Goal: Download file/media

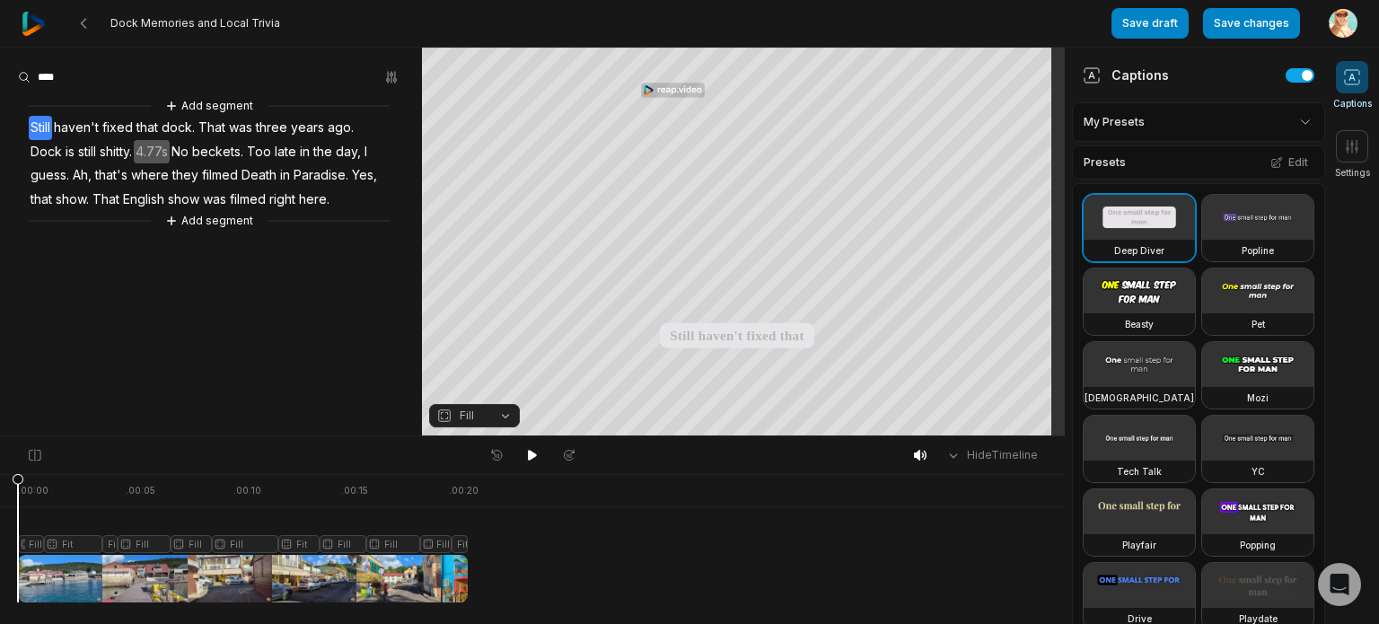
click at [47, 548] on div at bounding box center [243, 538] width 450 height 128
click at [22, 544] on div at bounding box center [243, 538] width 450 height 128
click at [57, 539] on div at bounding box center [243, 538] width 450 height 128
click at [121, 539] on div at bounding box center [243, 538] width 450 height 128
click at [506, 416] on button "Fill" at bounding box center [474, 415] width 91 height 23
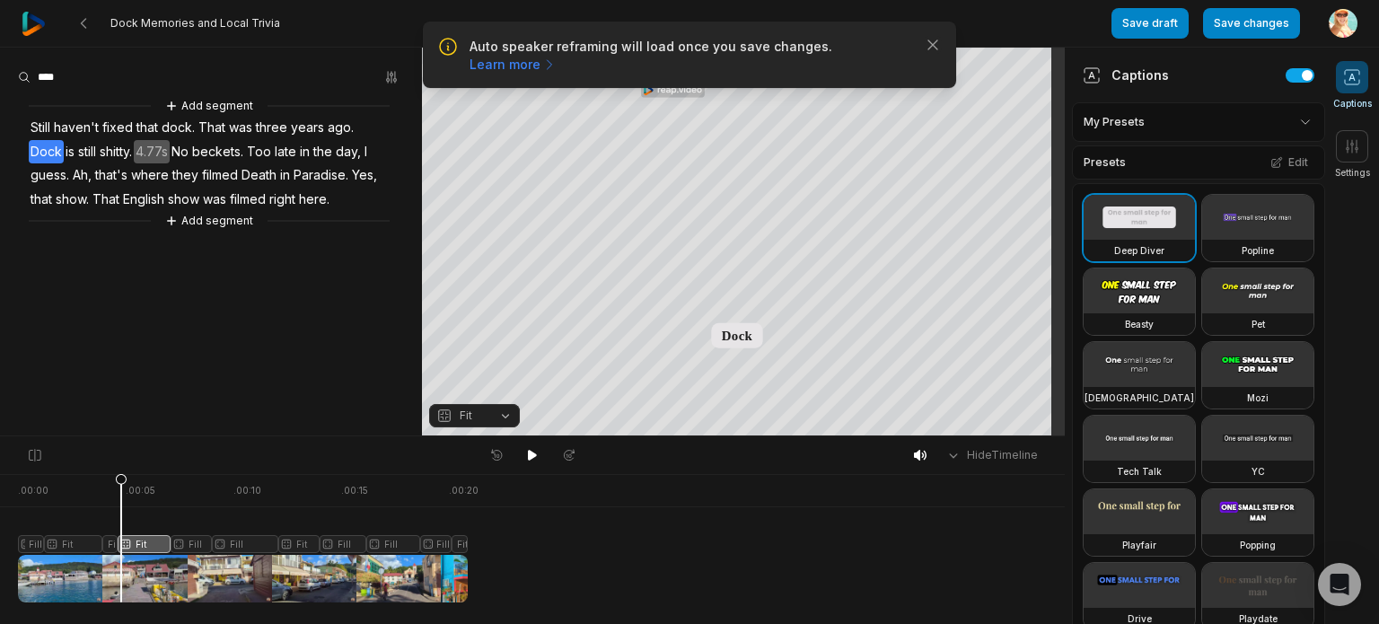
click at [192, 543] on div at bounding box center [243, 538] width 450 height 128
click at [232, 539] on div at bounding box center [243, 538] width 450 height 128
click at [505, 415] on button "Fill" at bounding box center [474, 415] width 91 height 23
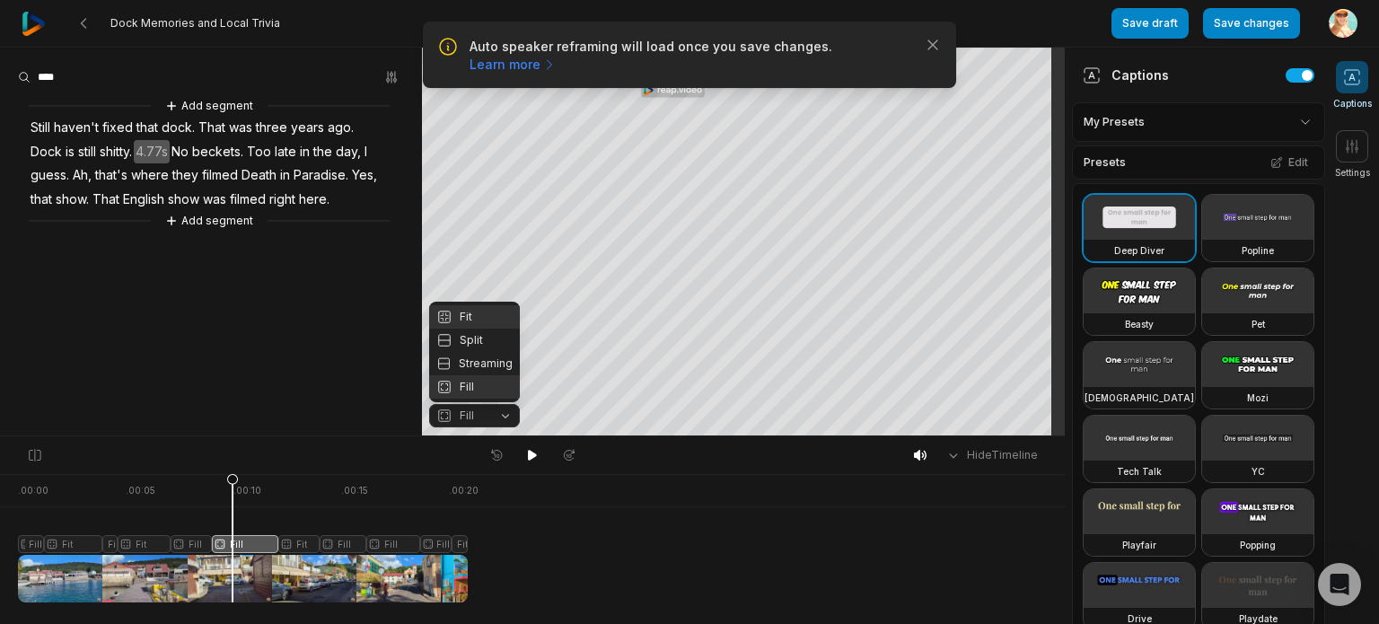
click at [477, 311] on div "Fit" at bounding box center [474, 316] width 91 height 23
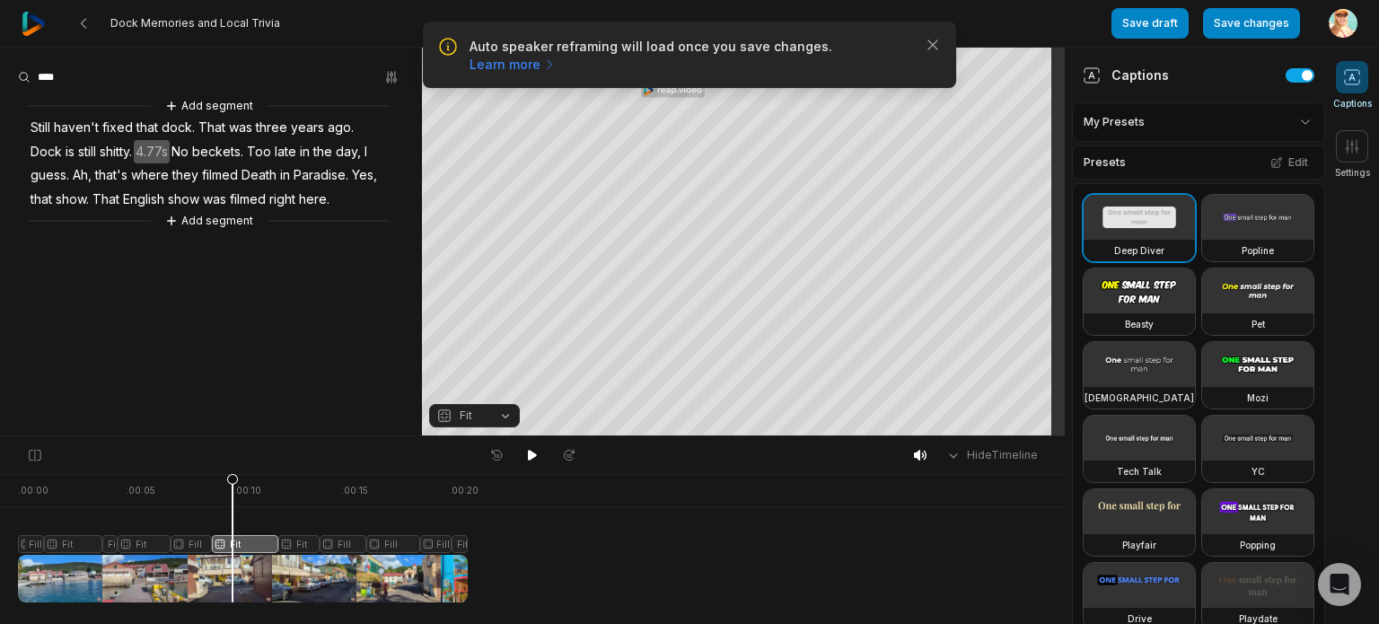
click at [297, 545] on div at bounding box center [243, 538] width 450 height 128
click at [344, 543] on div at bounding box center [243, 538] width 450 height 128
click at [506, 416] on button "Fill" at bounding box center [474, 415] width 91 height 23
click at [390, 544] on div at bounding box center [243, 538] width 450 height 128
click at [504, 416] on button "Fill" at bounding box center [474, 415] width 91 height 23
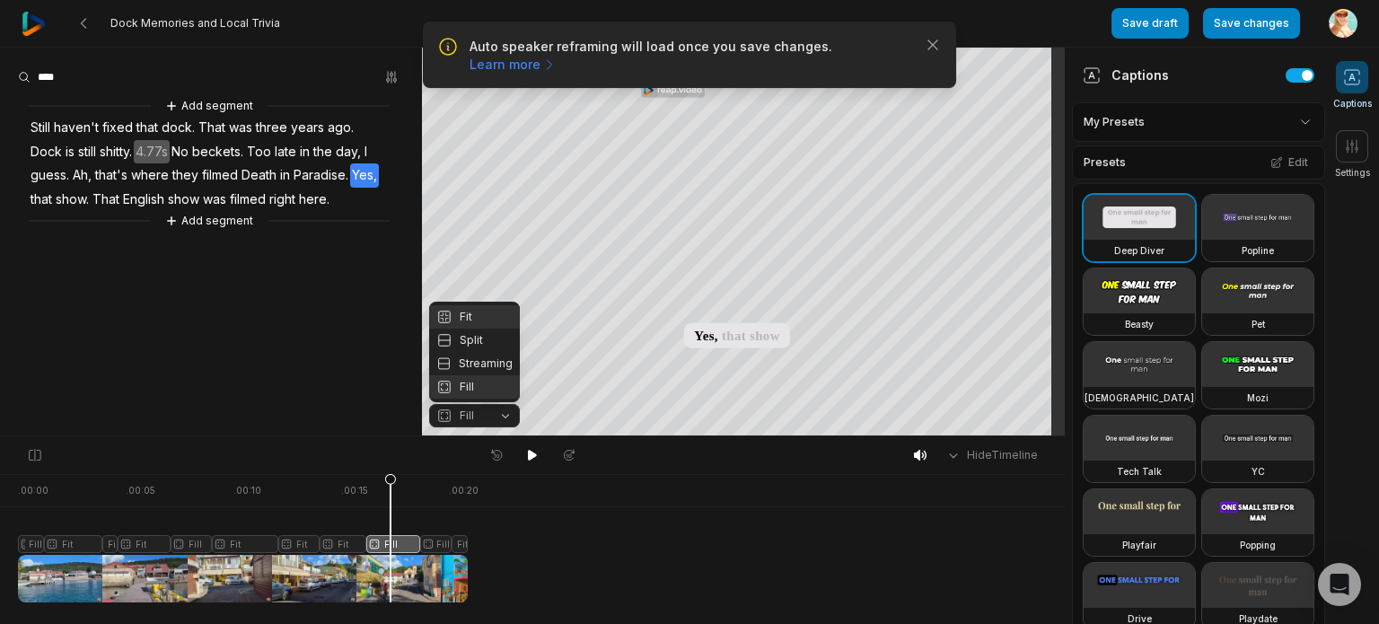
click at [467, 312] on div "Fit" at bounding box center [474, 316] width 91 height 23
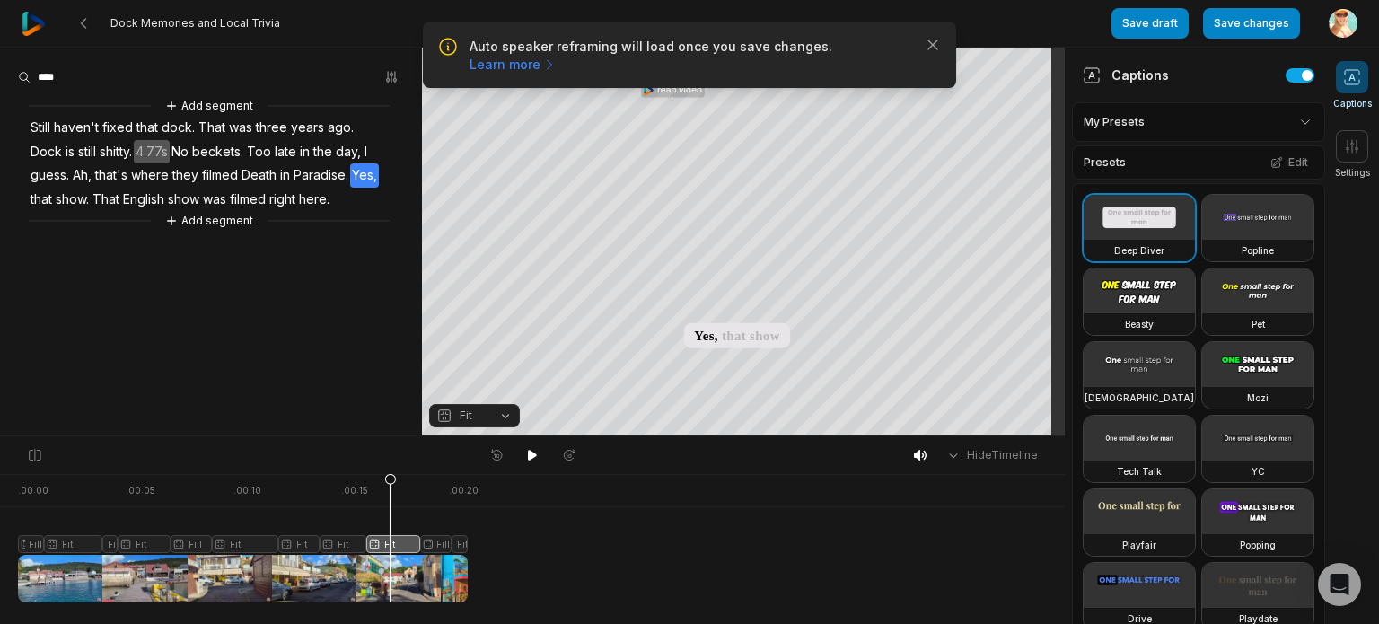
click at [456, 540] on div at bounding box center [243, 538] width 450 height 128
click at [433, 541] on div at bounding box center [243, 538] width 450 height 128
click at [500, 417] on button "Fill" at bounding box center [474, 415] width 91 height 23
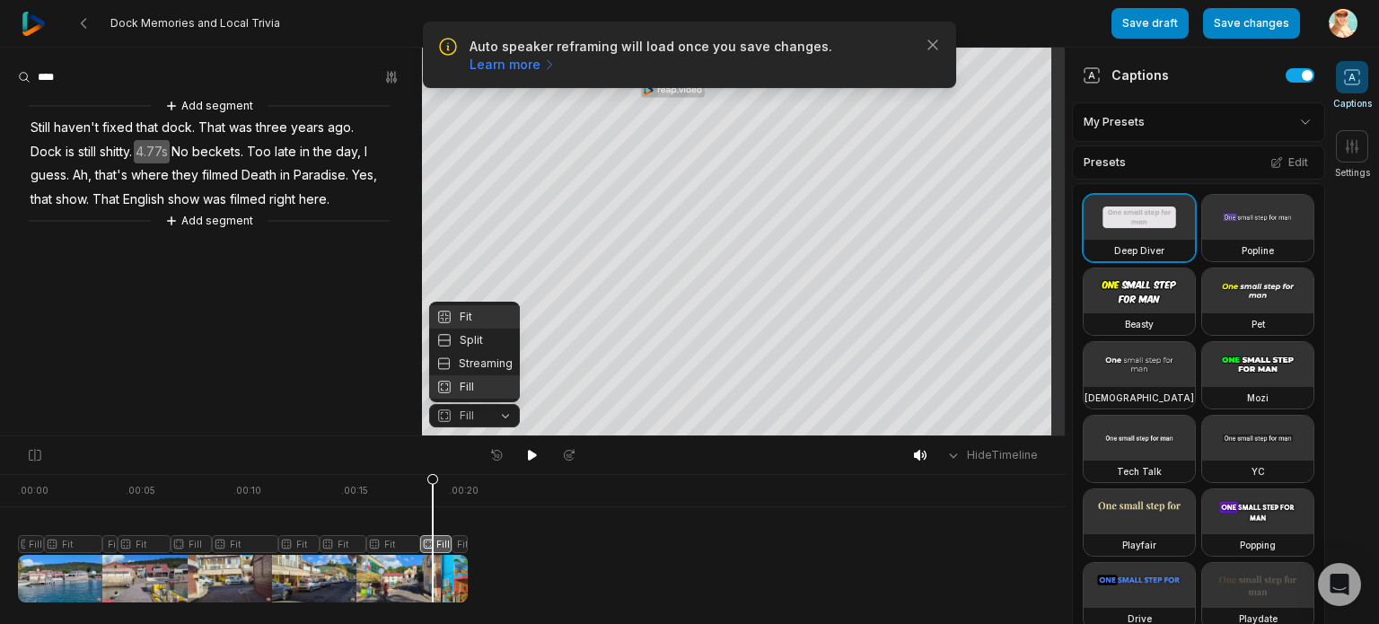
click at [460, 311] on div "Fit" at bounding box center [474, 316] width 91 height 23
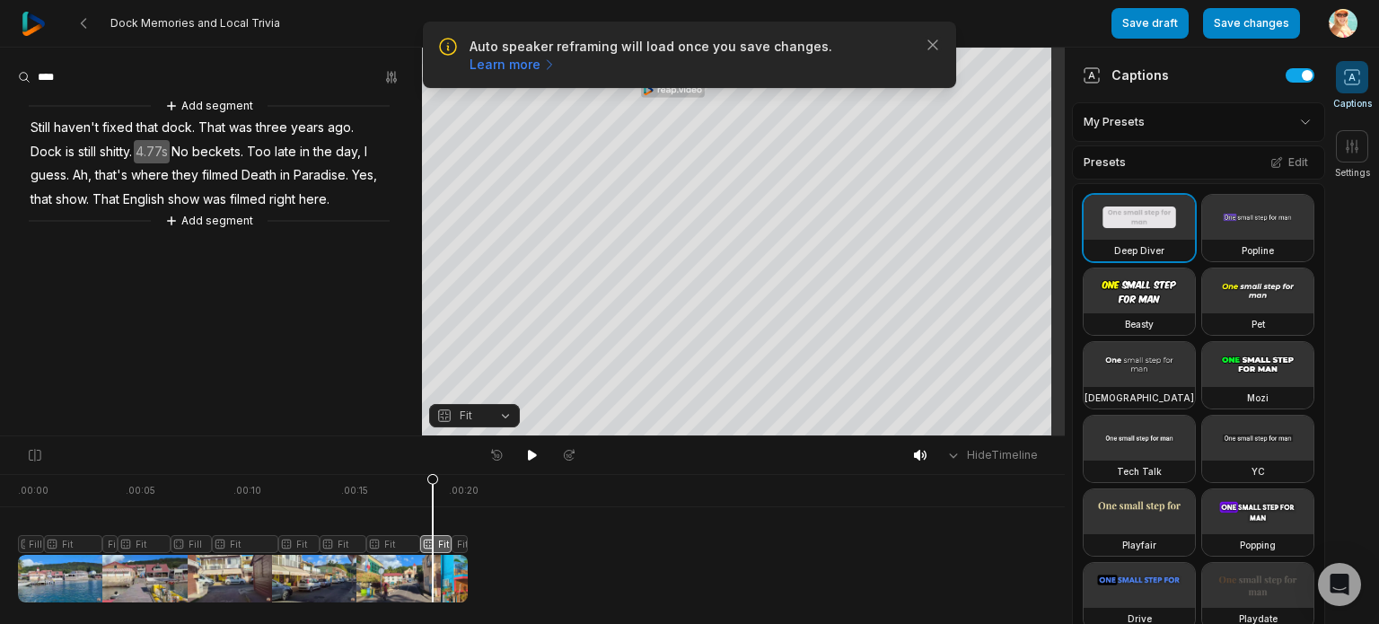
click at [462, 545] on div at bounding box center [243, 538] width 450 height 128
click at [22, 521] on div at bounding box center [243, 538] width 450 height 128
drag, startPoint x: 23, startPoint y: 480, endPoint x: 0, endPoint y: 494, distance: 26.9
click at [13, 494] on icon at bounding box center [18, 542] width 11 height 136
click at [27, 545] on div at bounding box center [243, 538] width 450 height 128
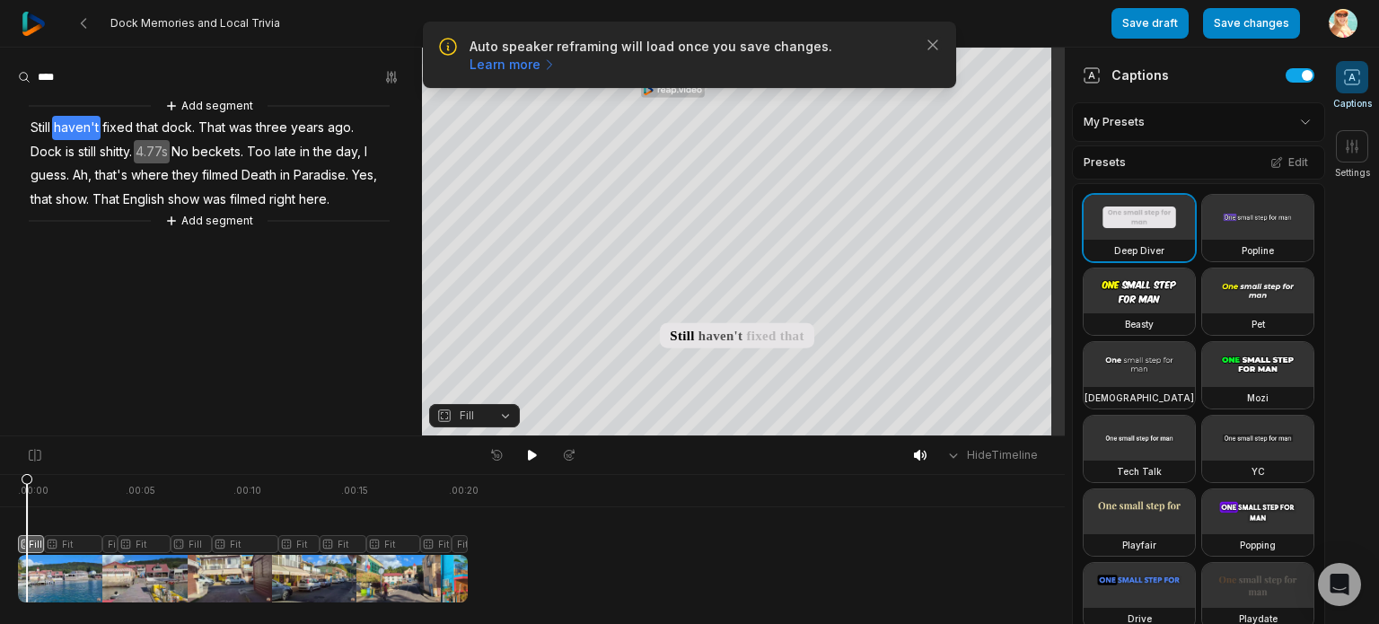
click at [508, 415] on button "Fill" at bounding box center [474, 415] width 91 height 23
drag, startPoint x: 30, startPoint y: 479, endPoint x: 449, endPoint y: 478, distance: 419.2
click at [449, 478] on icon at bounding box center [447, 542] width 11 height 136
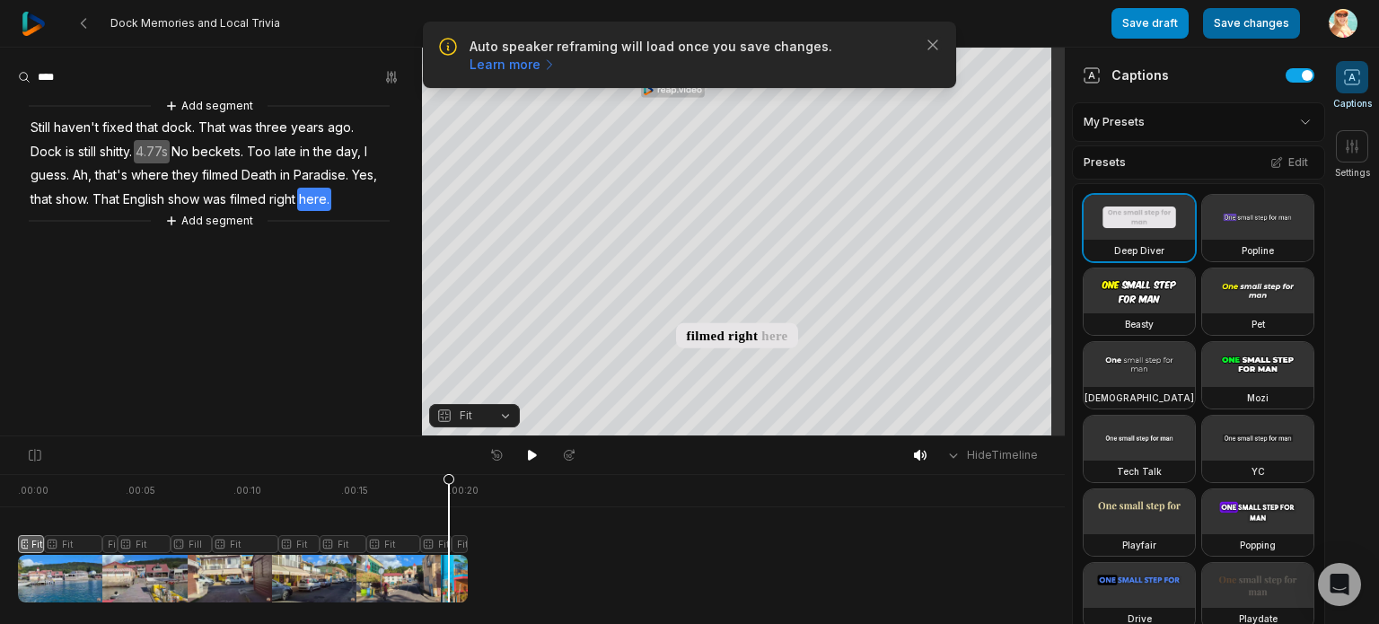
click at [1256, 13] on button "Save changes" at bounding box center [1251, 23] width 97 height 31
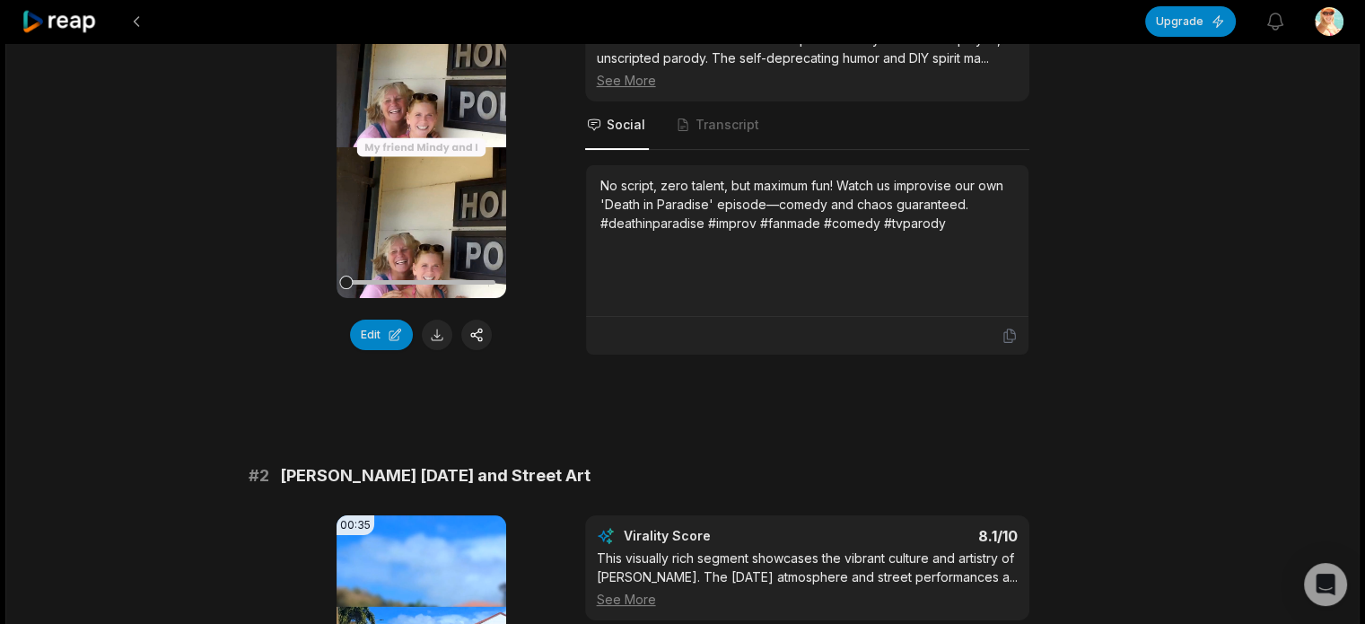
scroll to position [628, 0]
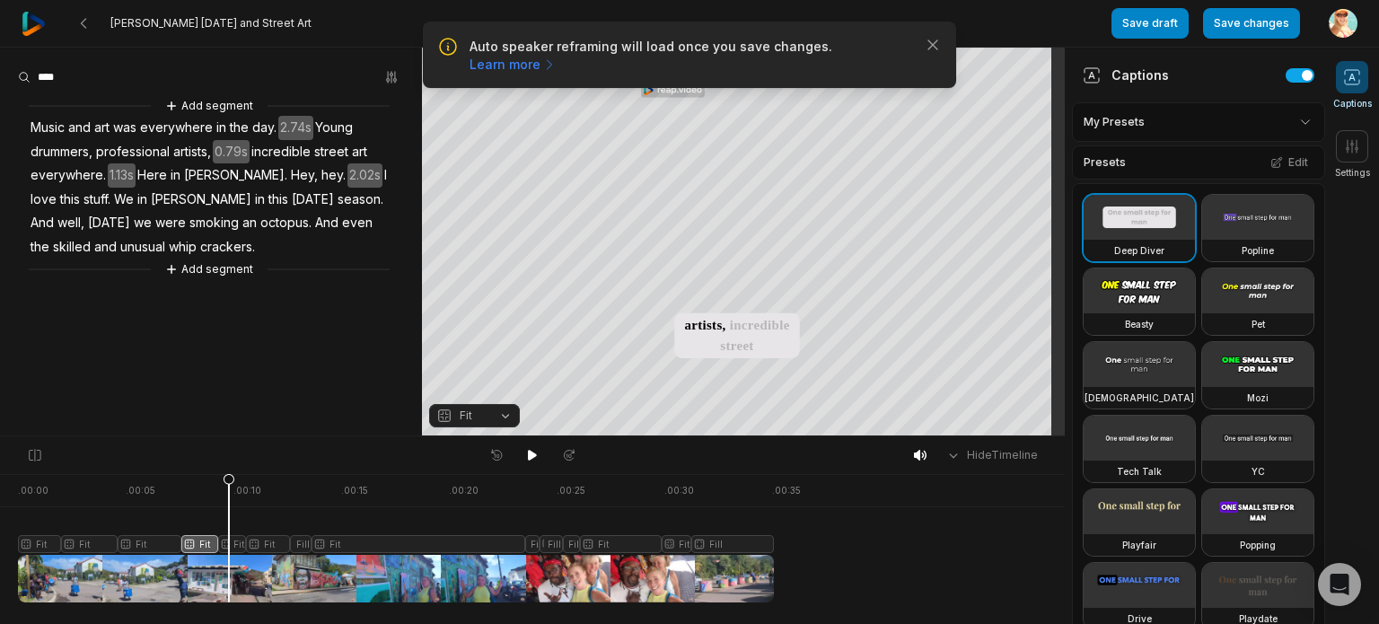
click at [229, 543] on div at bounding box center [396, 538] width 756 height 128
click at [260, 542] on div at bounding box center [396, 538] width 756 height 128
click at [312, 543] on div at bounding box center [396, 538] width 756 height 128
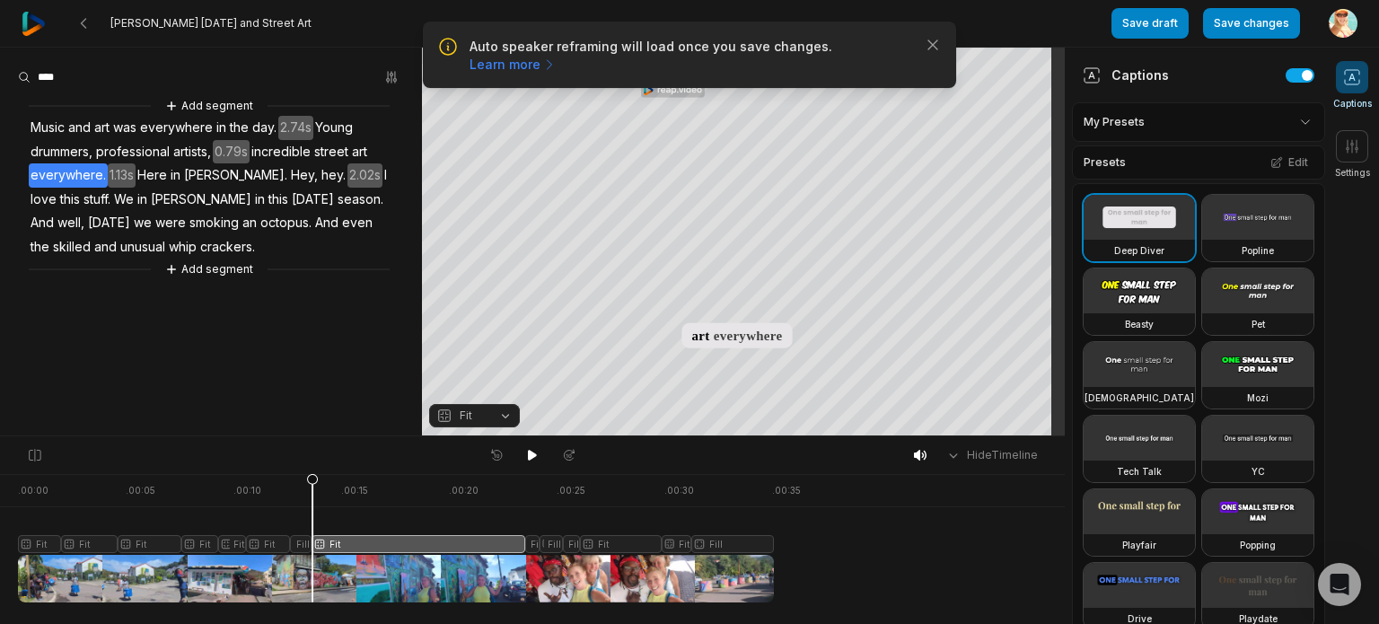
click at [300, 547] on div at bounding box center [396, 538] width 756 height 128
click at [509, 413] on button "Fill" at bounding box center [474, 415] width 91 height 23
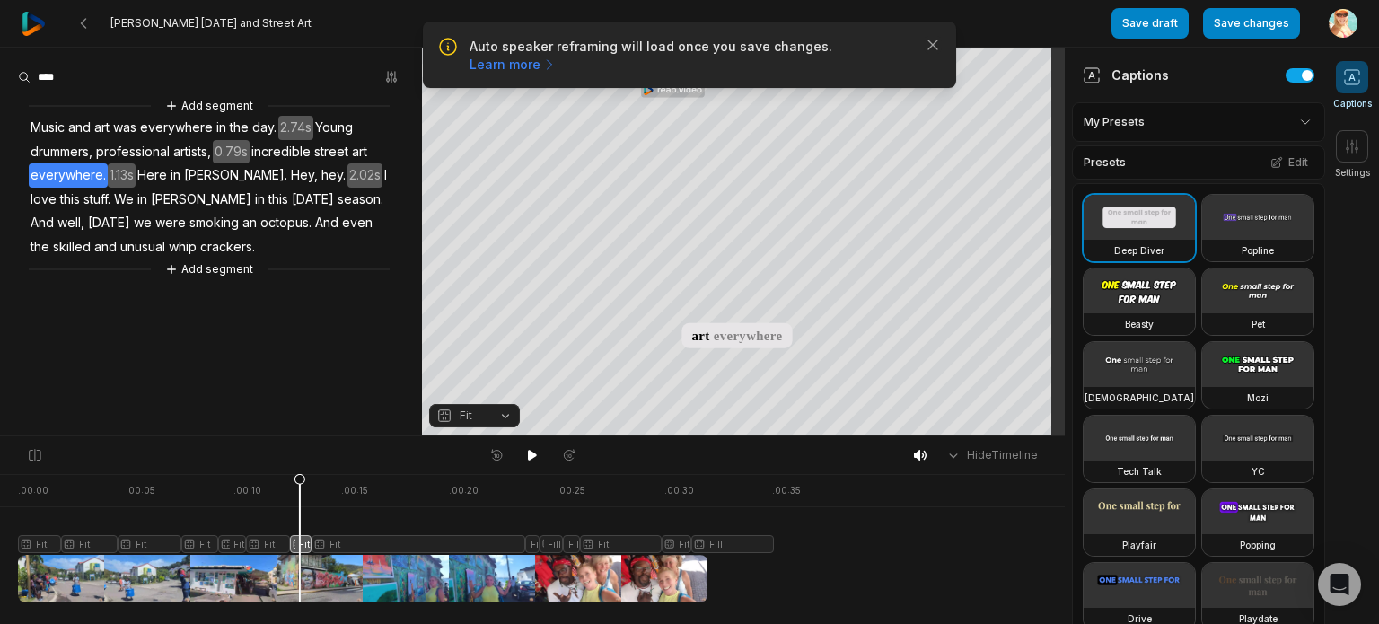
click at [356, 547] on div at bounding box center [396, 538] width 756 height 128
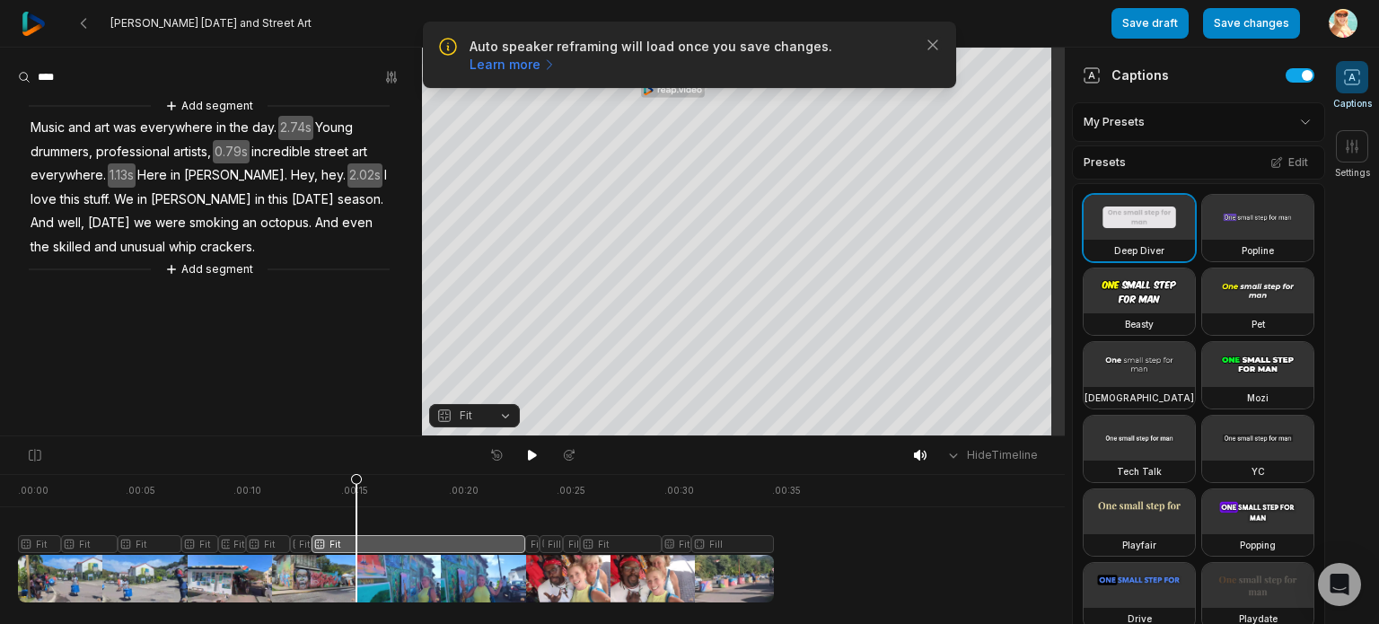
click at [368, 546] on div at bounding box center [396, 538] width 756 height 128
click at [532, 543] on div at bounding box center [396, 538] width 756 height 128
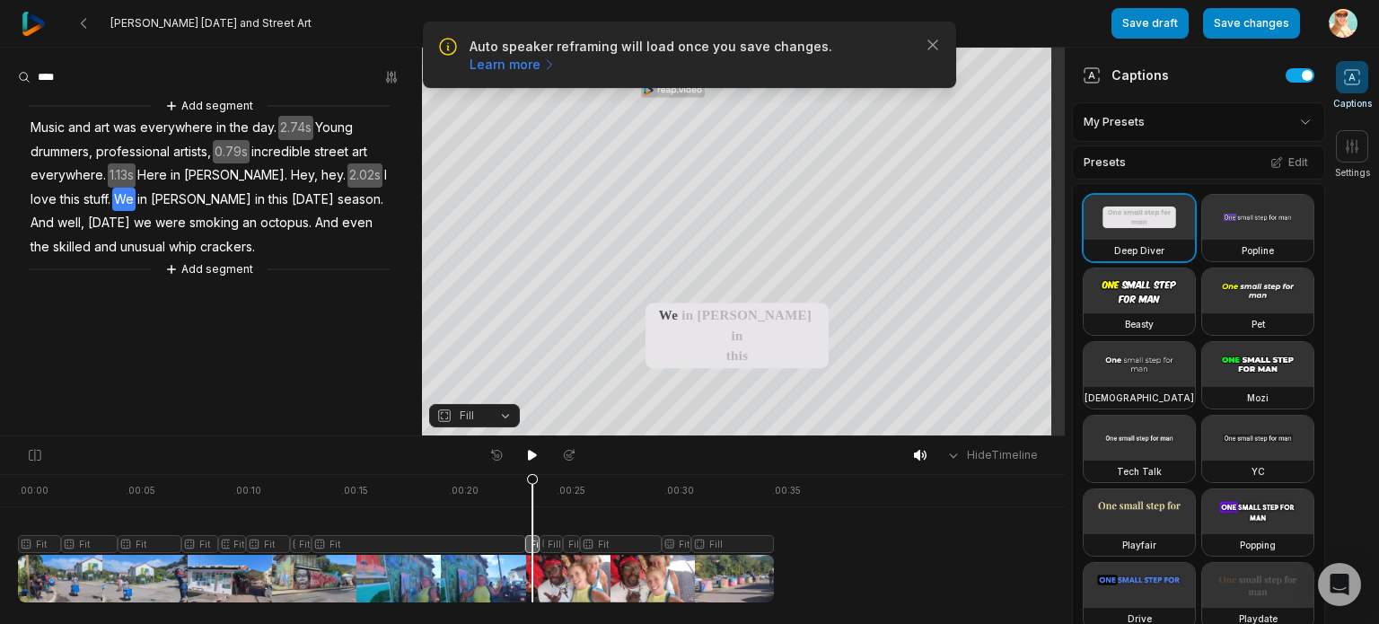
click at [501, 416] on button "Fill" at bounding box center [474, 415] width 91 height 23
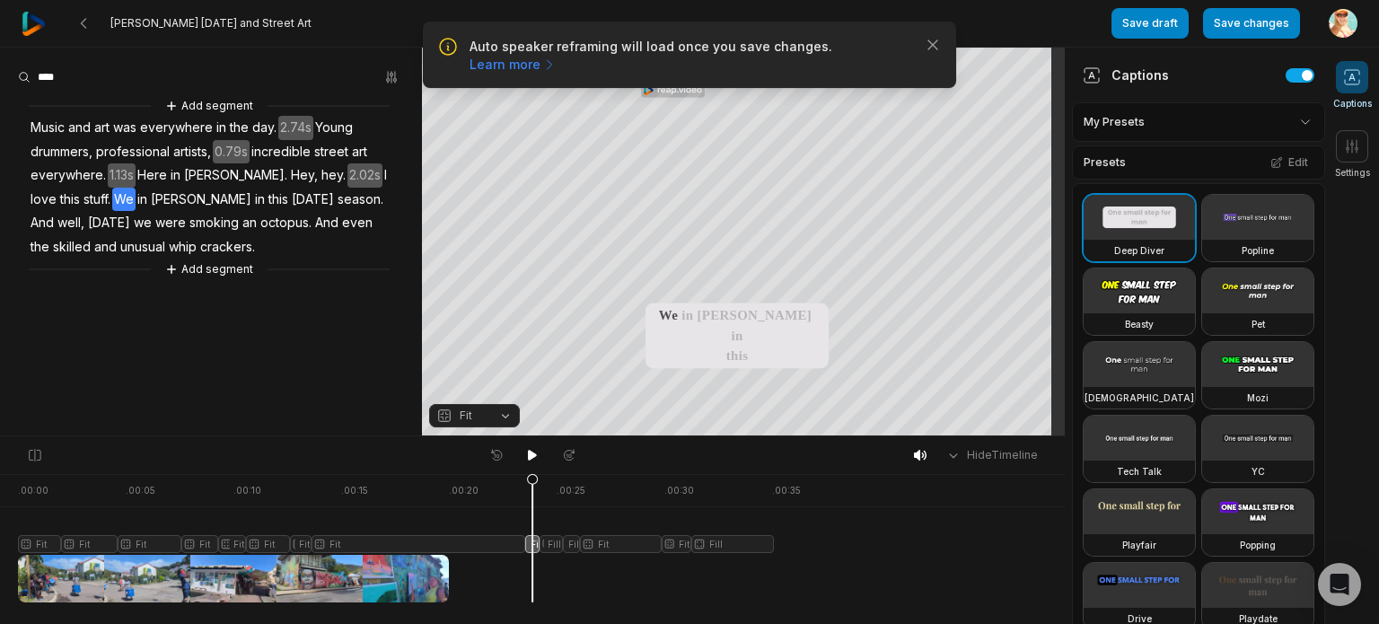
click at [564, 543] on div at bounding box center [396, 538] width 756 height 128
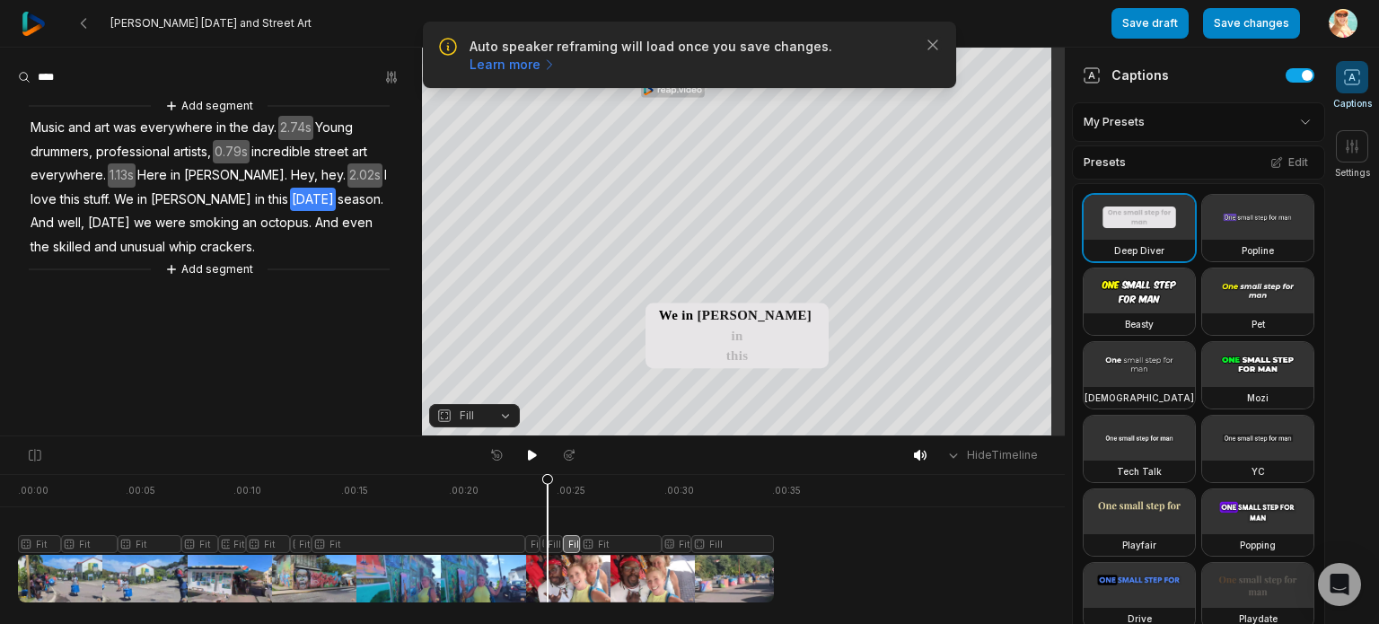
click at [548, 546] on div at bounding box center [396, 538] width 756 height 128
click at [502, 416] on button "Fill" at bounding box center [474, 415] width 91 height 23
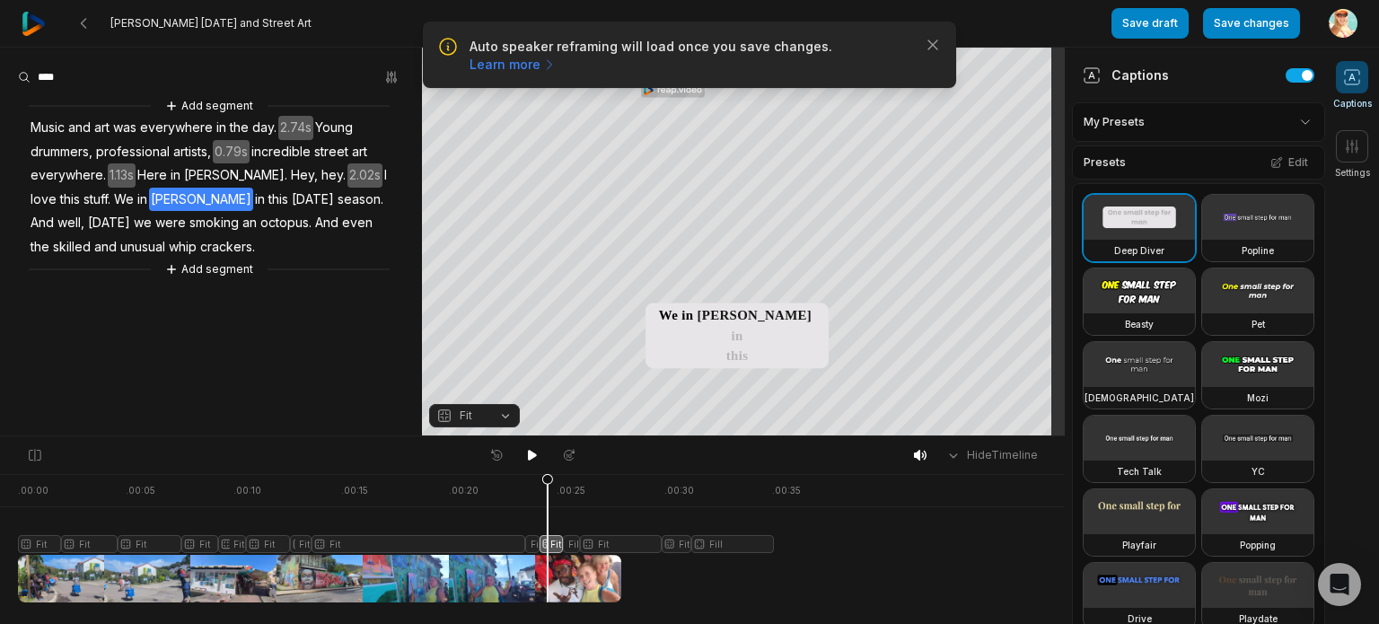
click at [579, 546] on div at bounding box center [396, 538] width 756 height 128
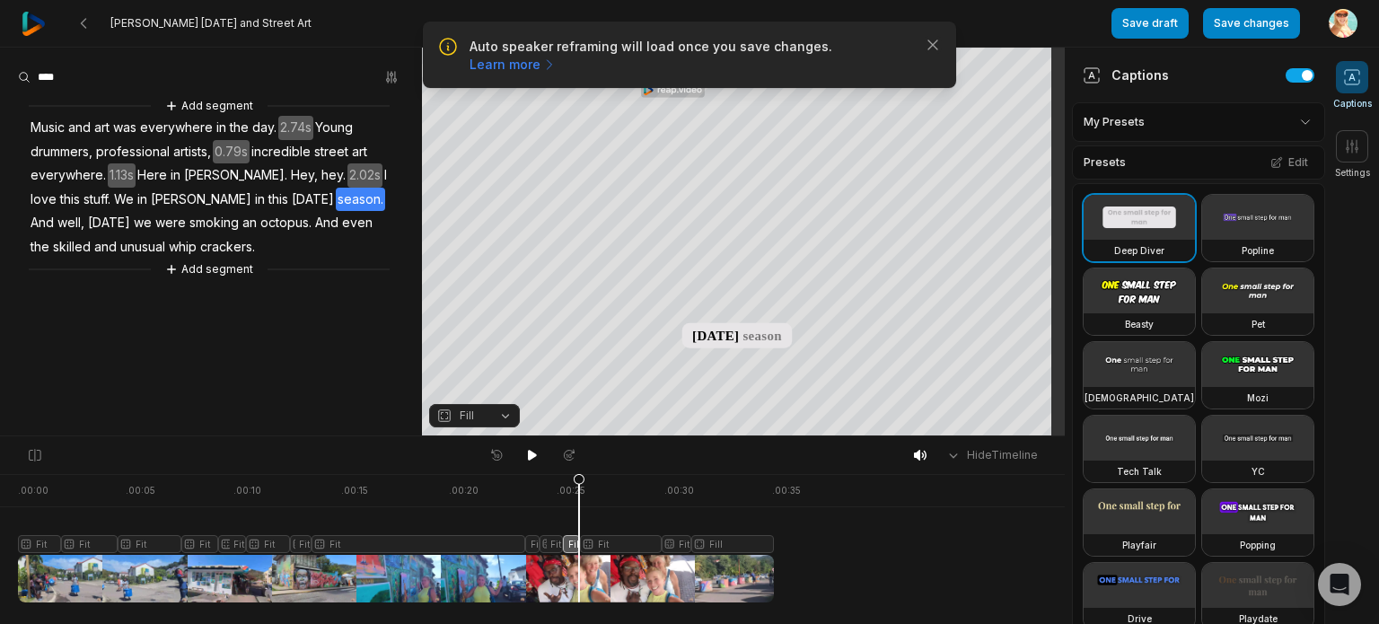
click at [501, 417] on button "Fill" at bounding box center [474, 415] width 91 height 23
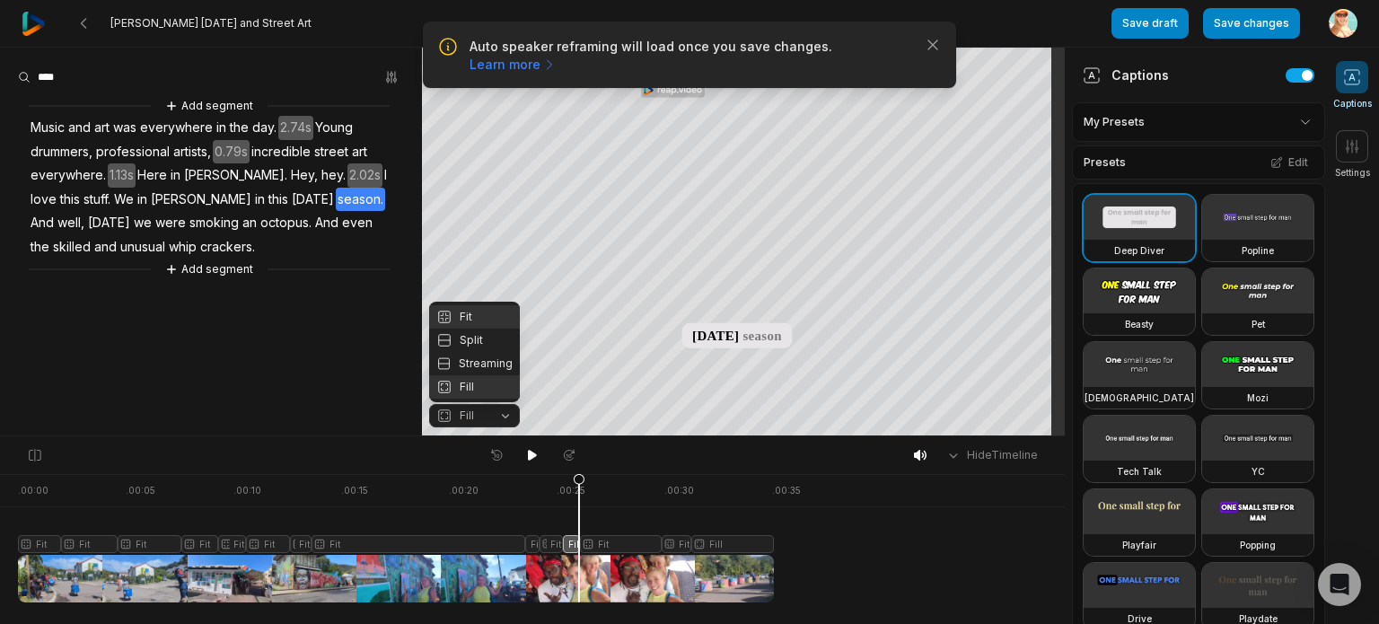
click at [477, 316] on div "Fit" at bounding box center [474, 316] width 91 height 23
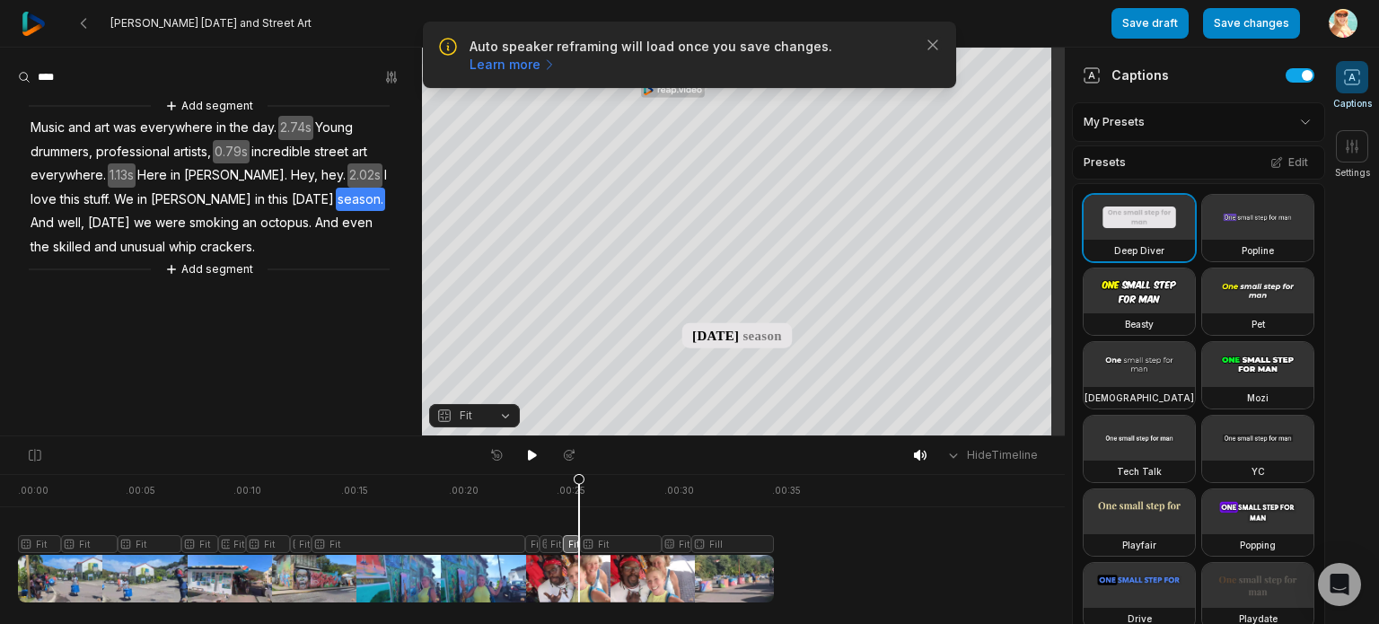
click at [504, 418] on button "Fit" at bounding box center [474, 415] width 91 height 23
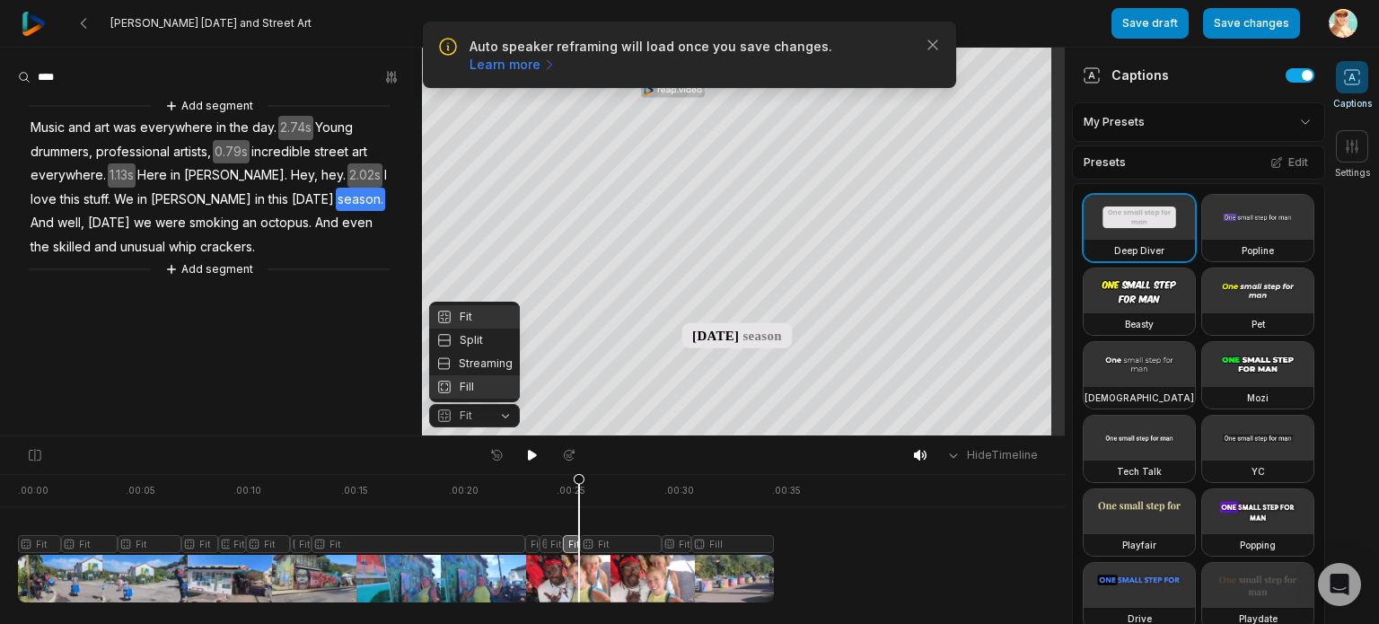
click at [467, 389] on div "Fill" at bounding box center [474, 386] width 91 height 23
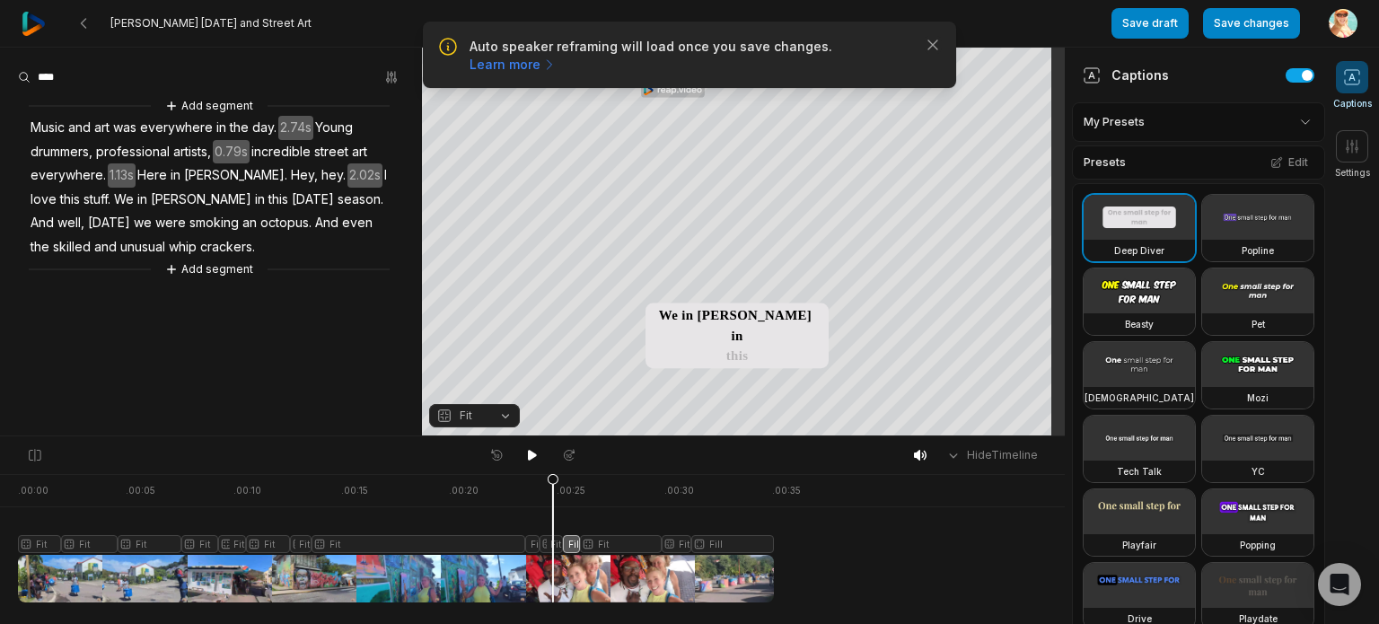
drag, startPoint x: 581, startPoint y: 486, endPoint x: 553, endPoint y: 485, distance: 27.8
click at [553, 485] on icon at bounding box center [553, 542] width 11 height 136
click at [553, 546] on icon at bounding box center [554, 537] width 13 height 129
drag, startPoint x: 510, startPoint y: 412, endPoint x: 488, endPoint y: 432, distance: 29.2
click at [508, 412] on button "Fit" at bounding box center [474, 415] width 91 height 23
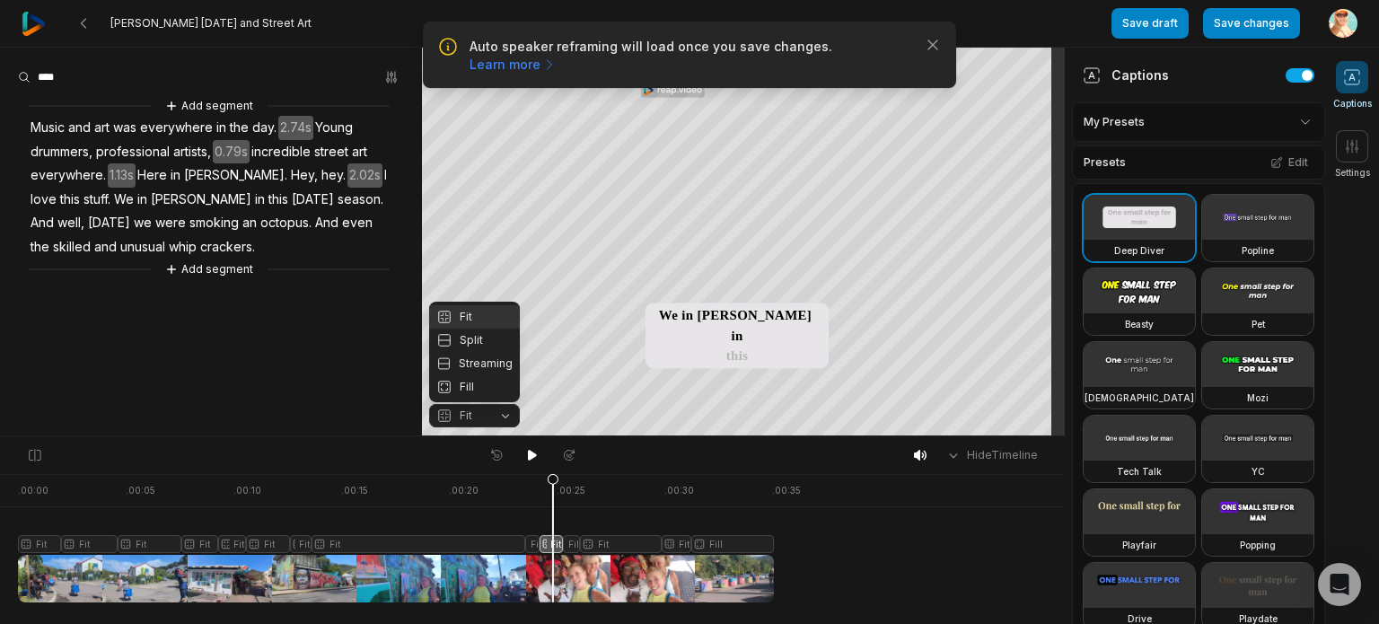
click at [465, 419] on span "Fit" at bounding box center [466, 416] width 13 height 16
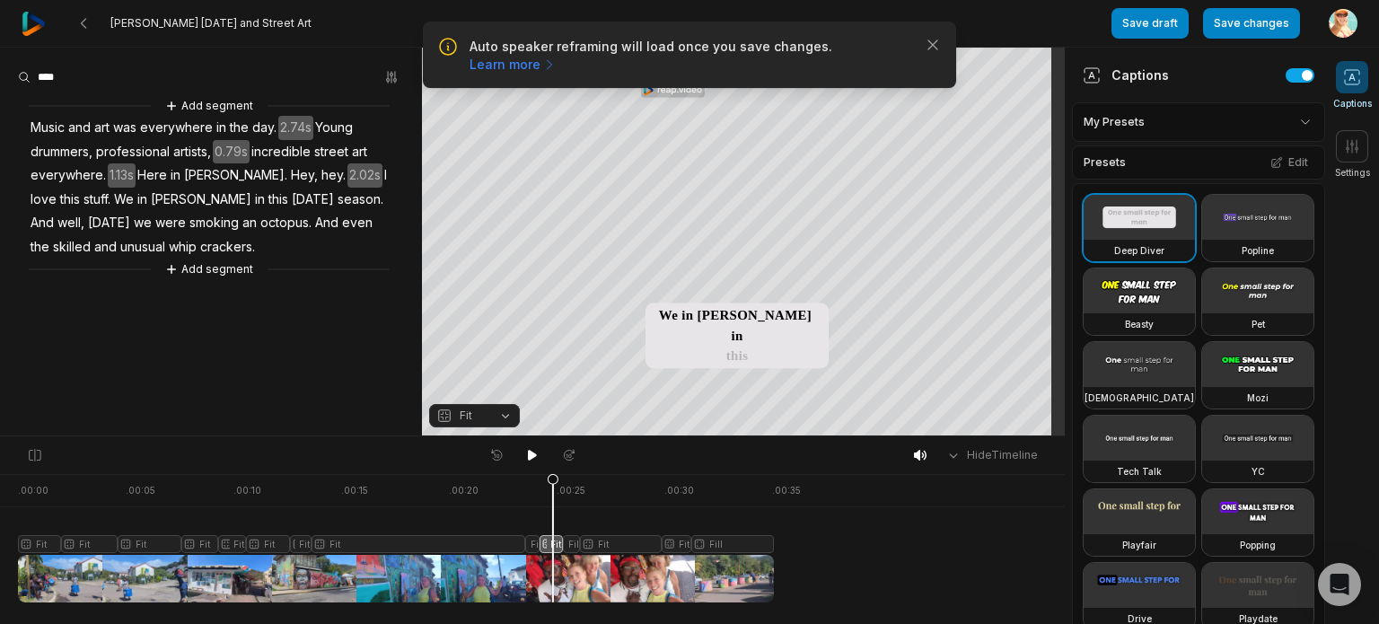
click at [498, 416] on button "Fit" at bounding box center [474, 415] width 91 height 23
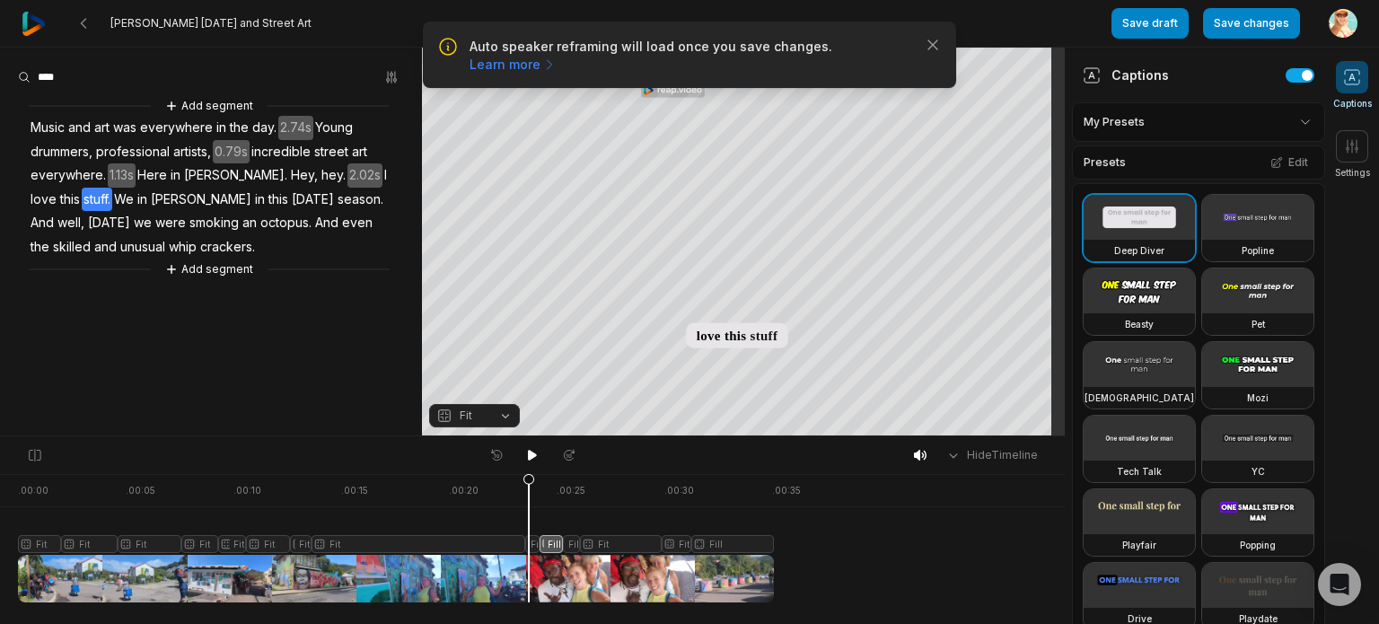
drag, startPoint x: 551, startPoint y: 478, endPoint x: 529, endPoint y: 483, distance: 22.9
click at [529, 483] on icon at bounding box center [528, 542] width 11 height 136
click at [531, 548] on icon at bounding box center [531, 542] width 11 height 136
click at [504, 416] on button "Fit" at bounding box center [474, 415] width 91 height 23
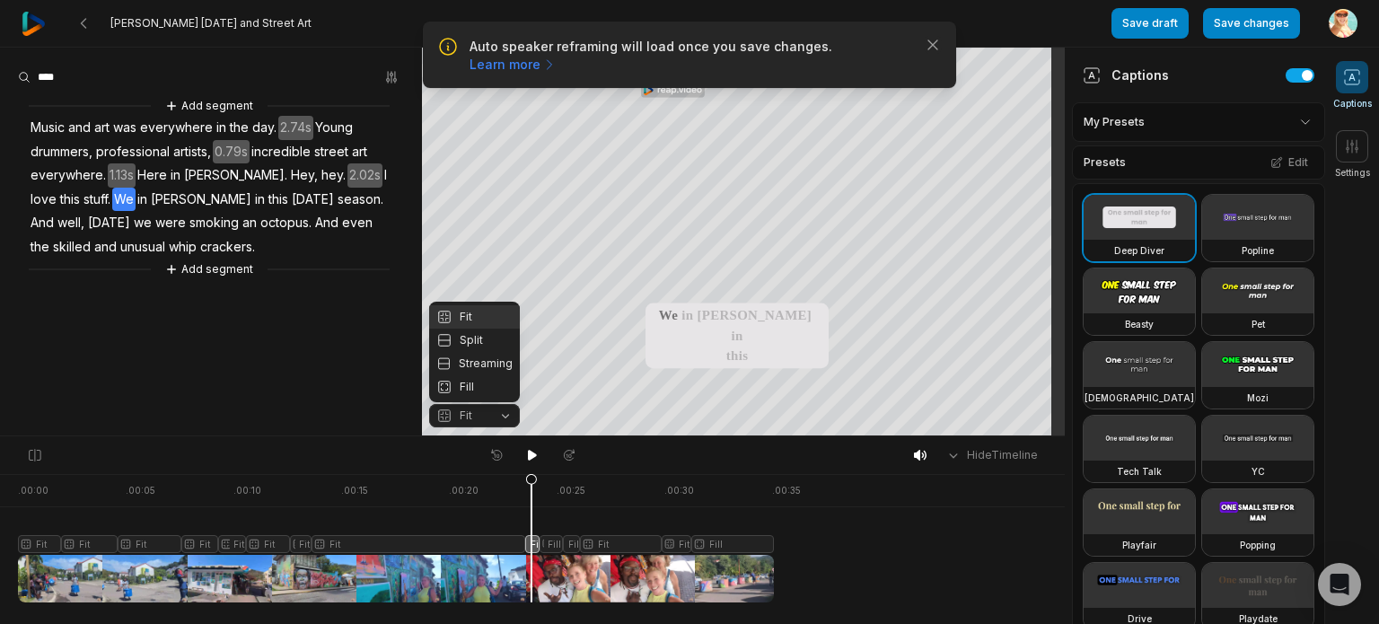
click at [482, 389] on div "Fill" at bounding box center [474, 386] width 91 height 23
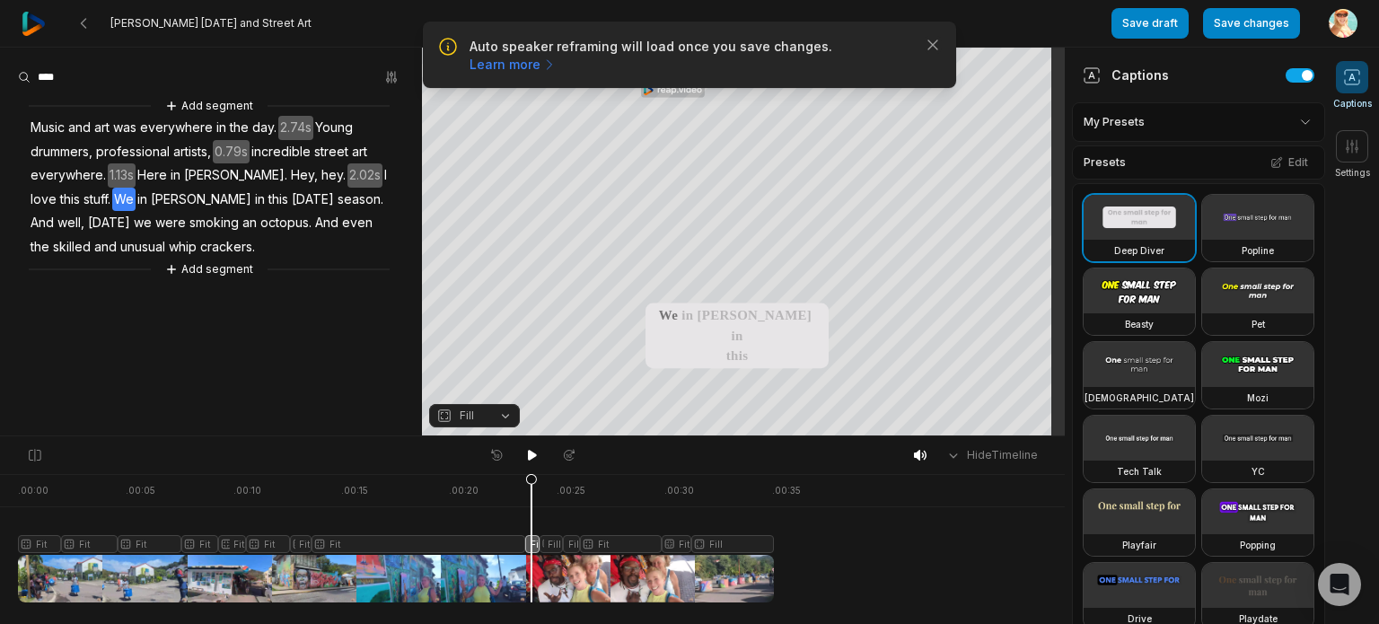
click at [618, 462] on div "Hide Timeline" at bounding box center [532, 455] width 1065 height 38
click at [722, 502] on div at bounding box center [396, 538] width 756 height 128
click at [598, 495] on div at bounding box center [396, 538] width 756 height 128
click at [598, 495] on icon at bounding box center [598, 537] width 13 height 129
click at [590, 548] on div at bounding box center [396, 538] width 756 height 128
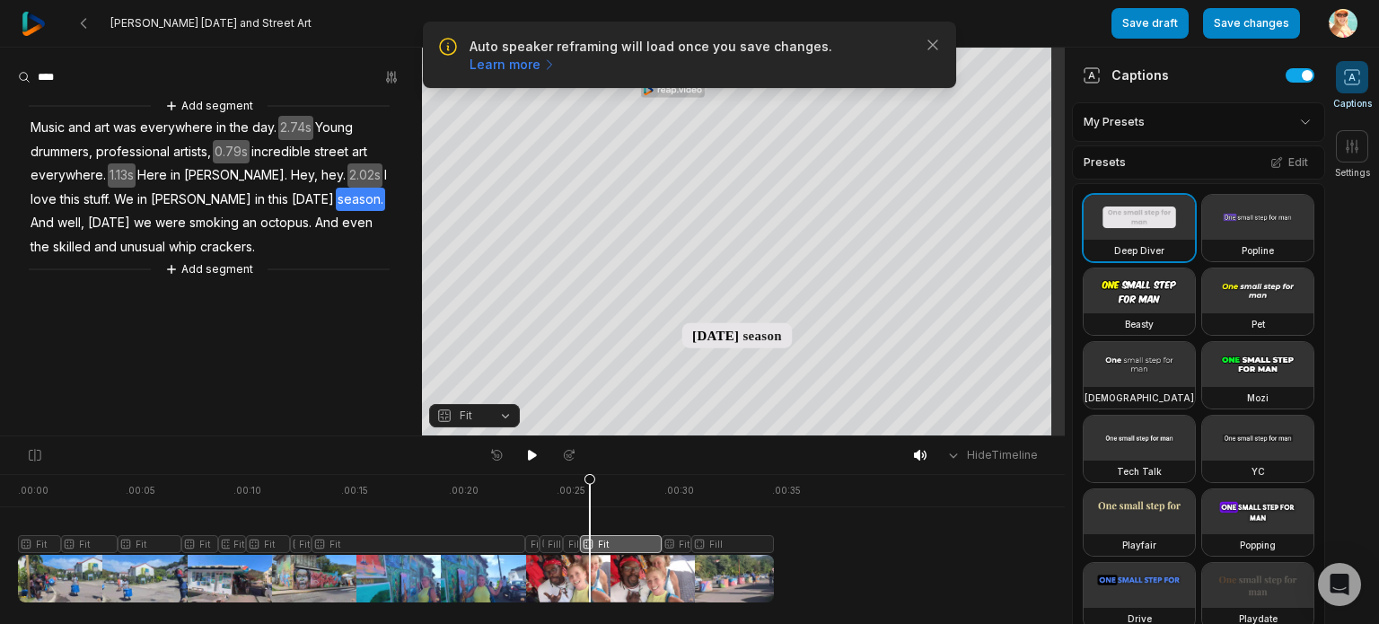
click at [498, 412] on button "Fit" at bounding box center [474, 415] width 91 height 23
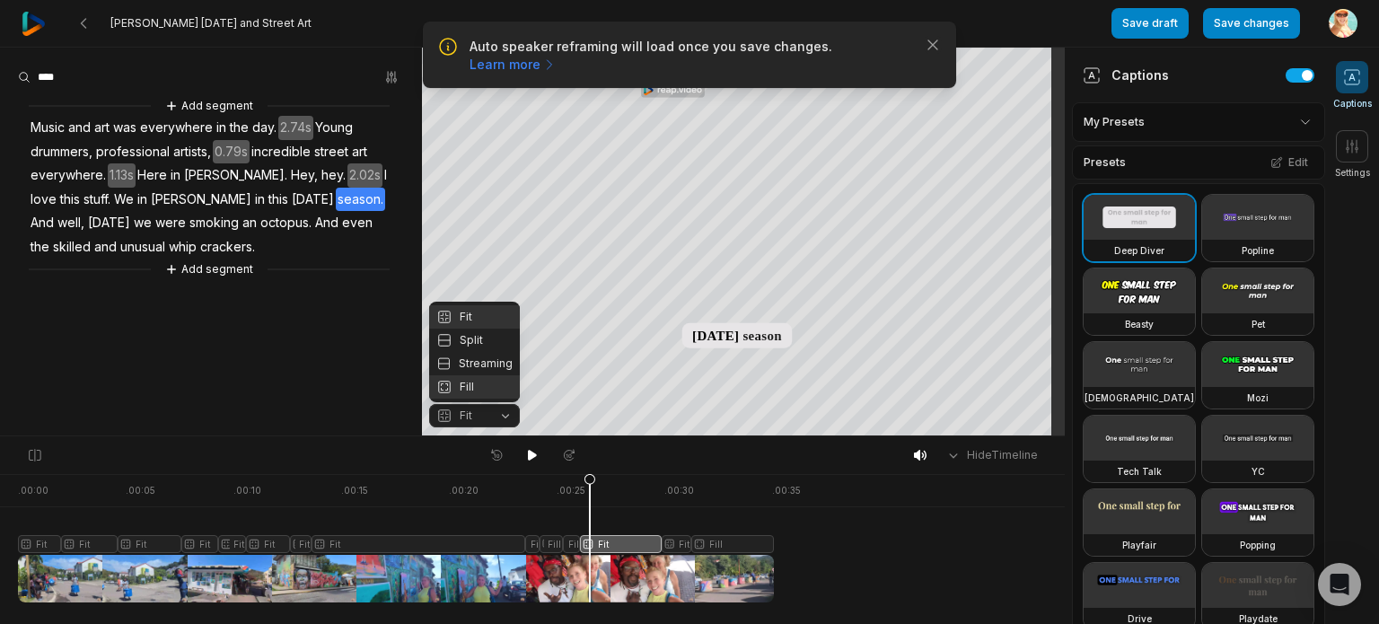
click at [461, 388] on div "Fill" at bounding box center [474, 386] width 91 height 23
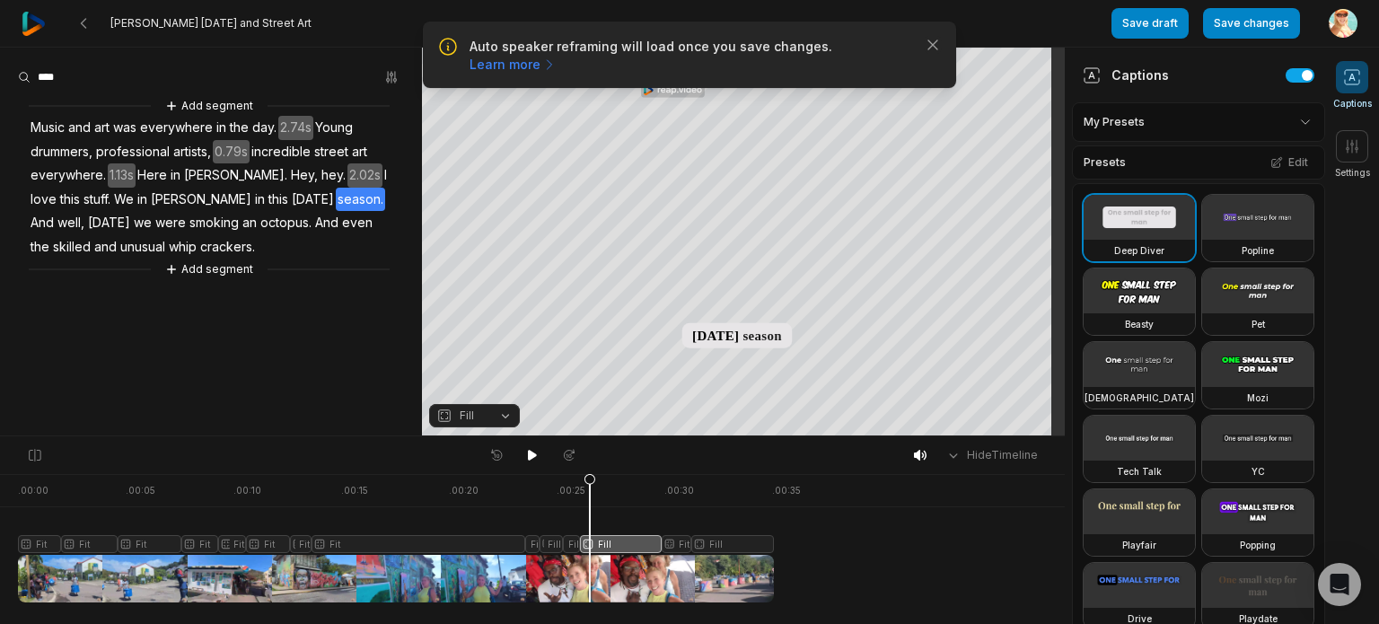
click at [702, 489] on div at bounding box center [396, 538] width 756 height 128
click at [713, 546] on div at bounding box center [396, 538] width 756 height 128
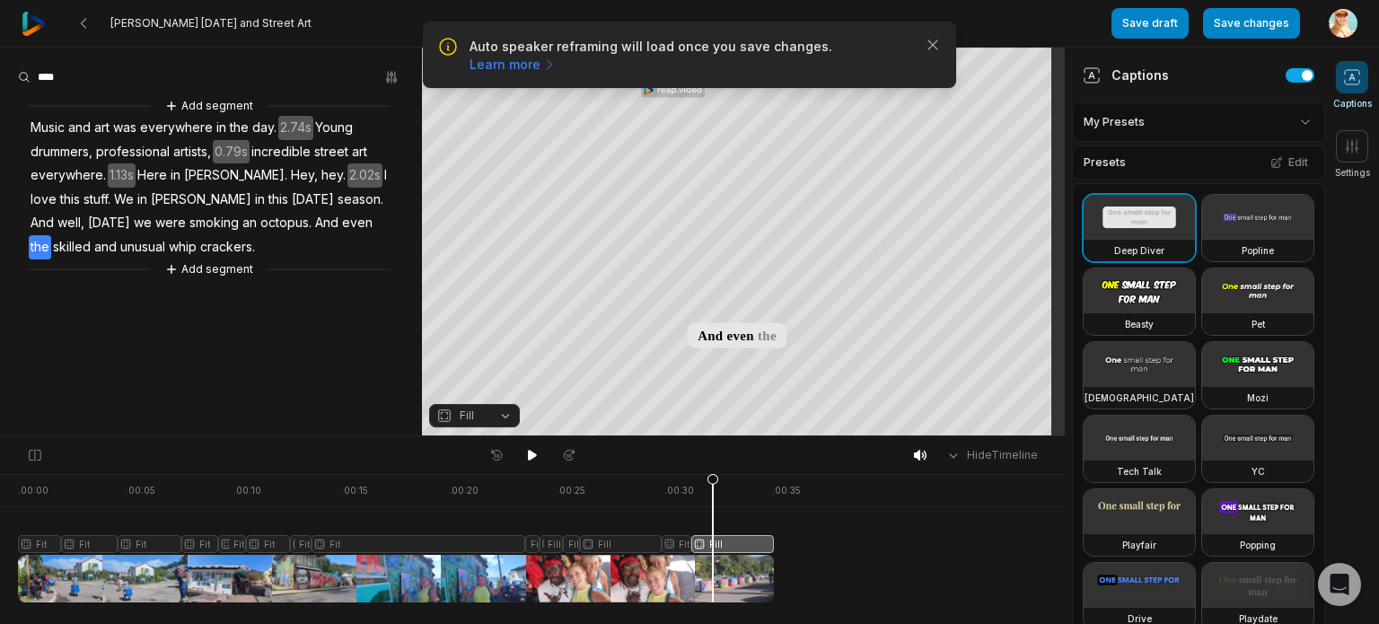
click at [677, 545] on div at bounding box center [396, 538] width 756 height 128
click at [505, 417] on button "Fit" at bounding box center [474, 415] width 91 height 23
click at [739, 546] on div at bounding box center [396, 538] width 756 height 128
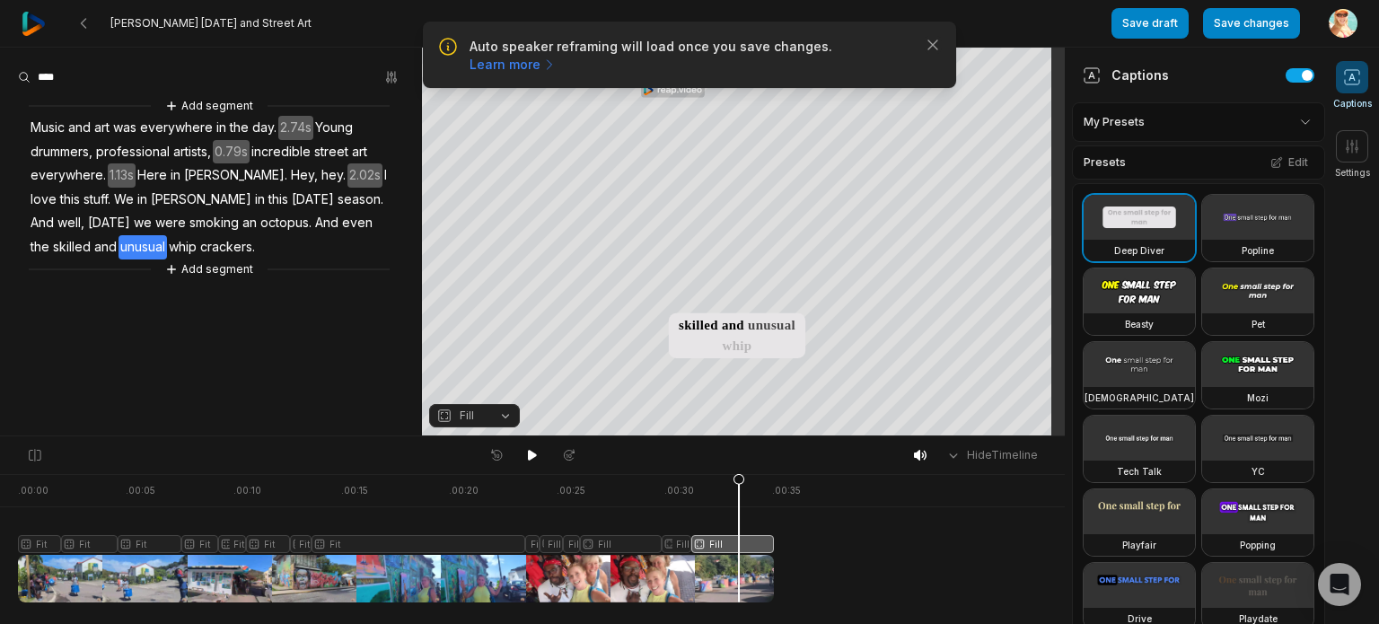
click at [504, 413] on button "Fill" at bounding box center [474, 415] width 91 height 23
click at [1246, 30] on button "Save changes" at bounding box center [1251, 23] width 97 height 31
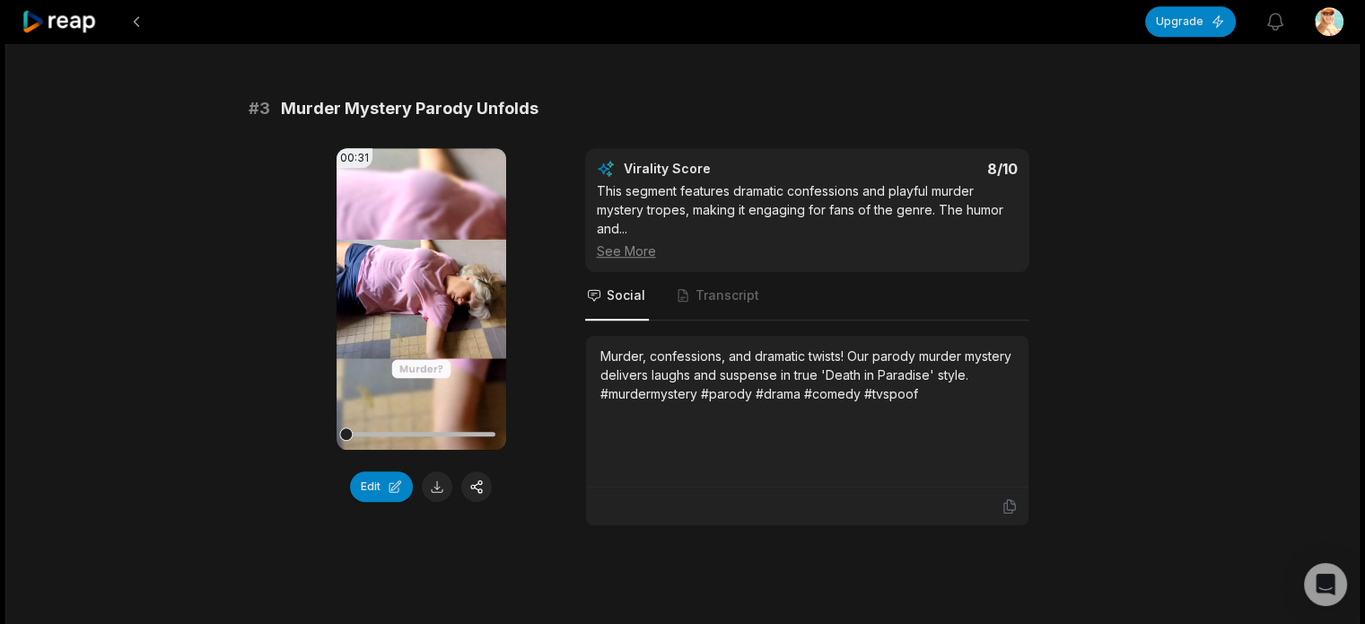
scroll to position [1167, 0]
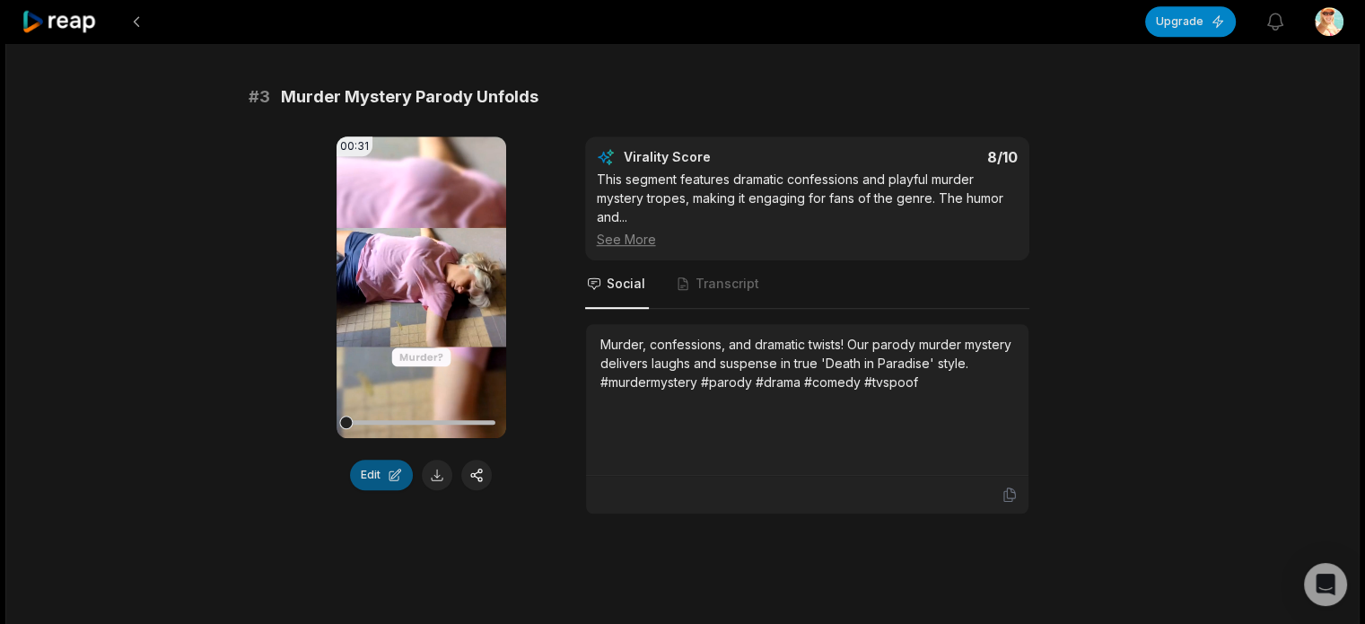
click at [397, 471] on button "Edit" at bounding box center [381, 475] width 63 height 31
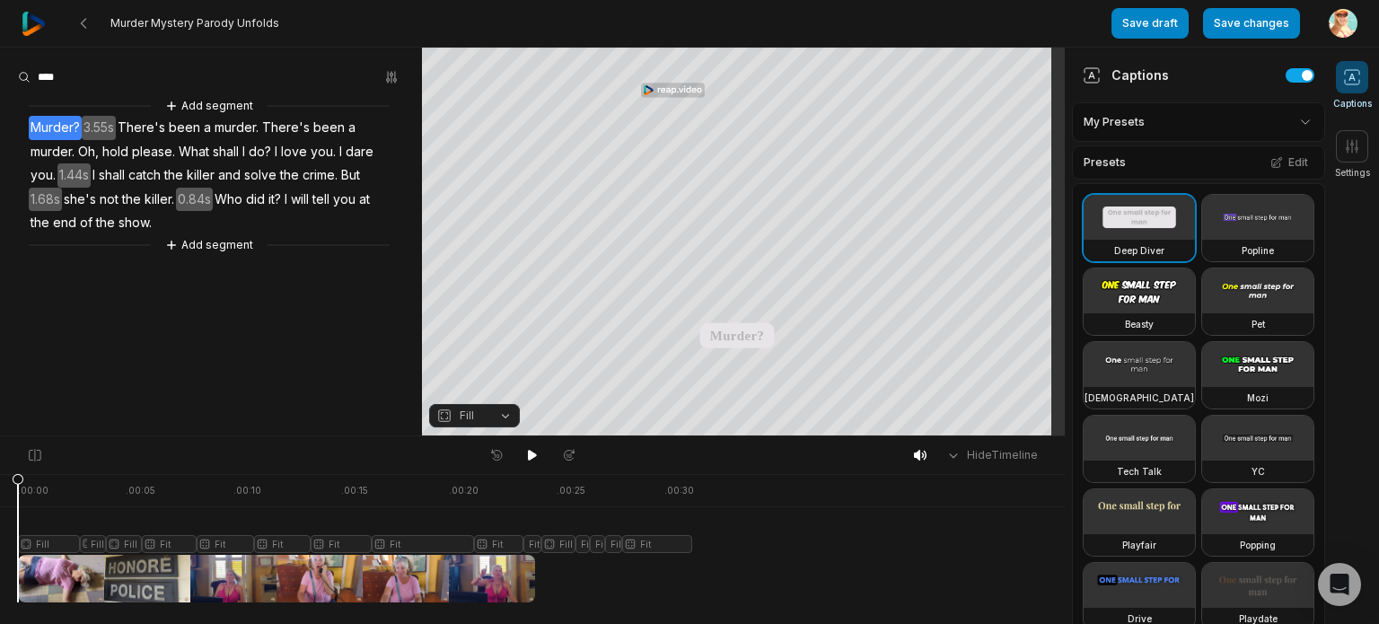
click at [35, 543] on div at bounding box center [355, 538] width 674 height 128
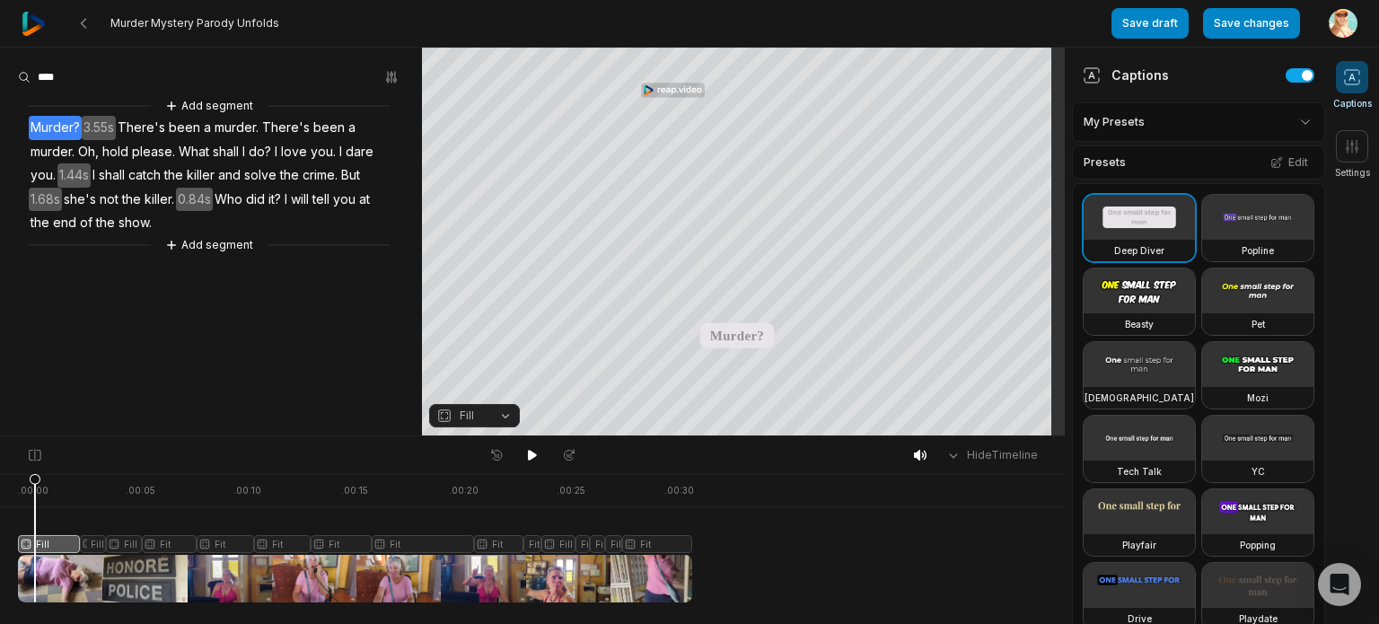
click at [506, 417] on button "Fill" at bounding box center [474, 415] width 91 height 23
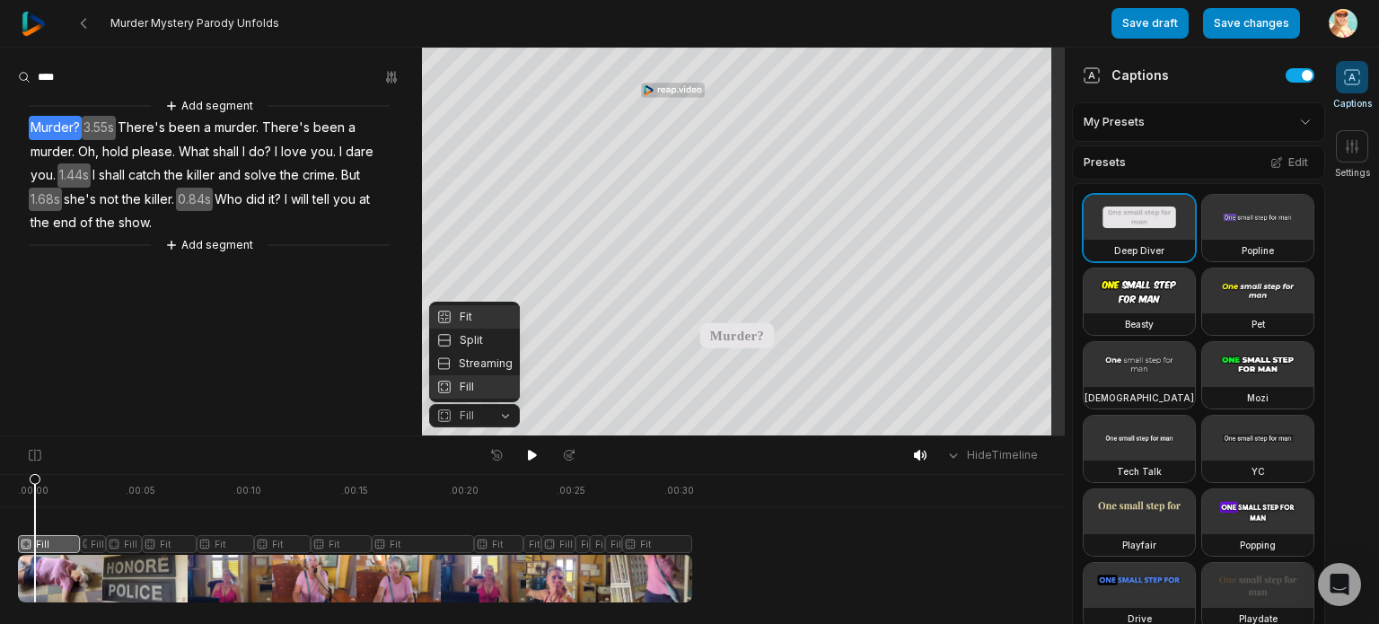
click at [481, 315] on div "Fit" at bounding box center [474, 316] width 91 height 23
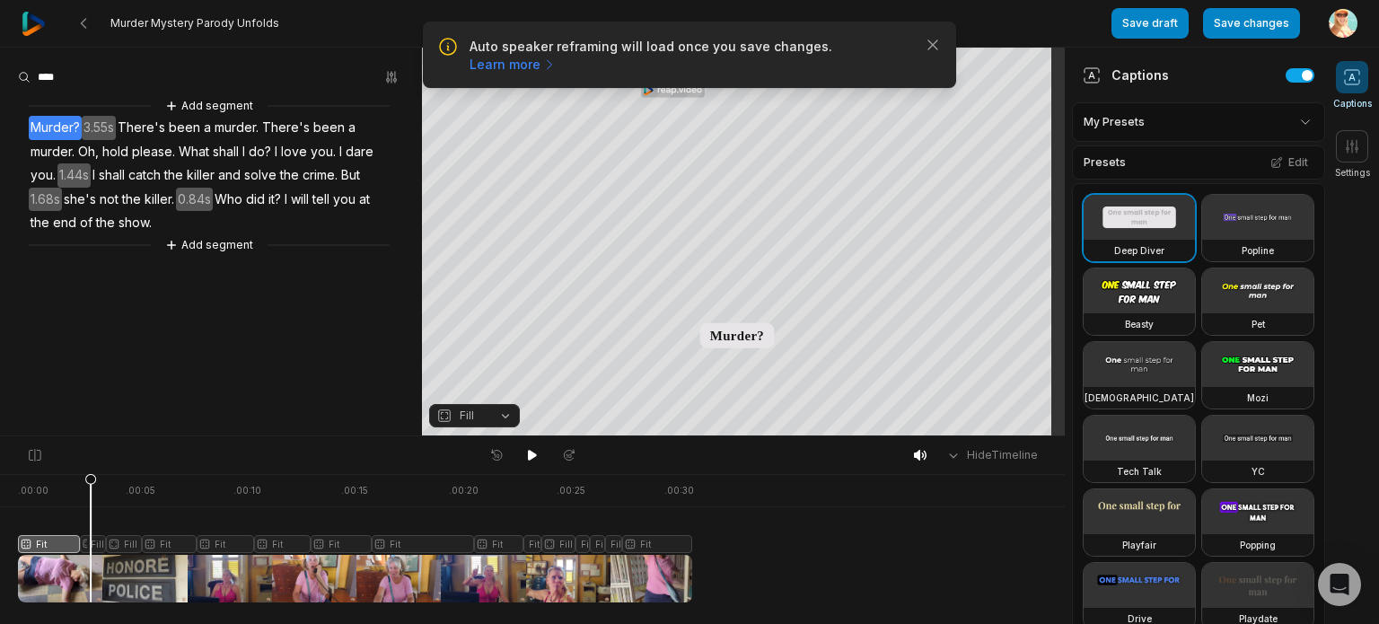
click at [91, 547] on div at bounding box center [355, 538] width 674 height 128
click at [127, 547] on div at bounding box center [355, 538] width 674 height 128
click at [504, 419] on button "Fill" at bounding box center [474, 415] width 91 height 23
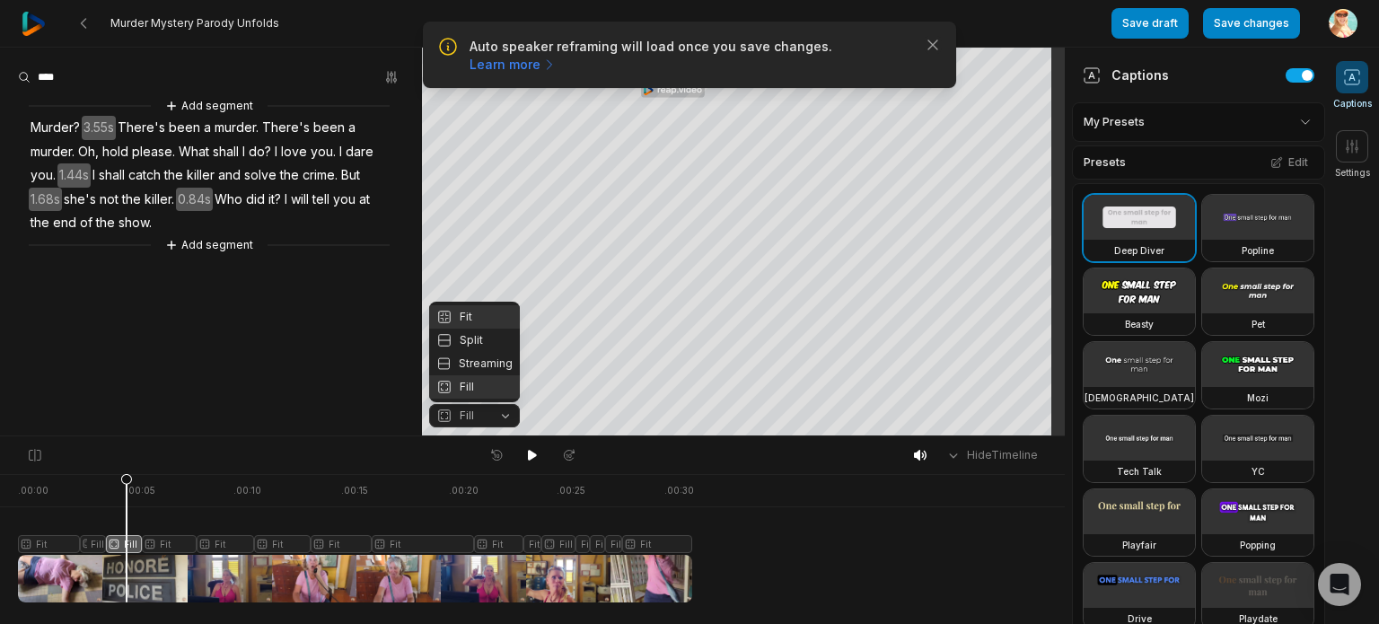
click at [473, 311] on div "Fit" at bounding box center [474, 316] width 91 height 23
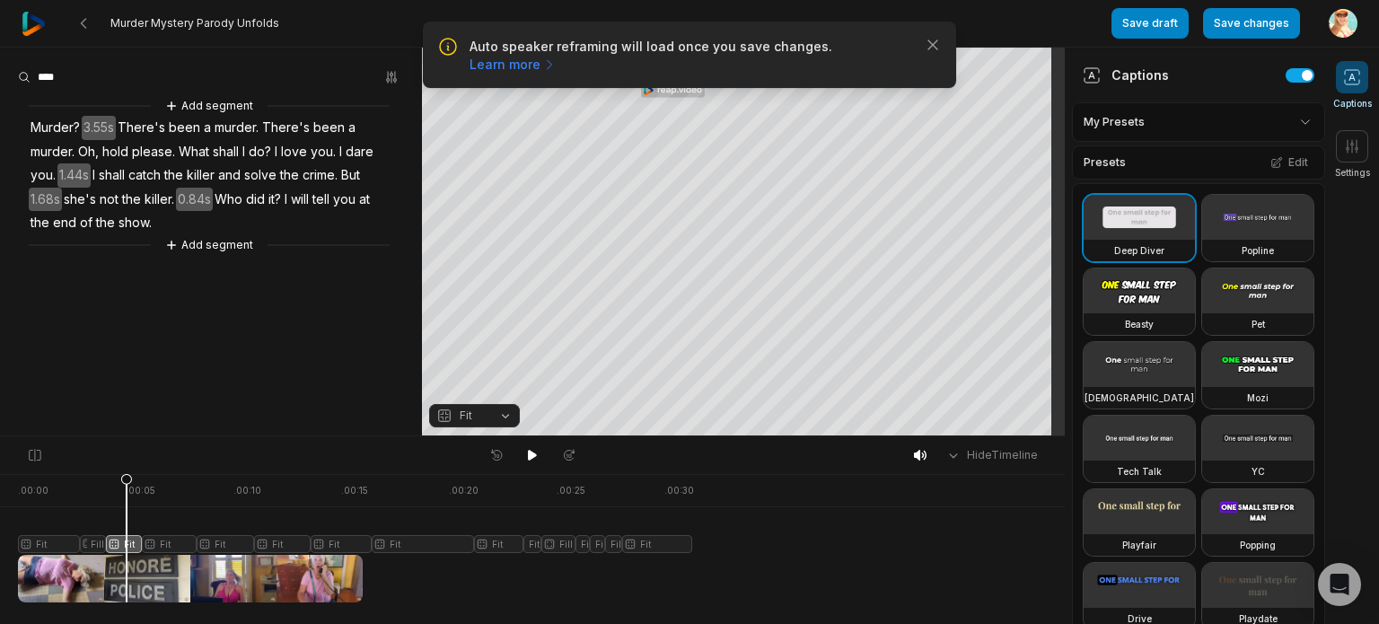
click at [168, 541] on div at bounding box center [355, 538] width 674 height 128
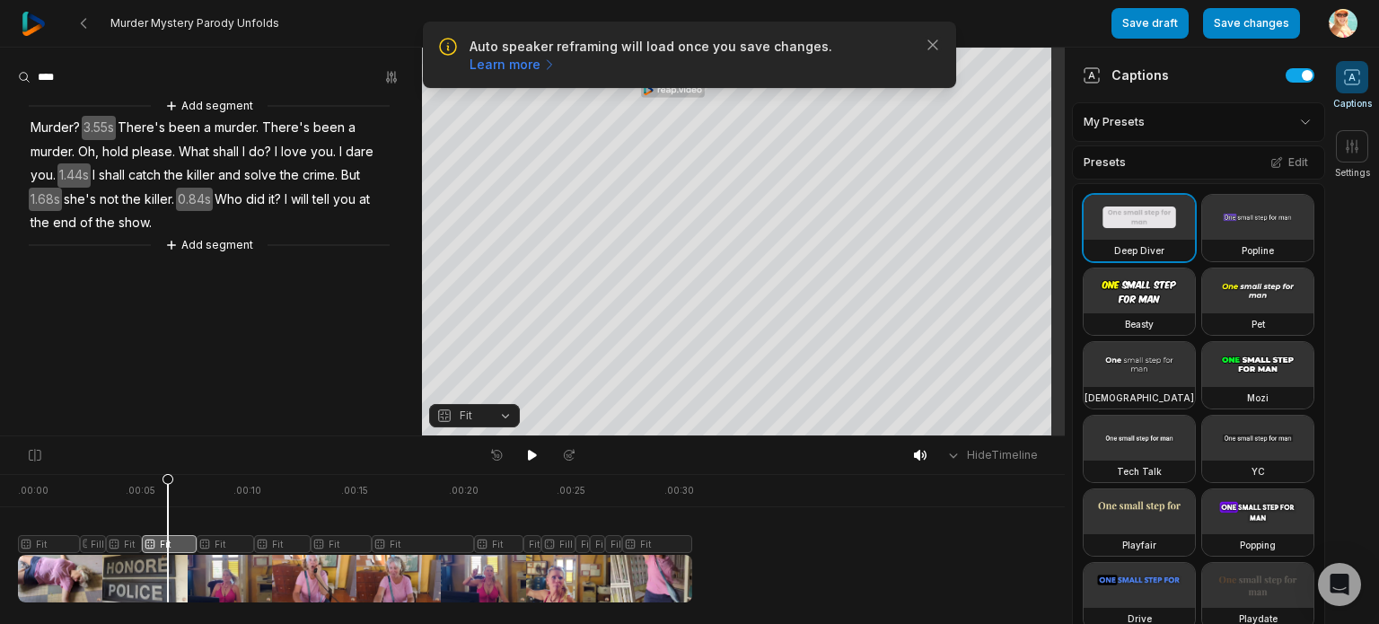
click at [215, 543] on div at bounding box center [355, 538] width 674 height 128
click at [270, 541] on div at bounding box center [355, 538] width 674 height 128
click at [334, 537] on div at bounding box center [355, 538] width 674 height 128
click at [403, 543] on div at bounding box center [355, 538] width 674 height 128
click at [485, 545] on div at bounding box center [355, 538] width 674 height 128
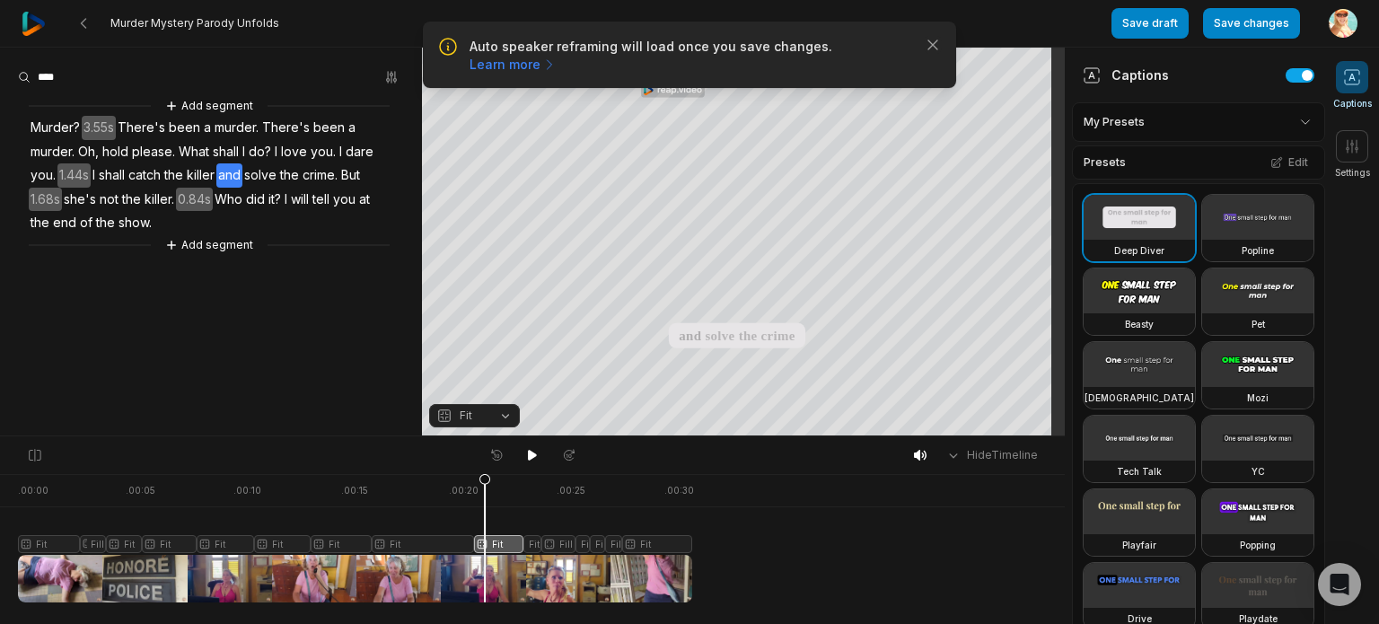
click at [544, 546] on div at bounding box center [355, 538] width 674 height 128
click at [514, 539] on div at bounding box center [355, 538] width 674 height 128
click at [531, 544] on div at bounding box center [355, 538] width 674 height 128
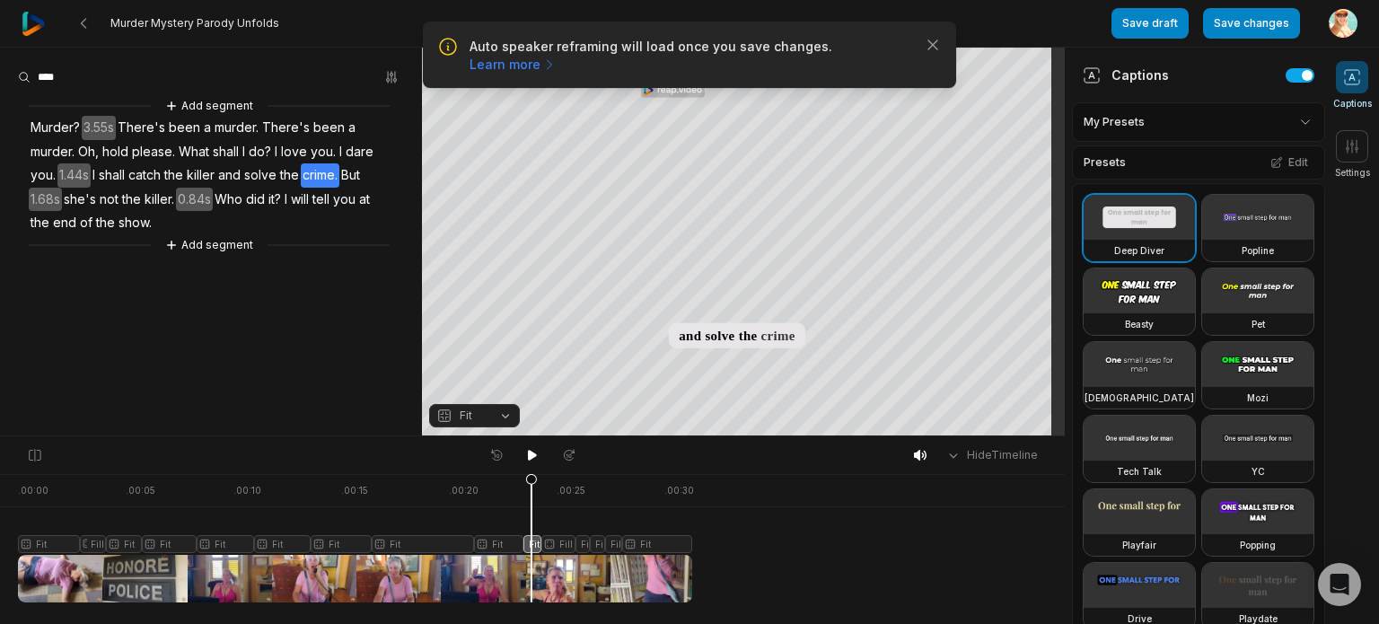
click at [560, 543] on div at bounding box center [355, 538] width 674 height 128
click at [504, 418] on button "Fill" at bounding box center [474, 415] width 91 height 23
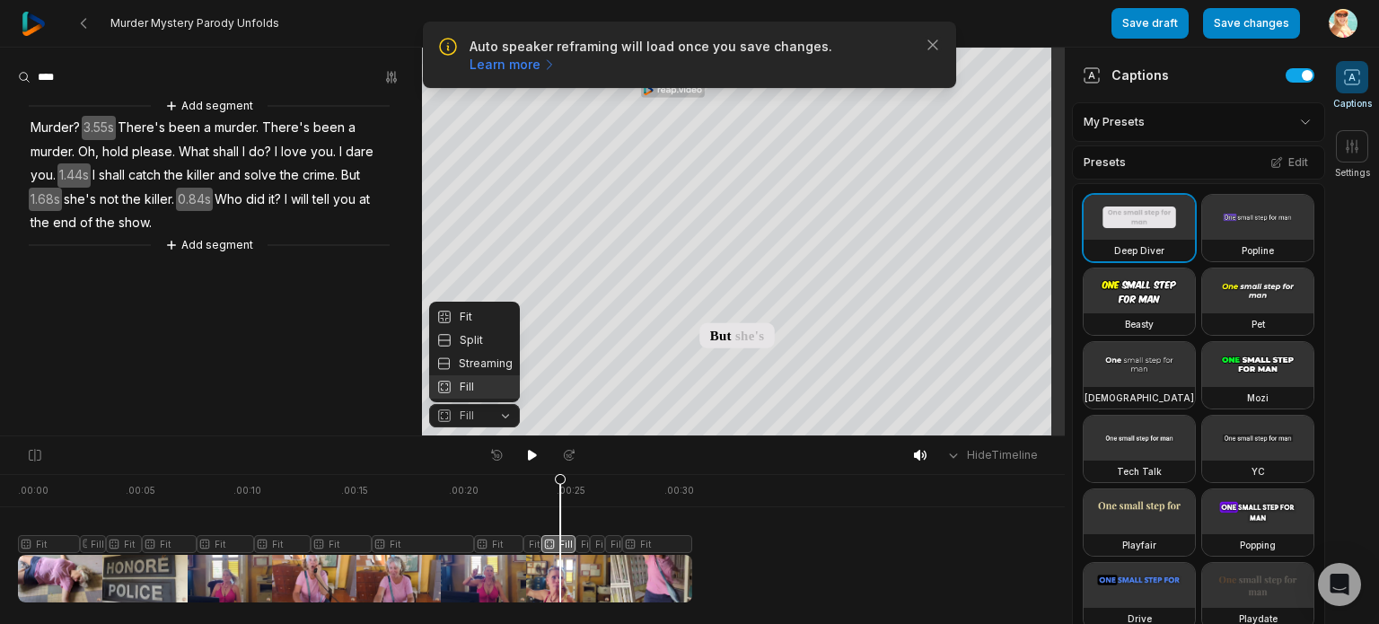
click at [476, 382] on div "Fill" at bounding box center [474, 386] width 91 height 23
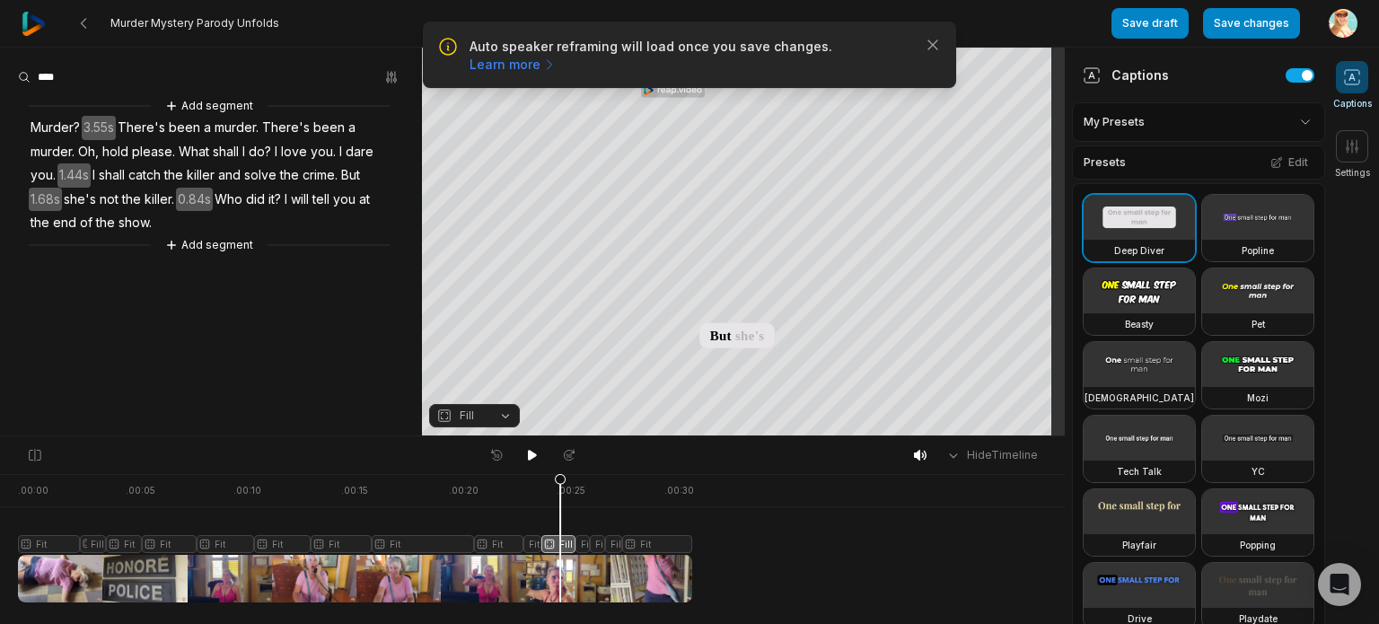
click at [592, 546] on div at bounding box center [355, 538] width 674 height 128
click at [507, 415] on button "Fill" at bounding box center [474, 415] width 91 height 23
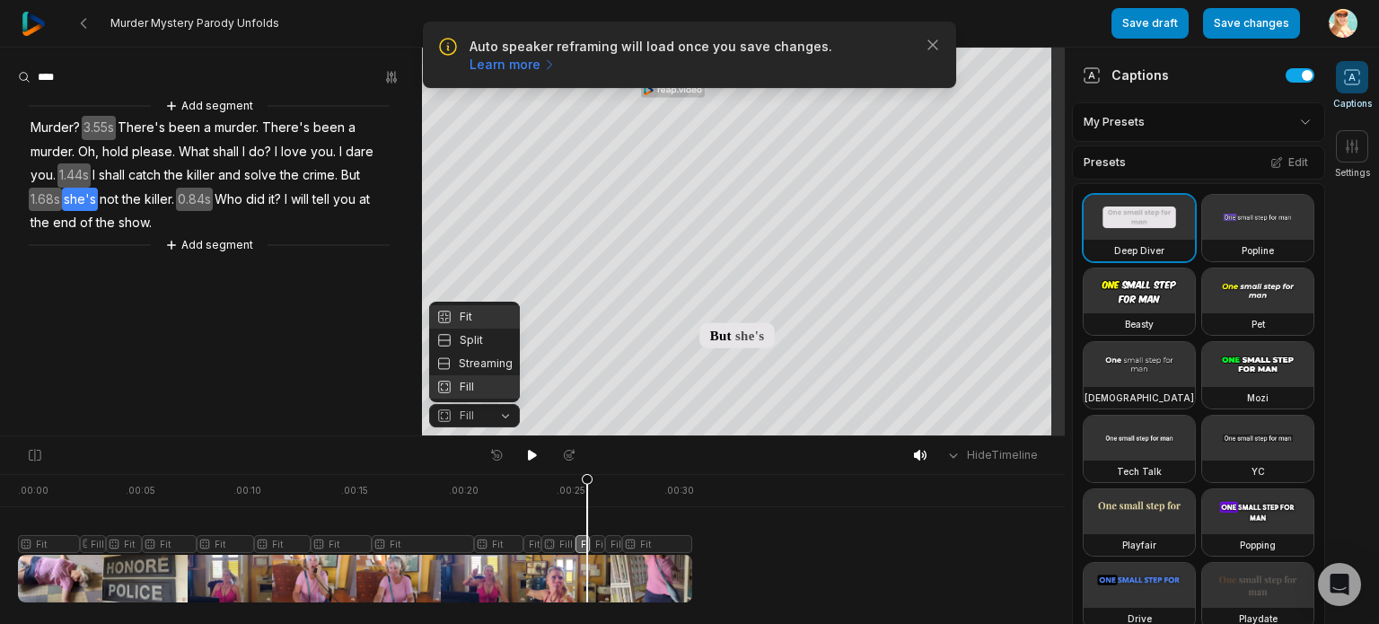
click at [468, 313] on div "Fit" at bounding box center [474, 316] width 91 height 23
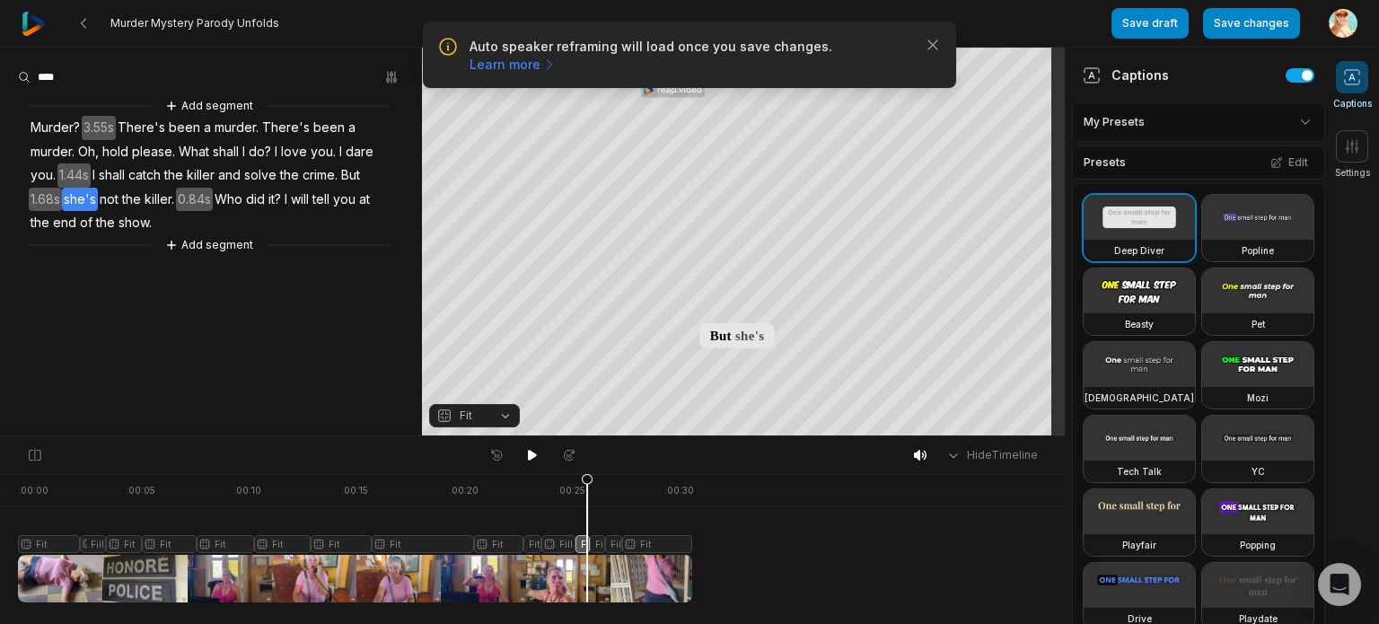
click at [601, 545] on div at bounding box center [355, 538] width 674 height 128
click at [600, 545] on div at bounding box center [355, 538] width 674 height 128
click at [54, 493] on div at bounding box center [355, 538] width 674 height 128
click at [531, 458] on icon at bounding box center [532, 455] width 9 height 11
click at [314, 145] on span "you." at bounding box center [323, 152] width 29 height 24
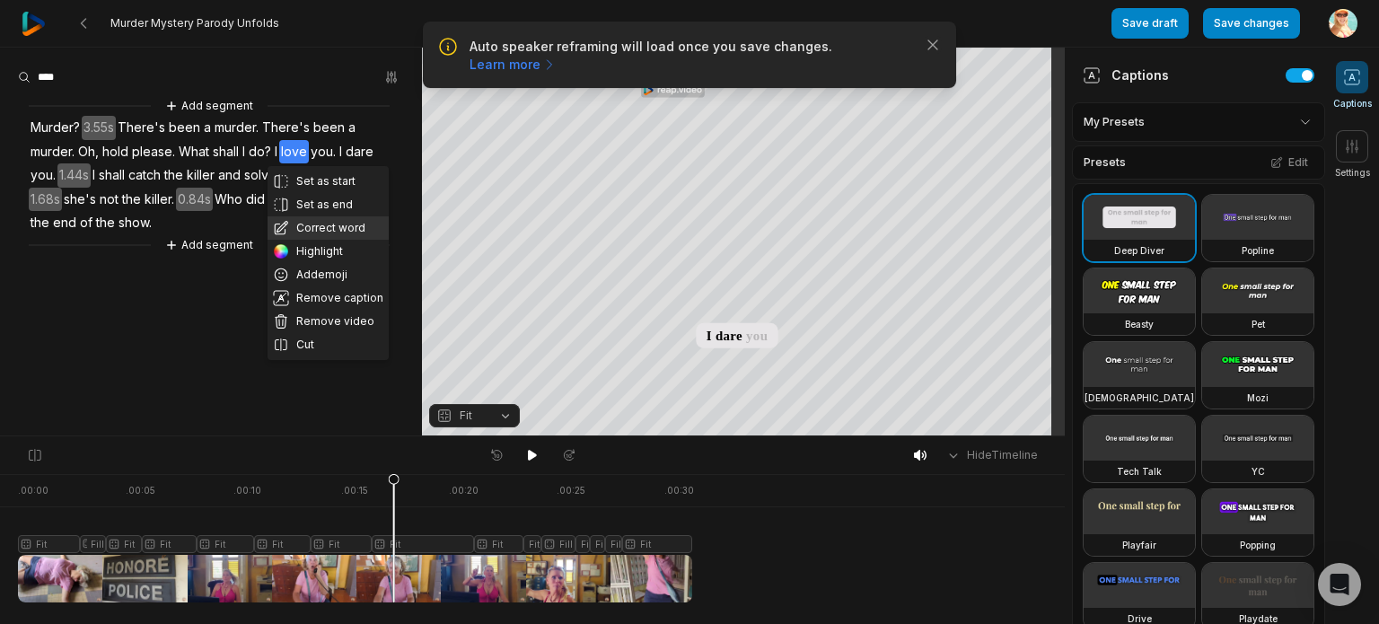
click at [320, 223] on button "Correct word" at bounding box center [327, 227] width 121 height 23
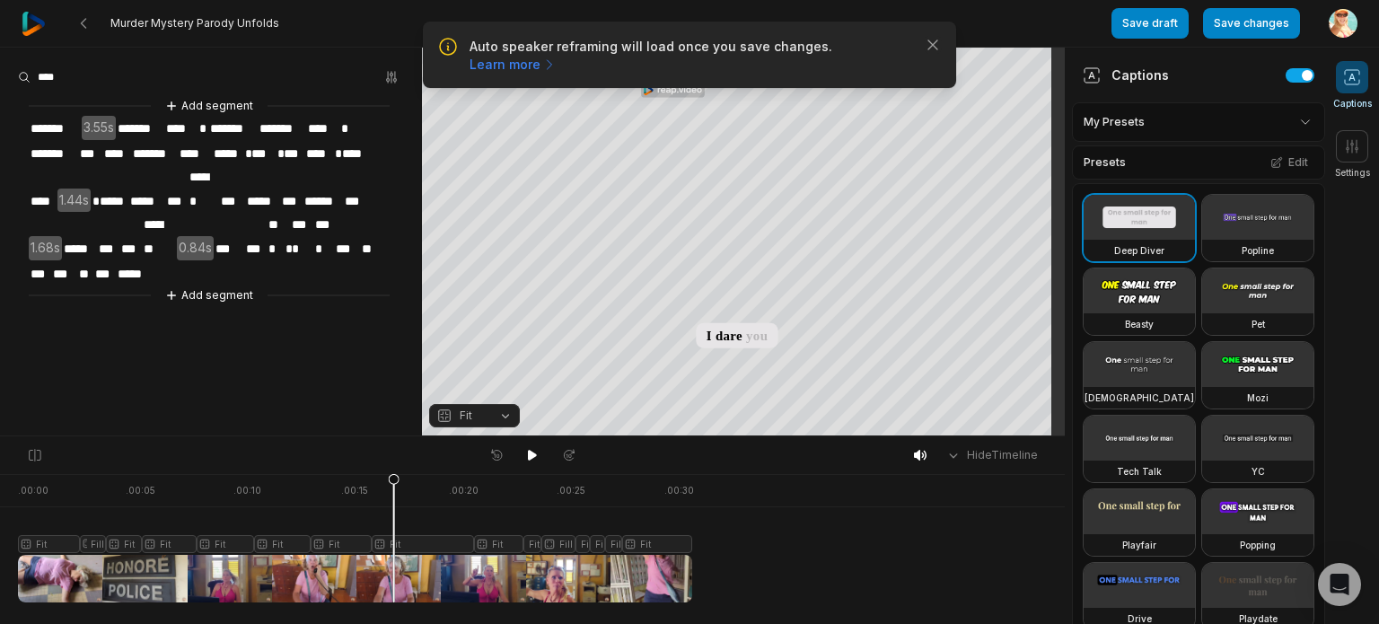
click at [318, 150] on span "****" at bounding box center [318, 154] width 29 height 24
click at [292, 147] on span "***" at bounding box center [293, 154] width 22 height 24
click at [300, 146] on span "***" at bounding box center [293, 154] width 22 height 24
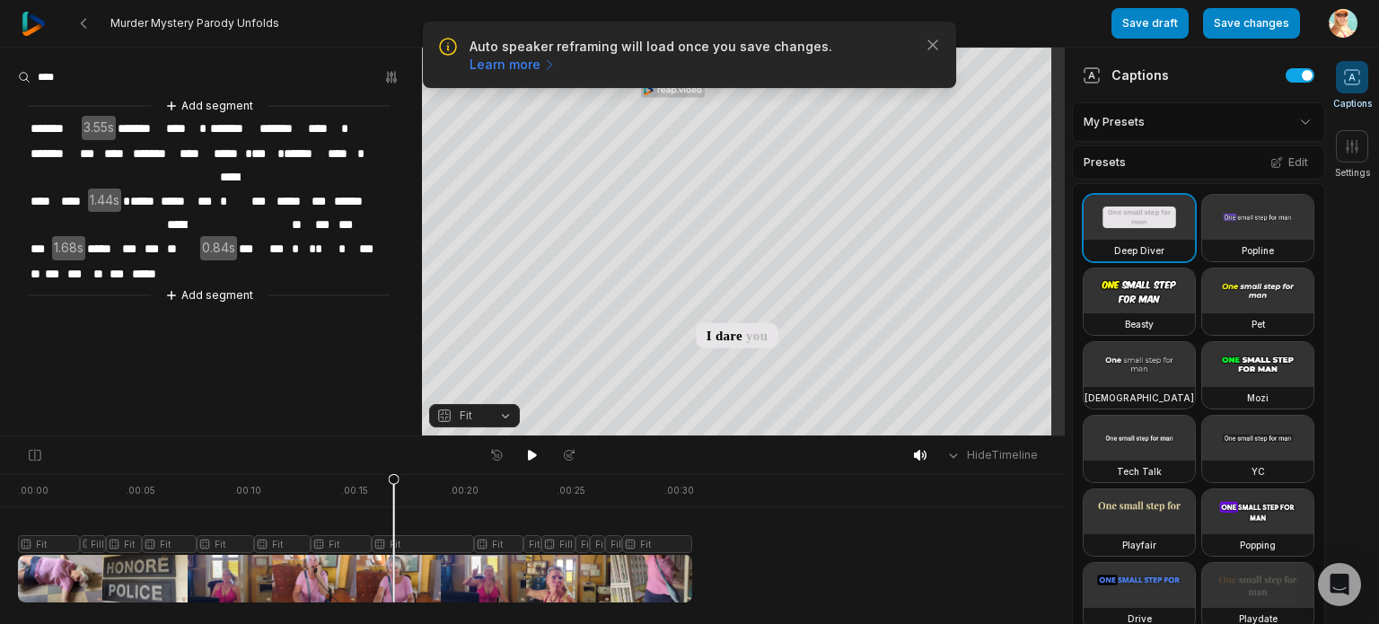
click at [285, 150] on span "******" at bounding box center [304, 154] width 44 height 24
click at [278, 155] on span "*" at bounding box center [279, 154] width 7 height 24
click at [281, 153] on span "*" at bounding box center [279, 154] width 7 height 24
click at [353, 153] on span "****" at bounding box center [351, 154] width 29 height 24
drag, startPoint x: 358, startPoint y: 149, endPoint x: 360, endPoint y: 162, distance: 12.7
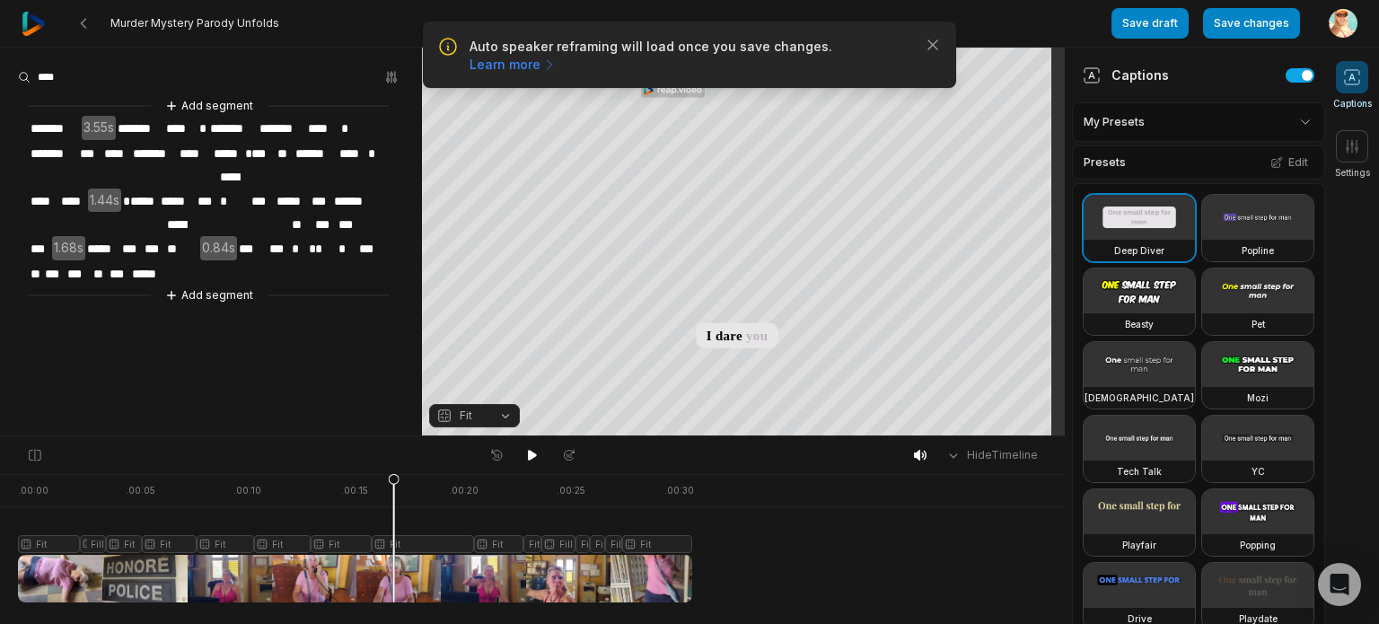
click at [359, 149] on span "****" at bounding box center [351, 154] width 29 height 24
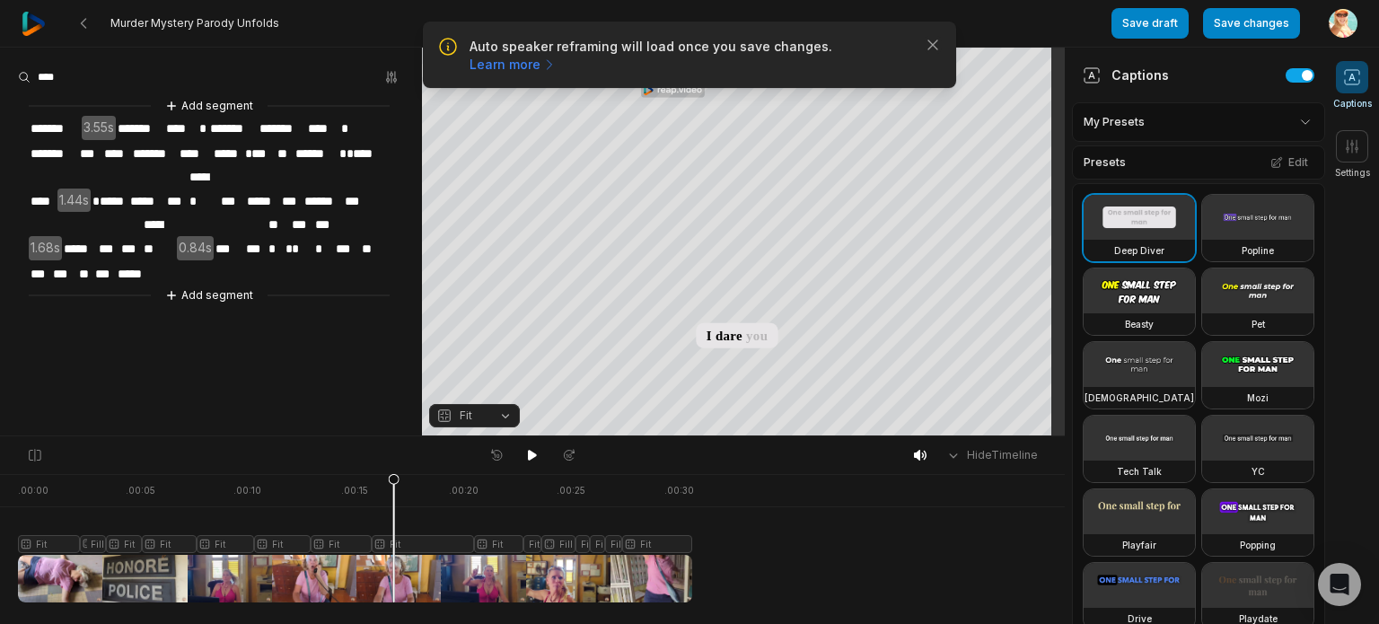
click at [318, 153] on span "******" at bounding box center [316, 154] width 44 height 24
click at [330, 155] on span "******" at bounding box center [316, 154] width 44 height 24
click at [333, 508] on div at bounding box center [355, 538] width 674 height 128
click at [530, 453] on icon at bounding box center [532, 455] width 9 height 11
click at [348, 151] on span "*" at bounding box center [348, 154] width 7 height 24
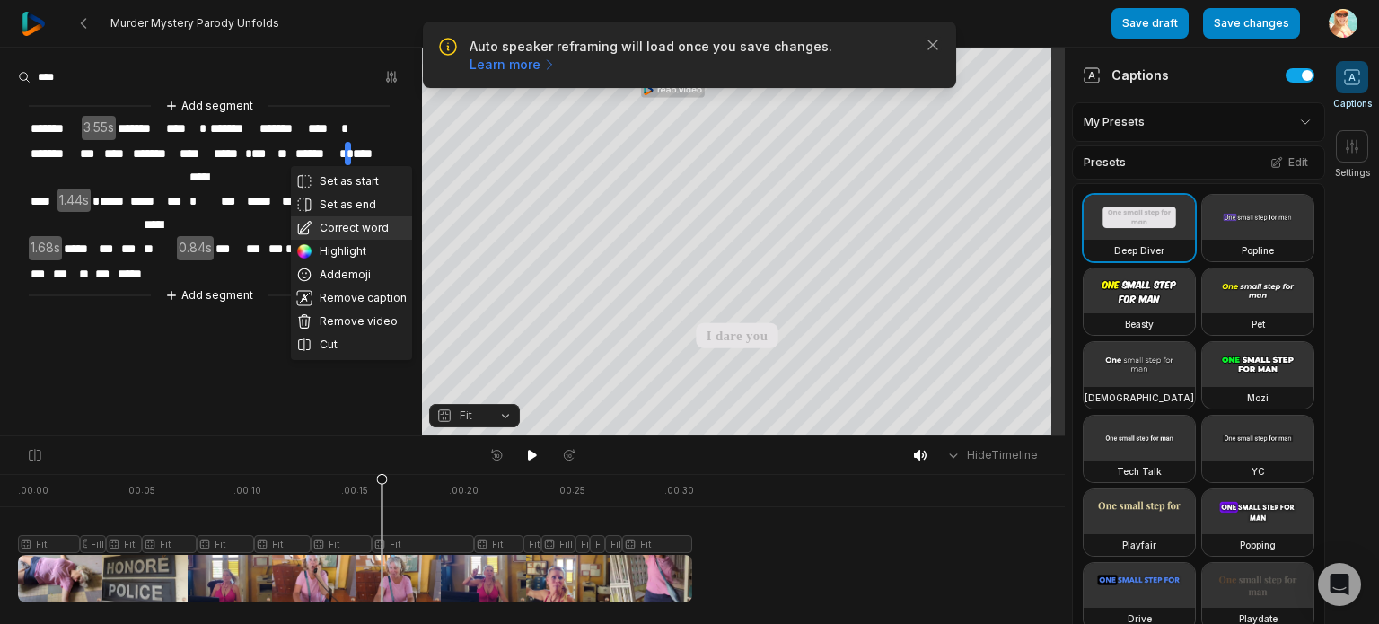
click at [355, 222] on button "Correct word" at bounding box center [351, 227] width 121 height 23
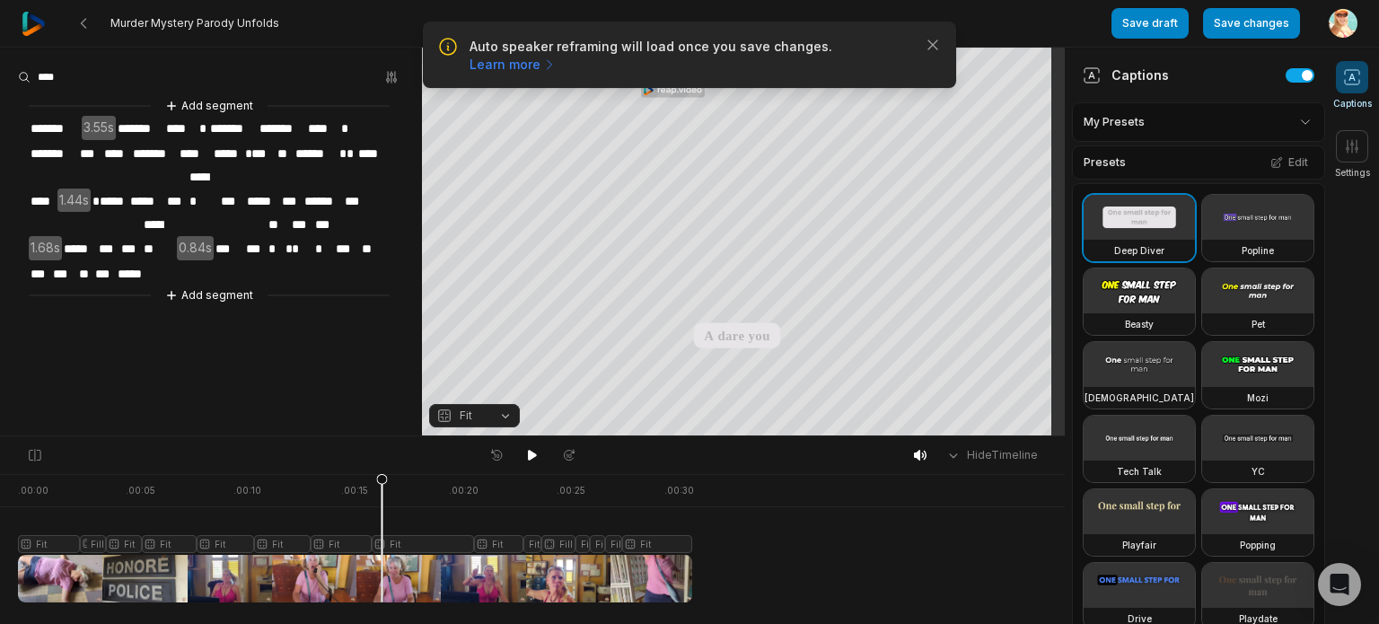
click at [377, 147] on span "****" at bounding box center [371, 154] width 31 height 24
click at [369, 150] on span "****" at bounding box center [371, 154] width 31 height 24
click at [380, 151] on span "****" at bounding box center [371, 154] width 31 height 24
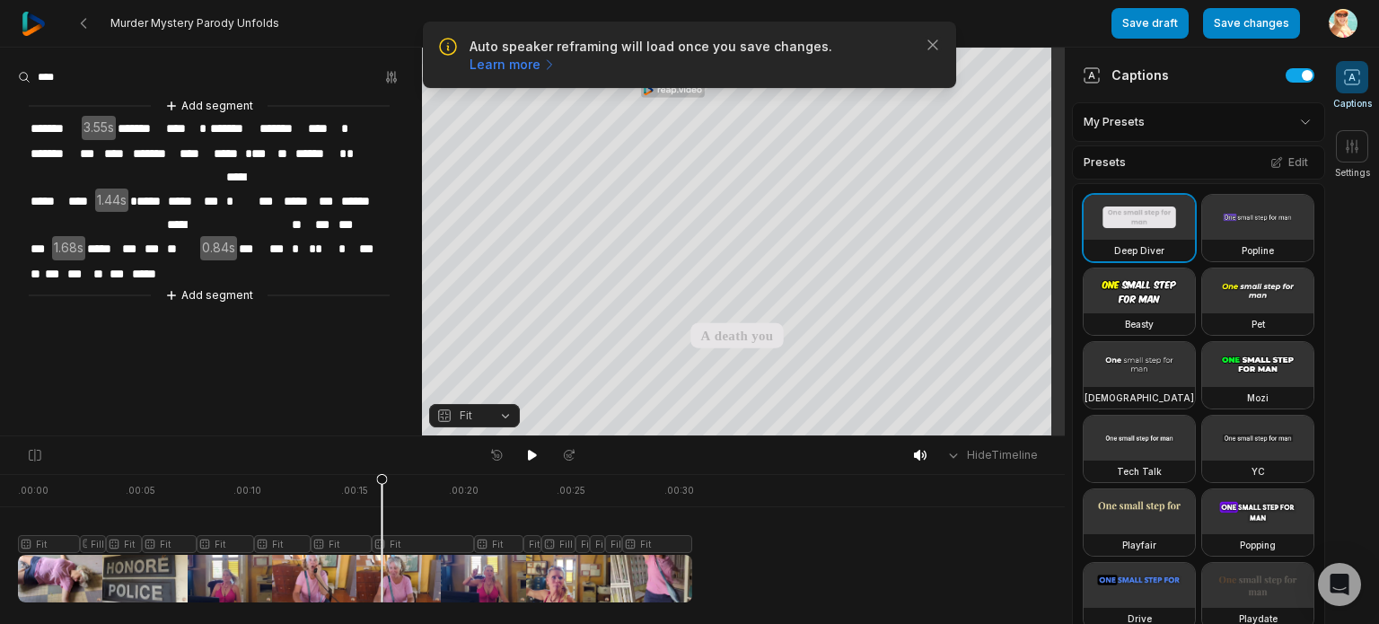
click at [79, 189] on span "****" at bounding box center [80, 201] width 29 height 24
click at [86, 189] on span "****" at bounding box center [80, 201] width 29 height 24
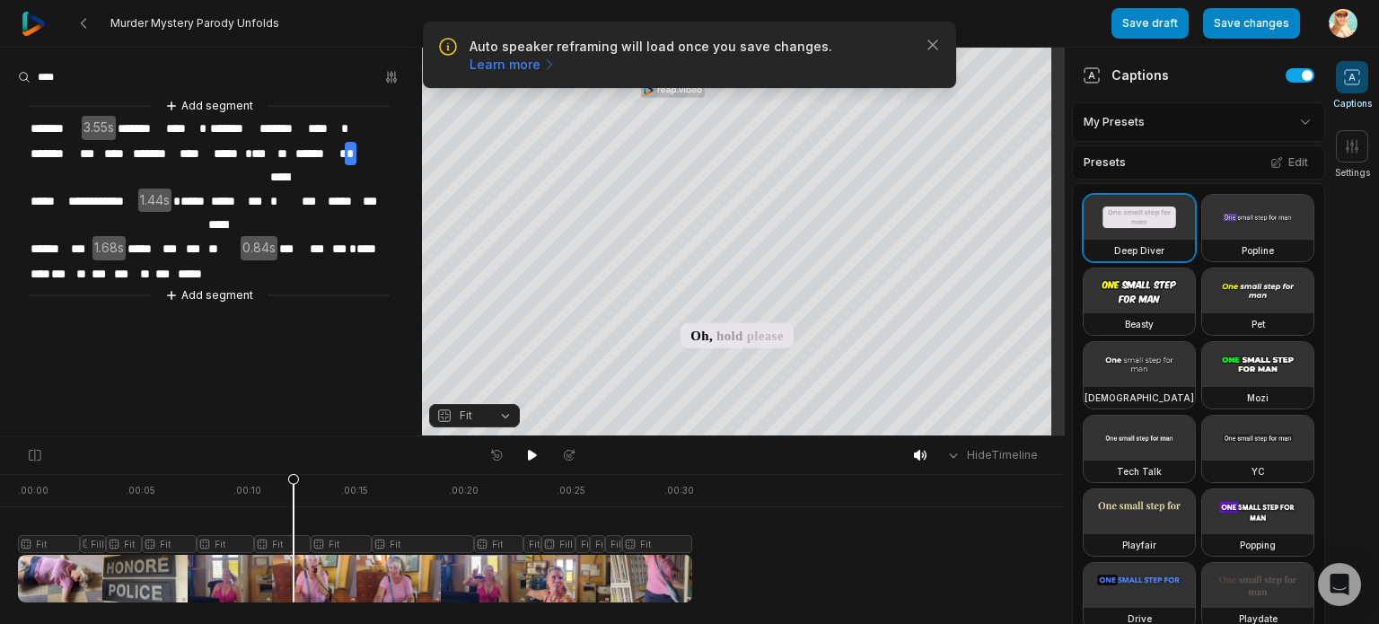
click at [294, 498] on div at bounding box center [355, 538] width 674 height 128
click at [530, 458] on icon at bounding box center [532, 455] width 9 height 11
click at [530, 458] on icon at bounding box center [532, 455] width 4 height 8
click at [557, 547] on div at bounding box center [355, 538] width 674 height 128
click at [505, 417] on button "Fill" at bounding box center [474, 415] width 91 height 23
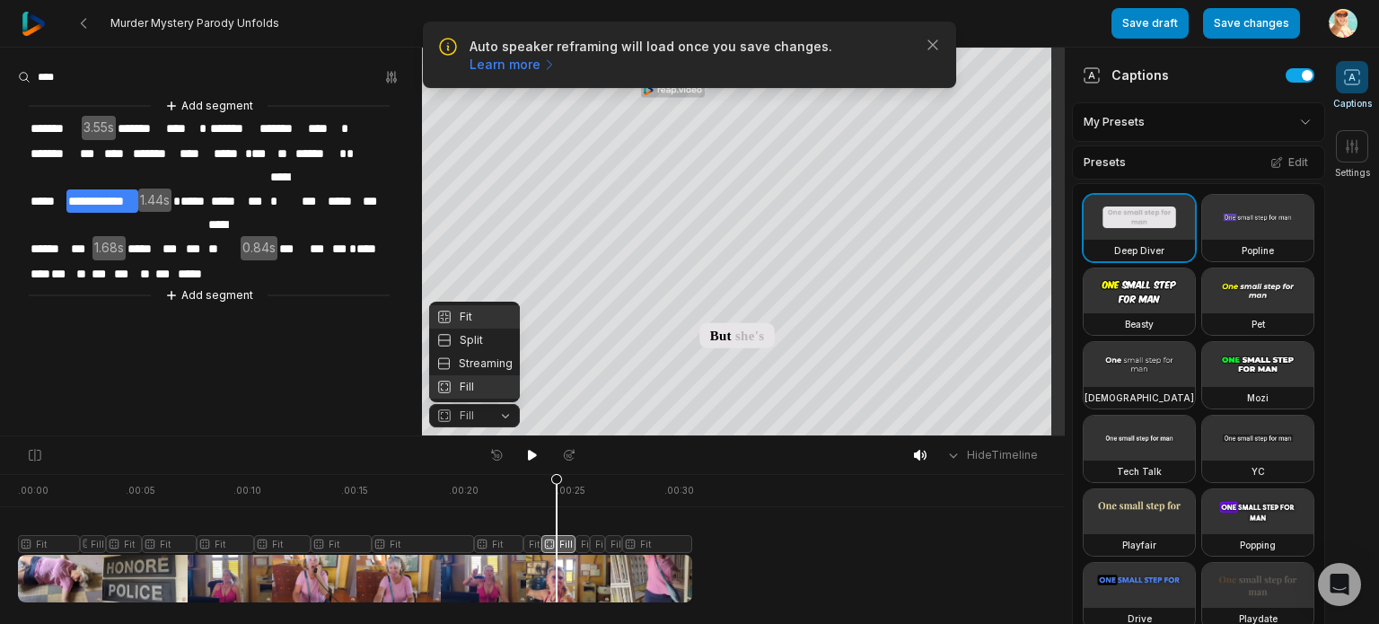
click at [472, 314] on div "Fit" at bounding box center [474, 316] width 91 height 23
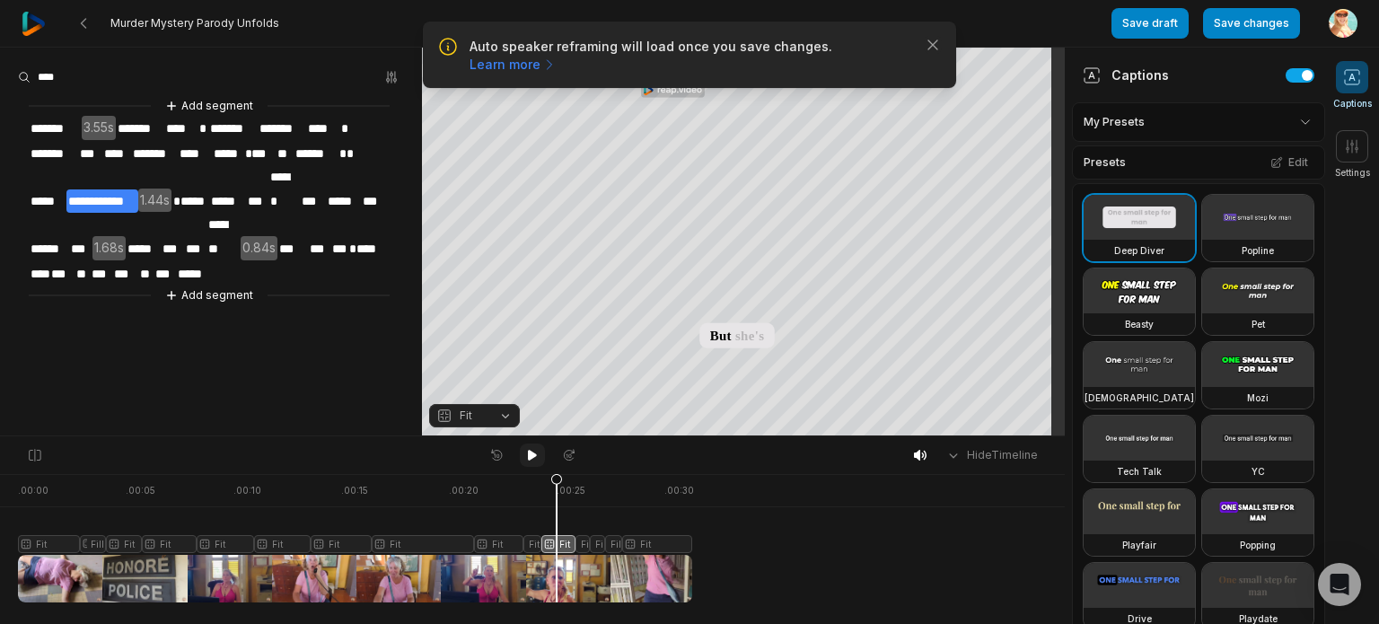
click at [530, 457] on icon at bounding box center [532, 455] width 9 height 11
click at [530, 457] on icon at bounding box center [532, 455] width 4 height 8
click at [616, 543] on div at bounding box center [355, 538] width 674 height 128
click at [504, 416] on button "Fill" at bounding box center [474, 415] width 91 height 23
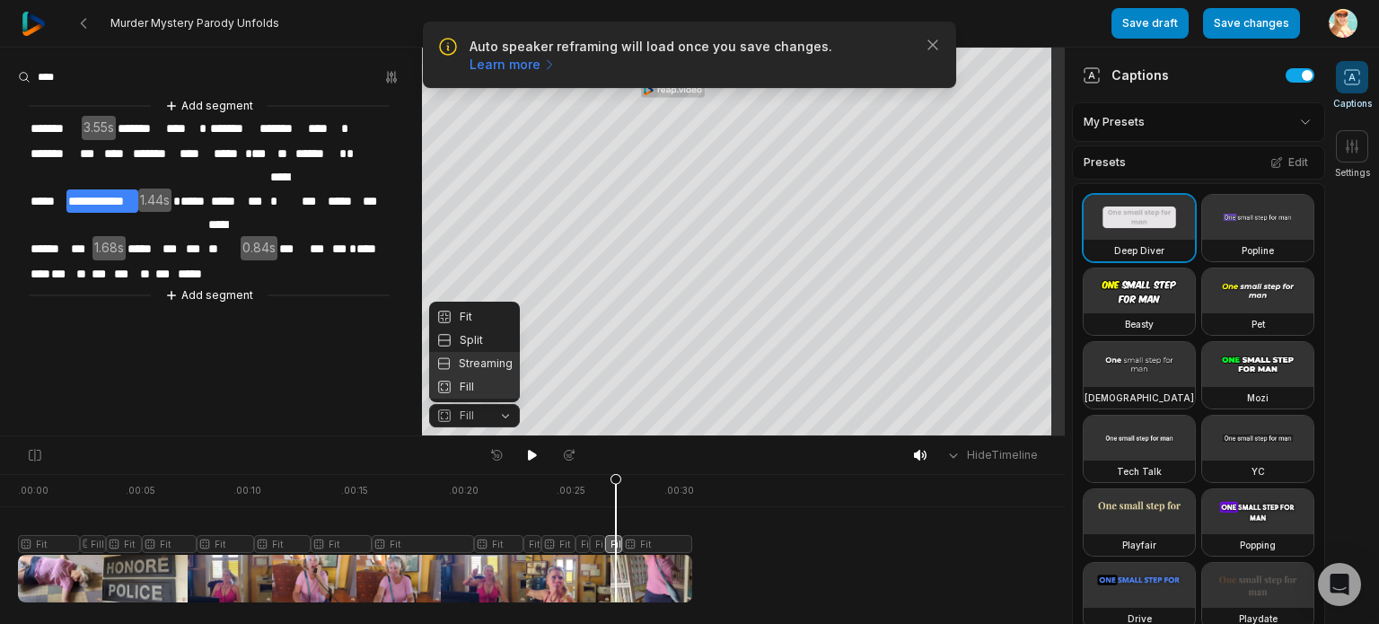
click at [470, 315] on div "Fit" at bounding box center [474, 316] width 91 height 23
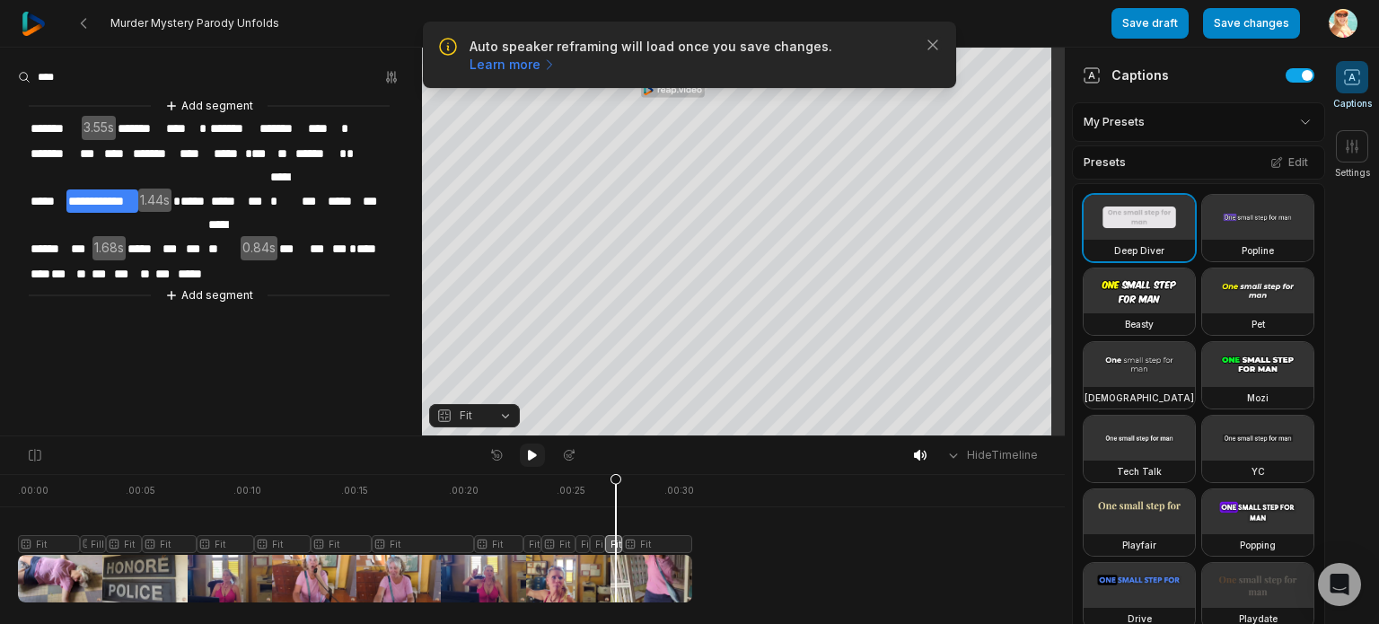
click at [531, 457] on icon at bounding box center [532, 455] width 9 height 11
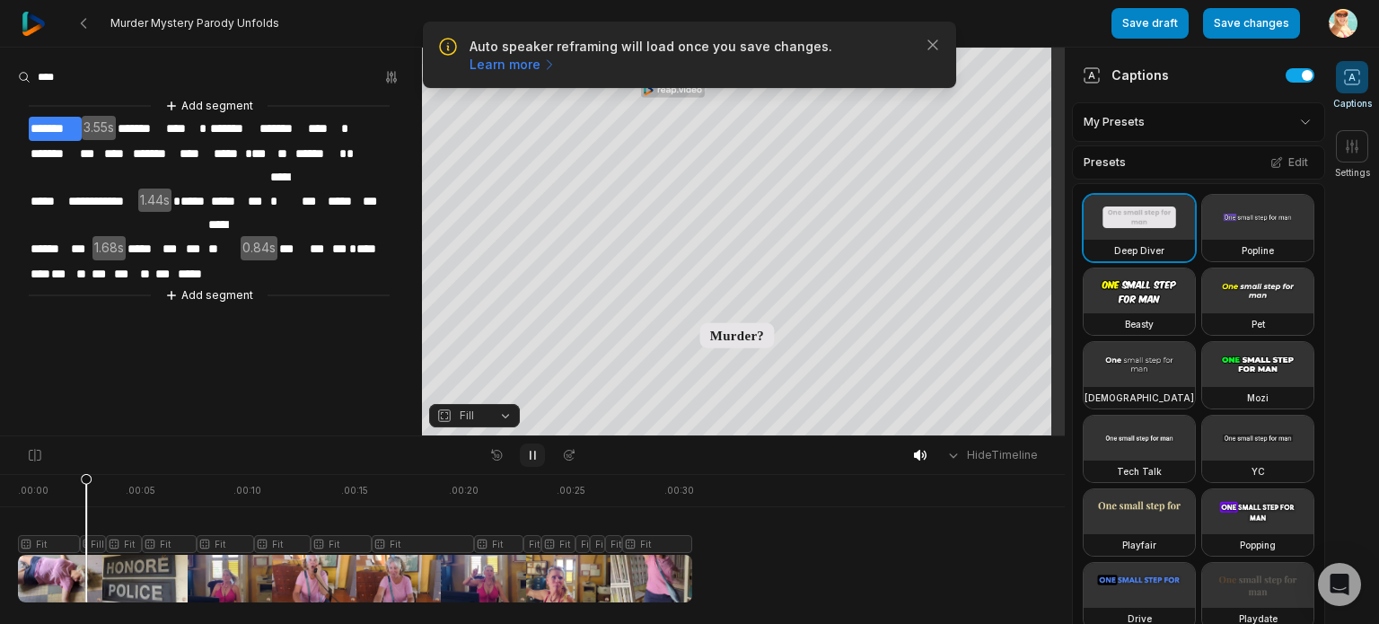
click at [532, 457] on icon at bounding box center [532, 455] width 14 height 14
click at [1243, 22] on button "Save changes" at bounding box center [1251, 23] width 97 height 31
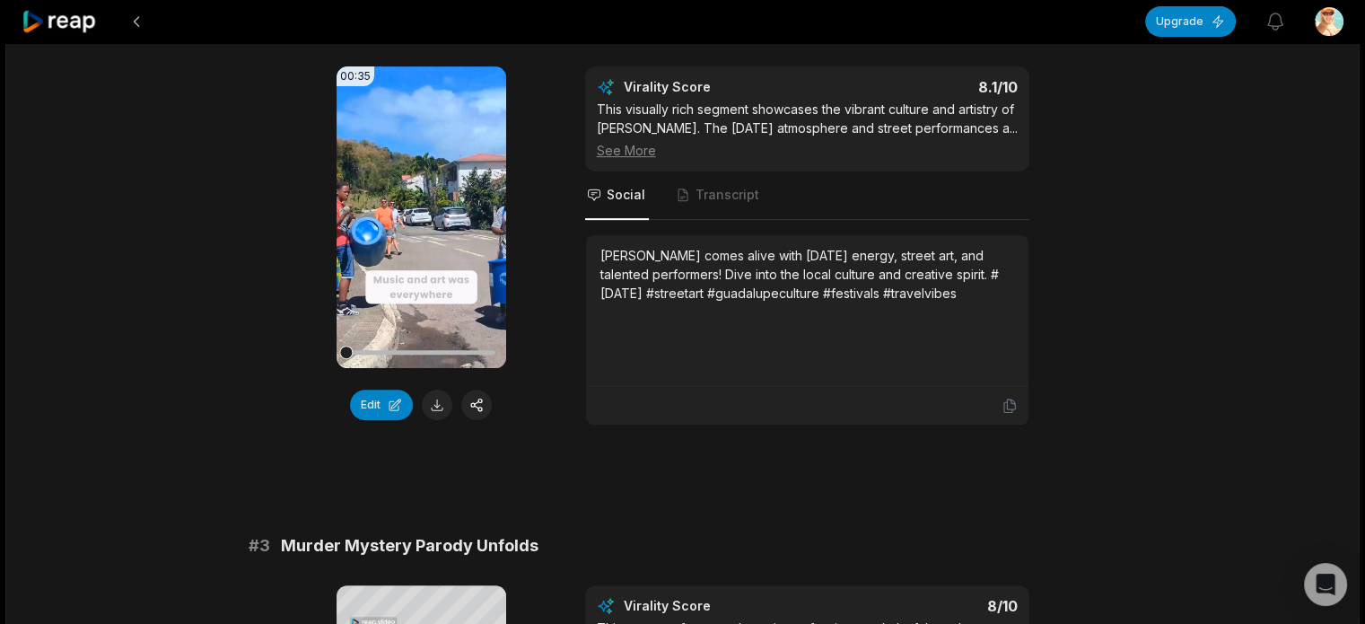
scroll to position [449, 0]
click at [421, 213] on icon at bounding box center [421, 216] width 13 height 15
click at [410, 206] on button at bounding box center [421, 217] width 22 height 22
click at [383, 404] on button "Edit" at bounding box center [381, 405] width 63 height 31
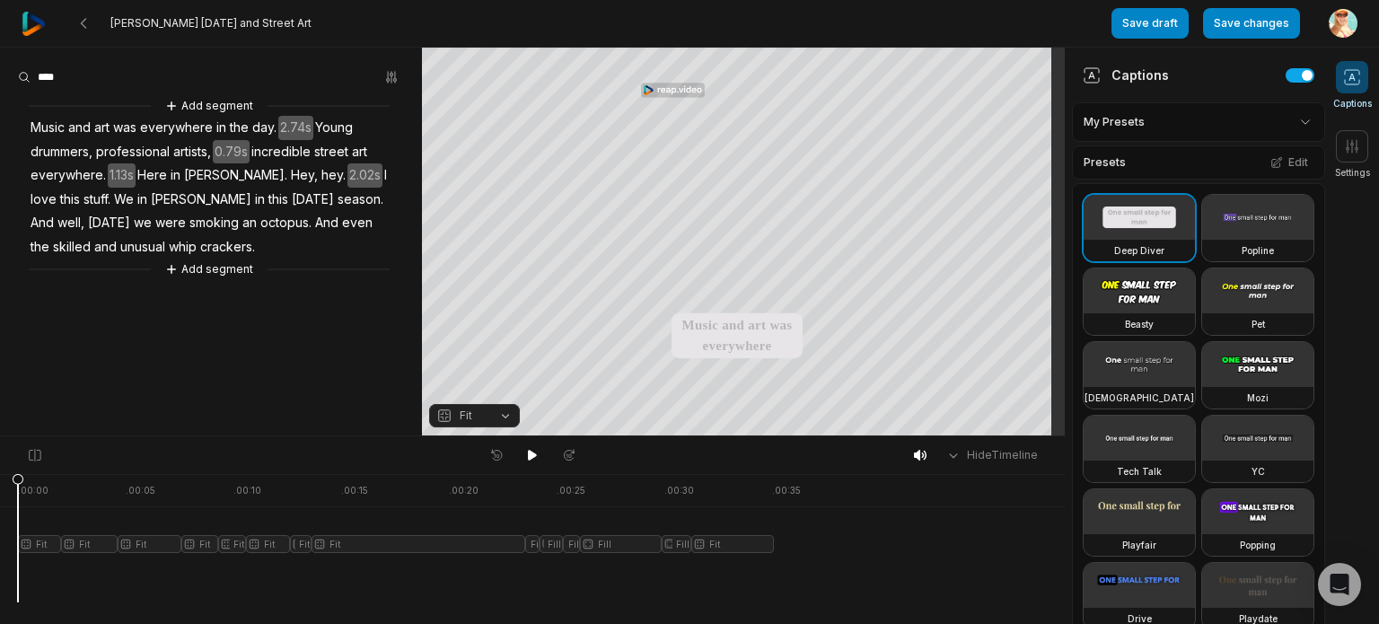
click at [188, 220] on span "smoking" at bounding box center [214, 223] width 53 height 24
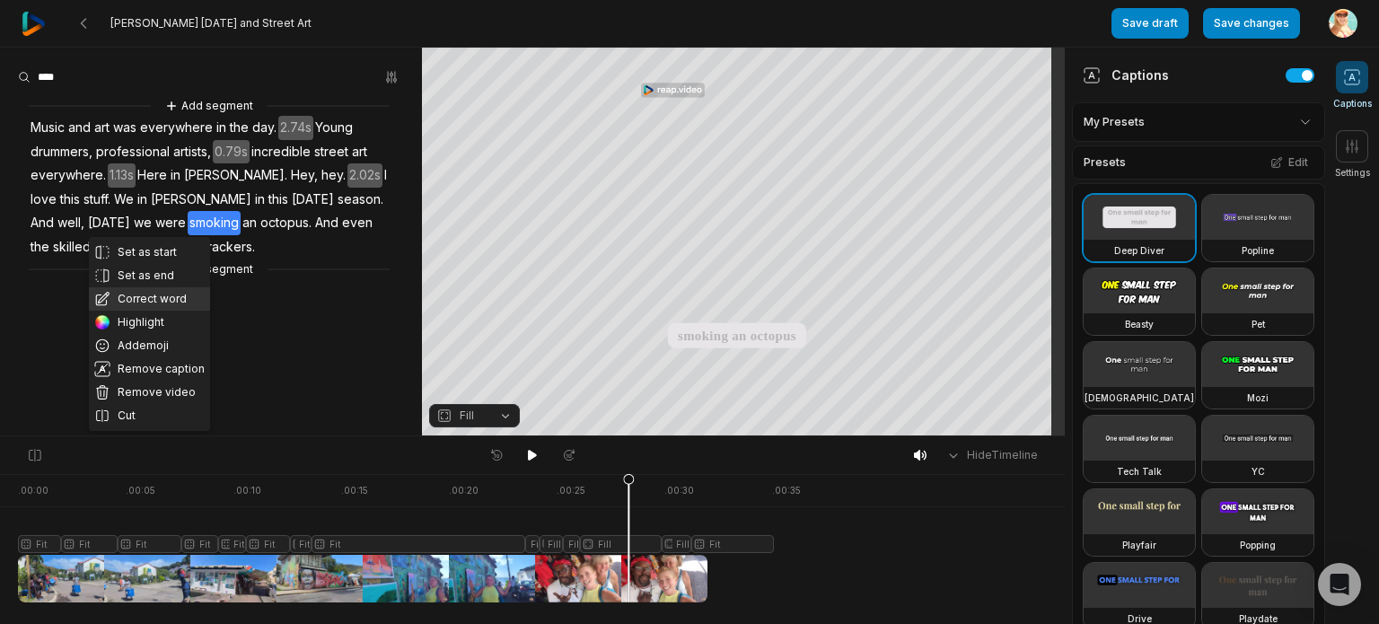
click at [165, 297] on button "Correct word" at bounding box center [149, 298] width 121 height 23
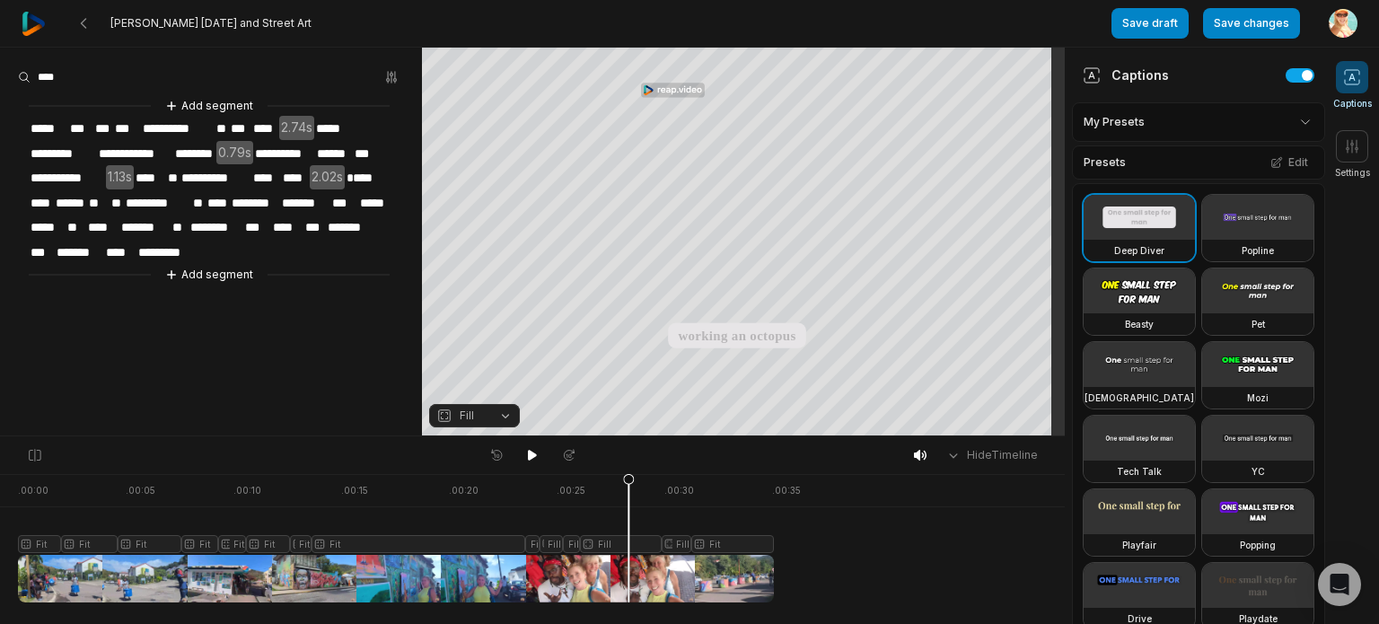
click at [295, 173] on span "****" at bounding box center [295, 178] width 28 height 24
click at [303, 177] on span "****" at bounding box center [295, 178] width 28 height 24
click at [277, 172] on span "****" at bounding box center [266, 178] width 31 height 24
click at [296, 175] on span "********" at bounding box center [278, 178] width 55 height 24
click at [300, 177] on span "********" at bounding box center [278, 178] width 55 height 24
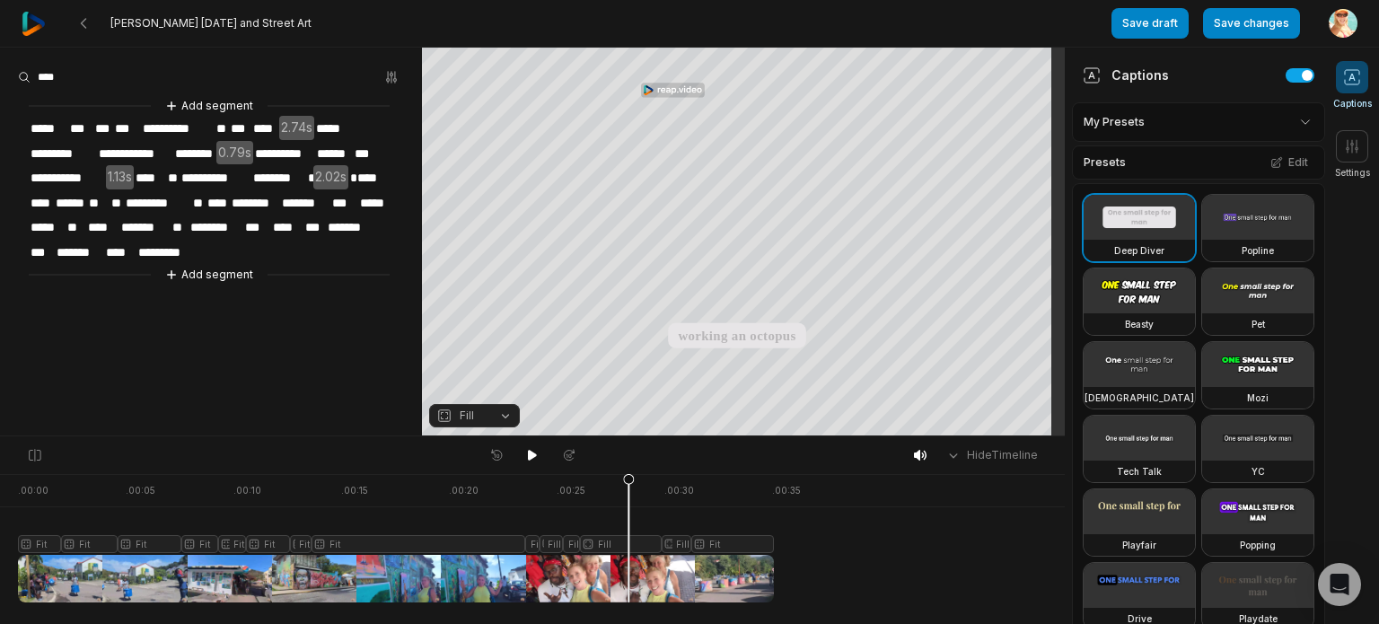
click at [303, 175] on span "********" at bounding box center [278, 178] width 55 height 24
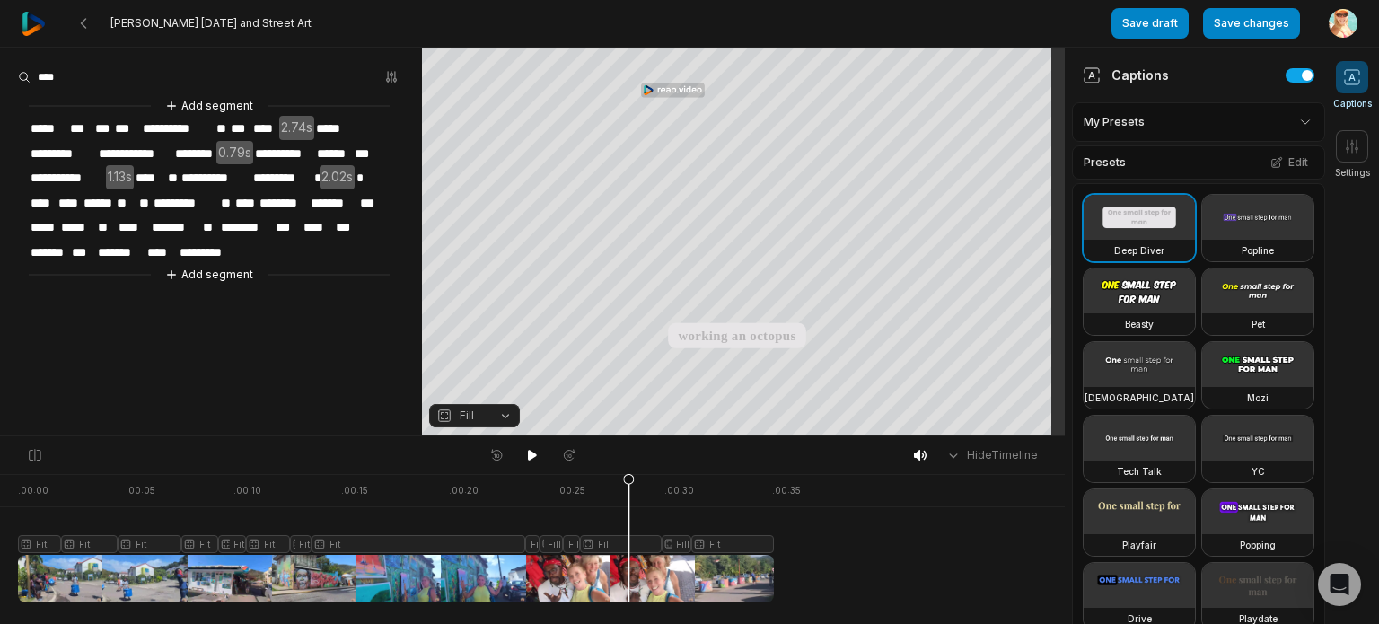
click at [77, 198] on span "****" at bounding box center [69, 203] width 25 height 24
click at [529, 458] on icon at bounding box center [532, 455] width 9 height 11
click at [1228, 31] on button "Save changes" at bounding box center [1251, 23] width 97 height 31
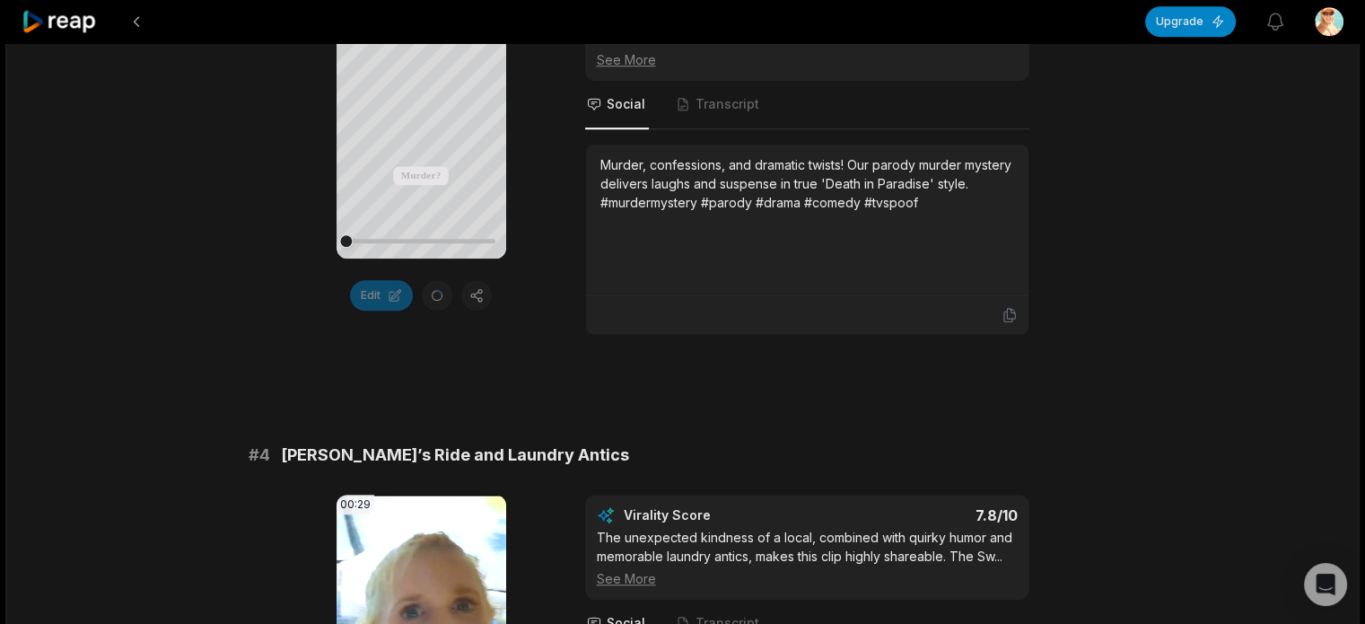
scroll to position [1616, 0]
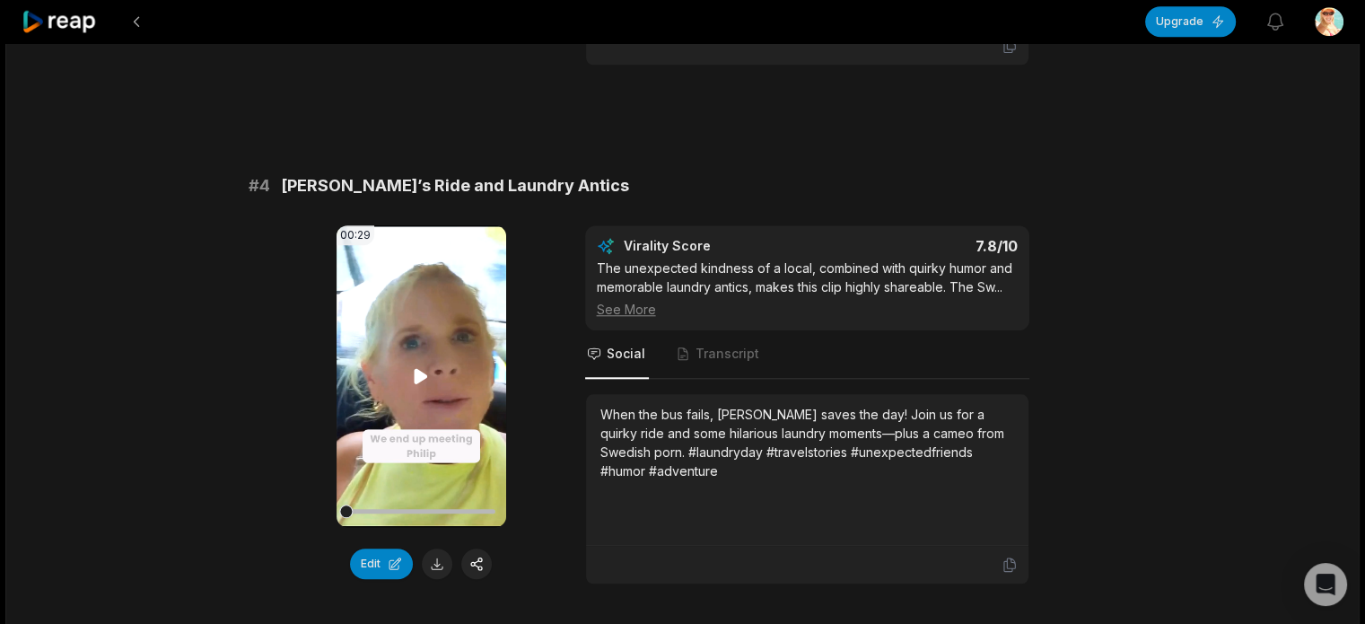
click at [418, 380] on icon at bounding box center [421, 376] width 22 height 22
click at [392, 563] on button "Edit" at bounding box center [381, 563] width 63 height 31
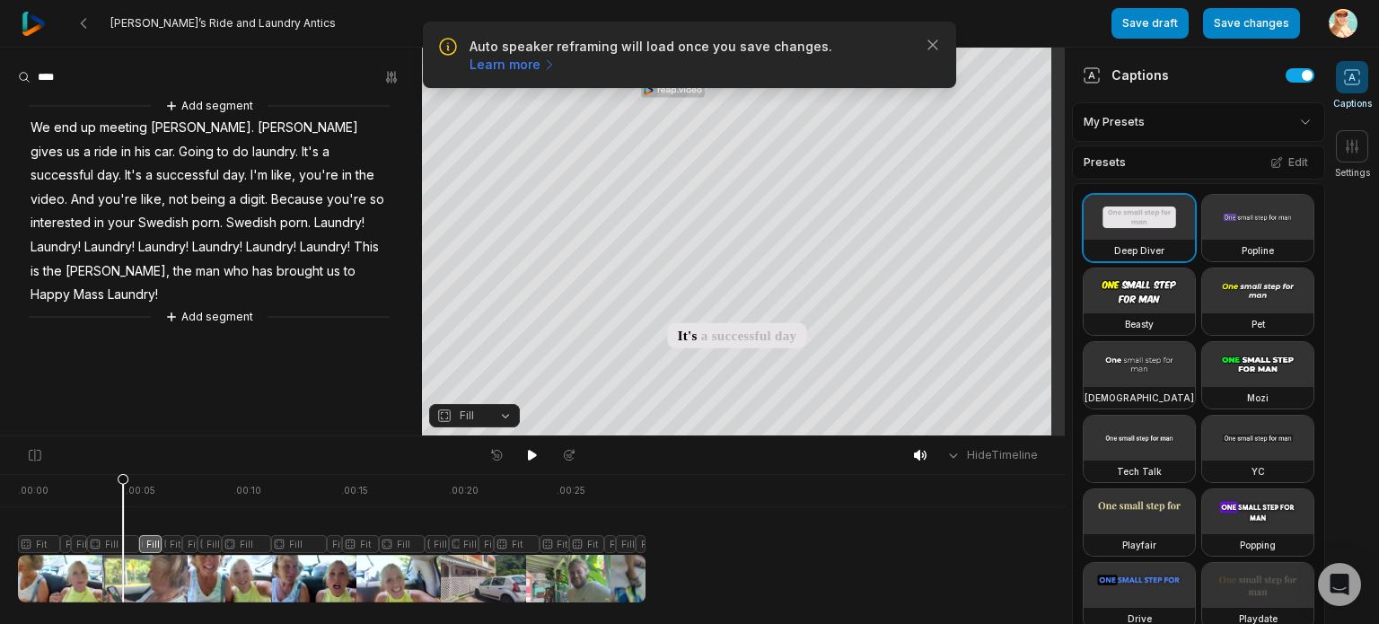
click at [123, 535] on div at bounding box center [331, 538] width 627 height 128
click at [151, 544] on div at bounding box center [331, 538] width 627 height 128
click at [174, 545] on div at bounding box center [331, 538] width 627 height 128
click at [507, 410] on button "Fit" at bounding box center [474, 415] width 91 height 23
click at [197, 546] on icon at bounding box center [197, 537] width 13 height 129
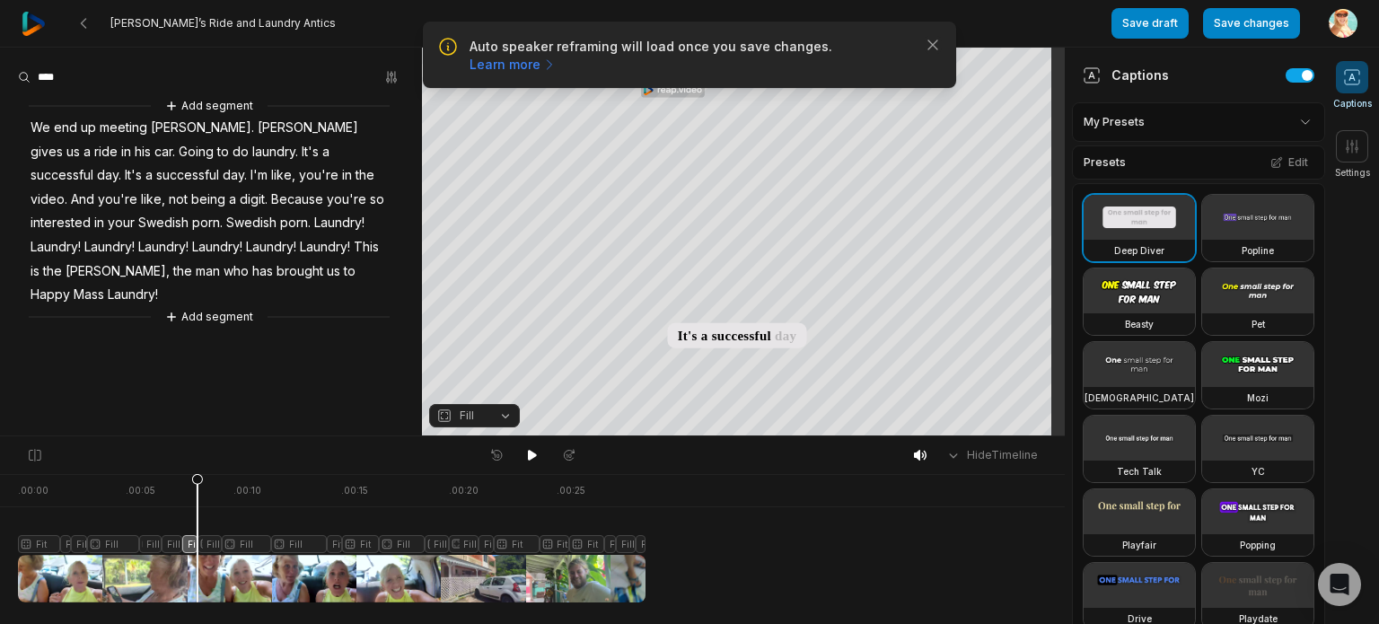
click at [212, 546] on div at bounding box center [331, 538] width 627 height 128
click at [237, 539] on div at bounding box center [331, 538] width 627 height 128
click at [293, 542] on div at bounding box center [331, 538] width 627 height 128
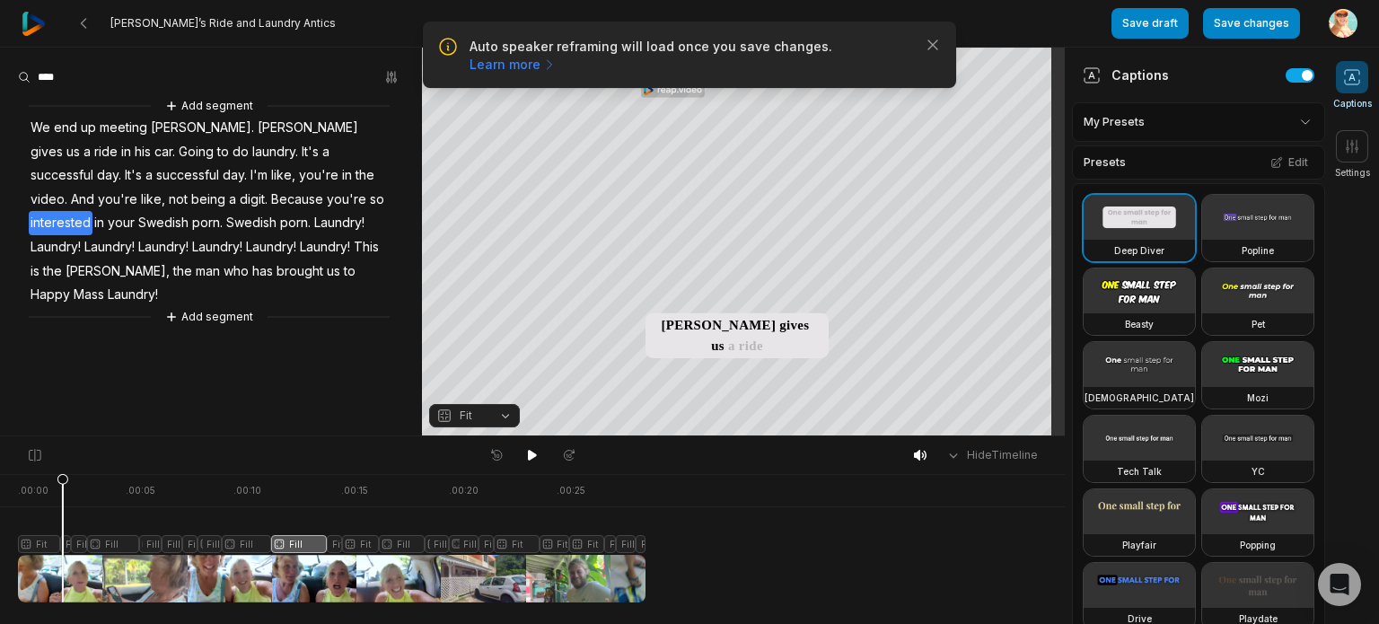
click at [63, 492] on div at bounding box center [331, 538] width 627 height 128
click at [227, 188] on span "being" at bounding box center [208, 200] width 38 height 24
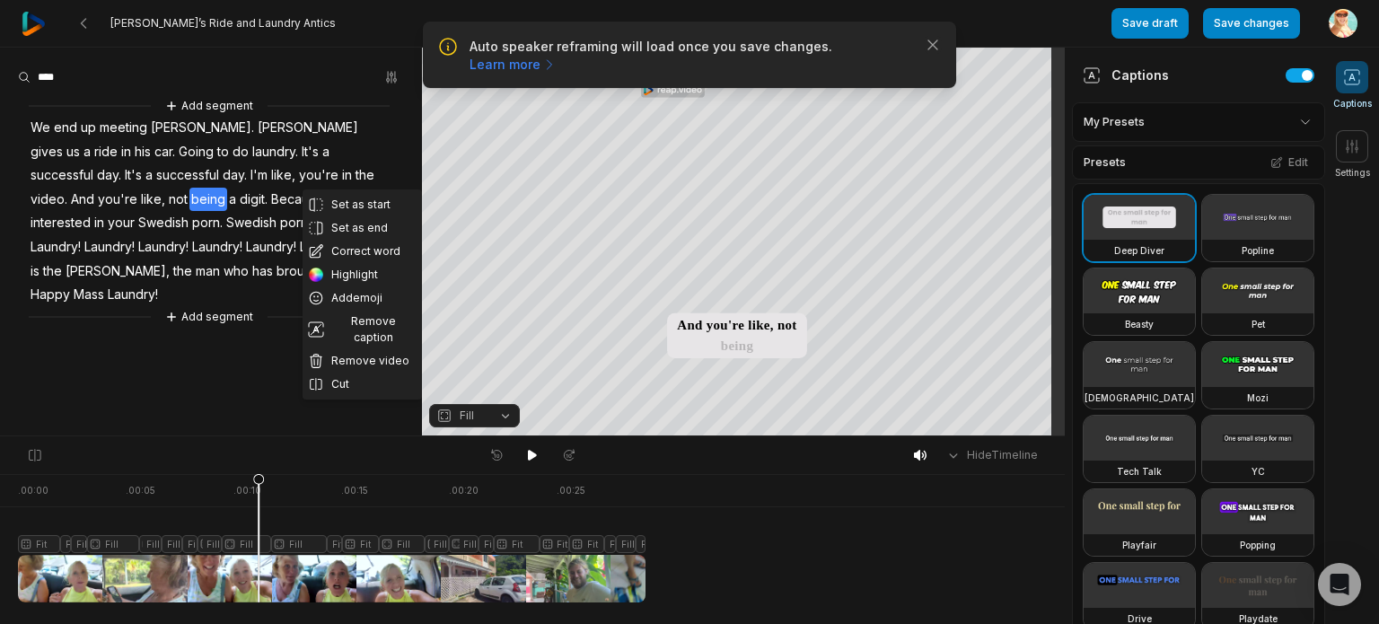
click at [238, 201] on span "digit." at bounding box center [253, 200] width 31 height 24
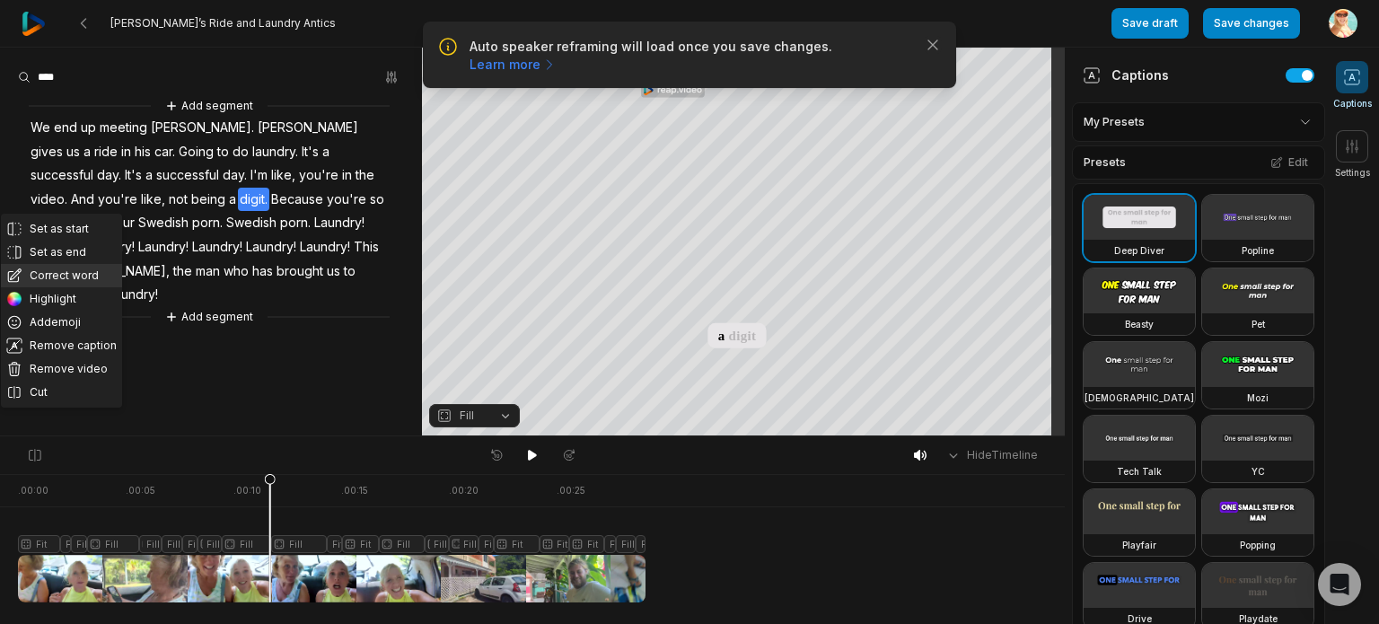
click at [70, 275] on button "Correct word" at bounding box center [61, 275] width 121 height 23
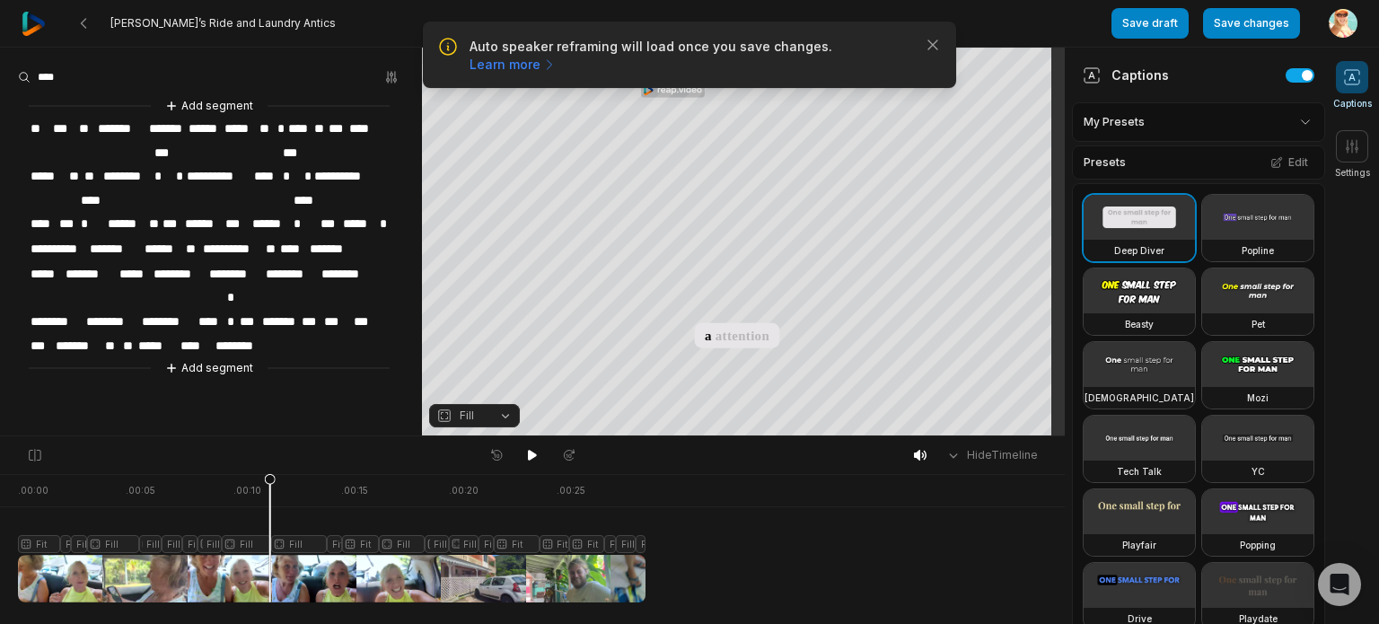
click at [367, 212] on span "*****" at bounding box center [359, 224] width 37 height 24
click at [33, 237] on span "*" at bounding box center [34, 249] width 11 height 24
click at [532, 454] on icon at bounding box center [532, 455] width 9 height 11
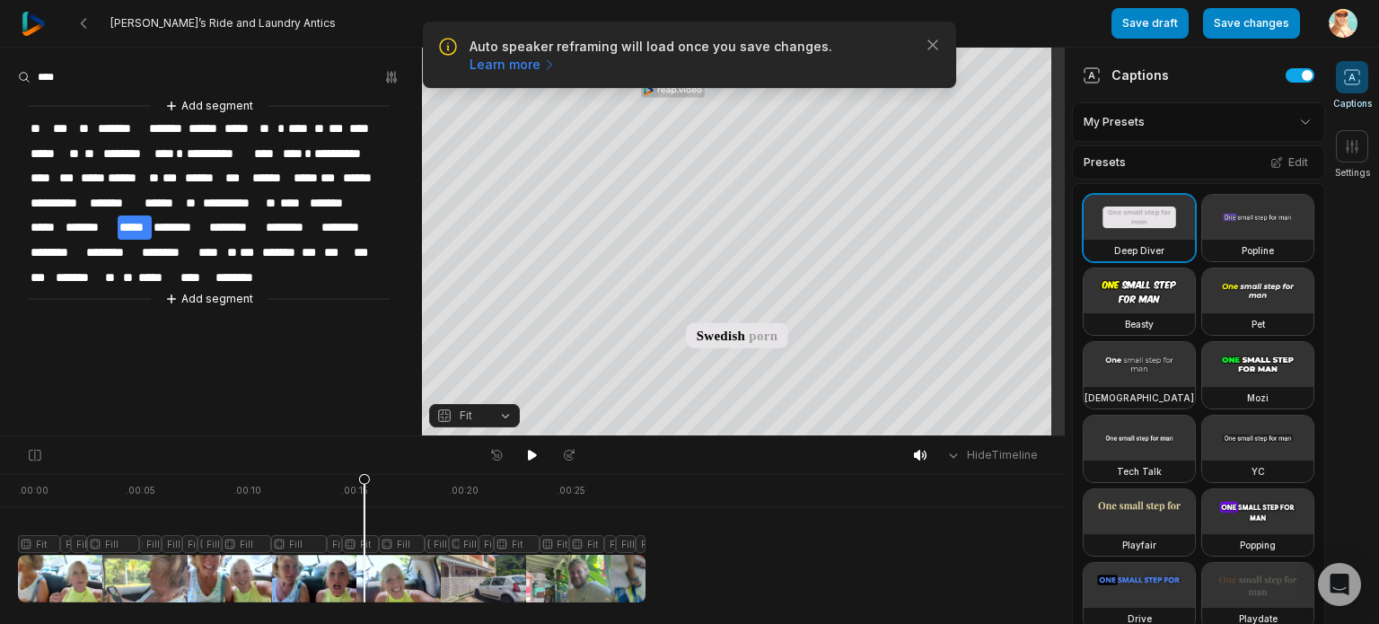
click at [364, 545] on div at bounding box center [331, 538] width 627 height 128
click at [504, 411] on button "Fit" at bounding box center [474, 415] width 91 height 23
click at [334, 544] on div at bounding box center [331, 538] width 627 height 128
click at [510, 416] on button "Fit" at bounding box center [474, 415] width 91 height 23
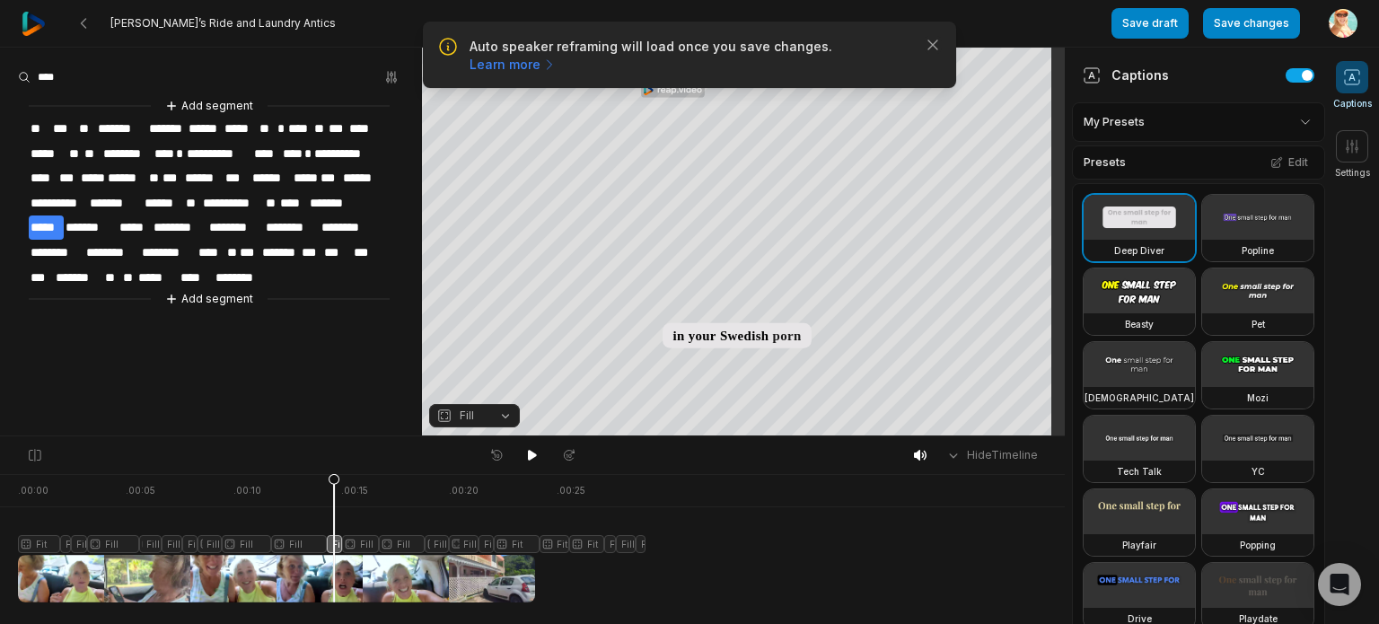
click at [296, 545] on div at bounding box center [331, 538] width 627 height 128
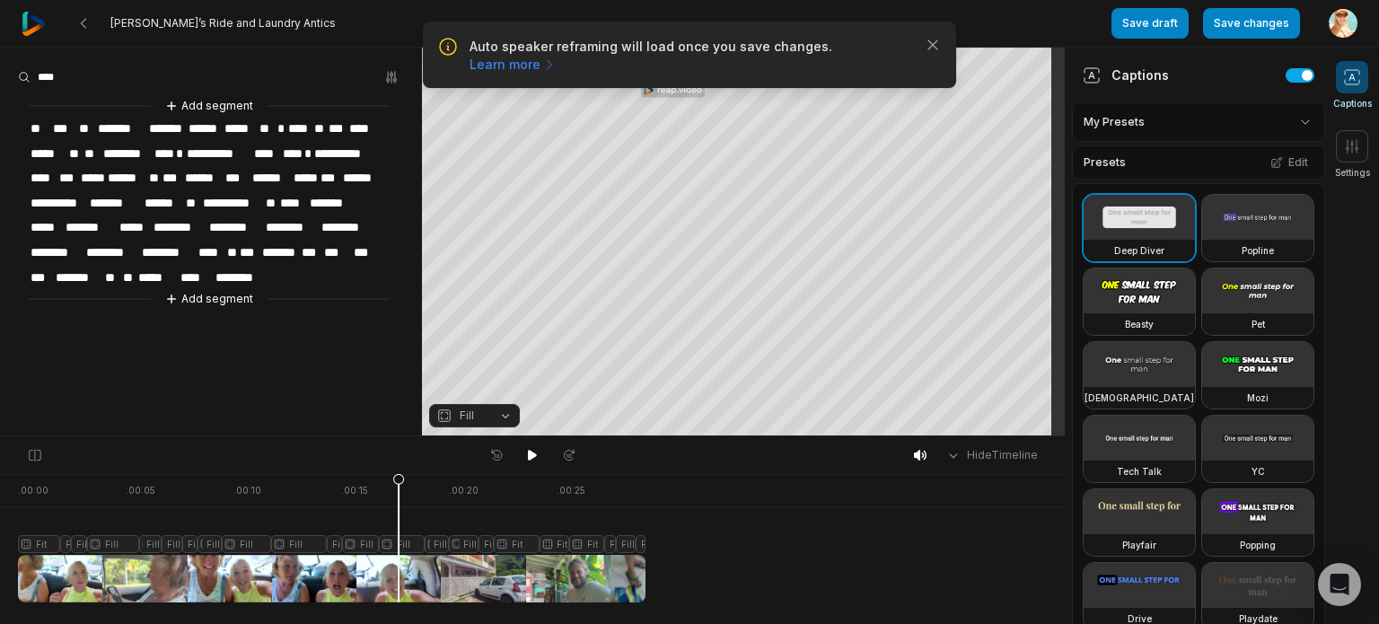
click at [399, 542] on div at bounding box center [331, 538] width 627 height 128
click at [502, 417] on button "Fill" at bounding box center [474, 415] width 91 height 23
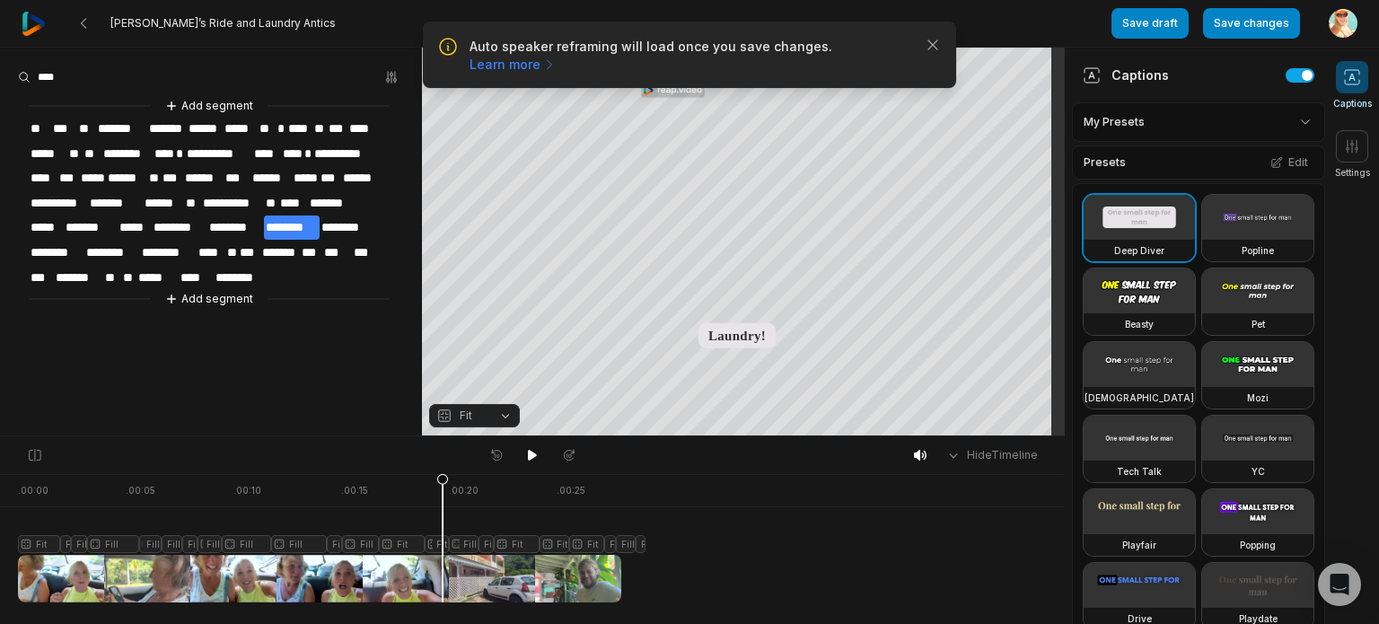
click at [443, 546] on icon at bounding box center [442, 542] width 11 height 136
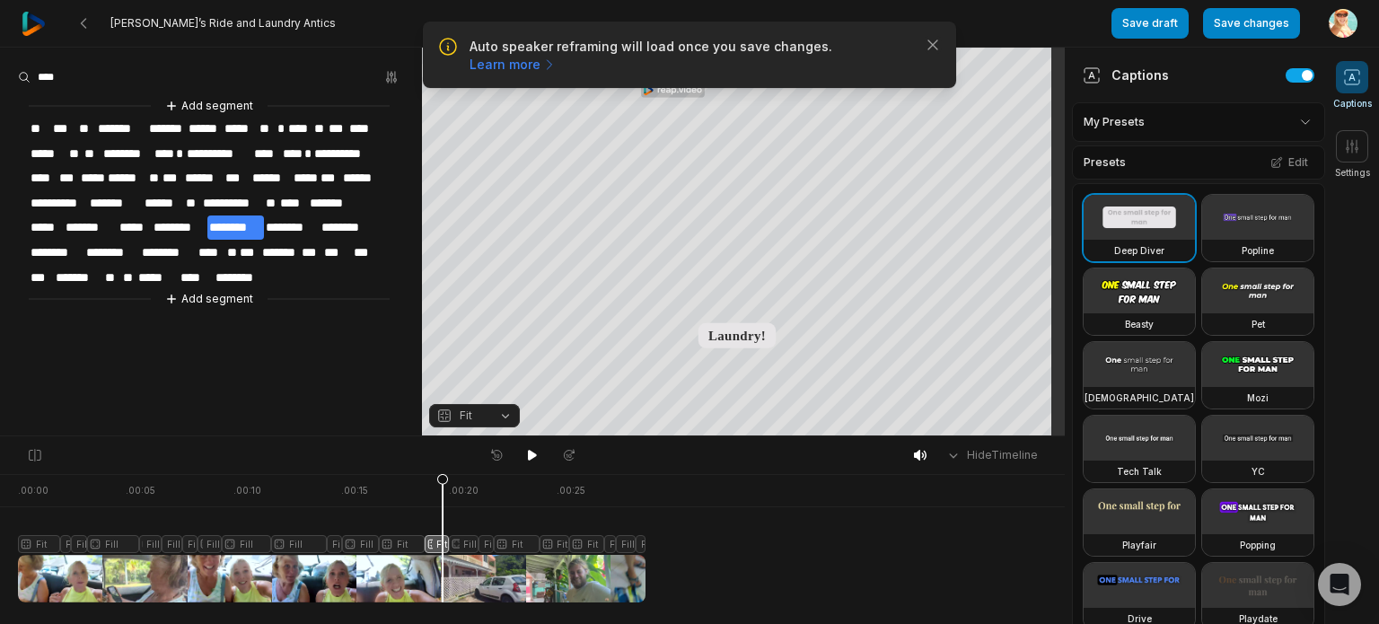
click at [507, 414] on button "Fit" at bounding box center [474, 415] width 91 height 23
click at [478, 541] on div at bounding box center [331, 538] width 627 height 128
click at [506, 415] on button "Fill" at bounding box center [474, 415] width 91 height 23
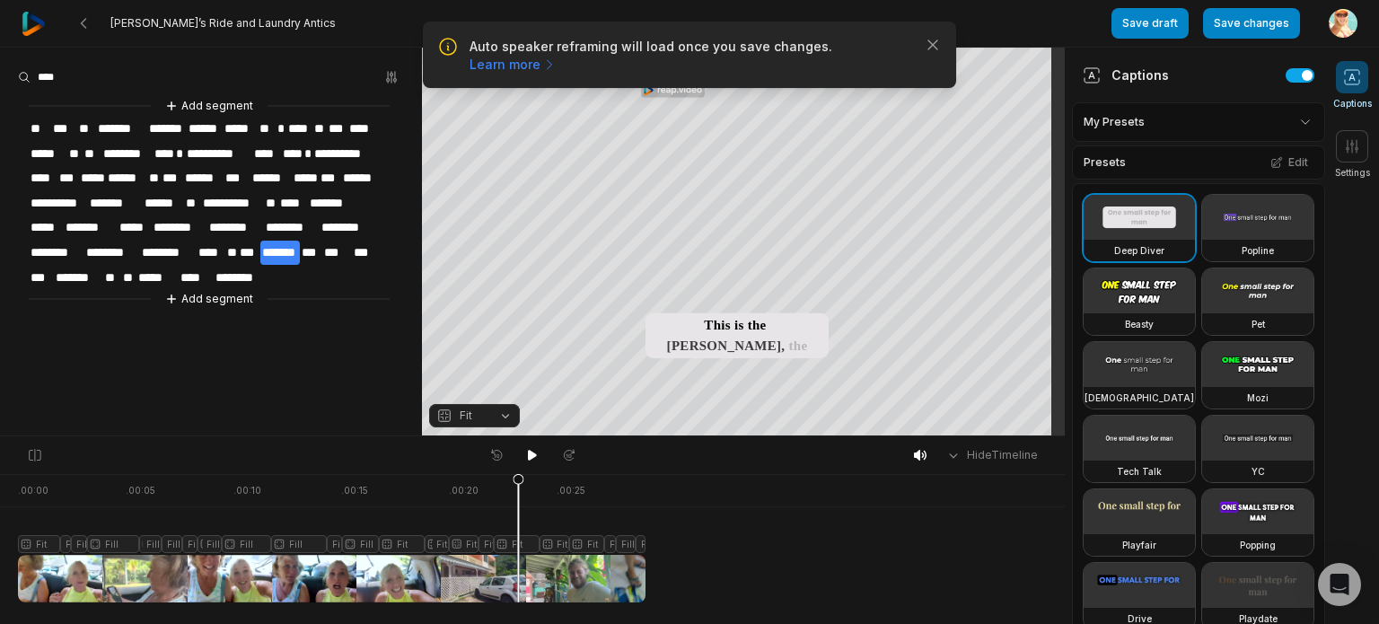
click at [519, 542] on icon at bounding box center [518, 537] width 13 height 129
click at [504, 415] on button "Fit" at bounding box center [474, 415] width 91 height 23
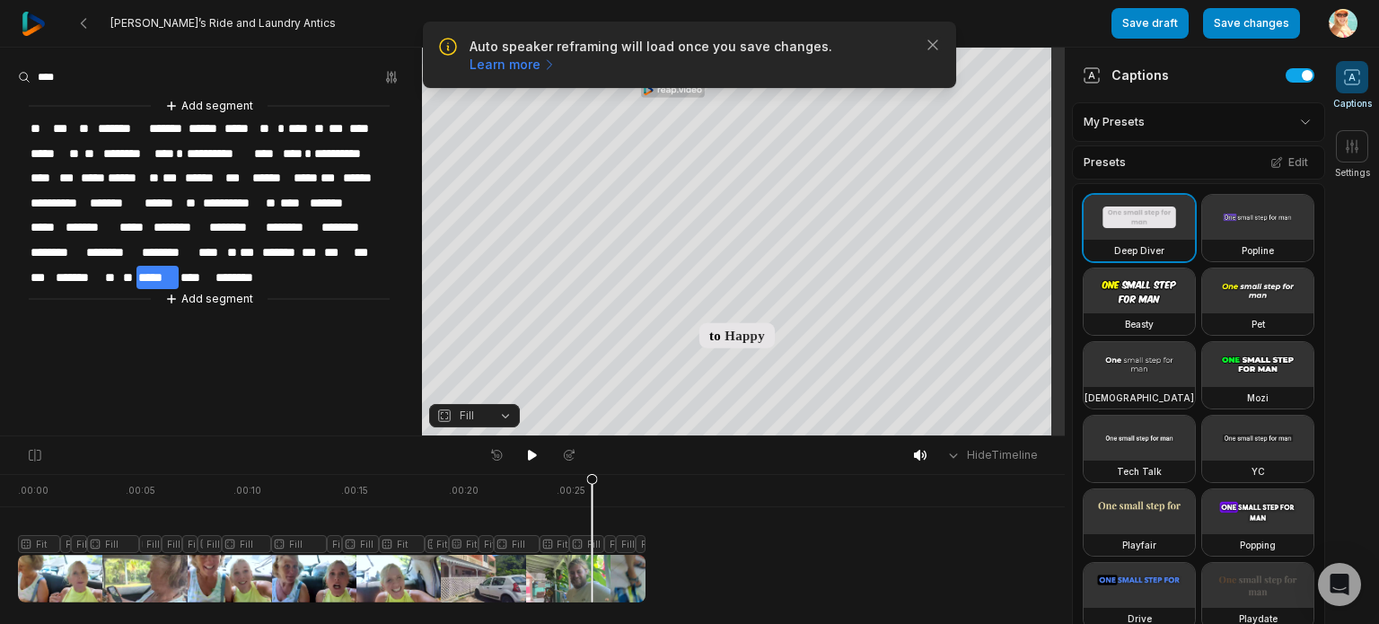
click at [571, 548] on div at bounding box center [331, 538] width 627 height 128
click at [549, 543] on div at bounding box center [331, 538] width 627 height 128
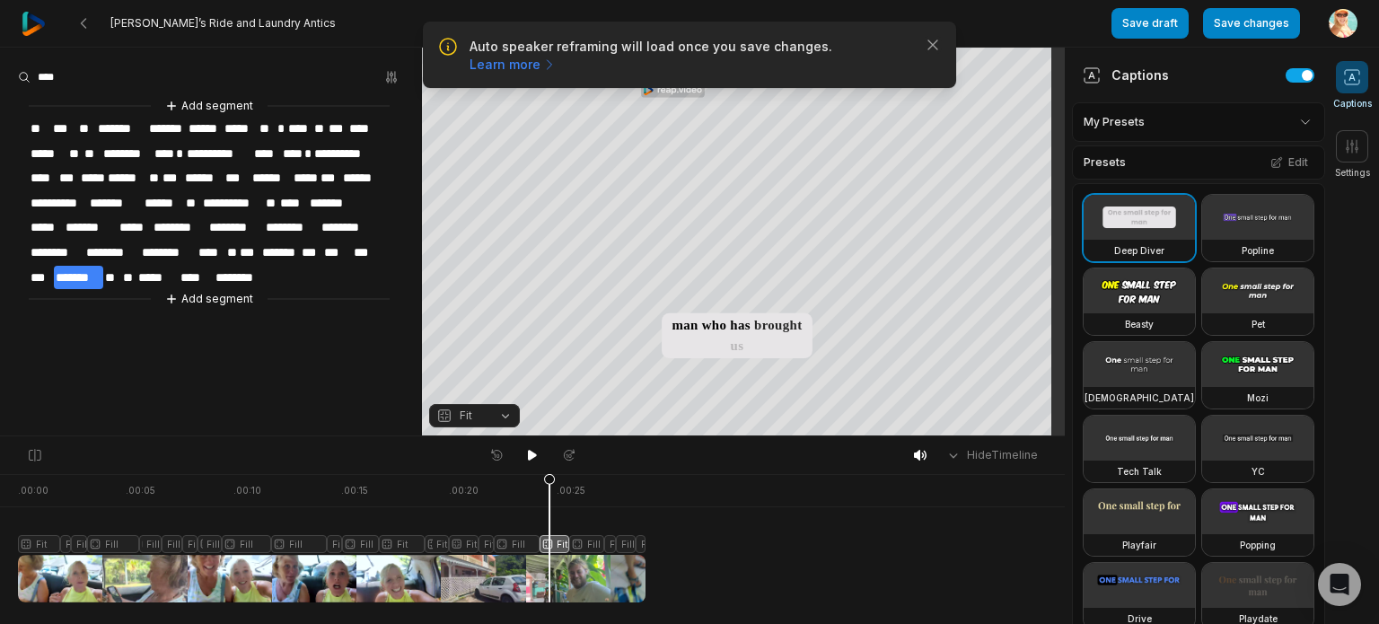
click at [503, 414] on button "Fit" at bounding box center [474, 415] width 91 height 23
click at [521, 544] on div at bounding box center [331, 538] width 627 height 128
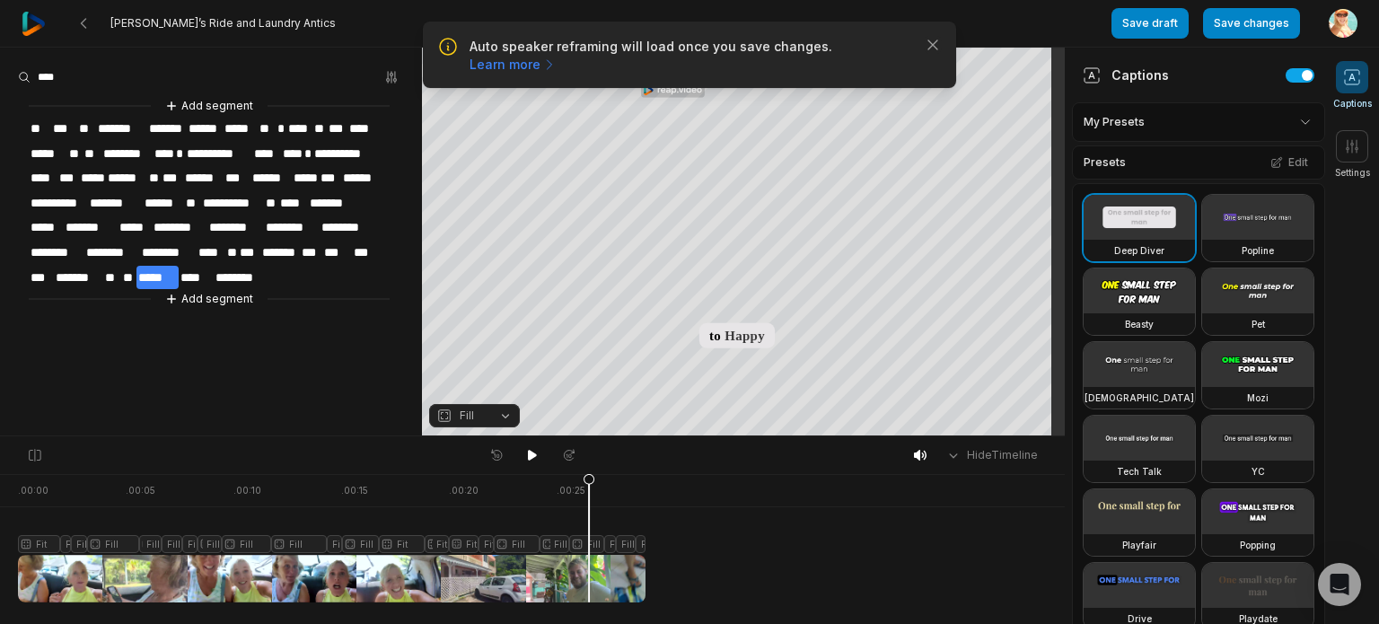
click at [184, 267] on span "****" at bounding box center [196, 278] width 35 height 24
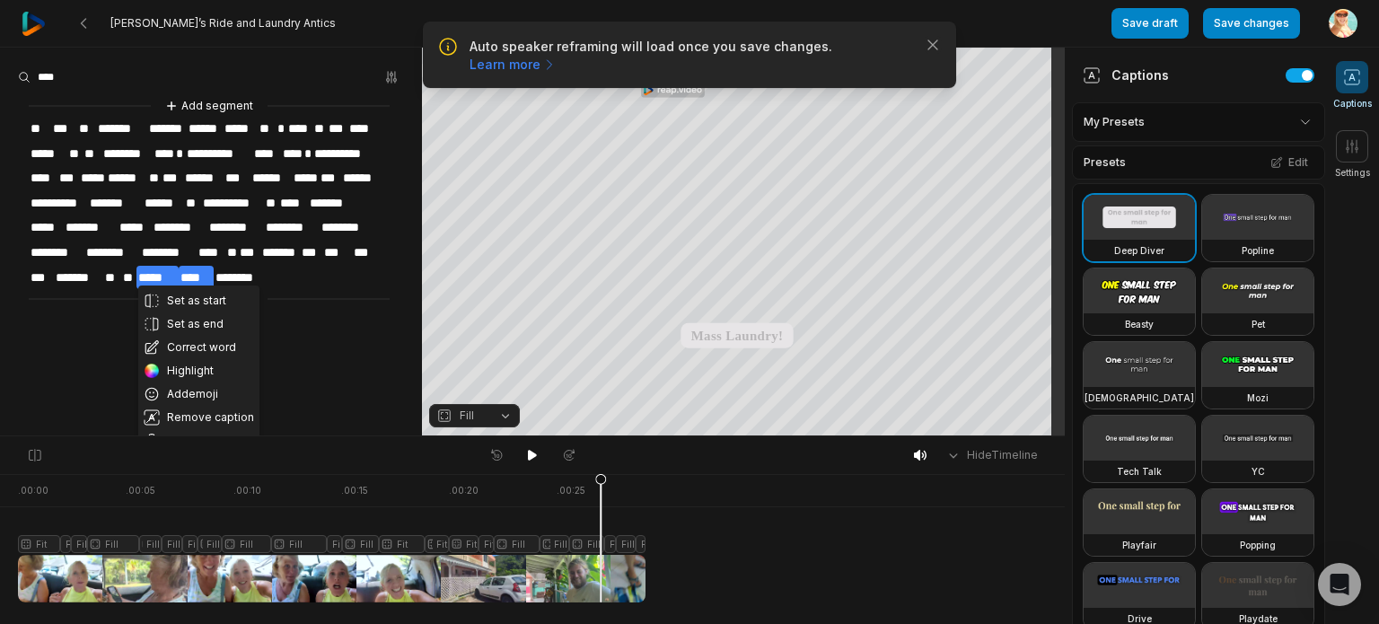
click at [307, 275] on div "**********" at bounding box center [211, 202] width 422 height 213
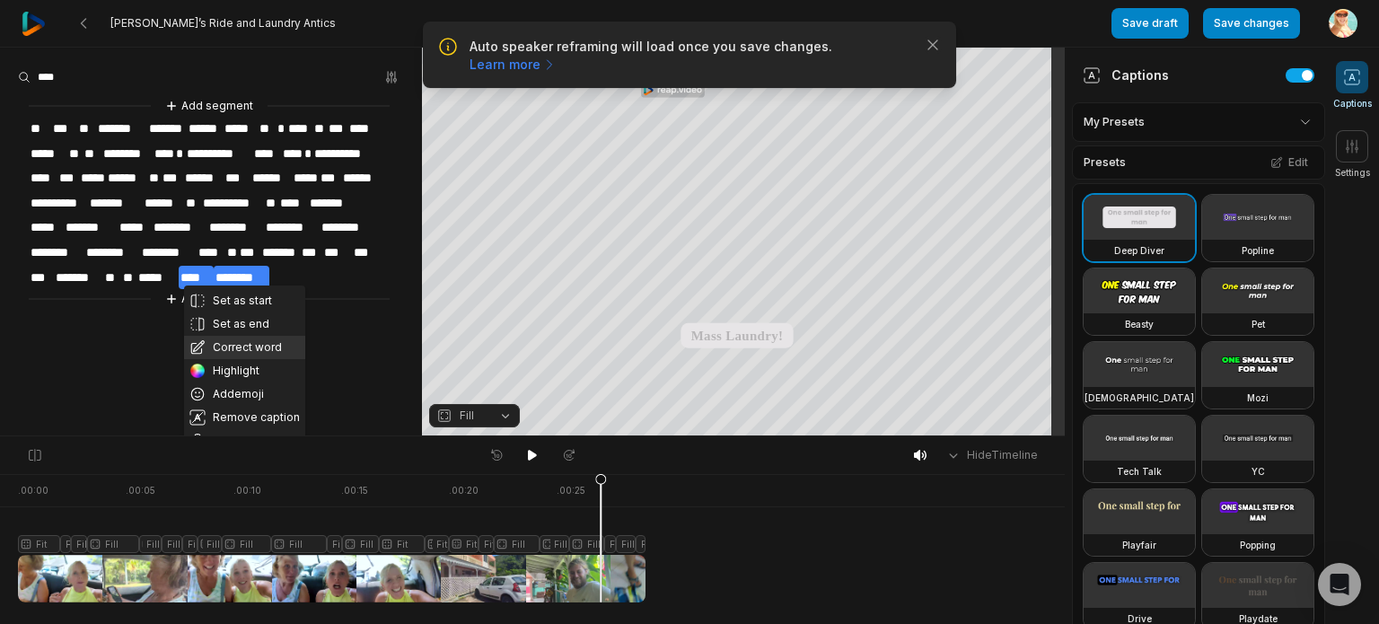
click at [251, 350] on button "Correct word" at bounding box center [244, 347] width 121 height 23
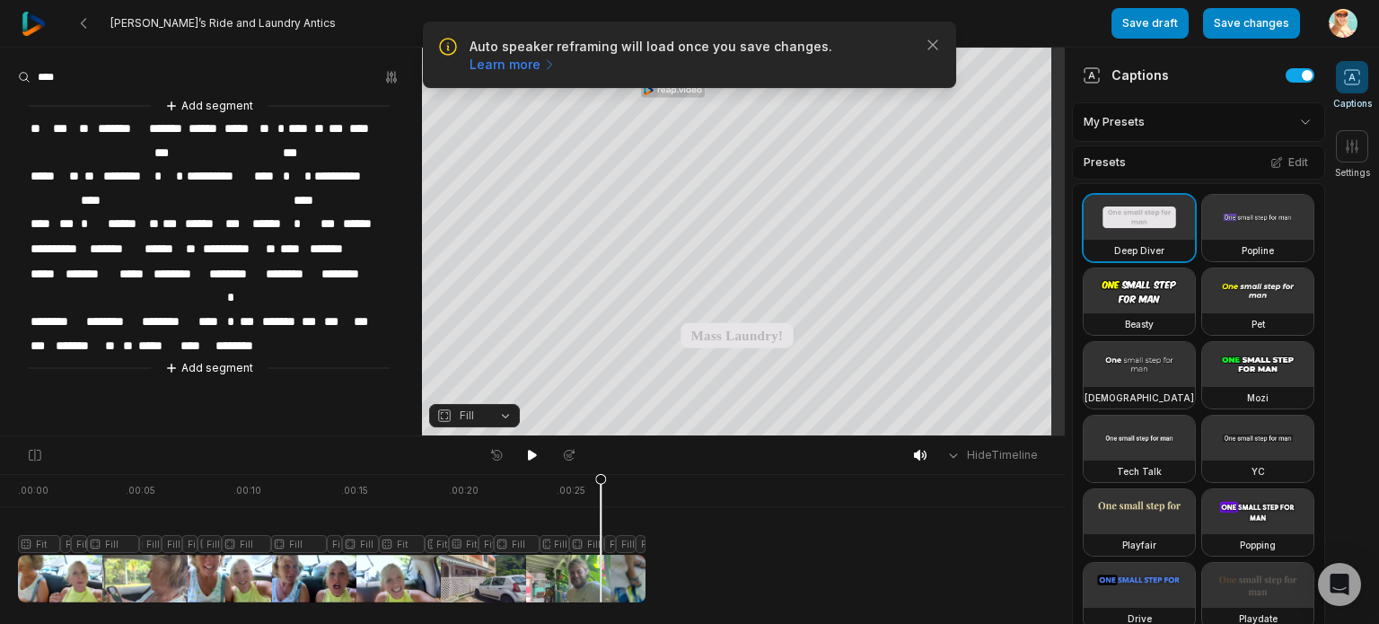
click at [214, 334] on span "********" at bounding box center [242, 346] width 56 height 24
click at [210, 334] on span "****" at bounding box center [196, 346] width 35 height 24
click at [170, 334] on span "*****" at bounding box center [157, 346] width 42 height 24
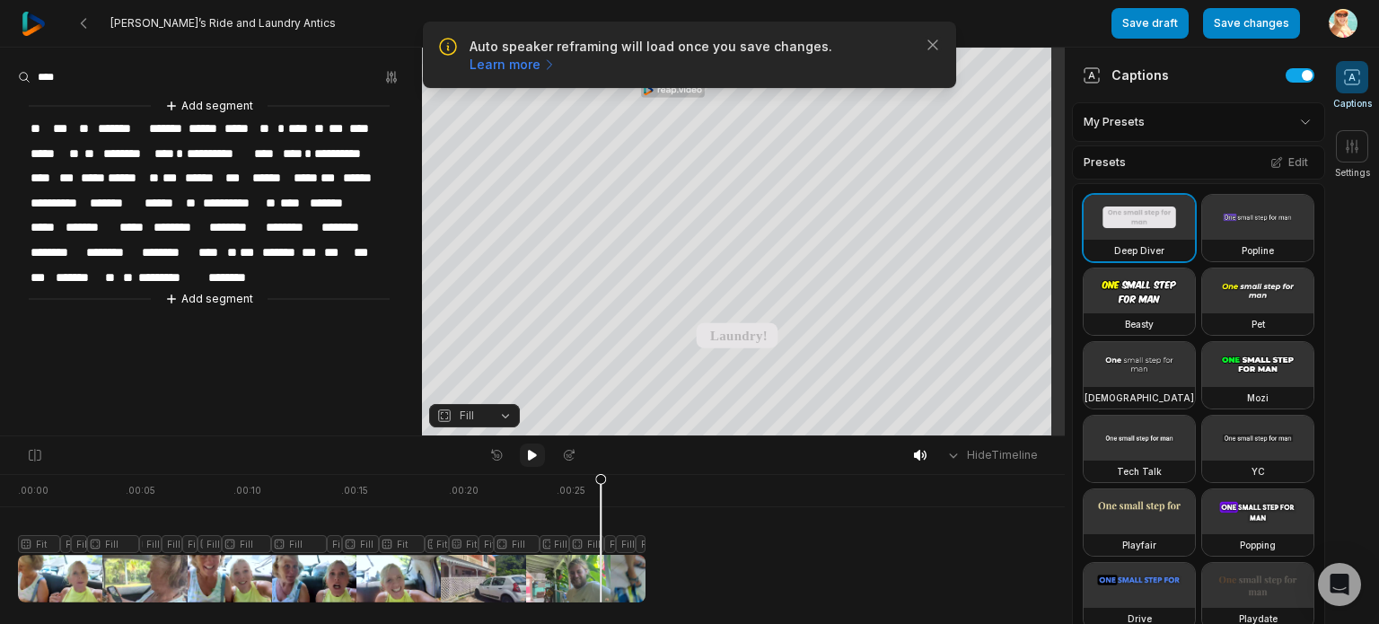
click at [536, 455] on icon at bounding box center [532, 455] width 14 height 14
click at [195, 270] on span "*********" at bounding box center [169, 278] width 66 height 24
click at [321, 276] on div "**********" at bounding box center [211, 202] width 422 height 213
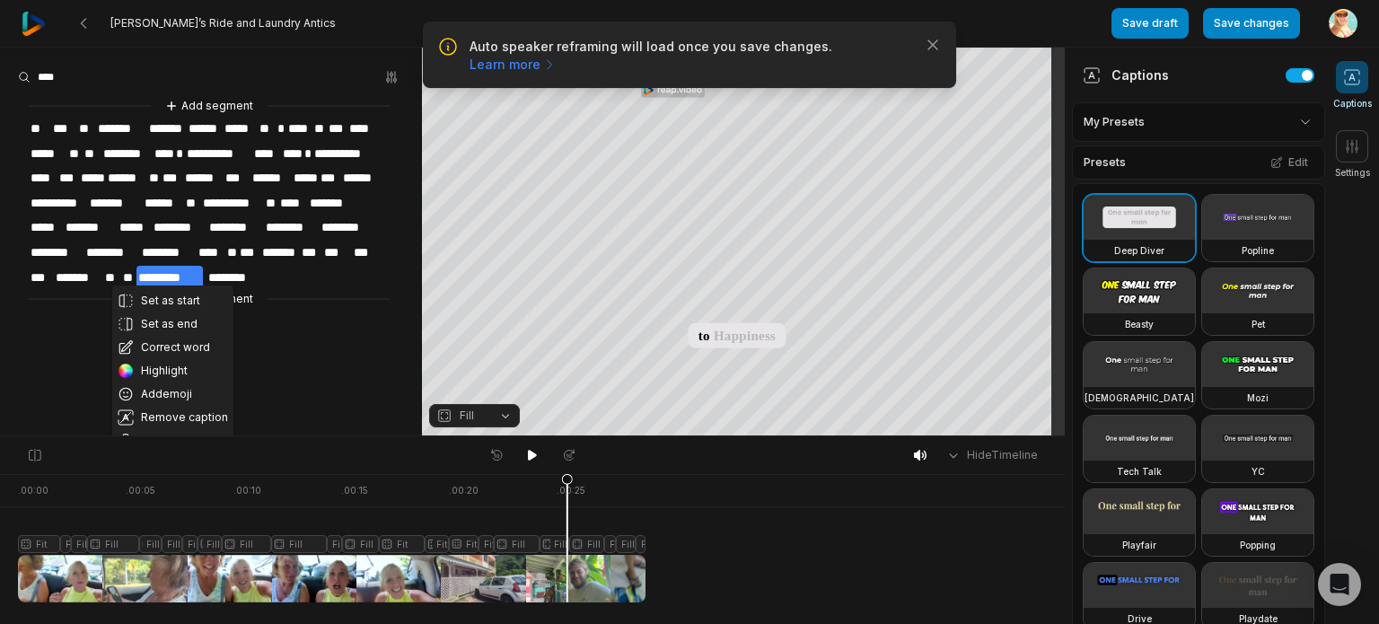
click at [320, 273] on div "**********" at bounding box center [211, 202] width 422 height 213
click at [189, 344] on button "Correct word" at bounding box center [172, 347] width 121 height 23
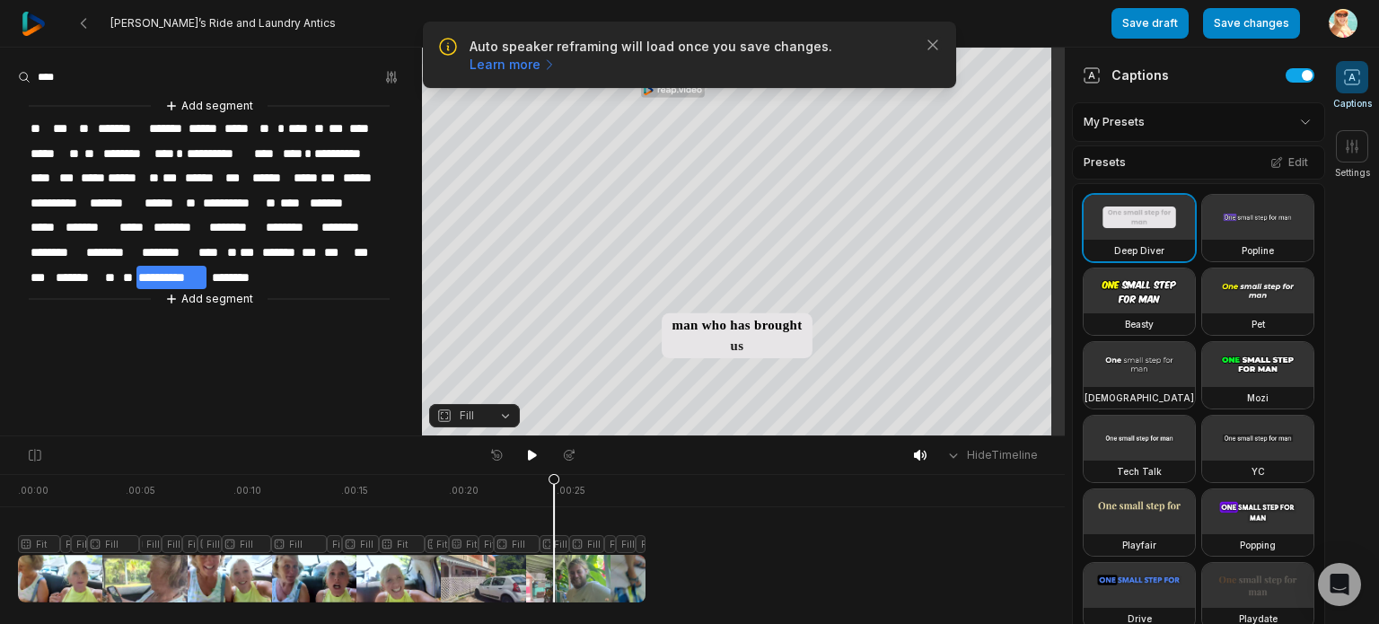
click at [554, 549] on div at bounding box center [331, 538] width 627 height 128
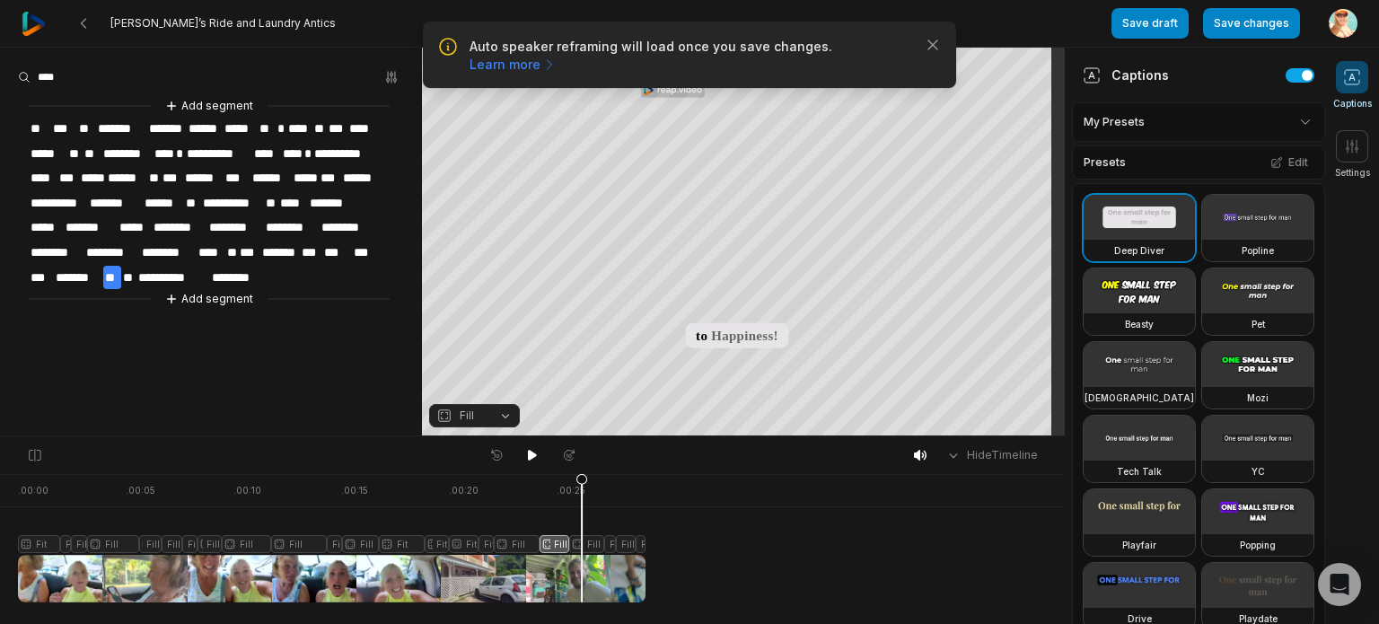
click at [582, 545] on div at bounding box center [331, 538] width 627 height 128
click at [616, 547] on div at bounding box center [331, 538] width 627 height 128
click at [602, 547] on div at bounding box center [331, 538] width 627 height 128
click at [609, 547] on icon at bounding box center [609, 537] width 13 height 129
click at [504, 413] on button "Fill" at bounding box center [474, 415] width 91 height 23
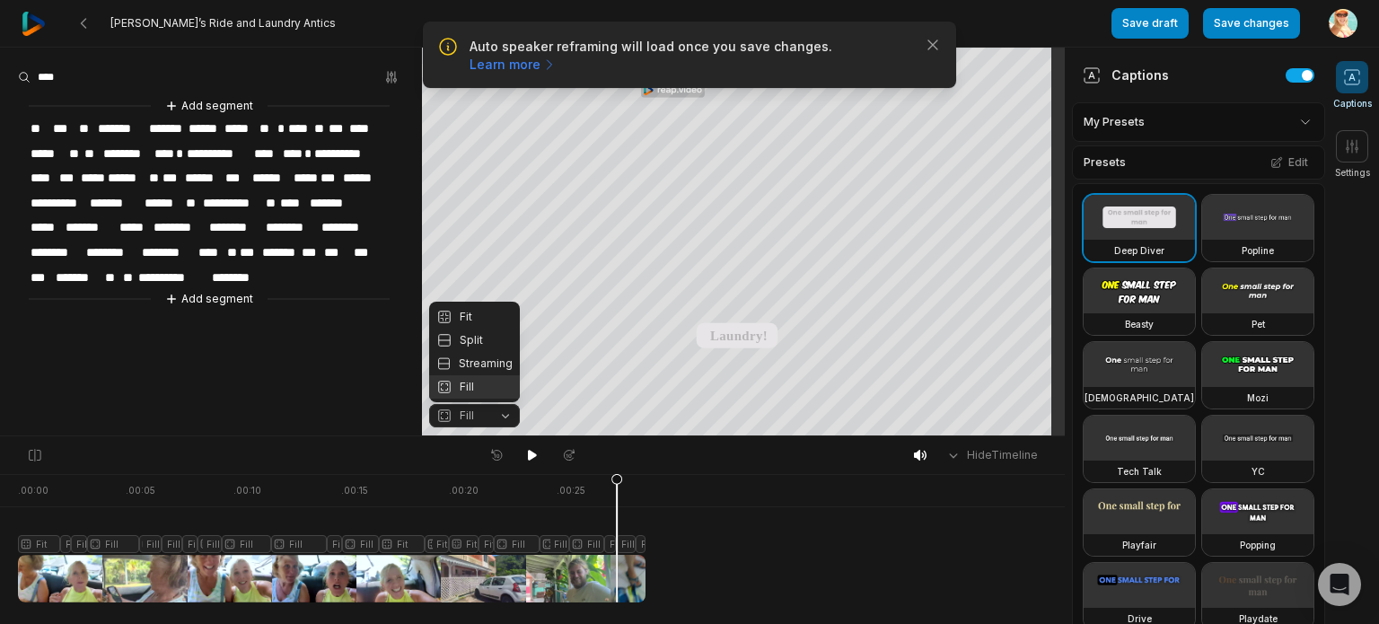
click at [625, 543] on body "Auto speaker reframing will load once you save changes. Learn more Close Philip…" at bounding box center [689, 312] width 1379 height 624
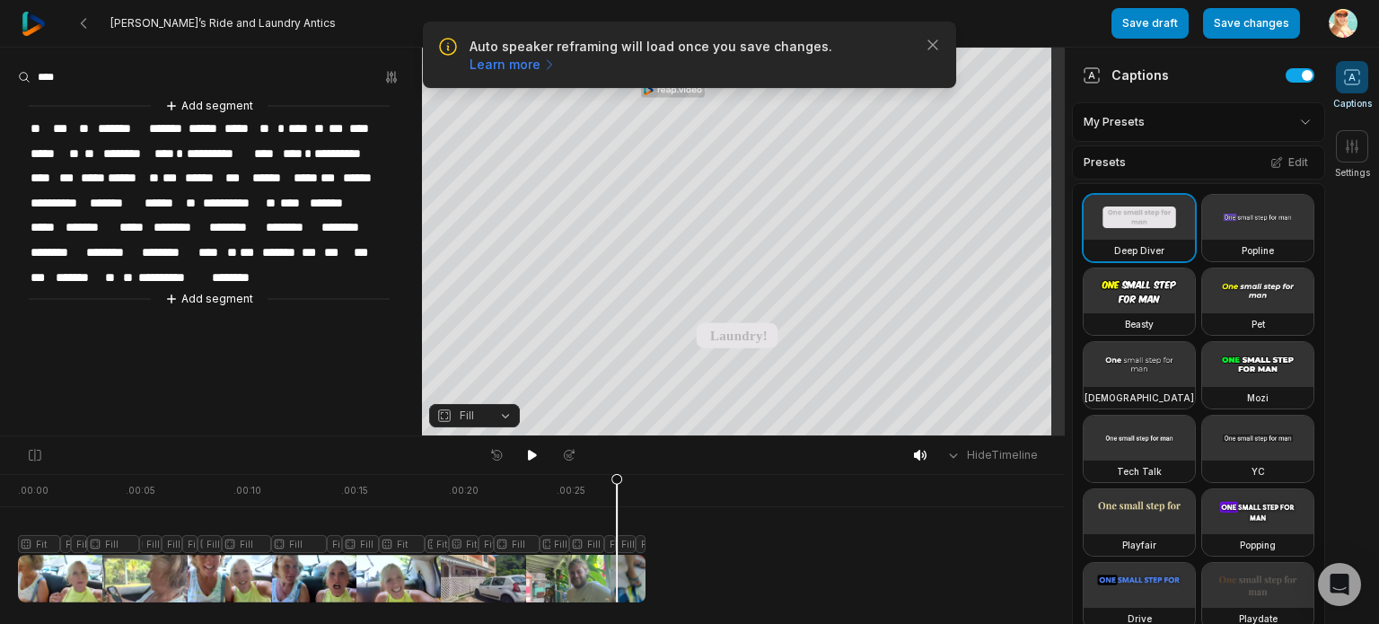
click at [618, 548] on icon at bounding box center [616, 537] width 13 height 129
click at [504, 421] on button "Fill" at bounding box center [474, 415] width 91 height 23
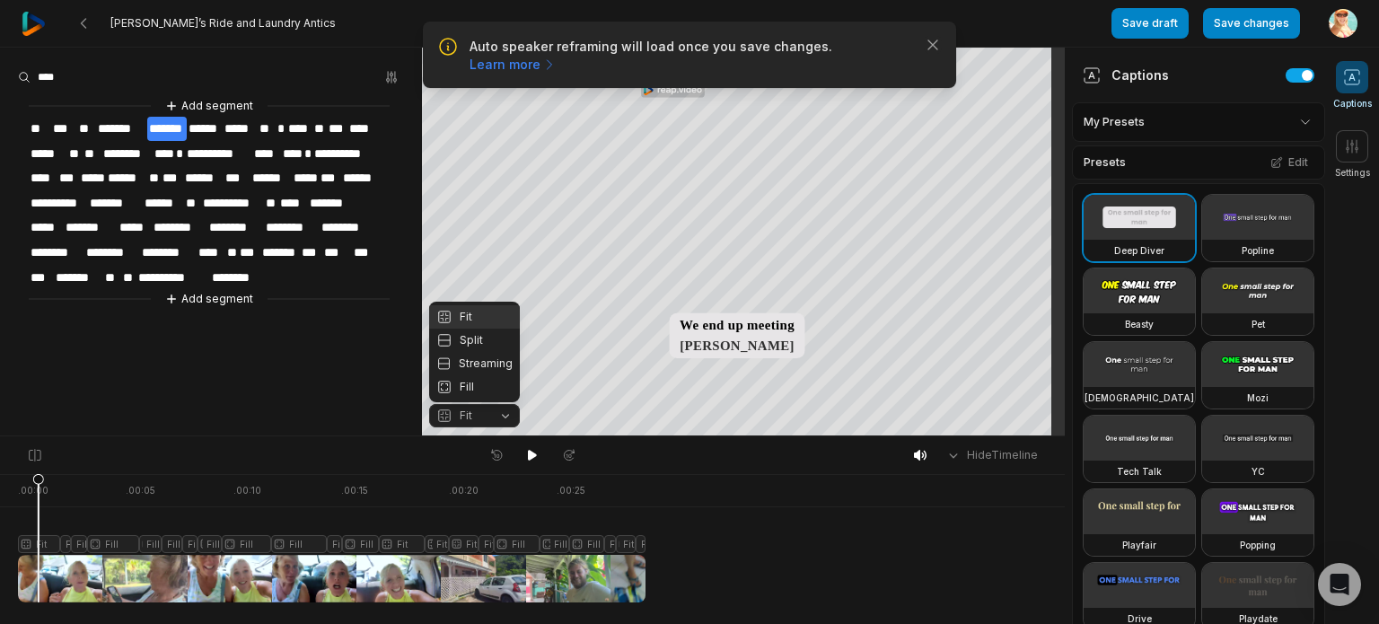
click at [626, 547] on body "Auto speaker reframing will load once you save changes. Learn more Close Philip…" at bounding box center [689, 312] width 1379 height 624
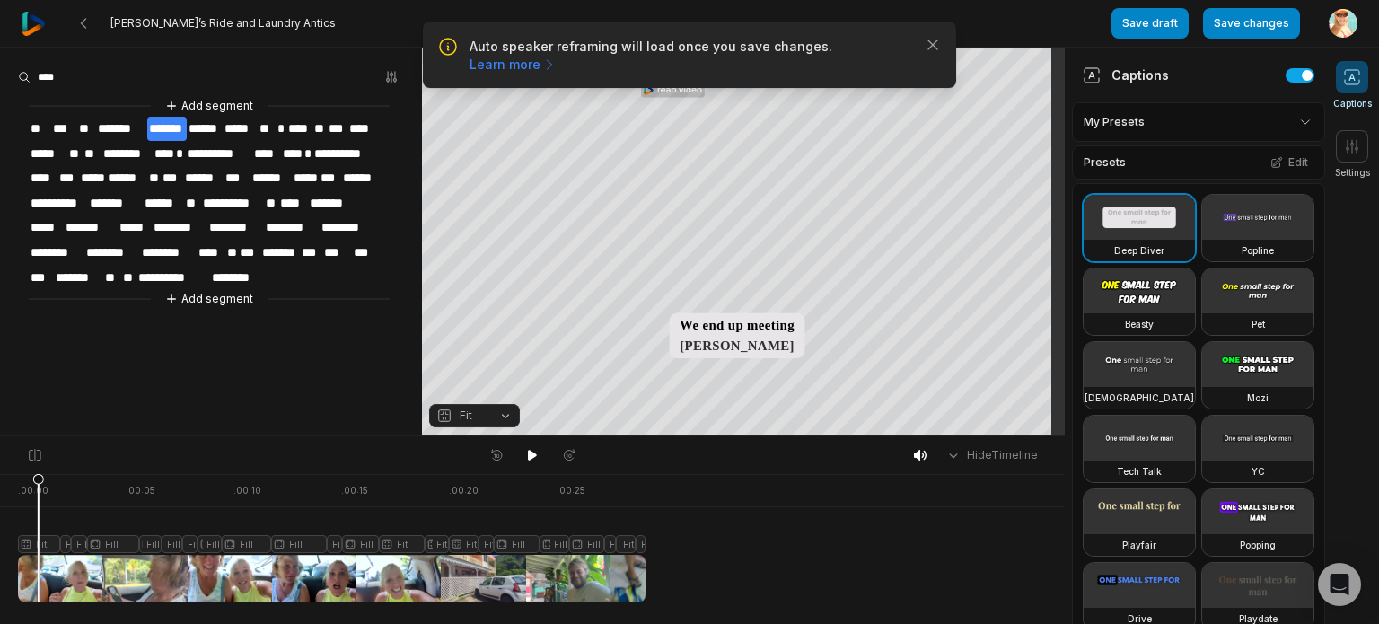
click at [625, 543] on div at bounding box center [331, 538] width 627 height 128
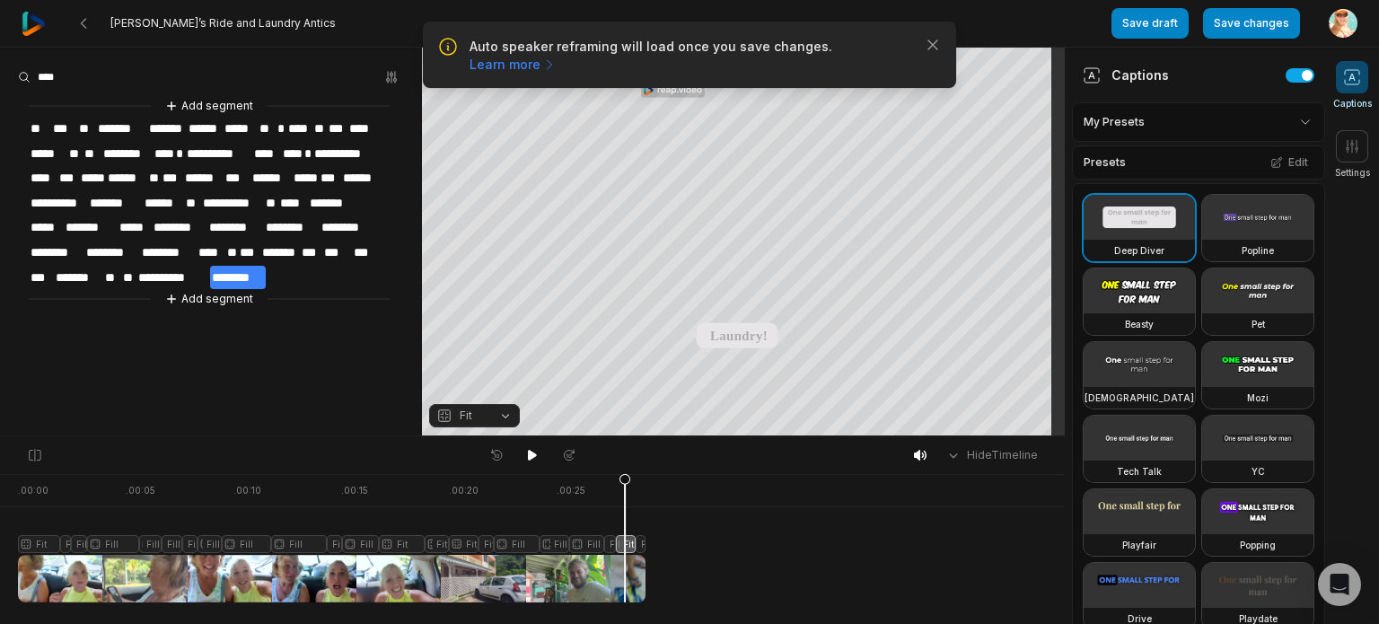
click at [506, 419] on button "Fit" at bounding box center [474, 415] width 91 height 23
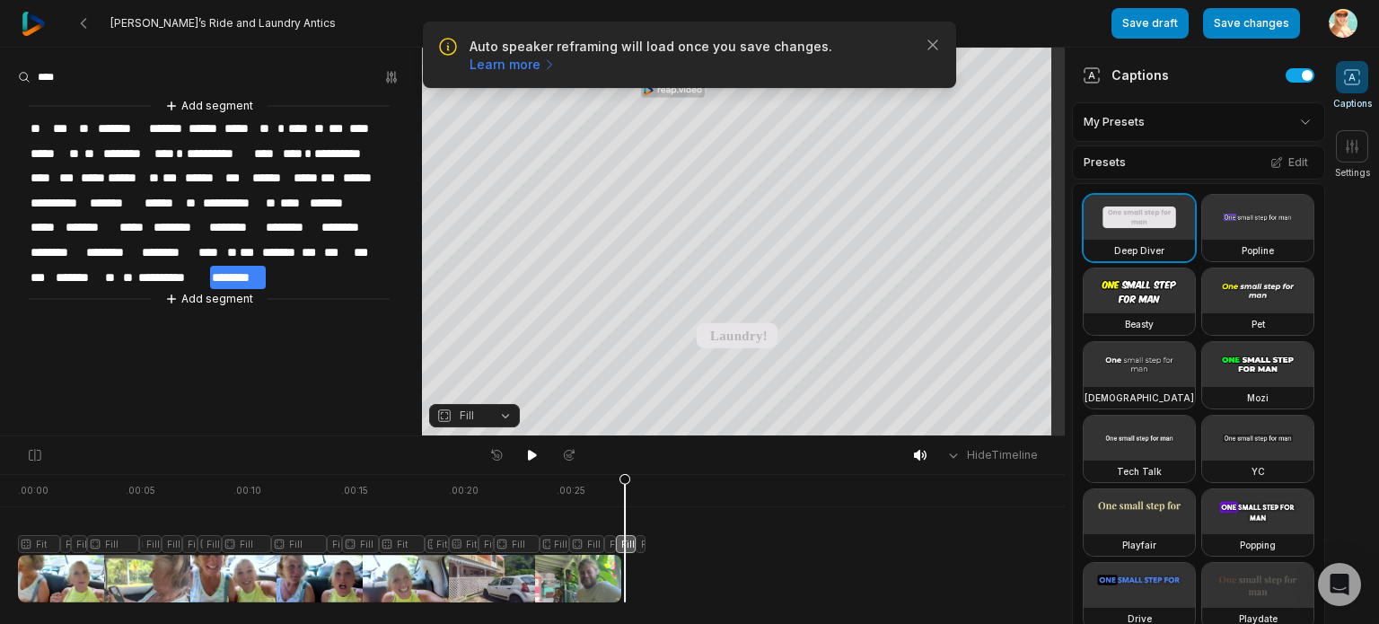
click at [611, 548] on div at bounding box center [331, 538] width 627 height 128
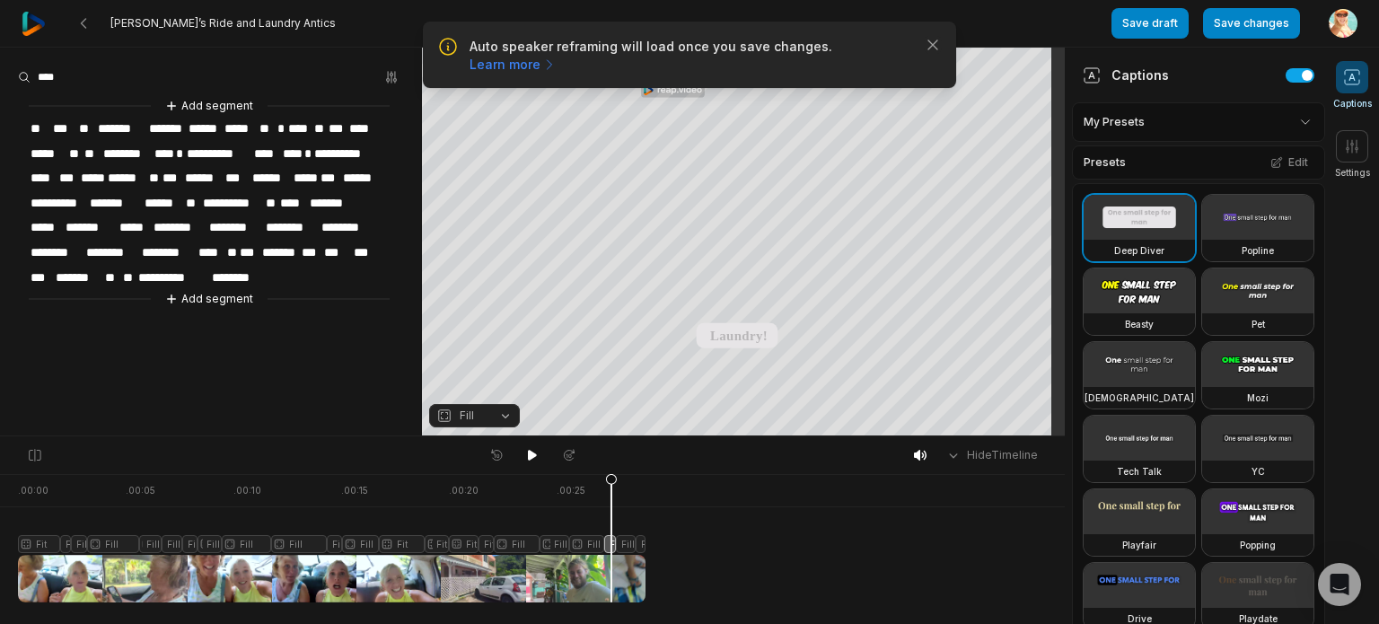
click at [627, 544] on div at bounding box center [331, 538] width 627 height 128
click at [641, 544] on div at bounding box center [331, 538] width 627 height 128
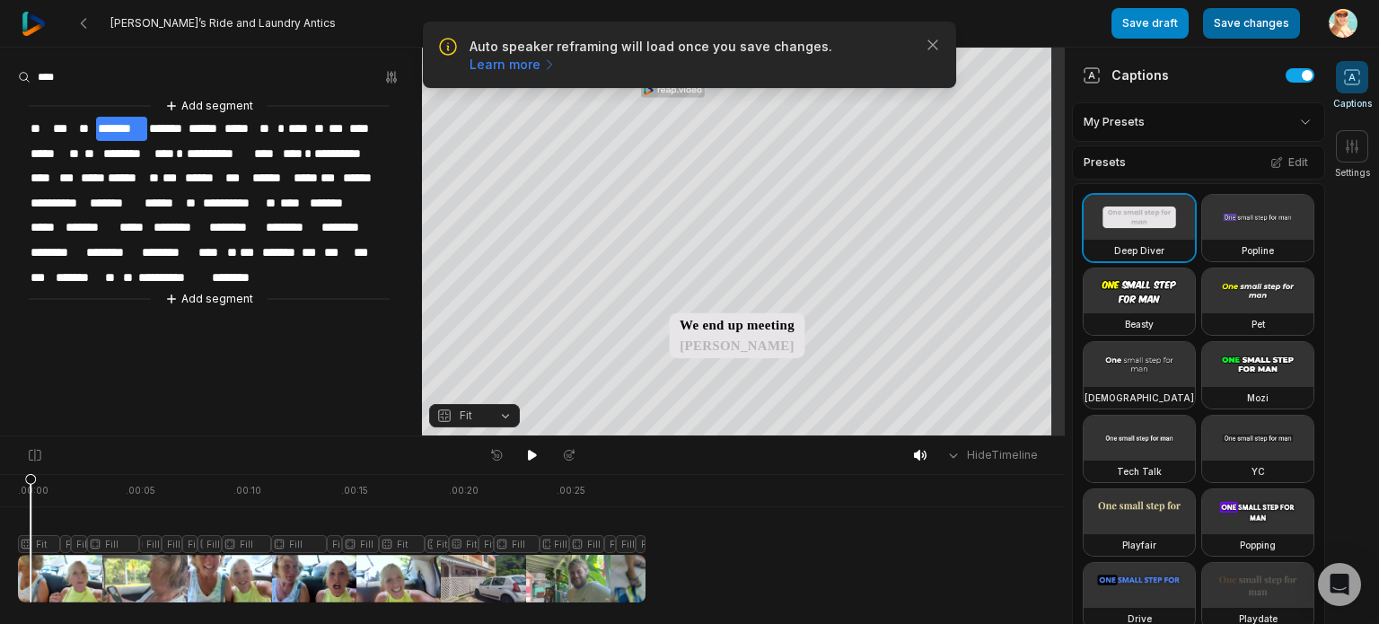
click at [1240, 22] on button "Save changes" at bounding box center [1251, 23] width 97 height 31
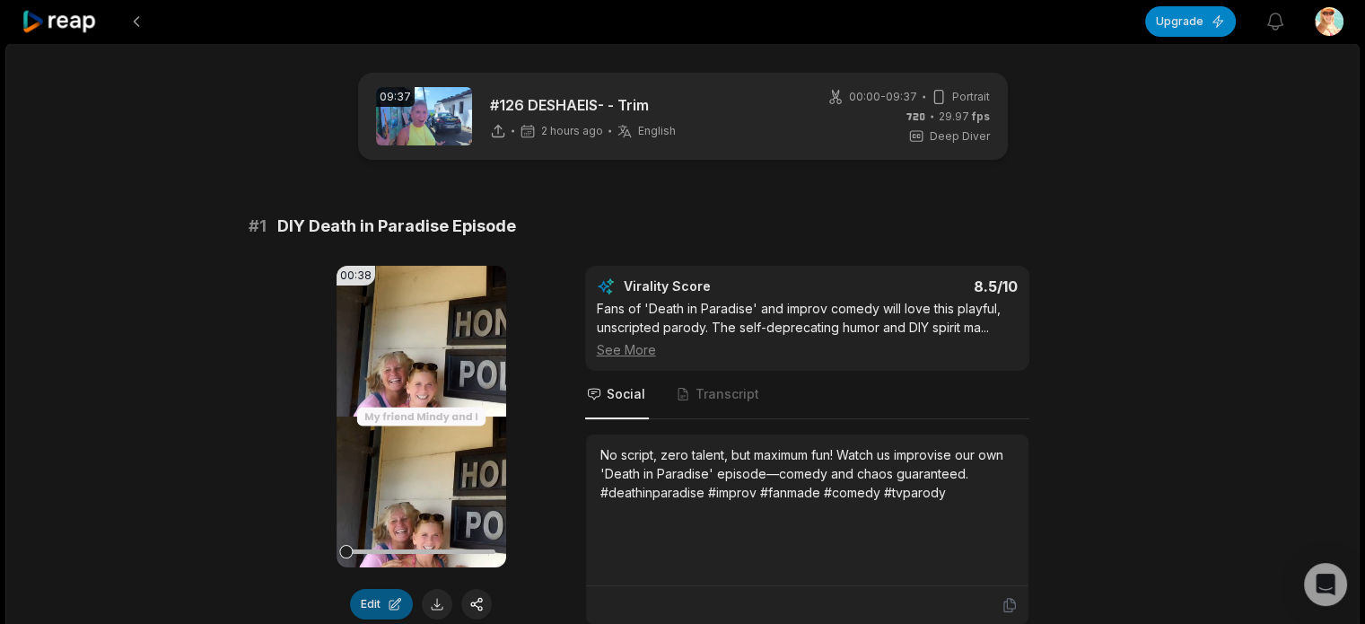
click at [395, 606] on button "Edit" at bounding box center [381, 604] width 63 height 31
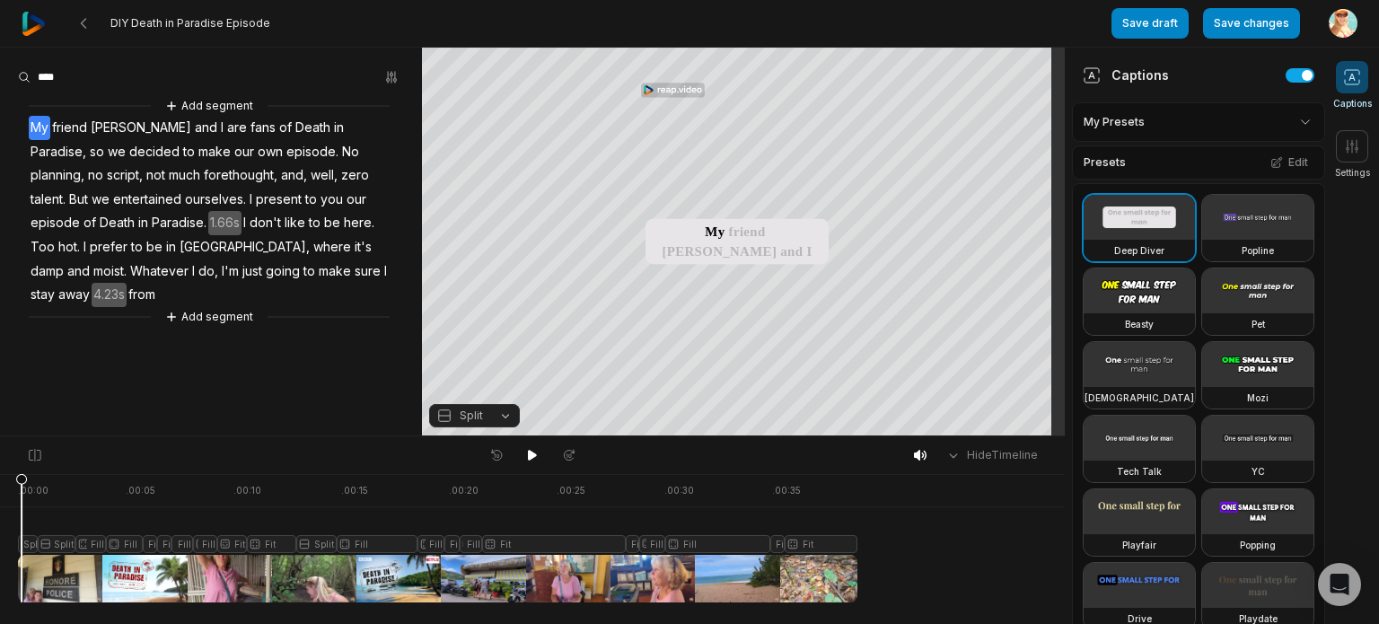
click at [22, 547] on icon at bounding box center [21, 542] width 11 height 136
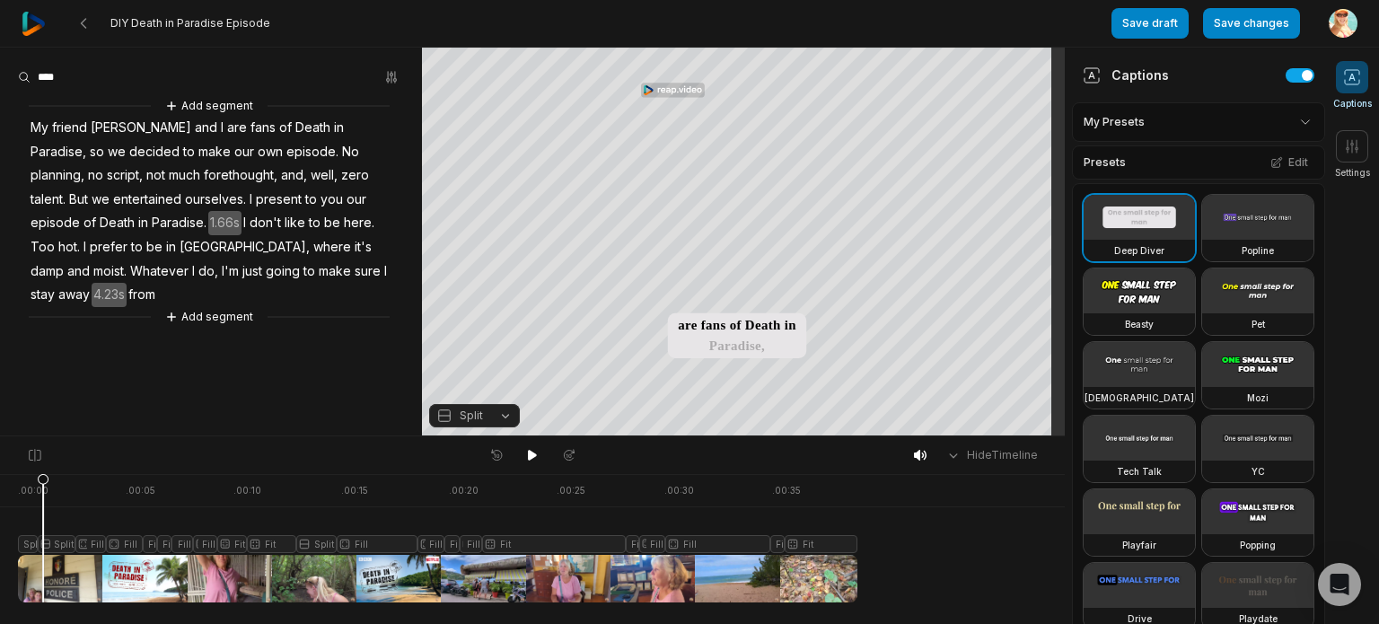
click at [24, 543] on div at bounding box center [437, 538] width 839 height 128
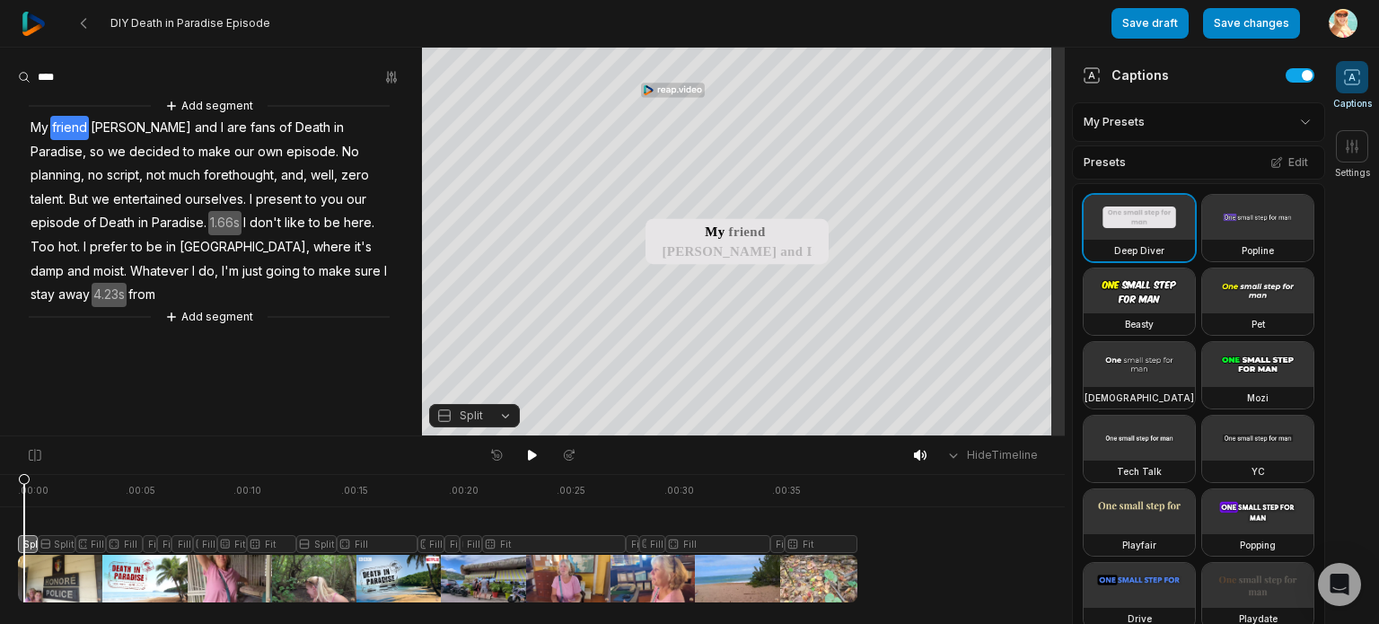
click at [503, 415] on button "Split" at bounding box center [474, 415] width 91 height 23
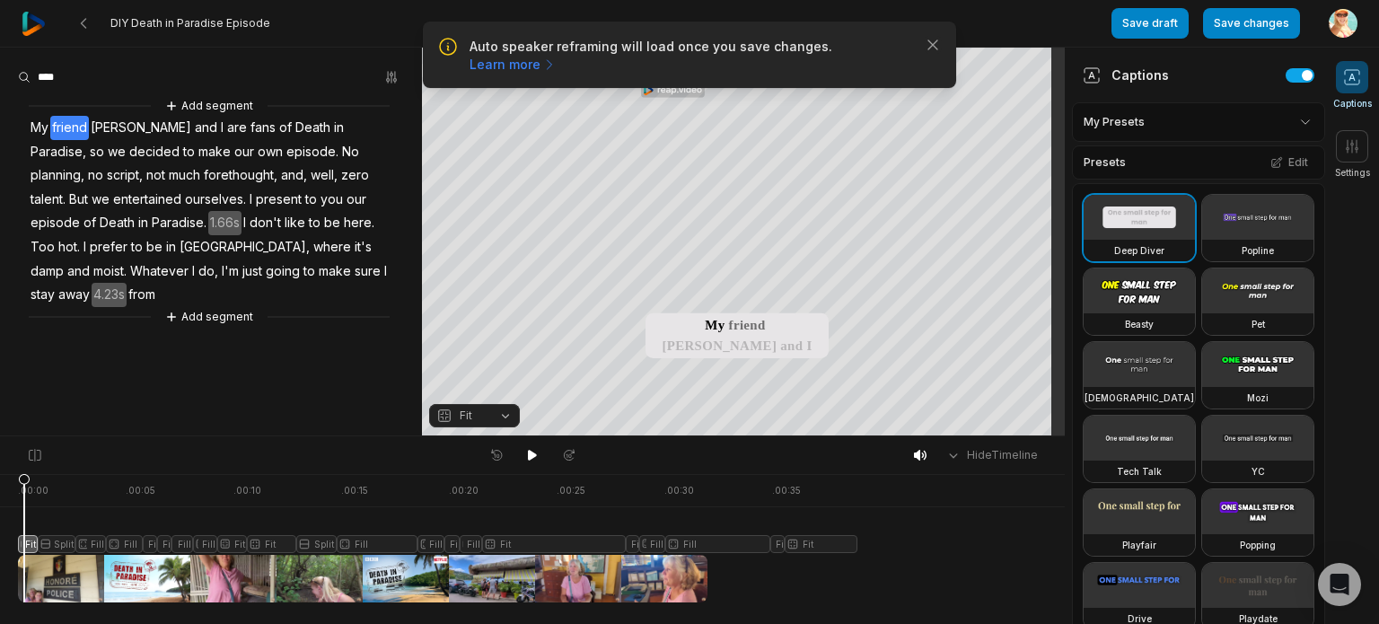
click at [507, 415] on button "Fit" at bounding box center [474, 415] width 91 height 23
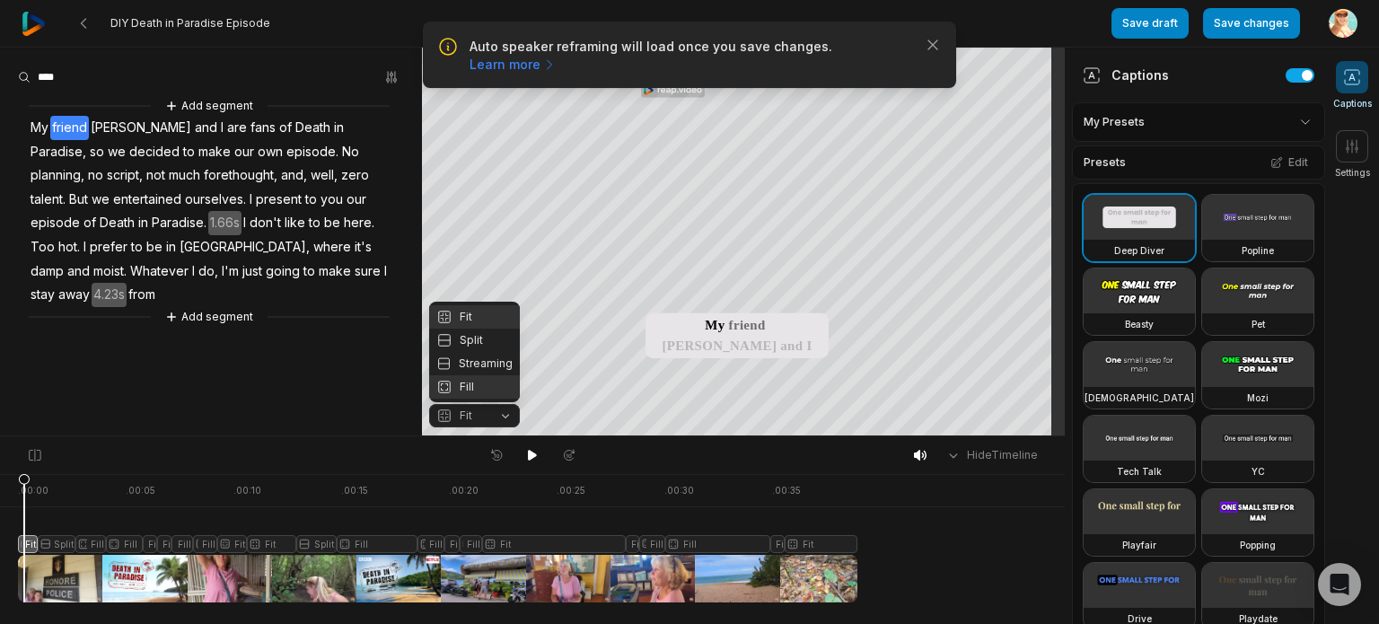
click at [468, 386] on div "Fill" at bounding box center [474, 386] width 91 height 23
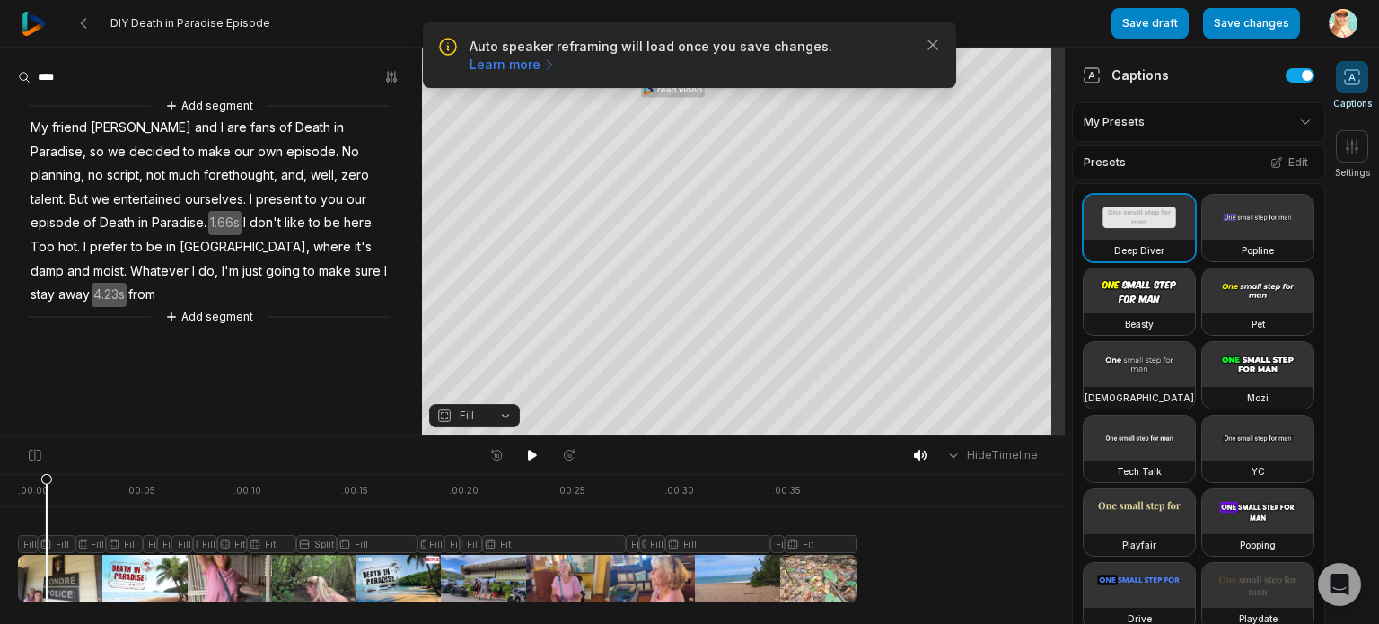
click at [47, 540] on icon at bounding box center [46, 537] width 13 height 129
click at [506, 417] on button "Fill" at bounding box center [474, 415] width 91 height 23
drag, startPoint x: 48, startPoint y: 480, endPoint x: 4, endPoint y: 495, distance: 46.3
click at [13, 495] on icon at bounding box center [18, 542] width 11 height 136
drag, startPoint x: 110, startPoint y: 482, endPoint x: 91, endPoint y: 485, distance: 19.9
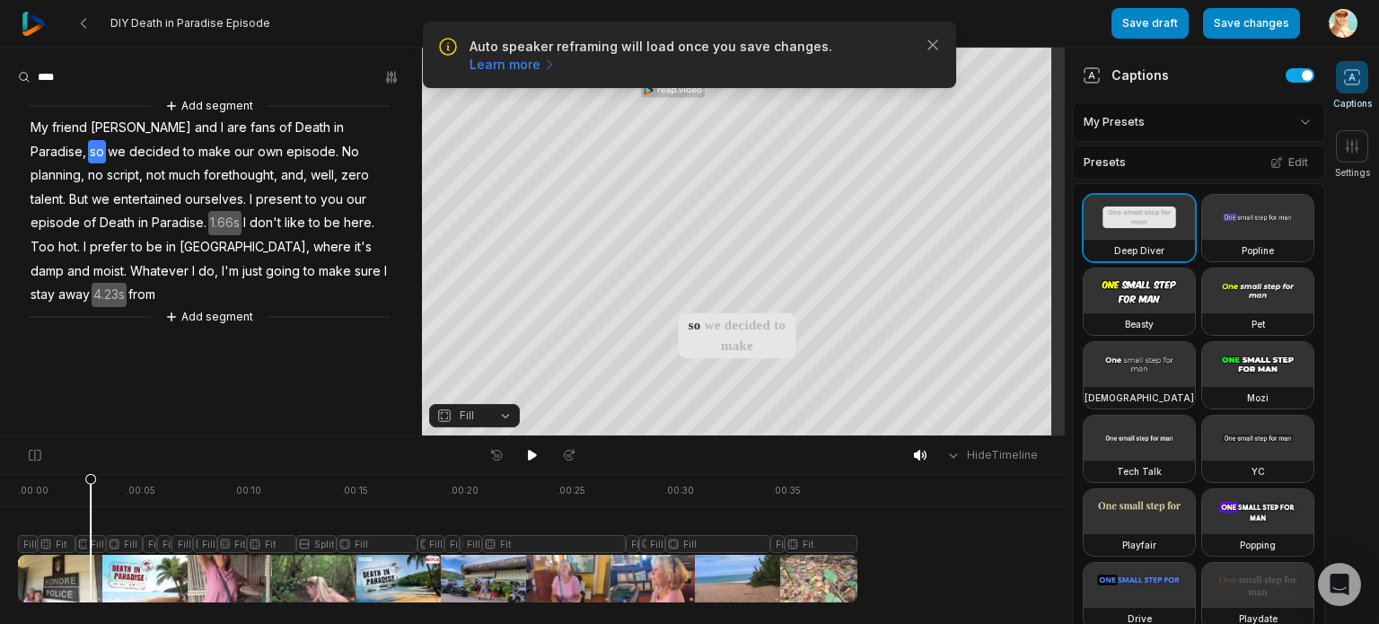
click at [91, 485] on icon at bounding box center [90, 542] width 11 height 136
click at [90, 545] on icon at bounding box center [90, 537] width 13 height 129
click at [507, 417] on button "Fill" at bounding box center [474, 415] width 91 height 23
click at [504, 412] on button "Fit" at bounding box center [474, 415] width 91 height 23
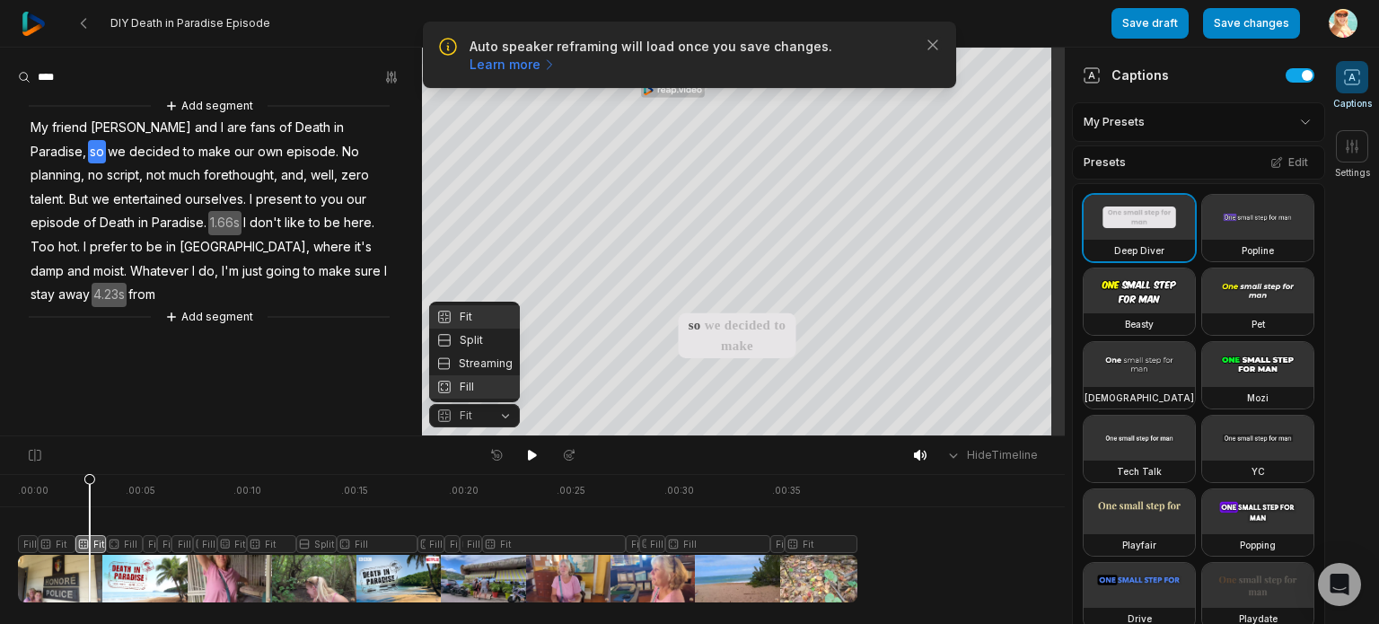
click at [476, 384] on div "Fill" at bounding box center [474, 386] width 91 height 23
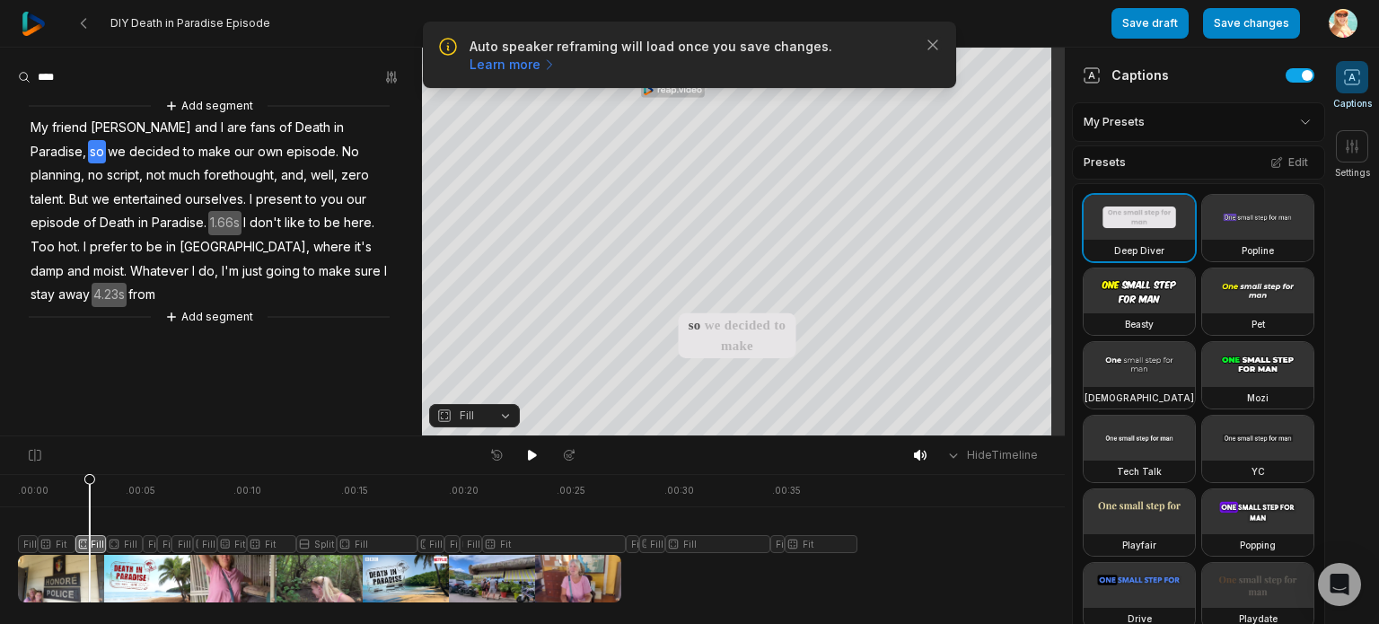
click at [509, 415] on button "Fill" at bounding box center [474, 415] width 91 height 23
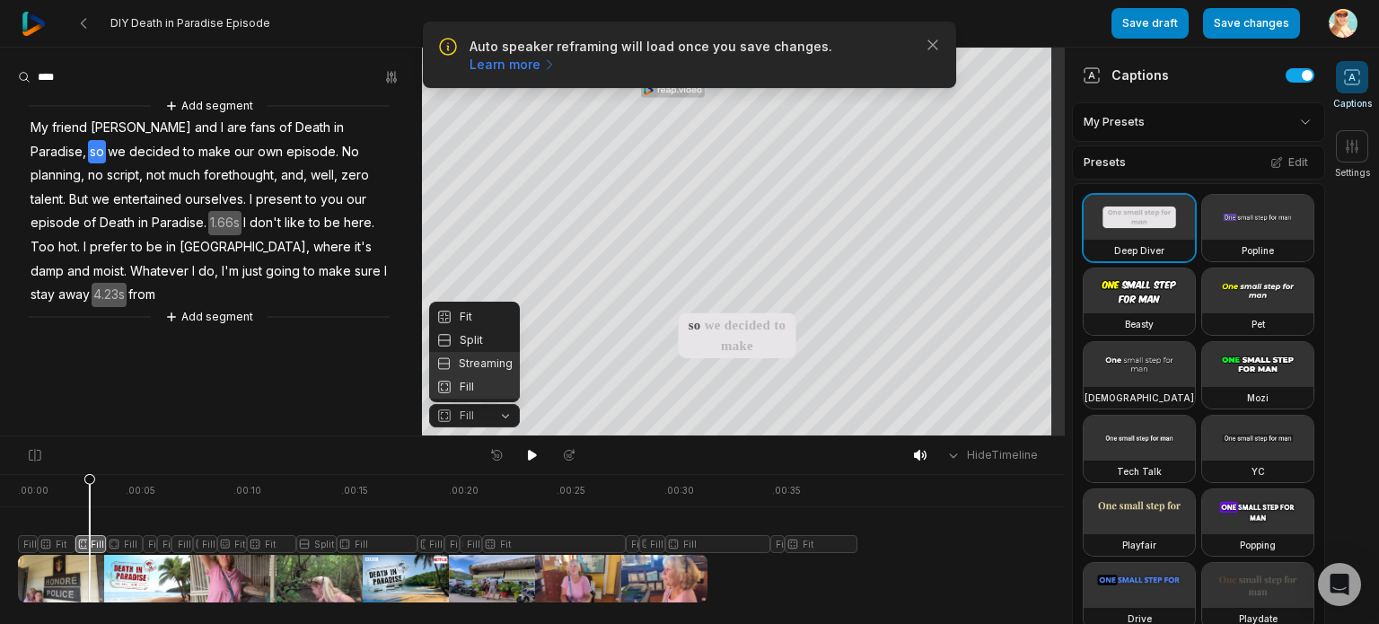
click at [488, 344] on div "Split" at bounding box center [474, 340] width 91 height 23
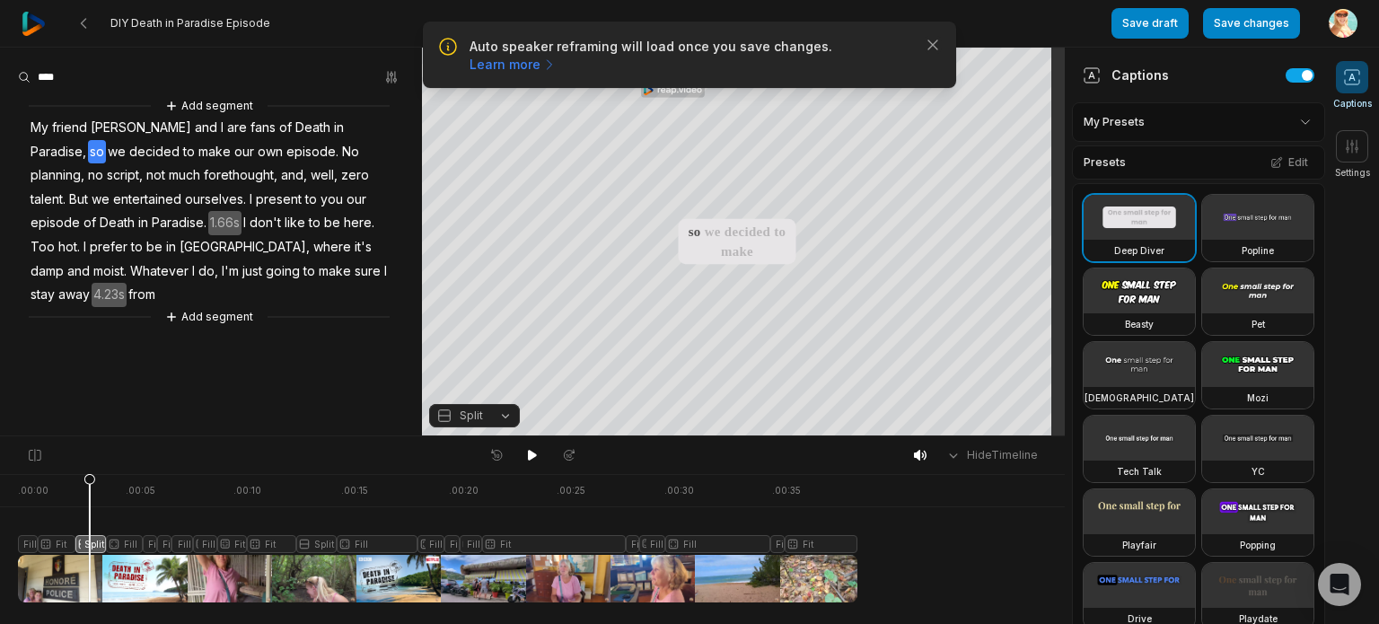
click at [504, 412] on button "Split" at bounding box center [474, 415] width 91 height 23
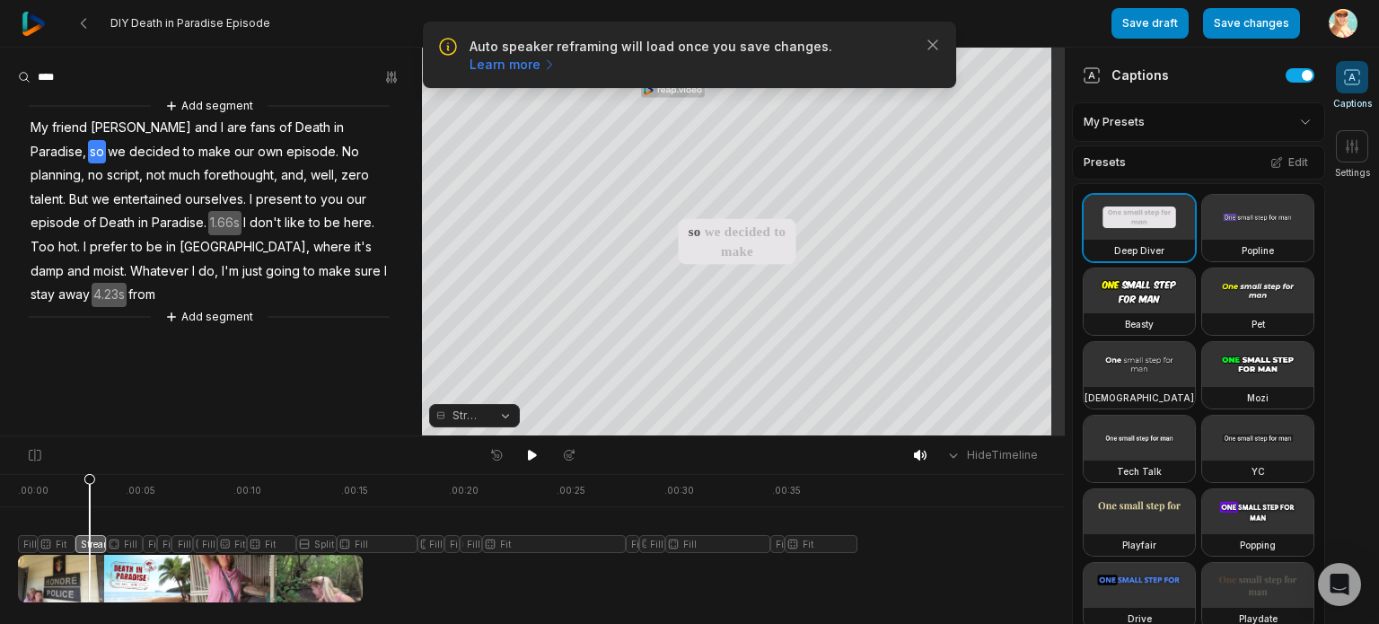
click at [504, 416] on button "Streaming" at bounding box center [474, 415] width 91 height 23
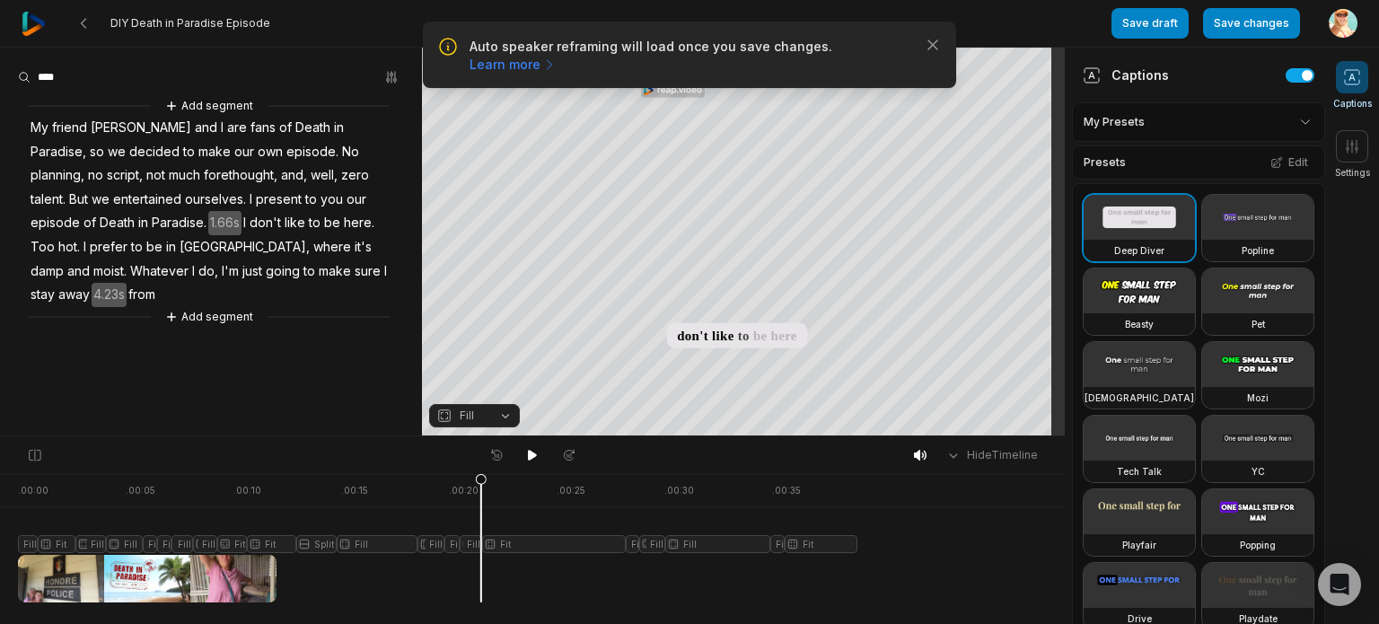
click at [445, 541] on div at bounding box center [437, 538] width 839 height 128
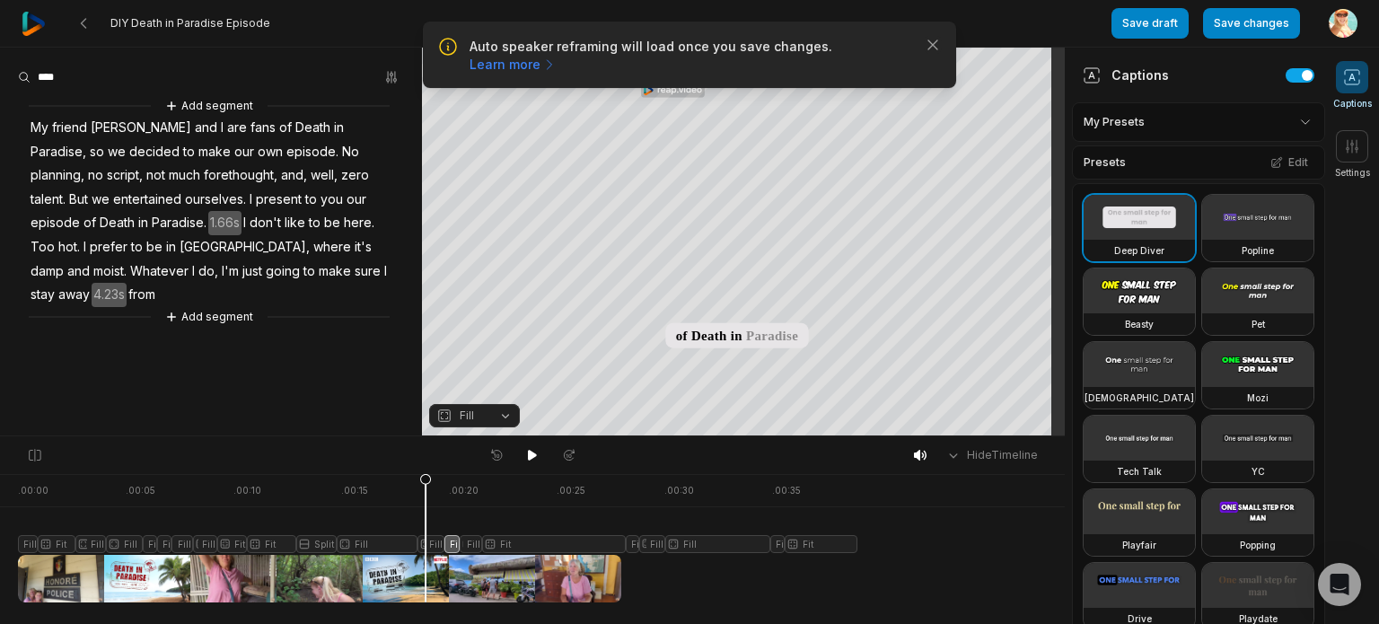
click at [425, 547] on div at bounding box center [437, 538] width 839 height 128
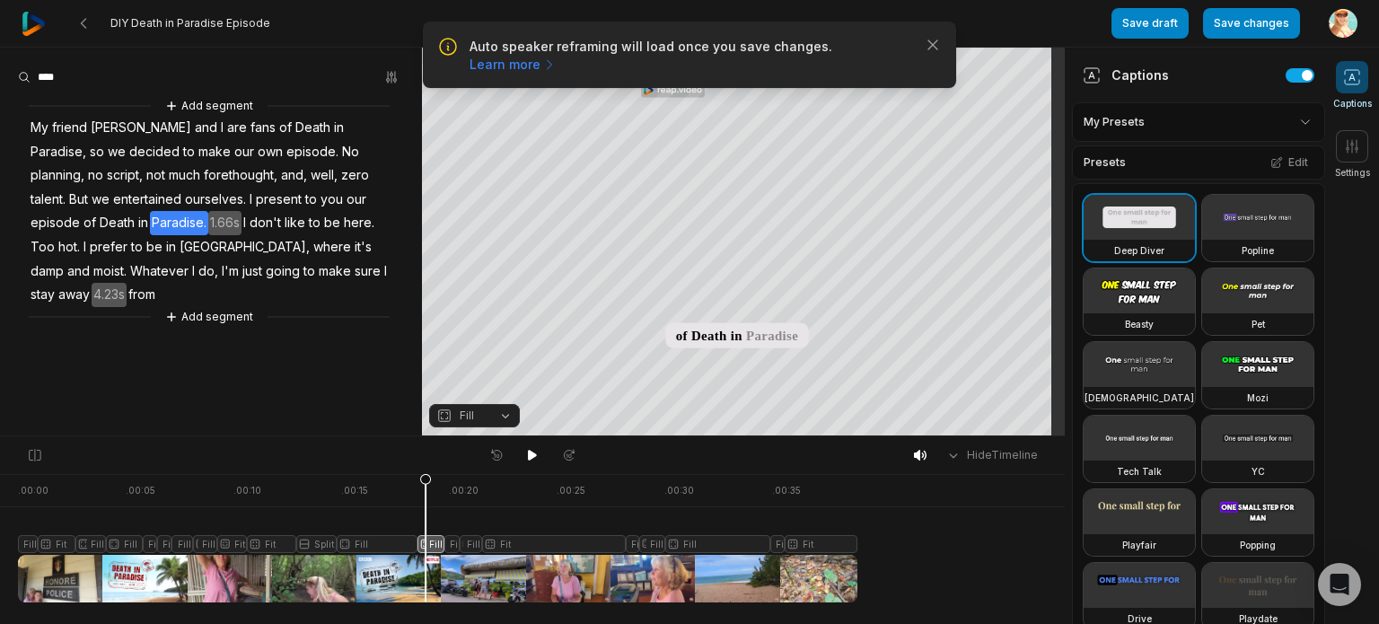
click at [504, 416] on button "Fill" at bounding box center [474, 415] width 91 height 23
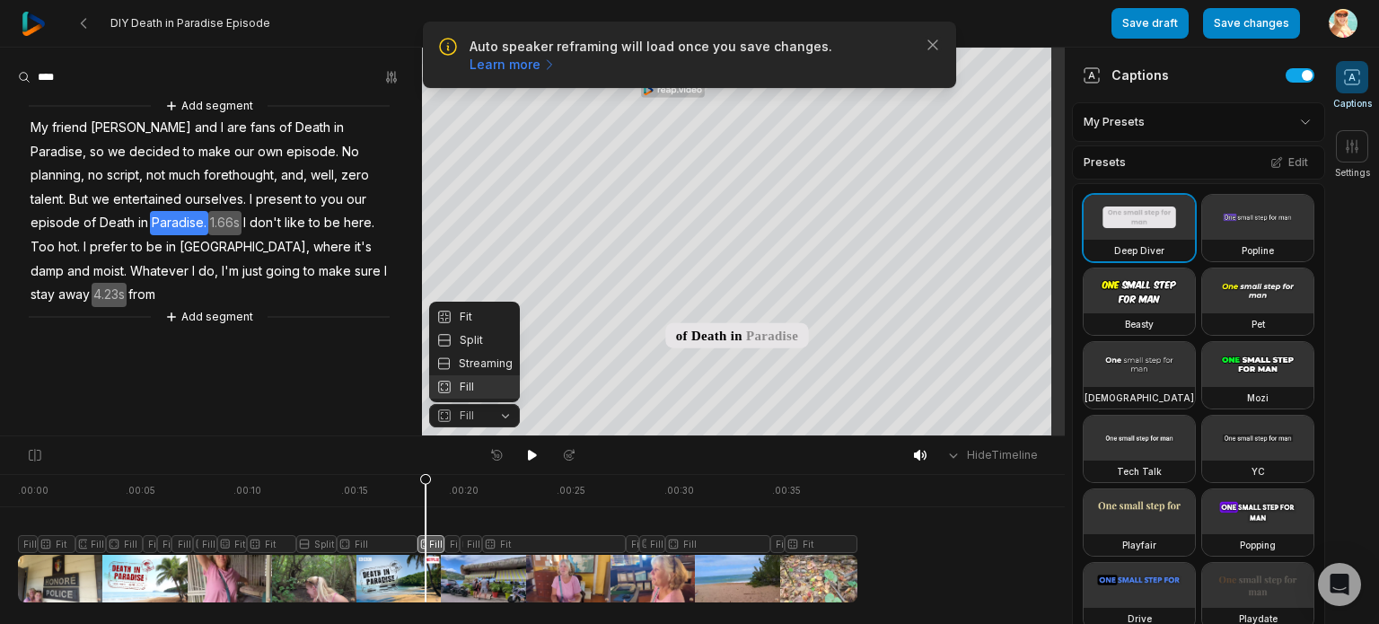
click at [469, 317] on div "Fit" at bounding box center [474, 316] width 91 height 23
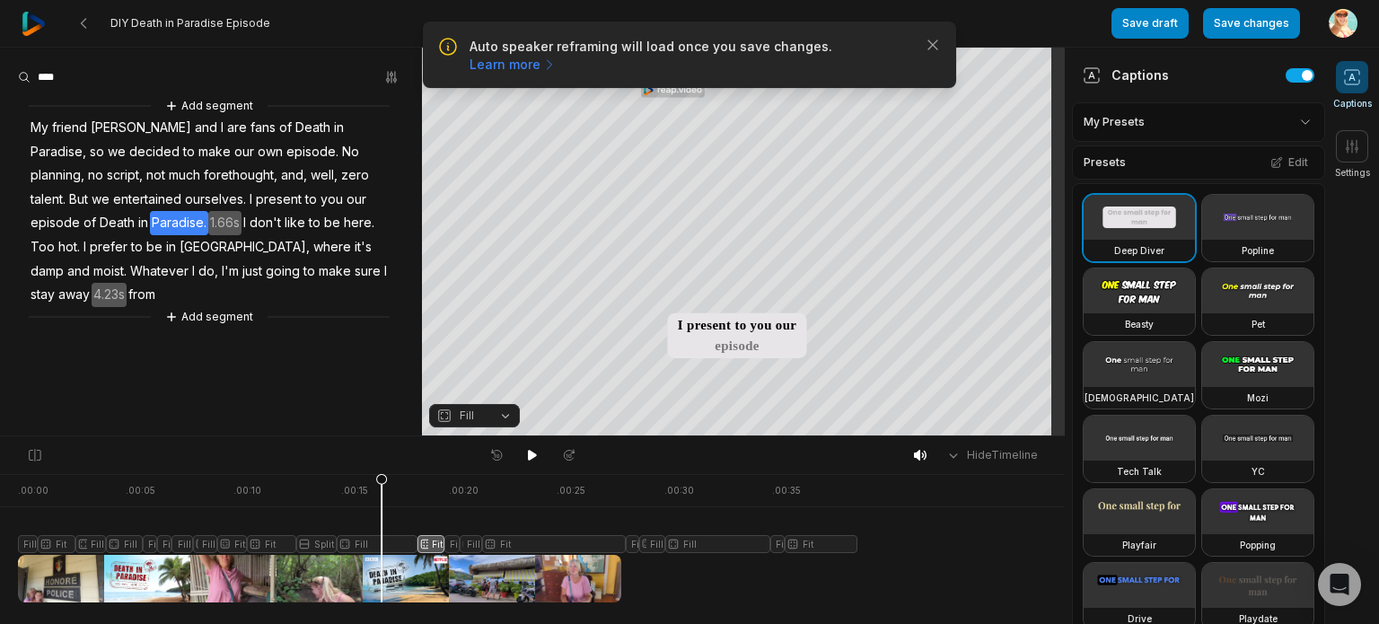
click at [381, 541] on div at bounding box center [437, 538] width 839 height 128
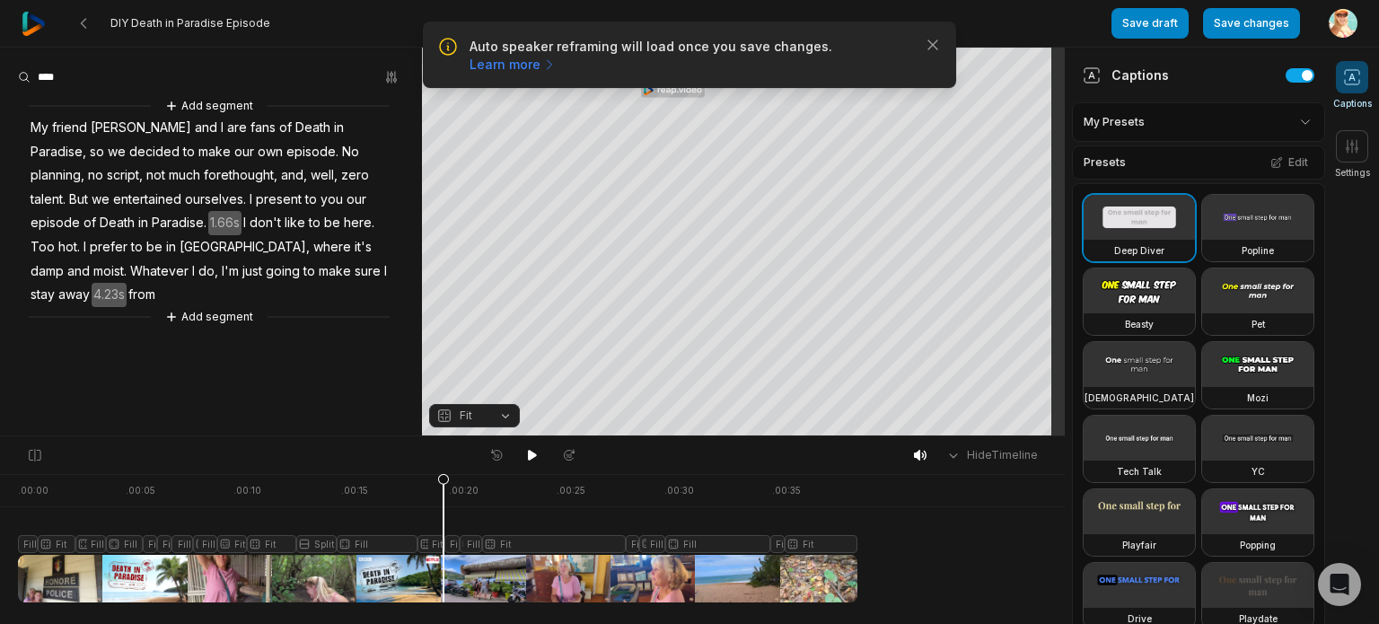
click at [443, 544] on icon at bounding box center [443, 542] width 11 height 136
click at [455, 543] on div at bounding box center [437, 538] width 839 height 128
click at [505, 410] on button "Fill" at bounding box center [474, 415] width 91 height 23
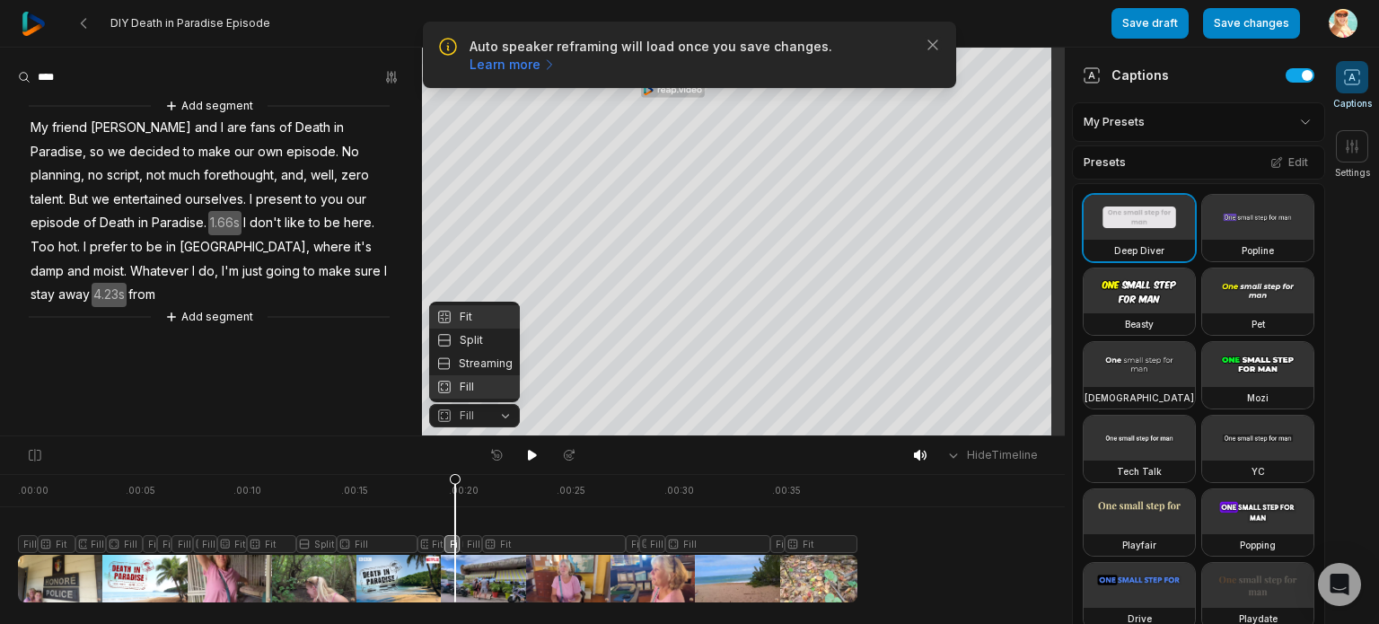
click at [470, 310] on div "Fit" at bounding box center [474, 316] width 91 height 23
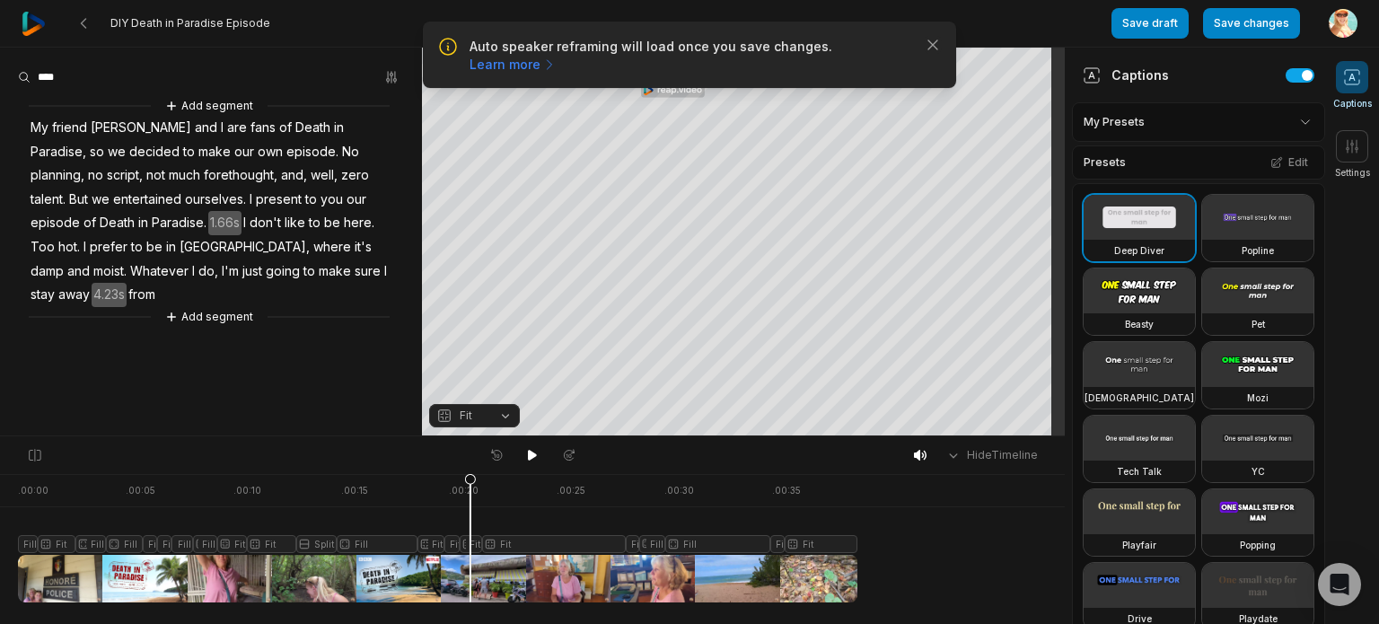
click at [455, 546] on div at bounding box center [437, 538] width 839 height 128
click at [471, 547] on div at bounding box center [437, 538] width 839 height 128
click at [852, 477] on div at bounding box center [437, 538] width 839 height 128
click at [157, 283] on span "from" at bounding box center [142, 295] width 31 height 24
click at [90, 295] on div "Add segment My friend Mindy and I are fans of Death in Paradise, so we decided …" at bounding box center [211, 211] width 422 height 231
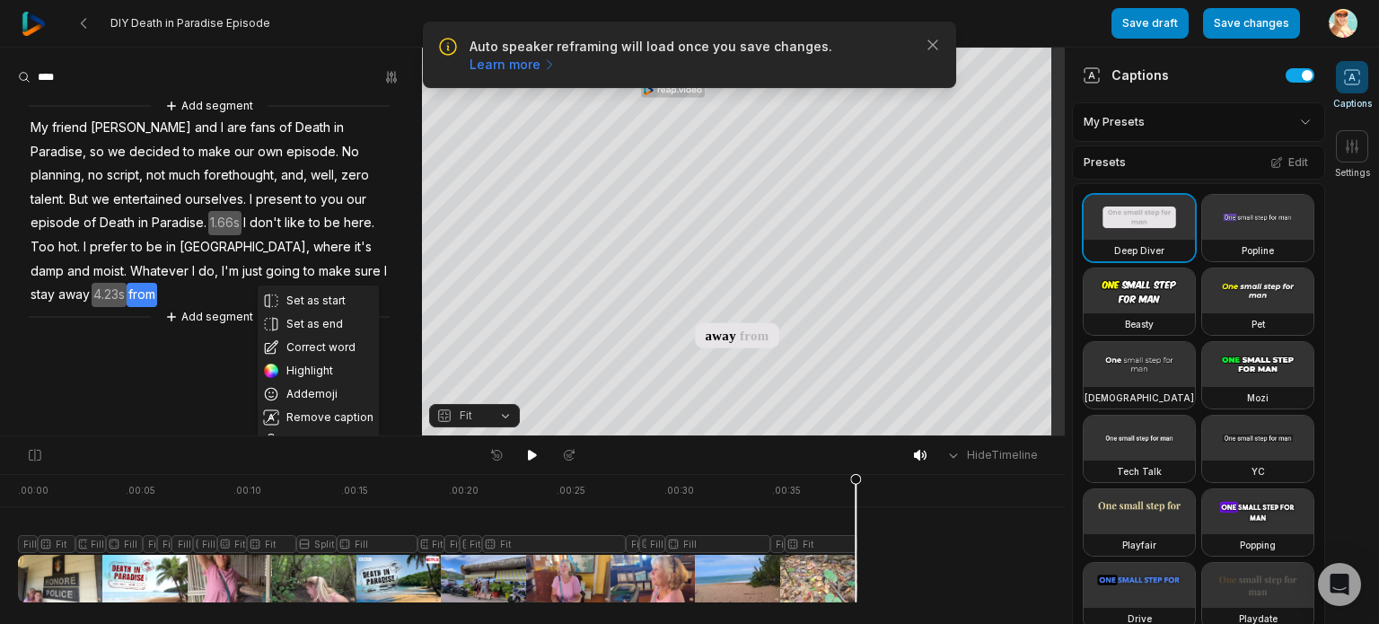
click at [95, 302] on aside "Set as start Set as end Correct word Highlight Add emoji Remove caption Remove …" at bounding box center [211, 242] width 422 height 388
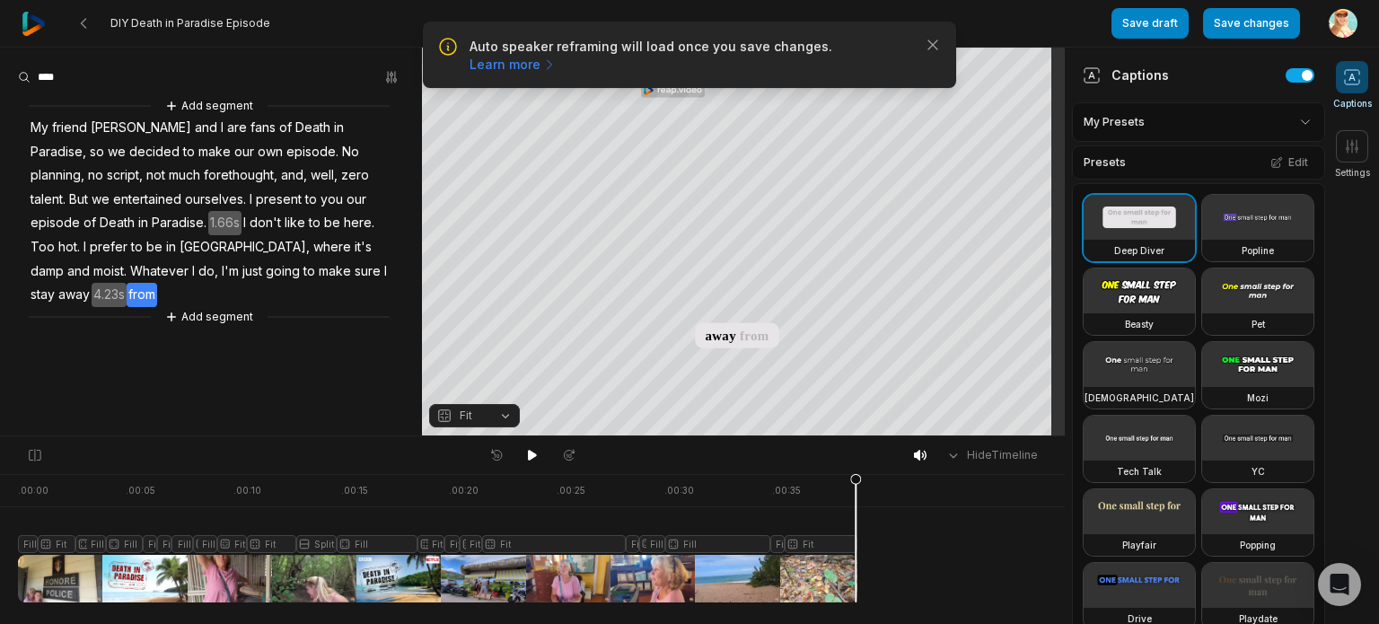
click at [92, 283] on span "away" at bounding box center [74, 295] width 35 height 24
click at [339, 276] on div "Add segment My friend Mindy and I are fans of Death in Paradise, so we decided …" at bounding box center [211, 211] width 422 height 231
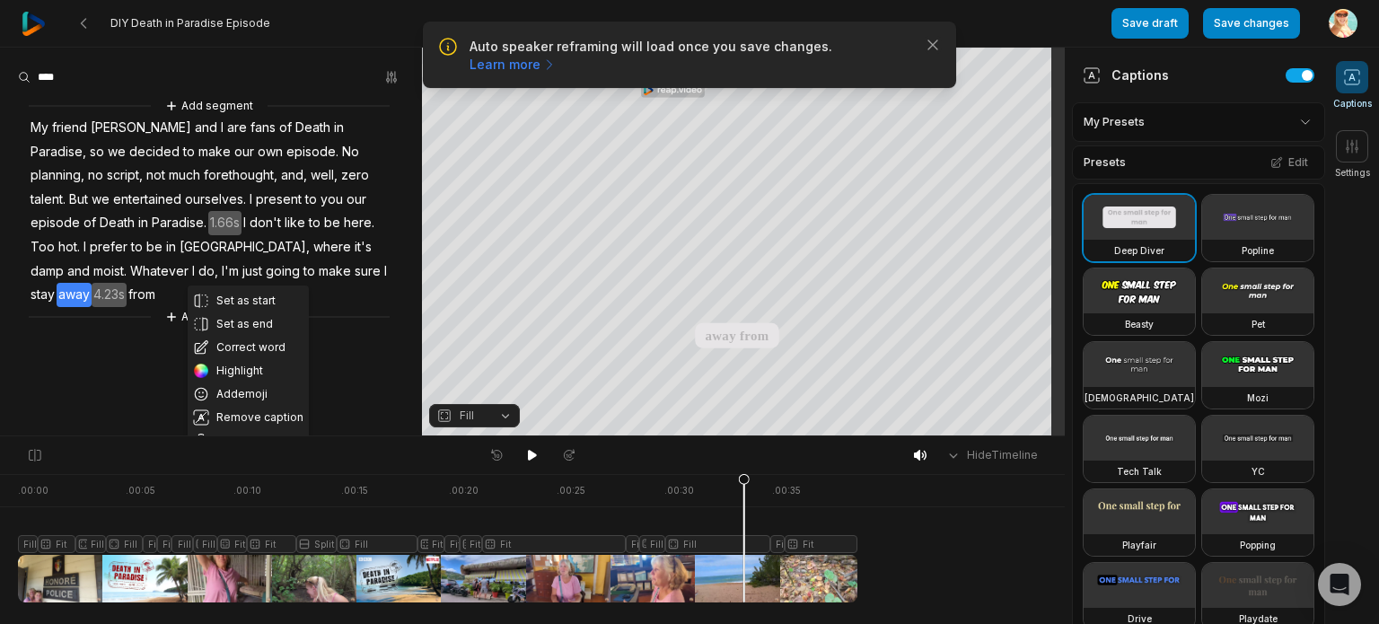
click at [239, 346] on button "Correct word" at bounding box center [248, 347] width 121 height 23
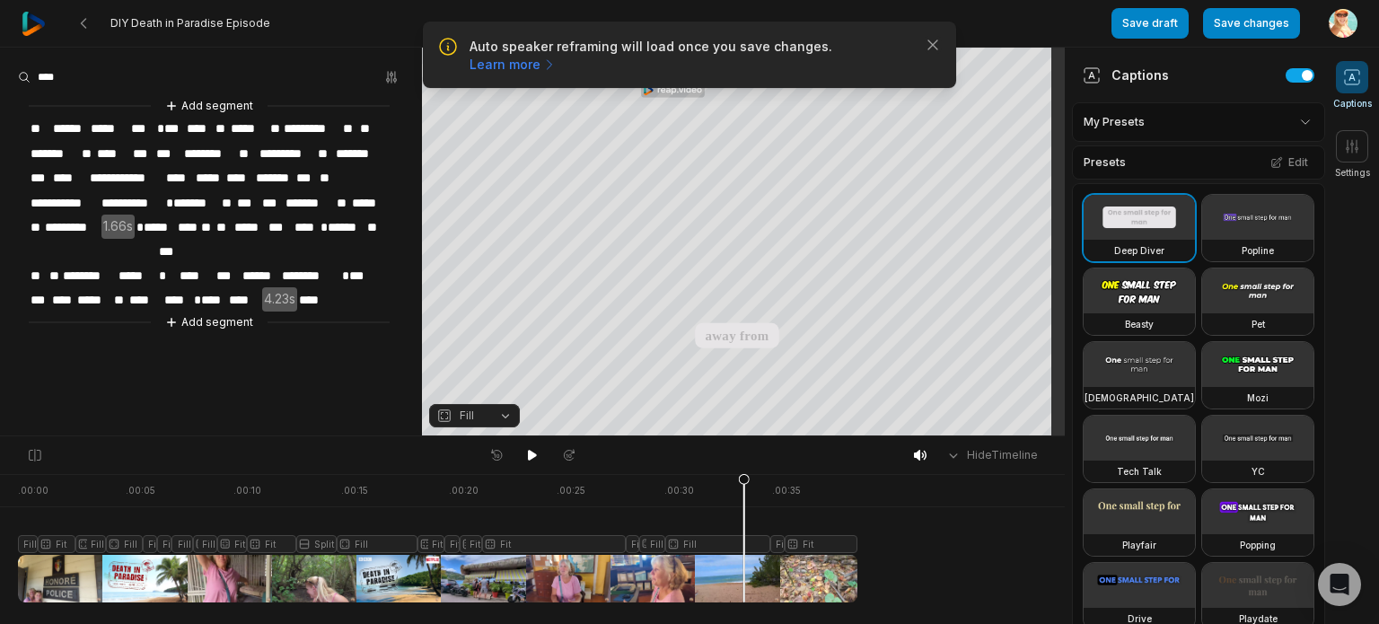
click at [257, 288] on span "****" at bounding box center [244, 300] width 35 height 24
click at [42, 313] on span "****" at bounding box center [44, 325] width 31 height 24
click at [54, 313] on span "****" at bounding box center [44, 325] width 31 height 24
click at [103, 357] on aside "**********" at bounding box center [211, 242] width 422 height 388
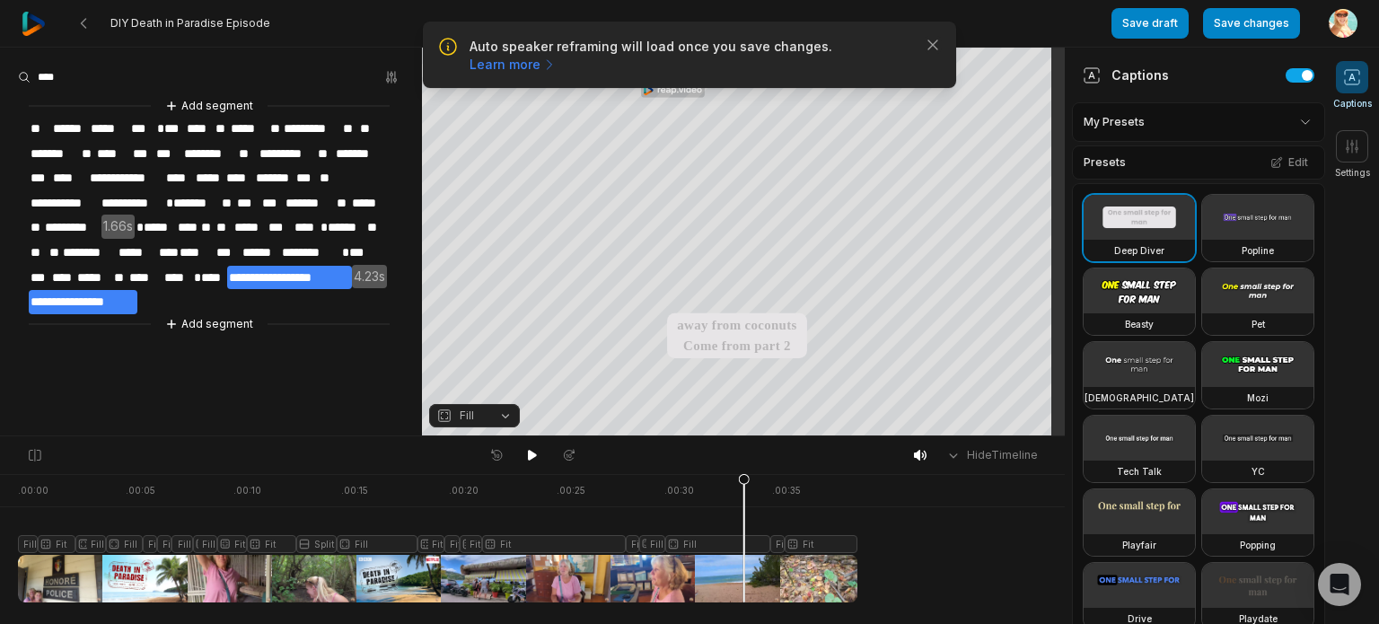
click at [85, 293] on span "**********" at bounding box center [83, 302] width 109 height 24
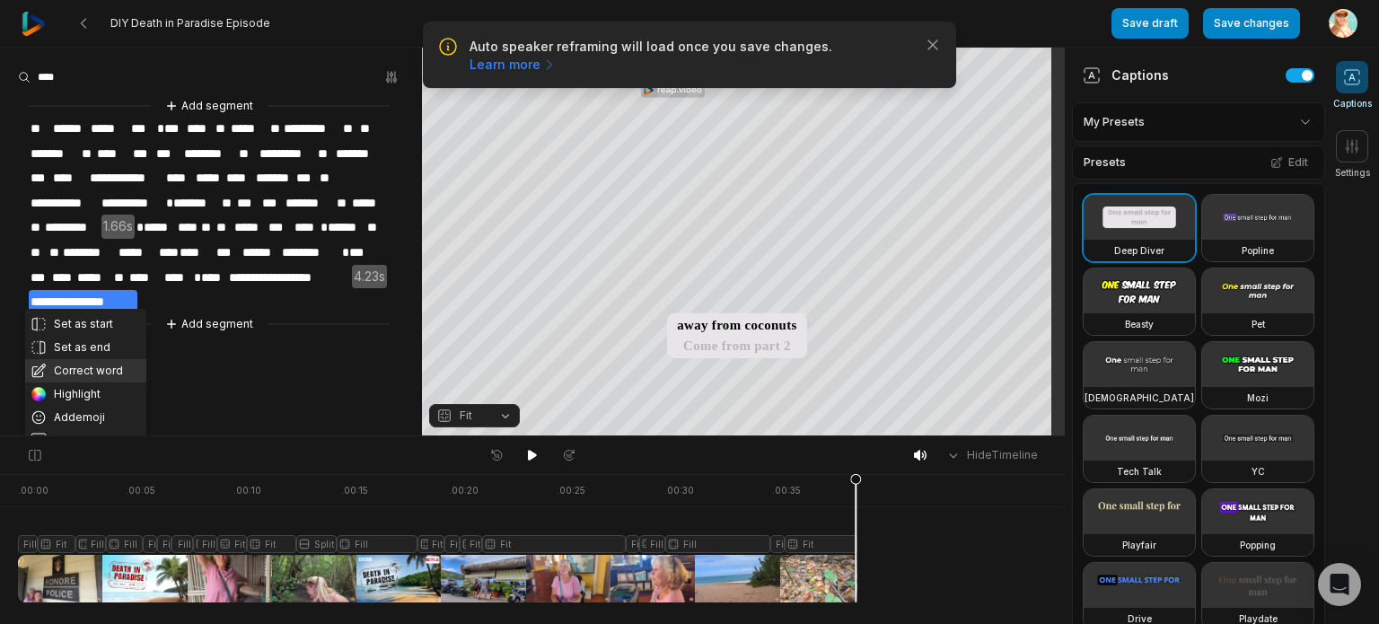
click at [81, 372] on button "Correct word" at bounding box center [85, 370] width 121 height 23
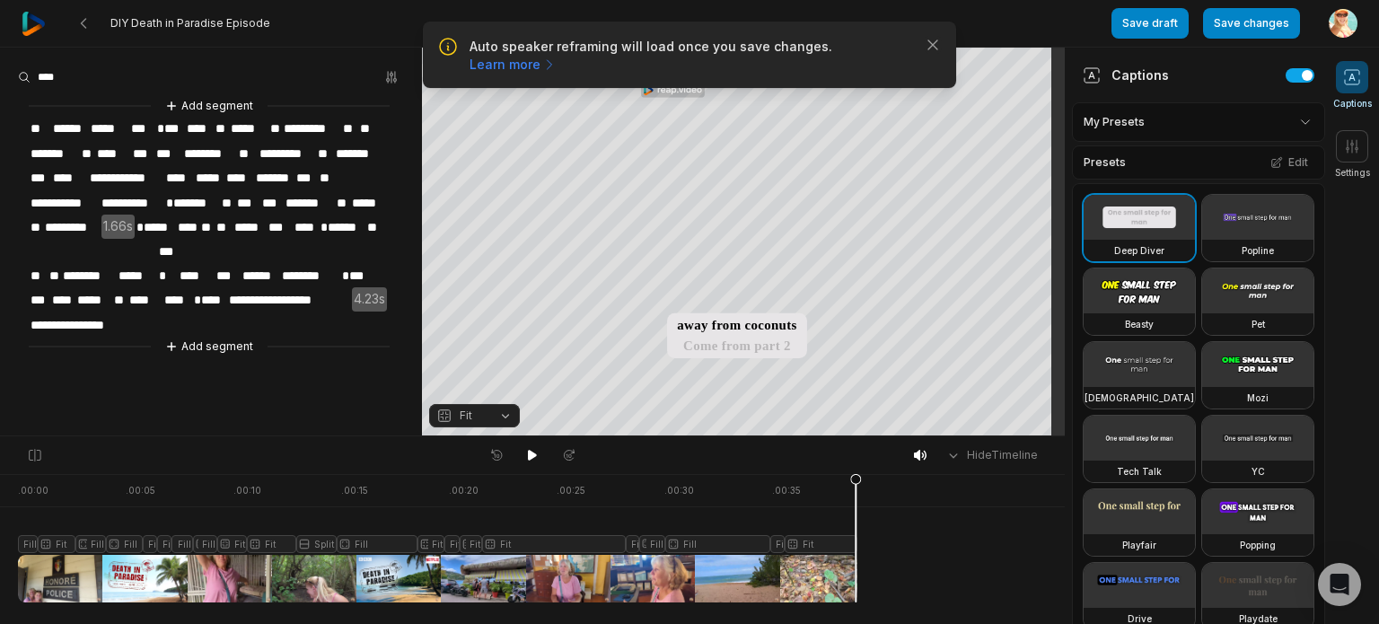
click at [83, 313] on span "**********" at bounding box center [83, 325] width 109 height 24
click at [126, 416] on aside "**********" at bounding box center [211, 242] width 422 height 388
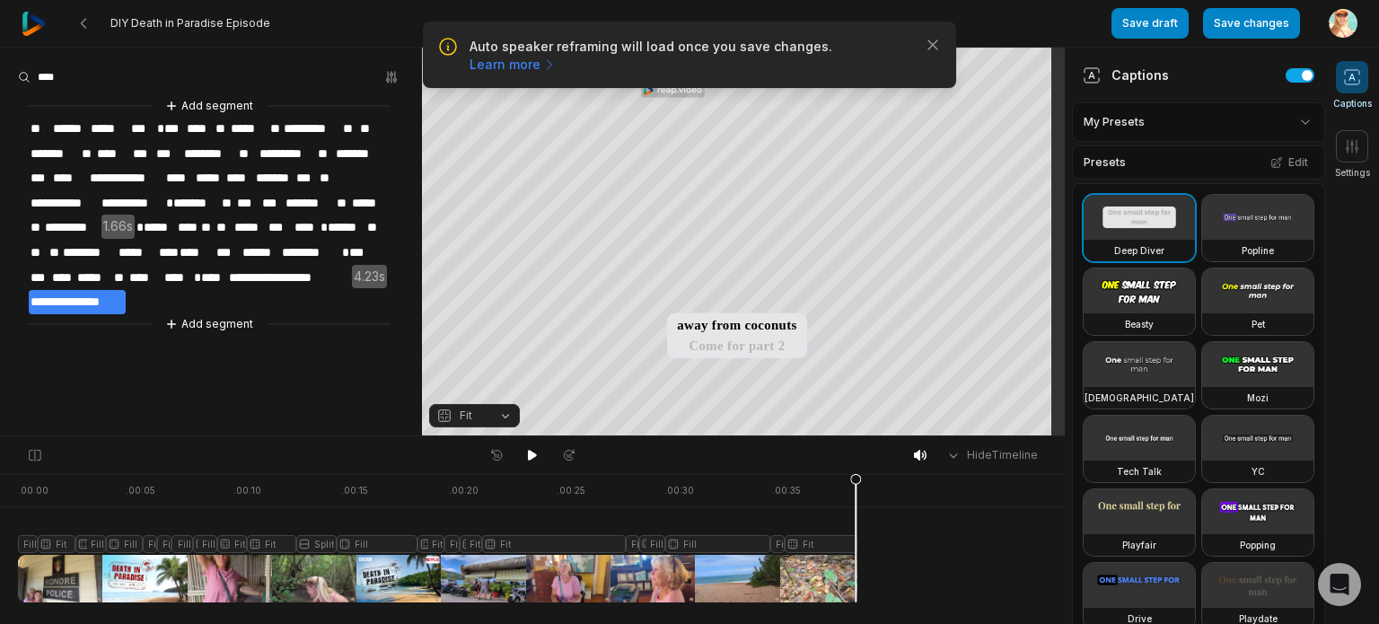
click at [820, 473] on div "Hide Timeline . 00:00 . 00:05 . 00:10 . 00:15 . 00:20 . 00:25 . 00:30 . 00:35 F…" at bounding box center [532, 529] width 1065 height 188
click at [838, 479] on div at bounding box center [437, 538] width 839 height 128
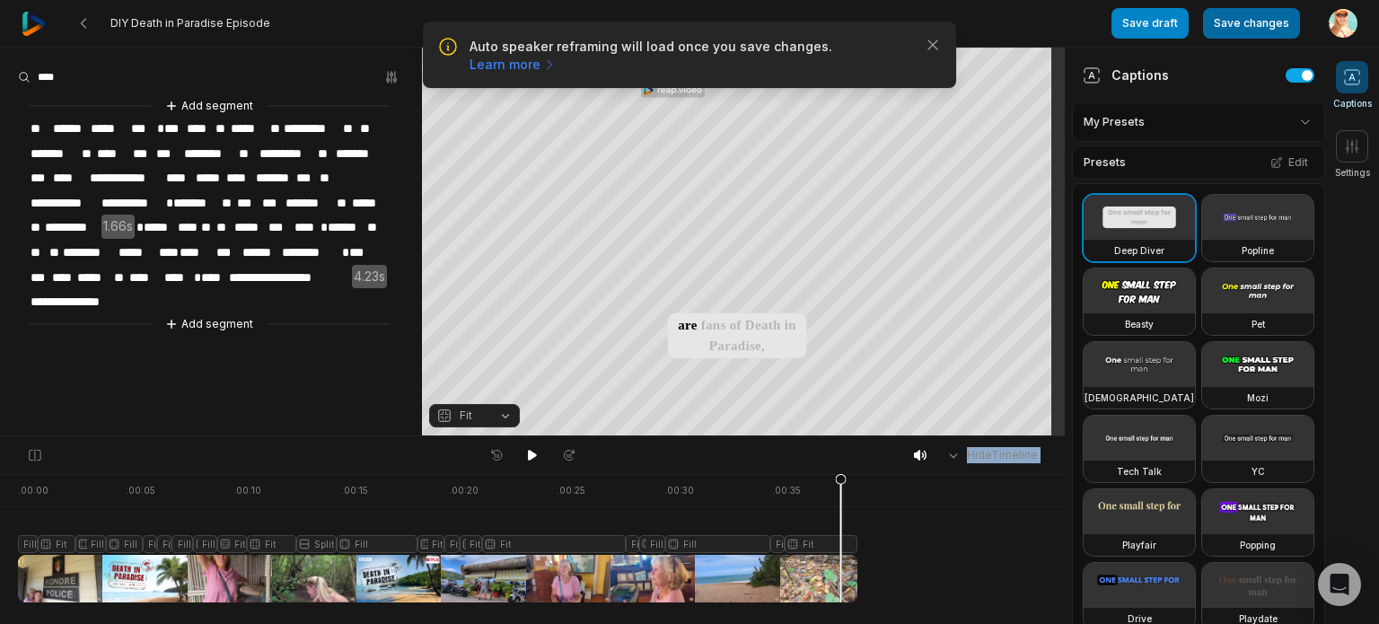
click at [1253, 19] on button "Save changes" at bounding box center [1251, 23] width 97 height 31
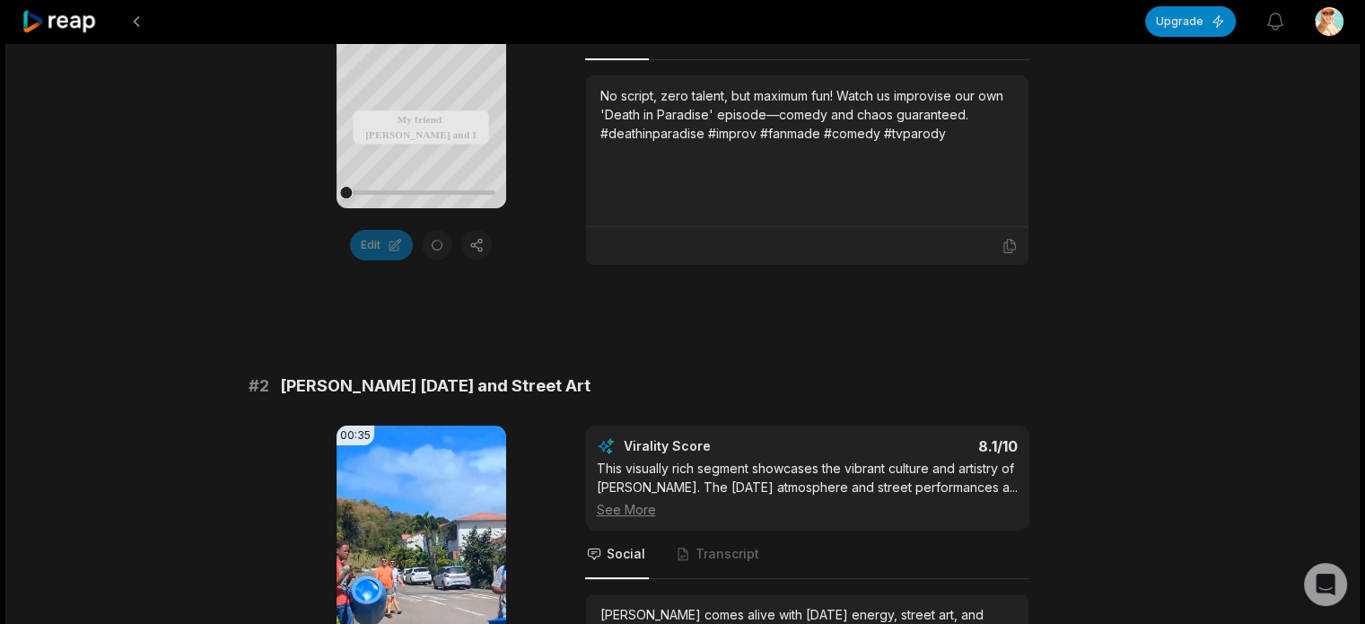
scroll to position [718, 0]
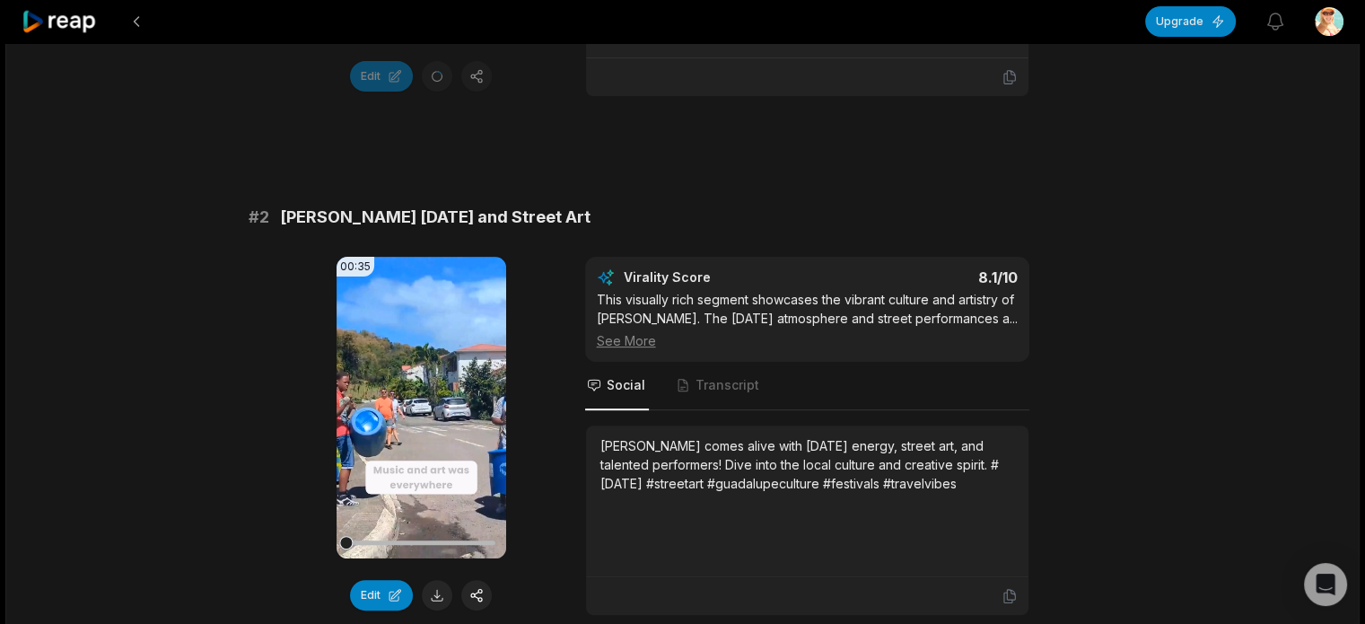
scroll to position [628, 0]
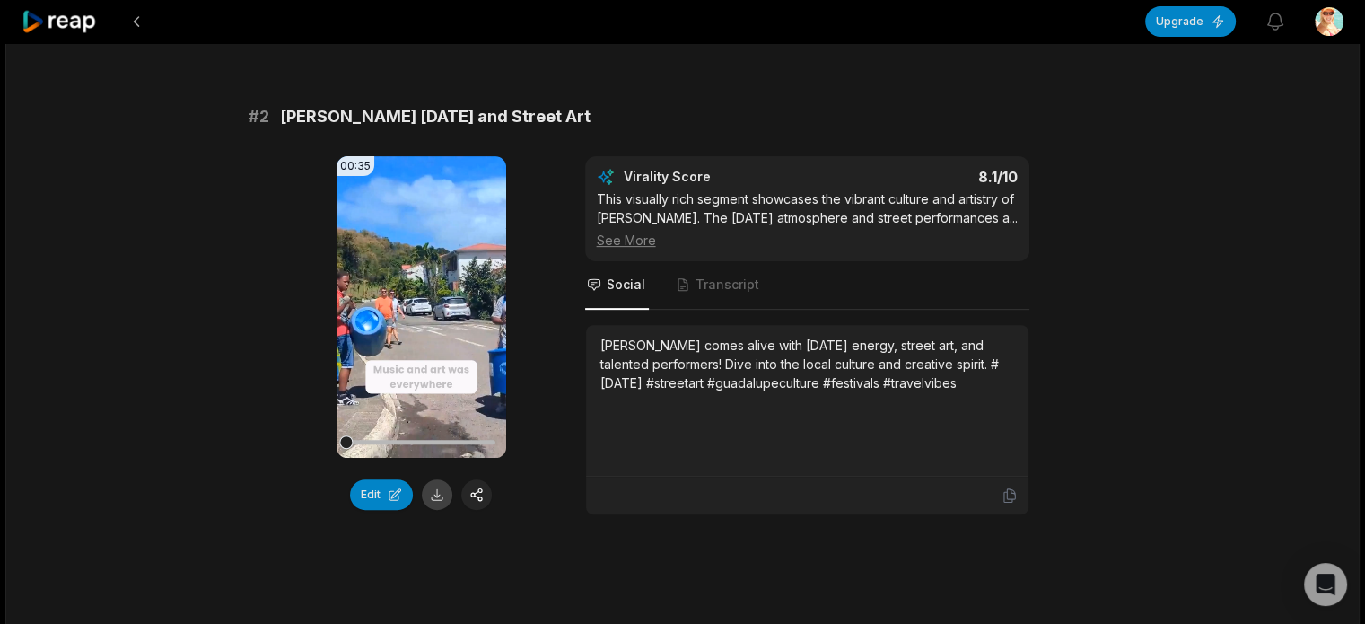
click at [434, 496] on button at bounding box center [437, 494] width 31 height 31
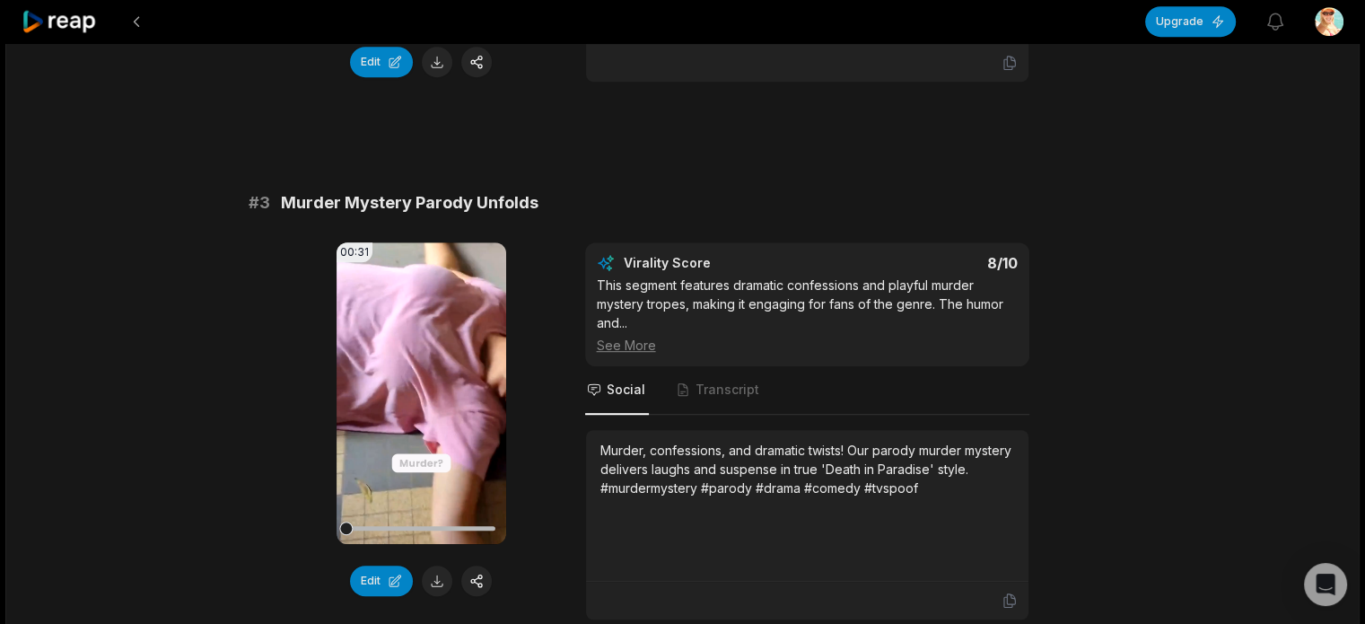
scroll to position [1167, 0]
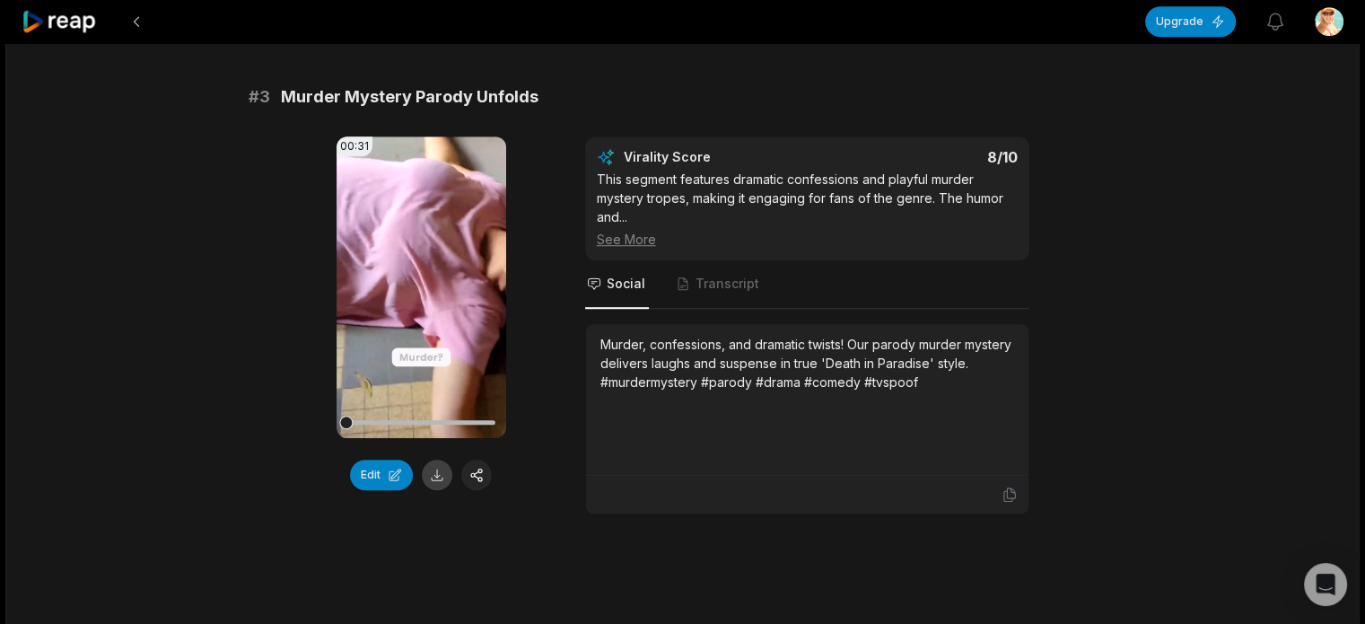
click at [436, 475] on button at bounding box center [437, 475] width 31 height 31
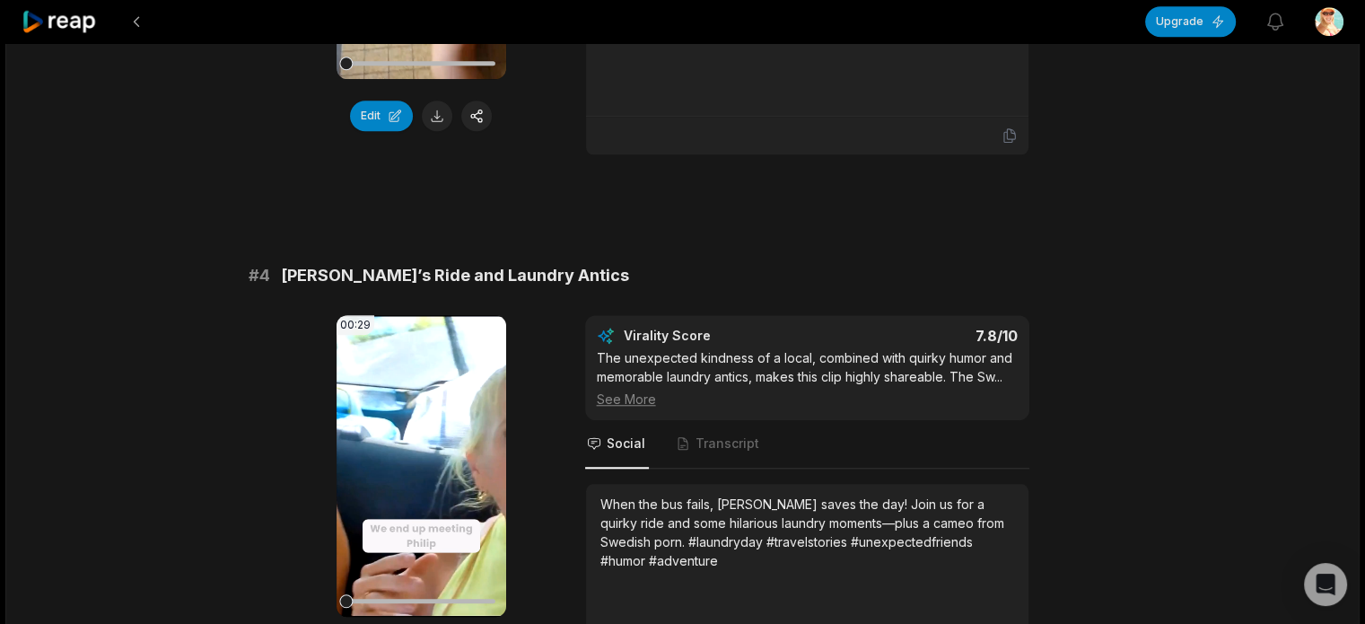
scroll to position [1705, 0]
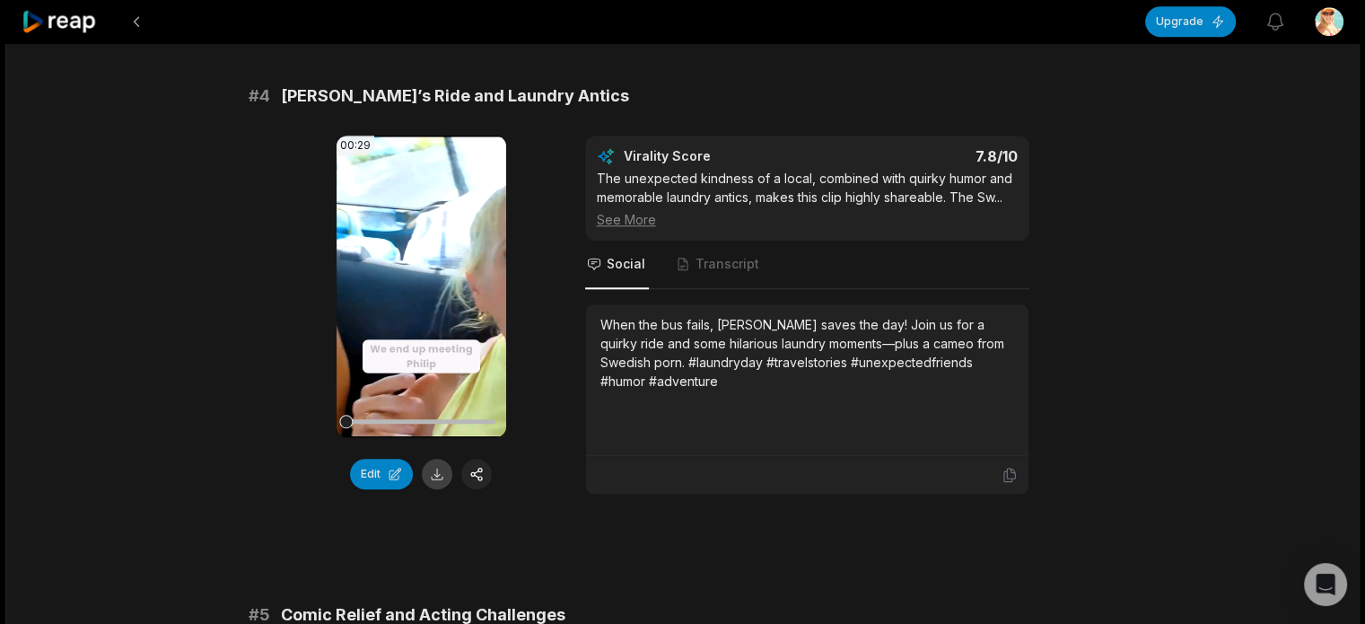
click at [437, 470] on button at bounding box center [437, 474] width 31 height 31
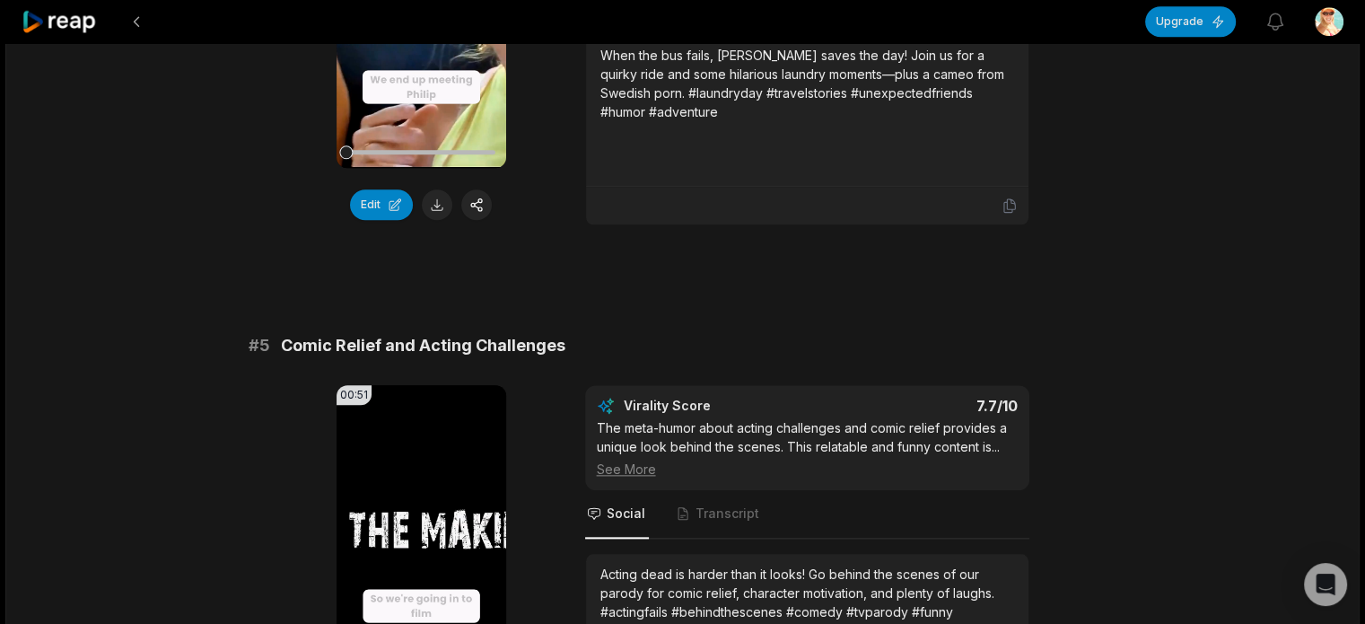
scroll to position [2154, 0]
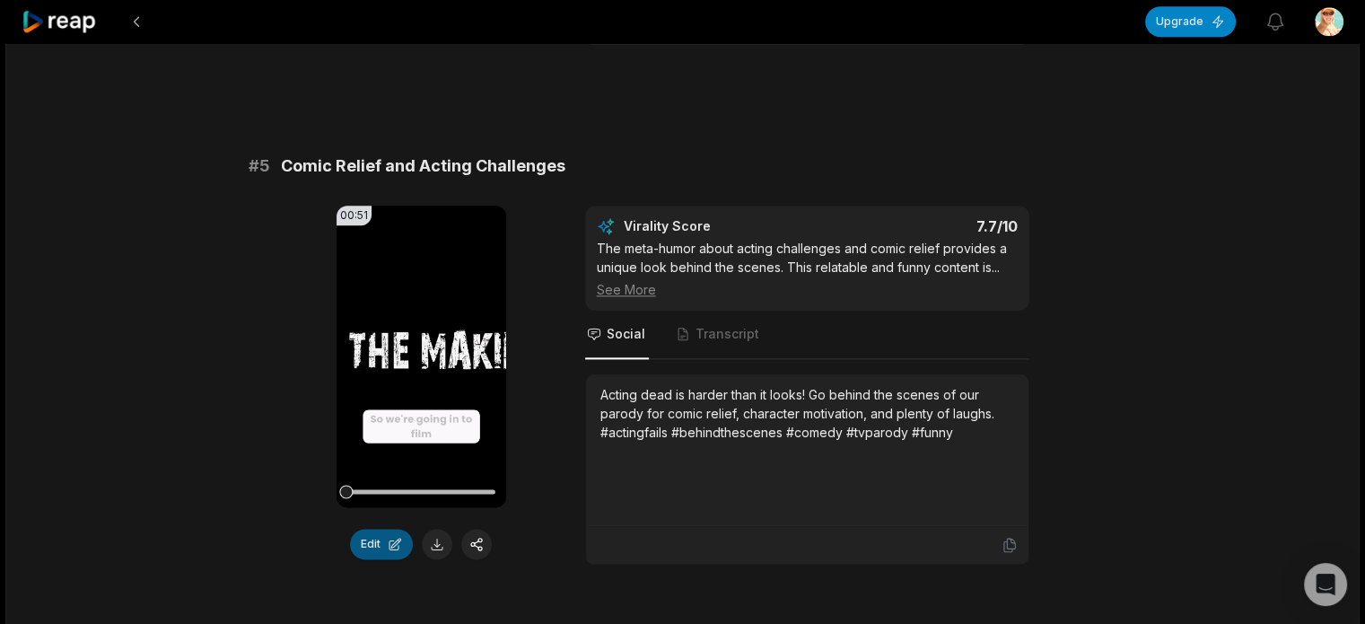
click at [387, 541] on button "Edit" at bounding box center [381, 544] width 63 height 31
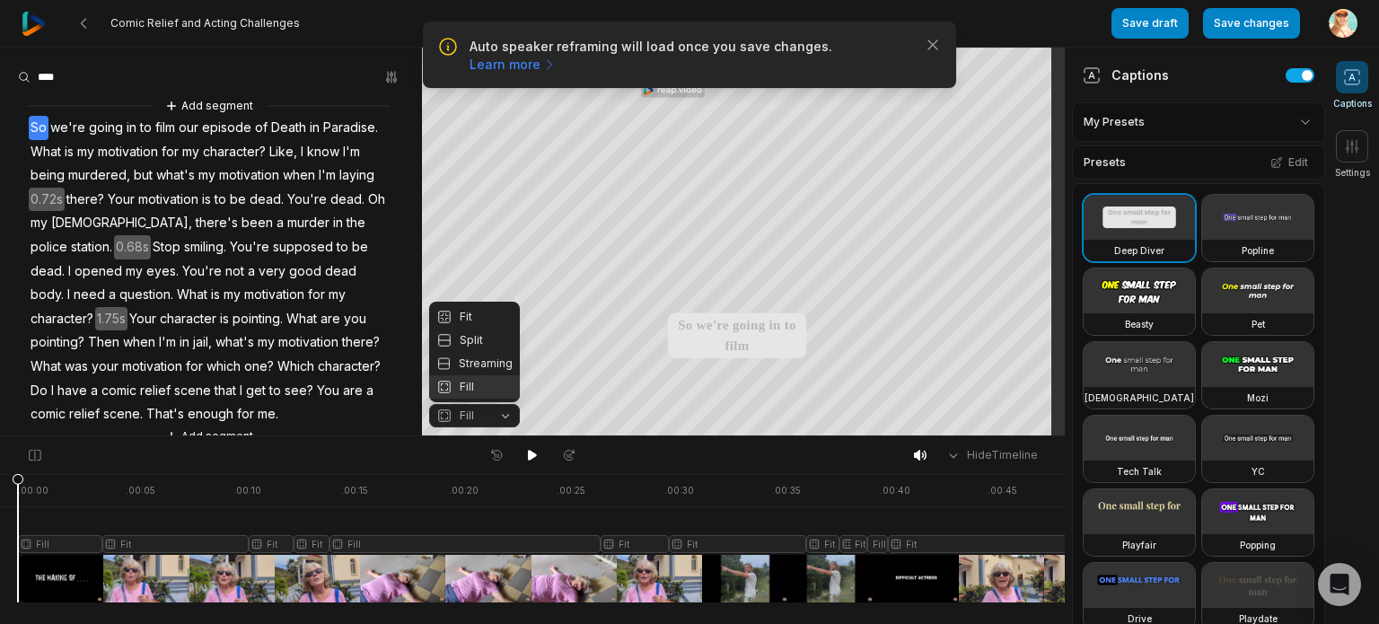
click at [1264, 26] on div "Auto speaker reframing will load once you save changes. Learn more Close Comic …" at bounding box center [689, 218] width 1379 height 436
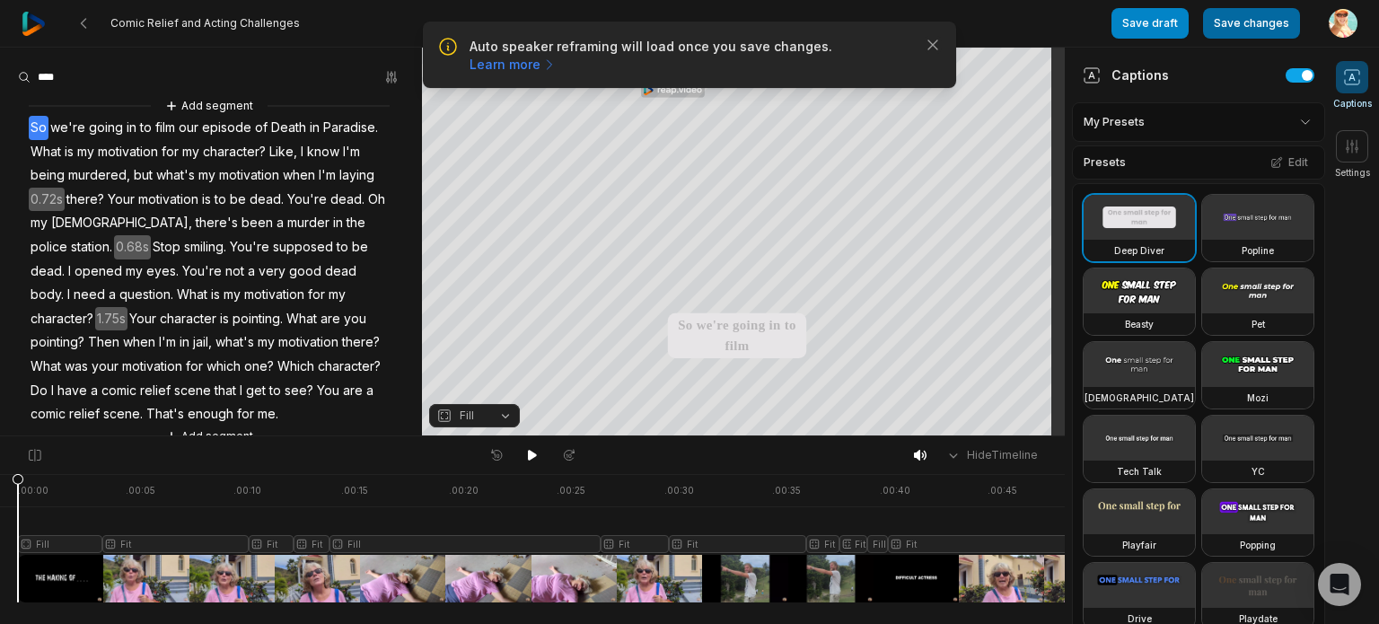
click at [1240, 22] on button "Save changes" at bounding box center [1251, 23] width 97 height 31
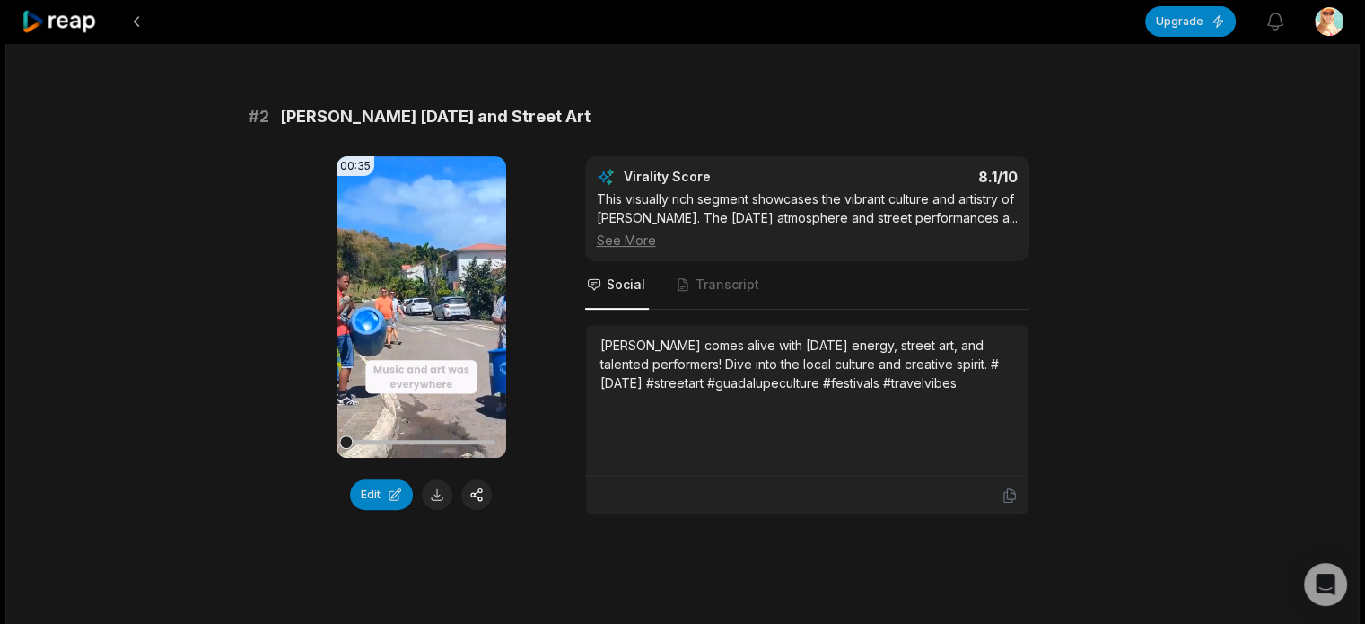
scroll to position [429, 0]
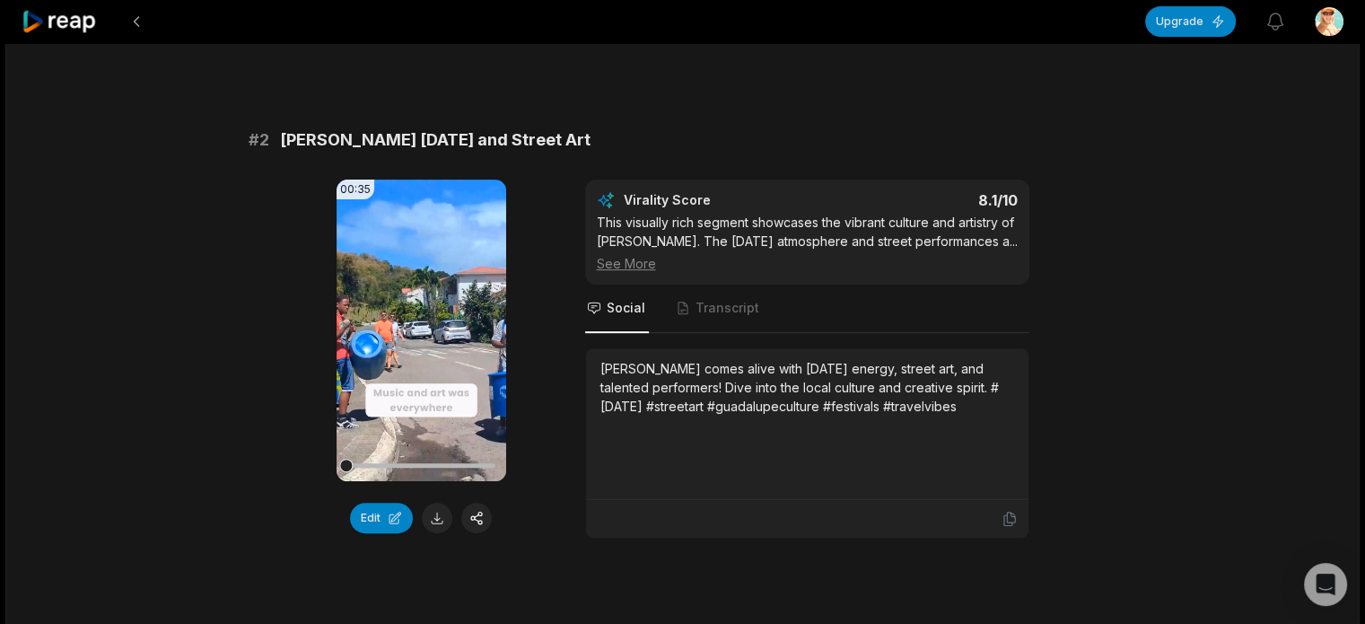
scroll to position [628, 0]
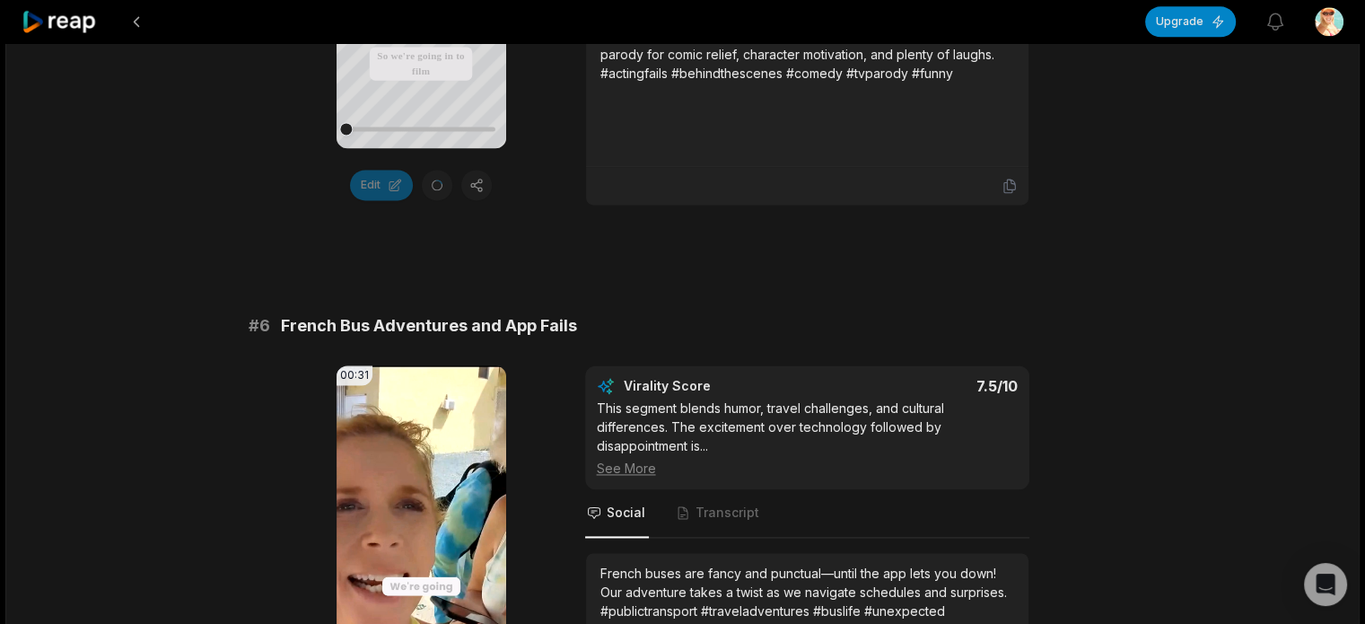
scroll to position [2693, 0]
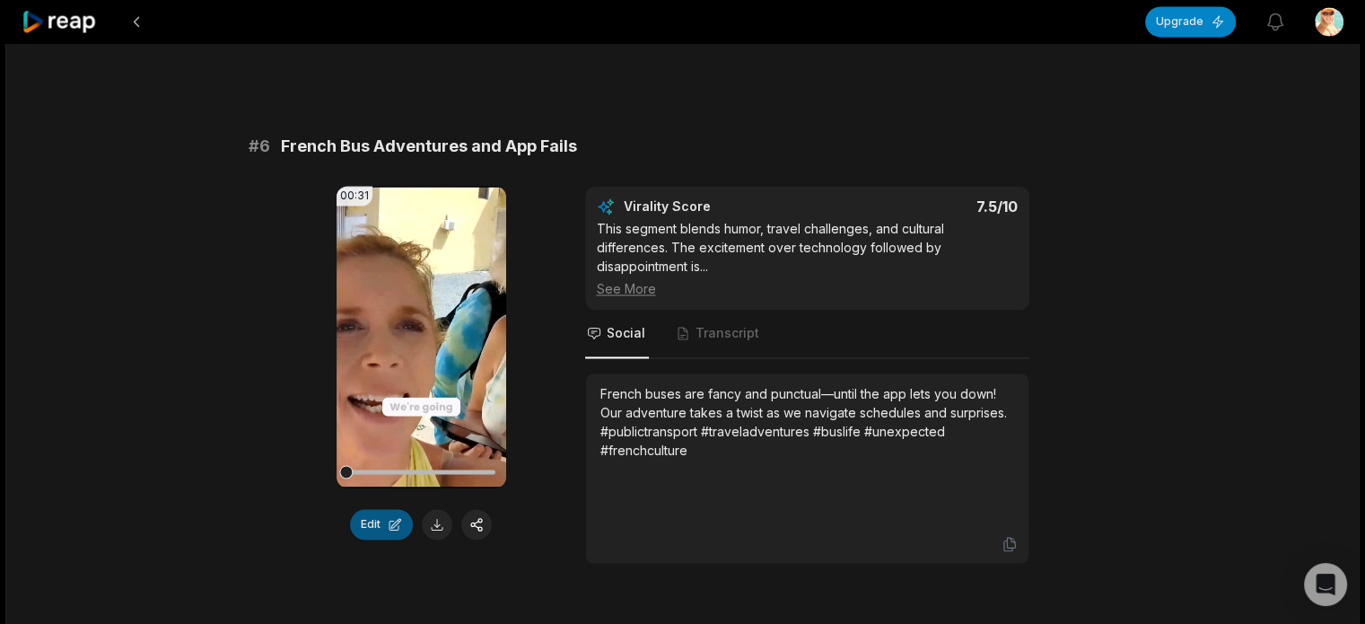
click at [390, 516] on button "Edit" at bounding box center [381, 524] width 63 height 31
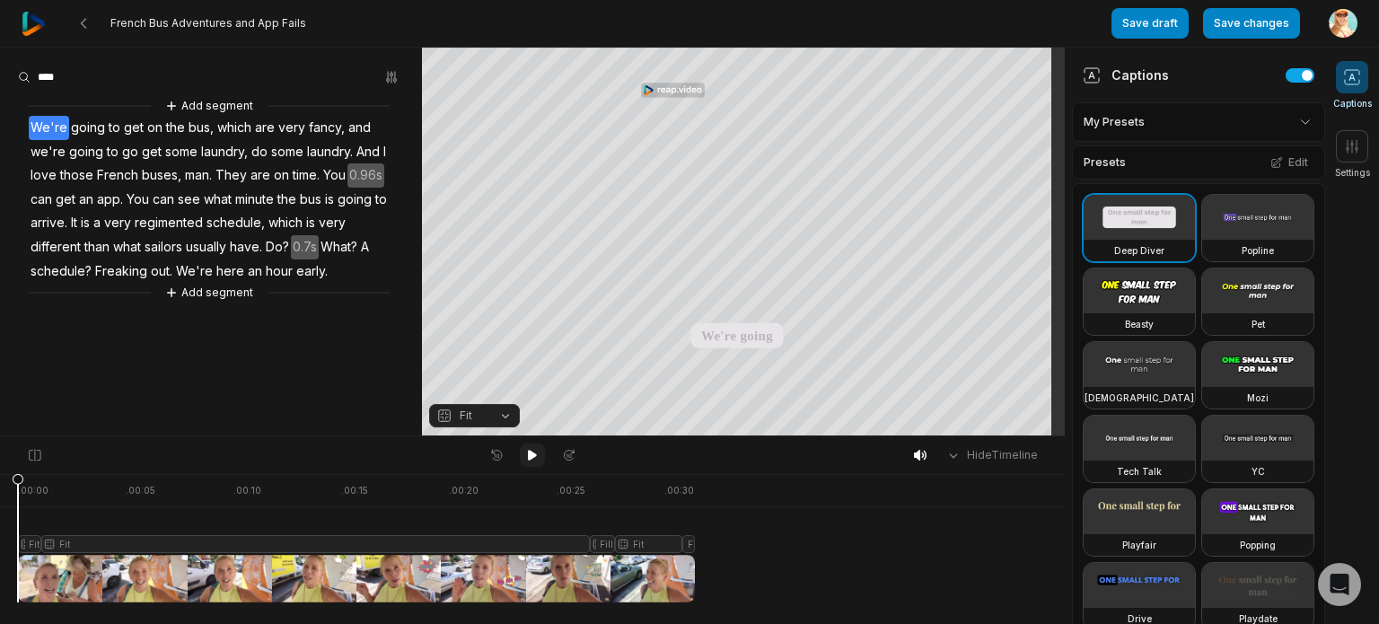
click at [530, 453] on icon at bounding box center [532, 455] width 9 height 11
click at [1249, 19] on button "Save changes" at bounding box center [1251, 23] width 97 height 31
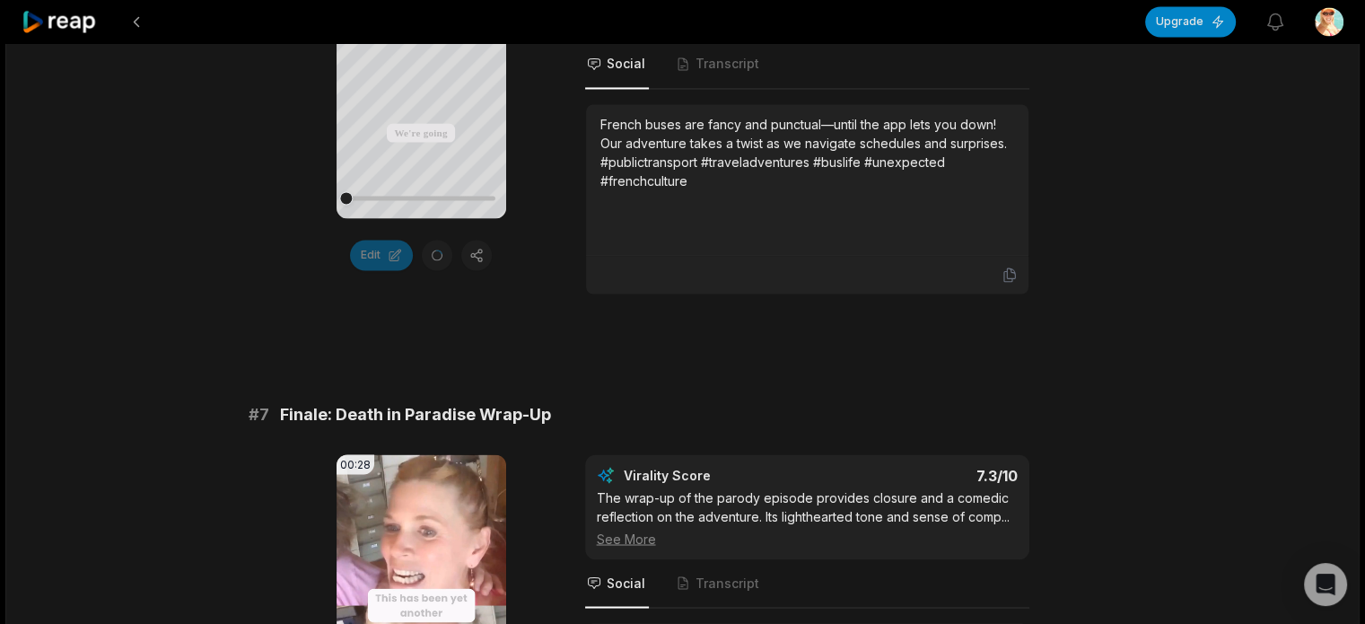
scroll to position [3231, 0]
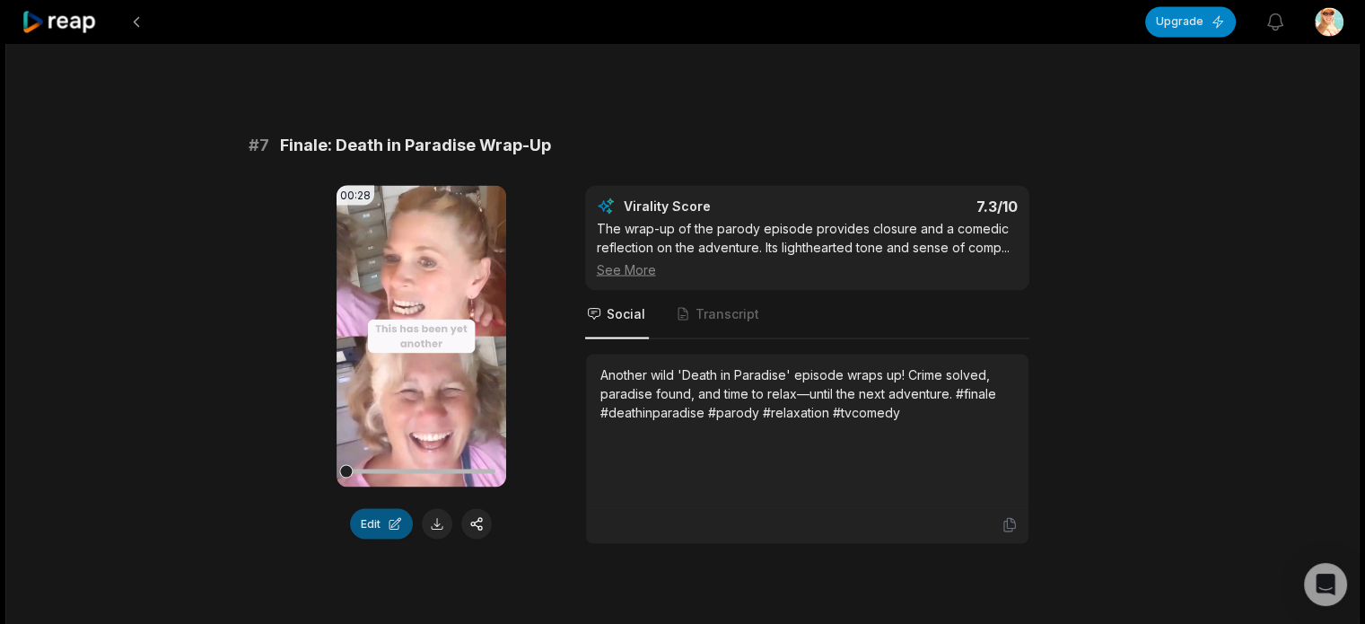
click at [393, 519] on button "Edit" at bounding box center [381, 523] width 63 height 31
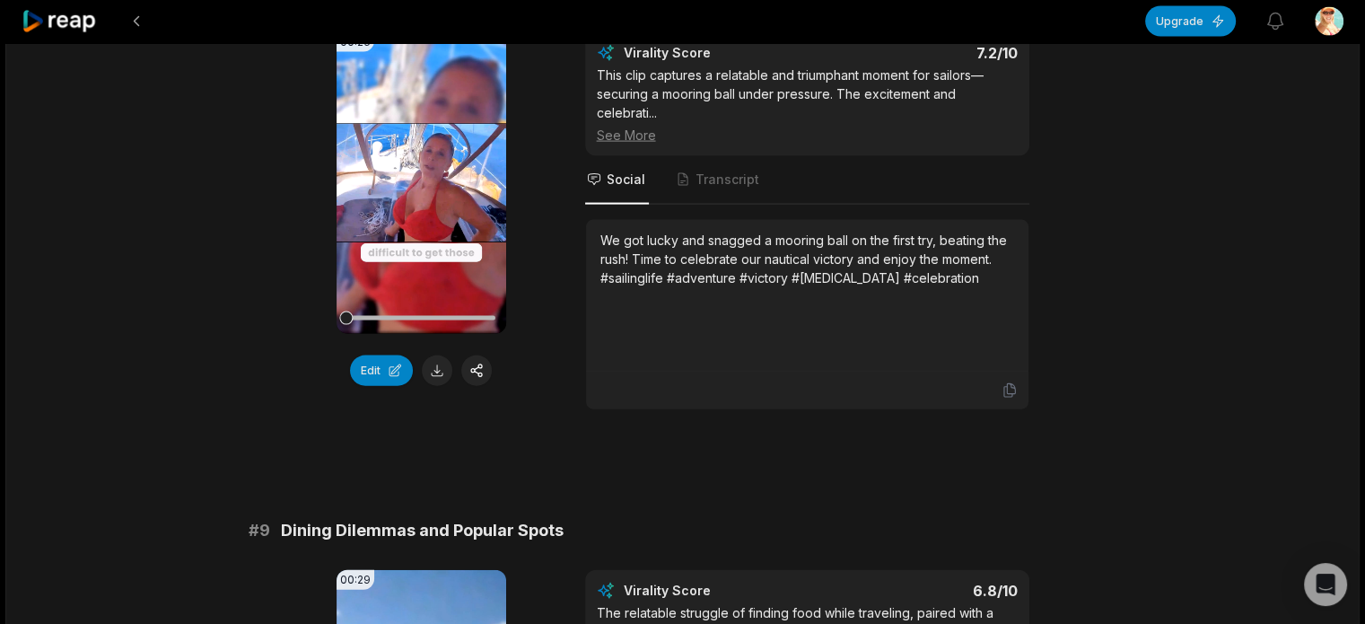
scroll to position [3850, 0]
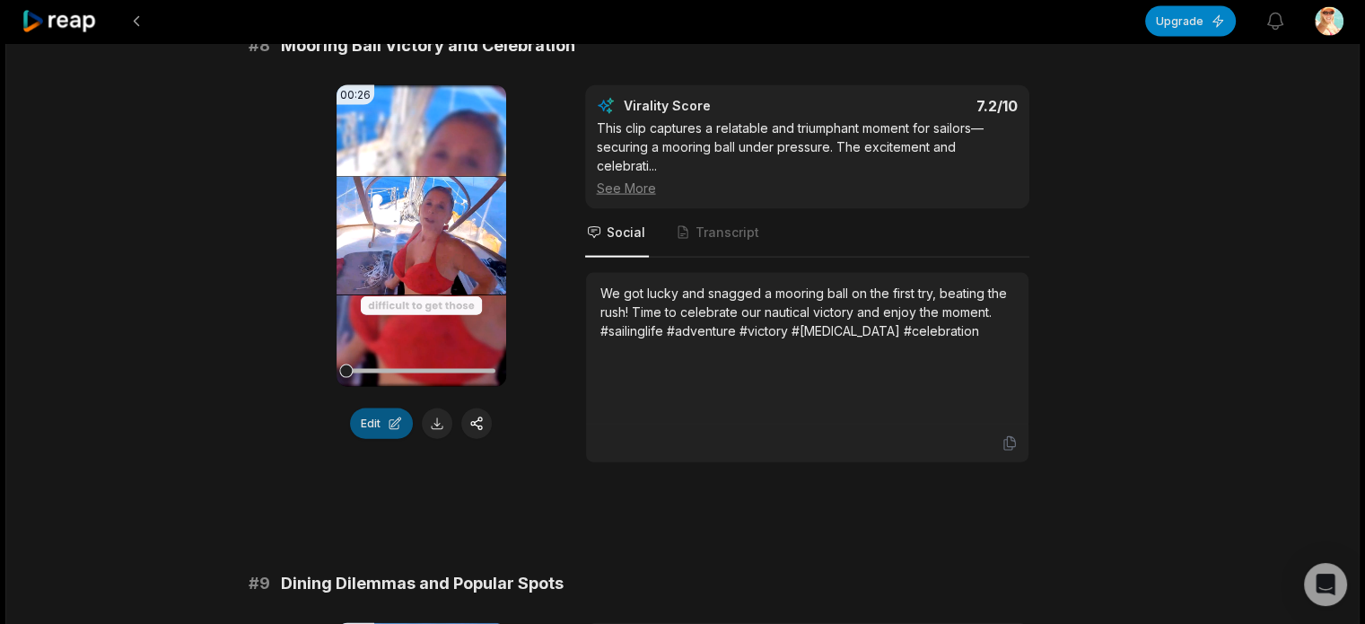
click at [399, 413] on button "Edit" at bounding box center [381, 423] width 63 height 31
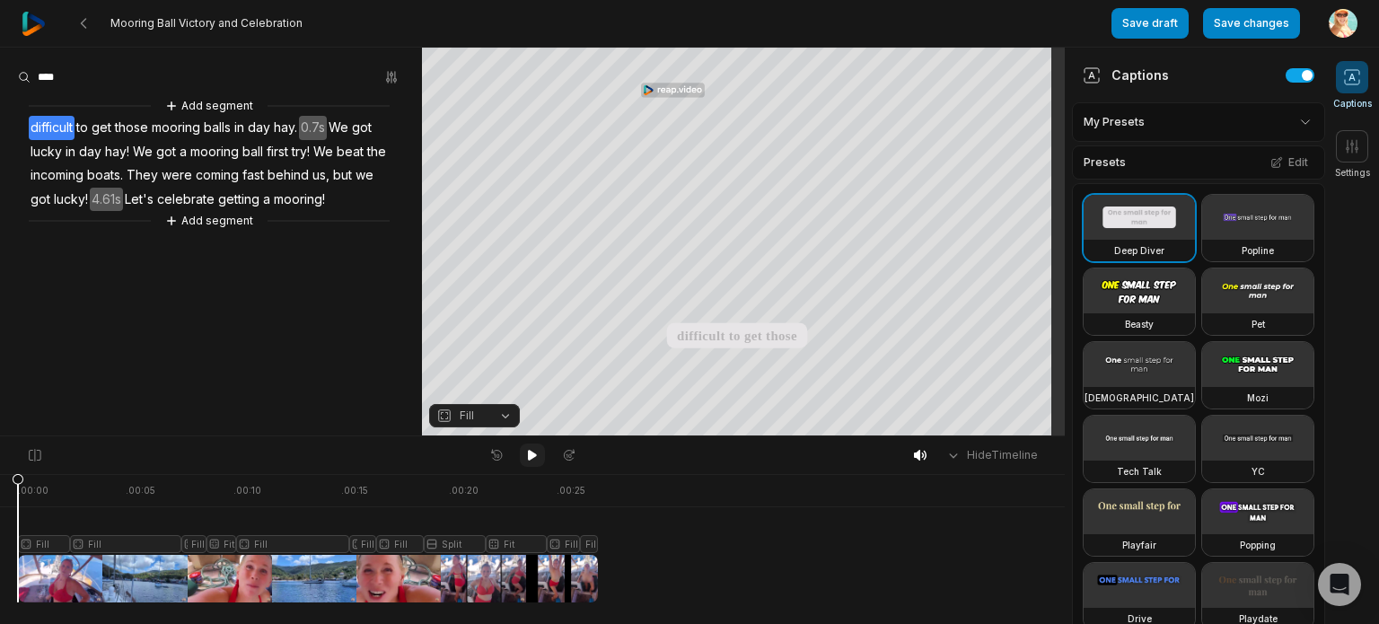
click at [533, 455] on icon at bounding box center [532, 455] width 9 height 11
click at [294, 127] on span "hay." at bounding box center [285, 128] width 27 height 24
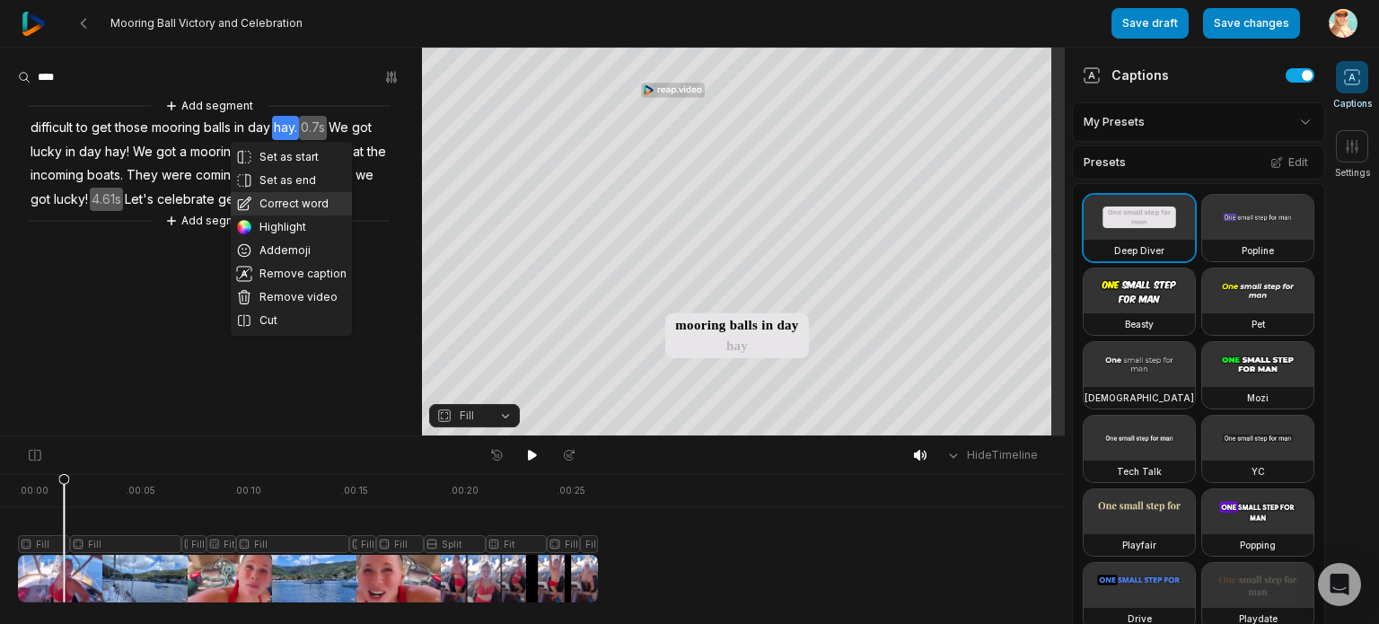
click at [270, 200] on button "Correct word" at bounding box center [291, 203] width 121 height 23
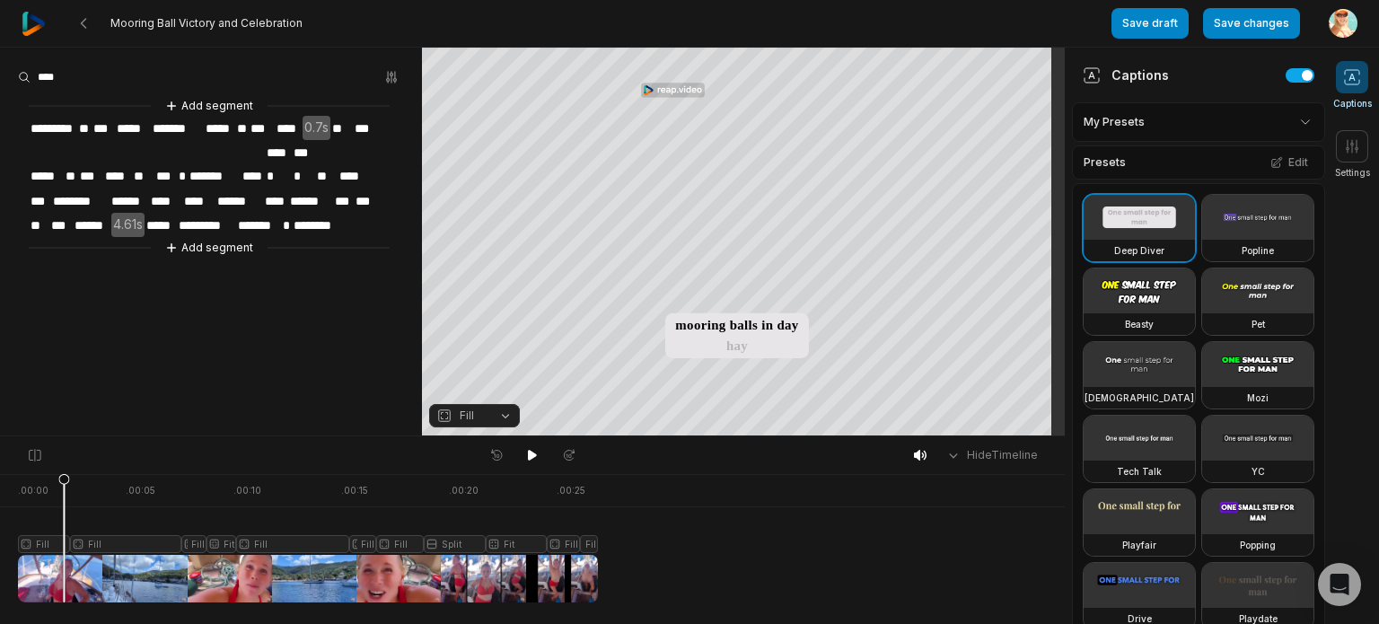
click at [264, 125] on span "***" at bounding box center [261, 129] width 25 height 24
click at [276, 127] on span "****" at bounding box center [289, 129] width 28 height 24
drag, startPoint x: 271, startPoint y: 127, endPoint x: 268, endPoint y: 145, distance: 18.2
click at [271, 128] on span "***" at bounding box center [261, 129] width 25 height 24
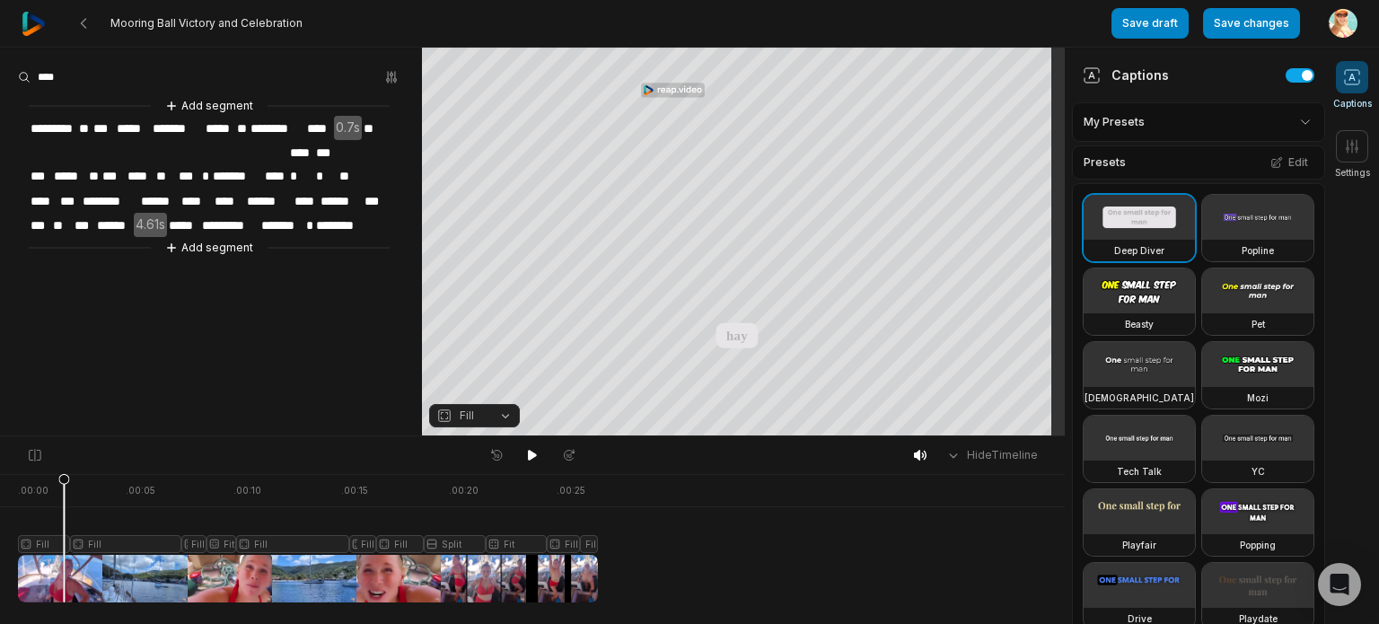
click at [321, 129] on span "****" at bounding box center [319, 129] width 28 height 24
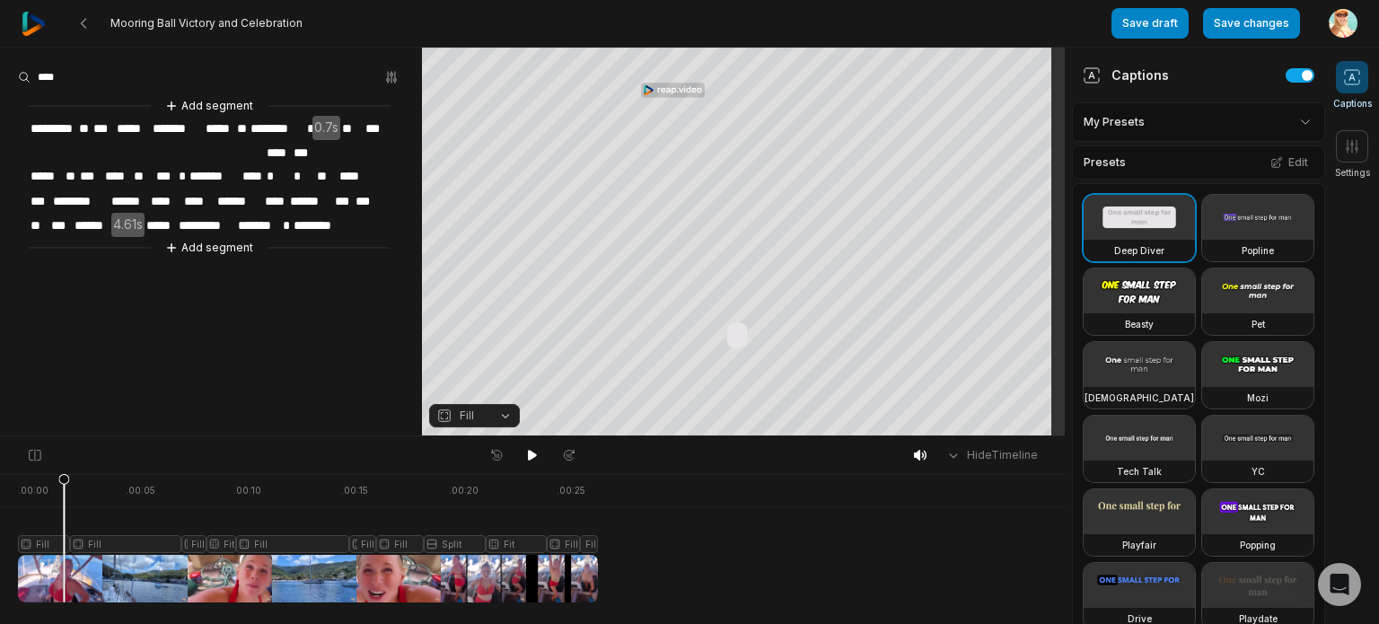
click at [265, 129] on span "********" at bounding box center [277, 129] width 57 height 24
click at [297, 129] on span "********" at bounding box center [277, 129] width 57 height 24
drag, startPoint x: 253, startPoint y: 125, endPoint x: 250, endPoint y: 143, distance: 18.2
click at [254, 125] on span "********" at bounding box center [277, 129] width 57 height 24
click at [259, 123] on span "********" at bounding box center [277, 129] width 57 height 24
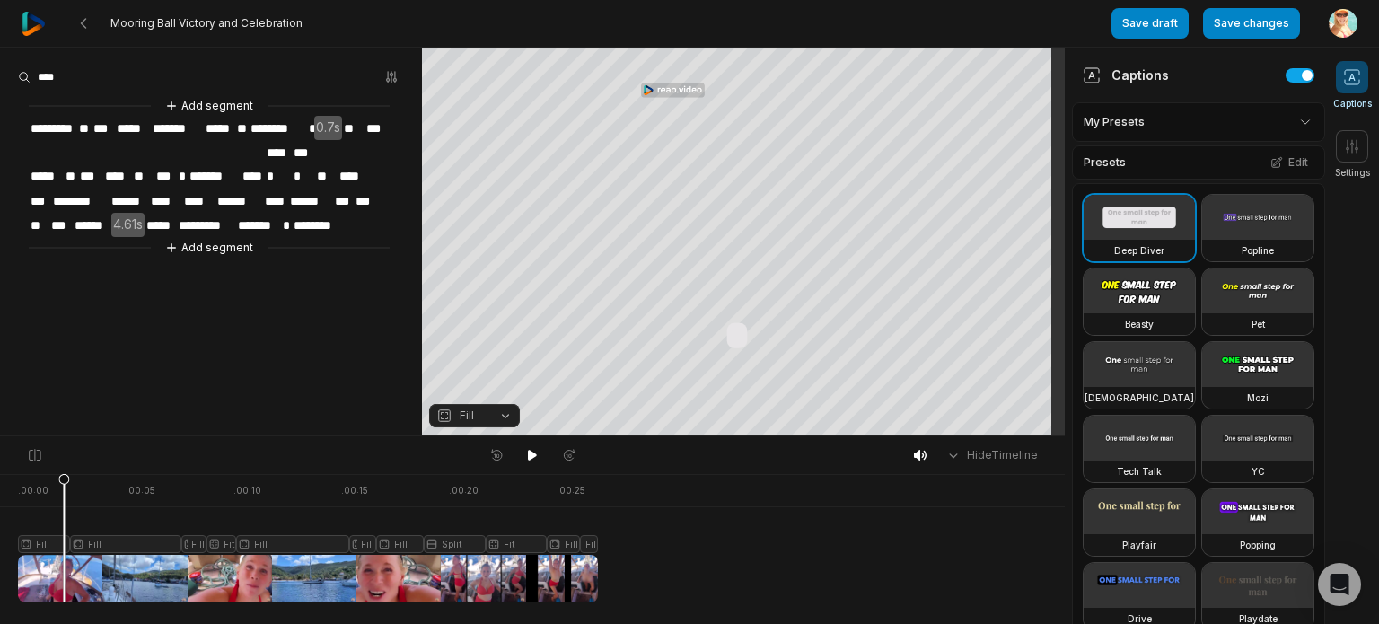
click at [166, 164] on span "***" at bounding box center [165, 176] width 23 height 24
click at [124, 164] on span "****" at bounding box center [117, 176] width 29 height 24
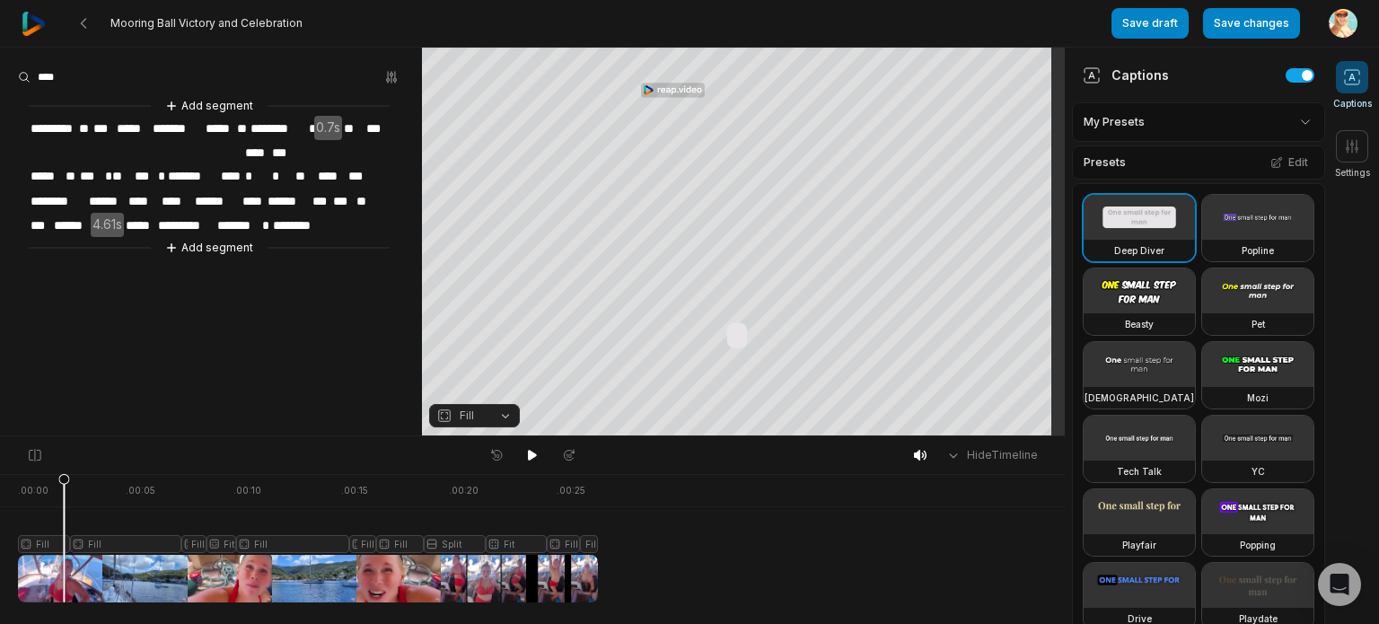
click at [100, 164] on span "***" at bounding box center [90, 176] width 25 height 24
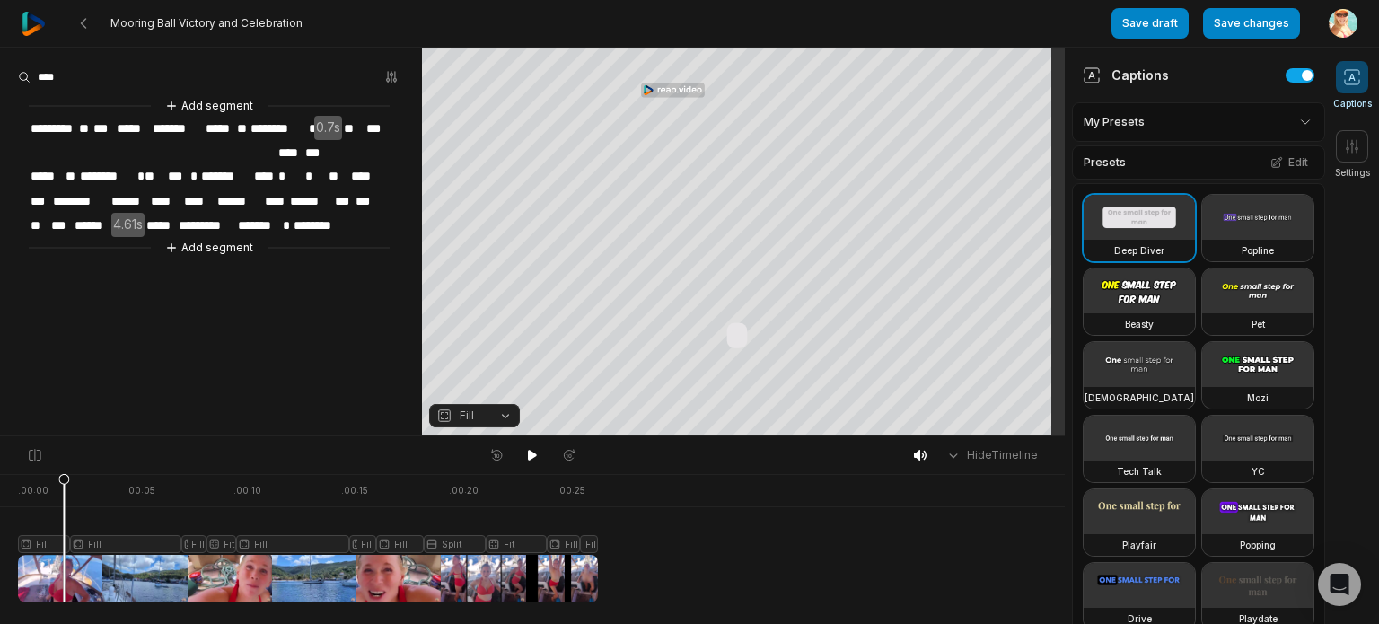
click at [227, 164] on span "*******" at bounding box center [225, 176] width 53 height 24
click at [528, 456] on icon at bounding box center [532, 455] width 9 height 11
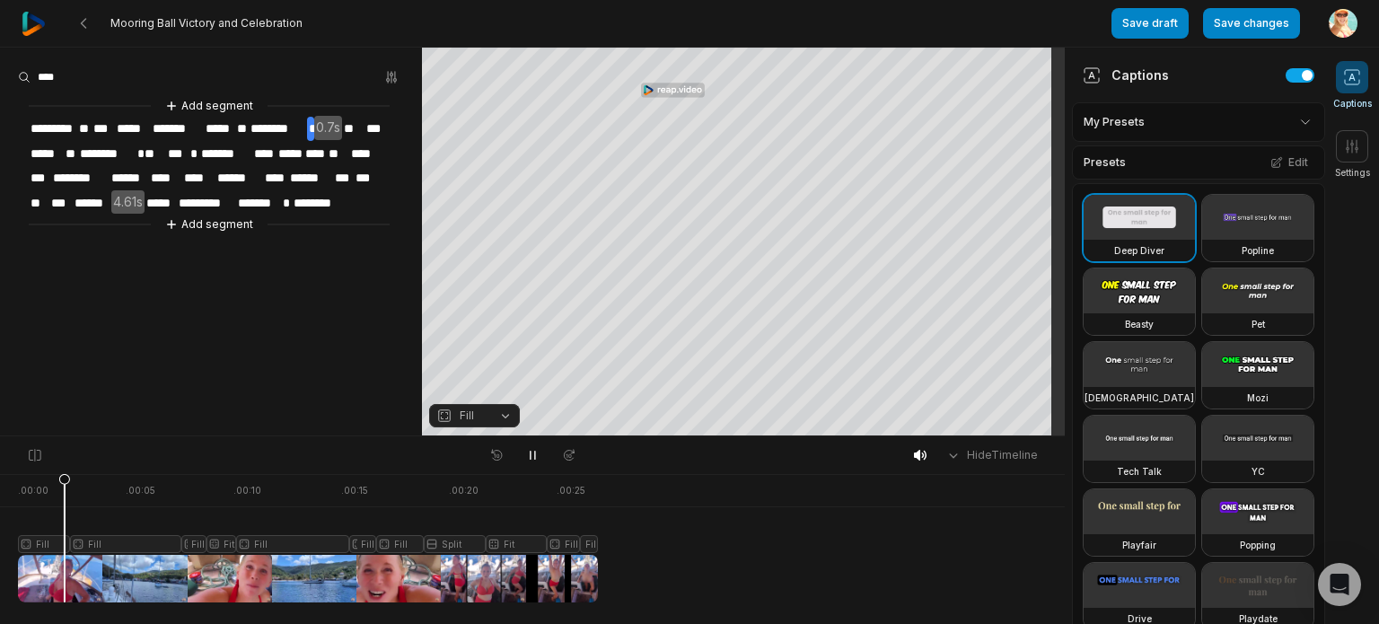
click at [36, 546] on div at bounding box center [308, 538] width 580 height 128
click at [506, 417] on button "Fill" at bounding box center [474, 415] width 91 height 23
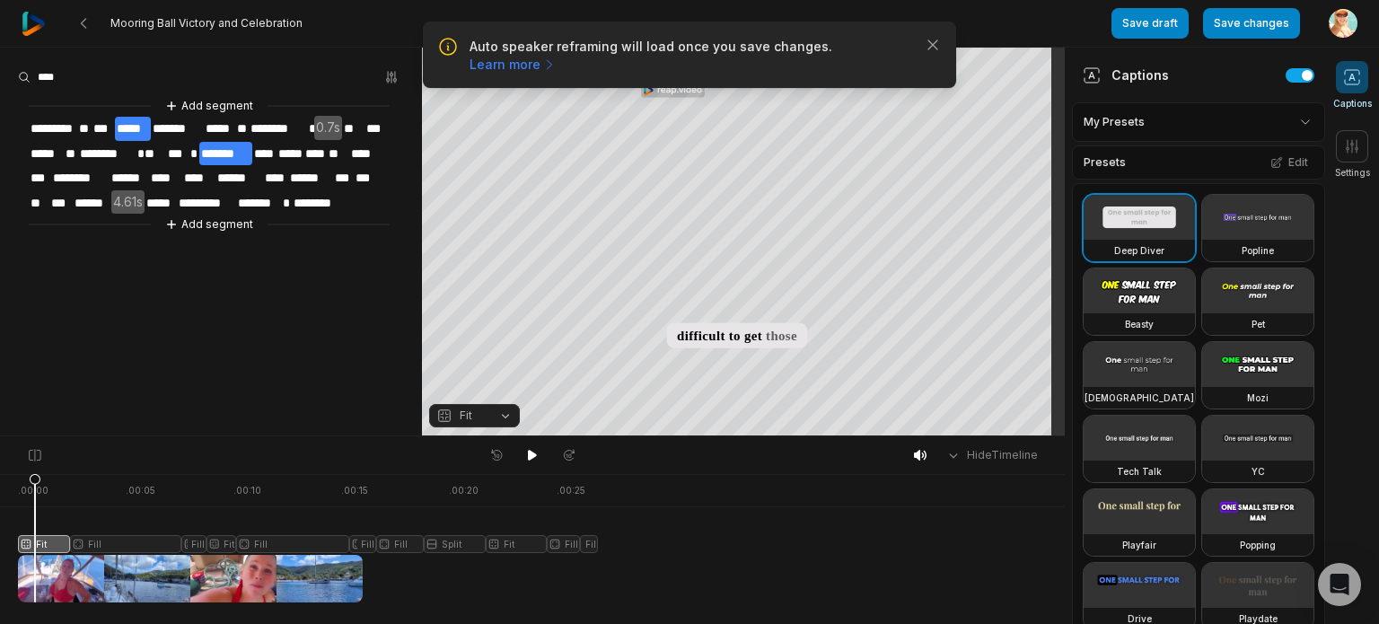
click at [97, 543] on div at bounding box center [308, 538] width 580 height 128
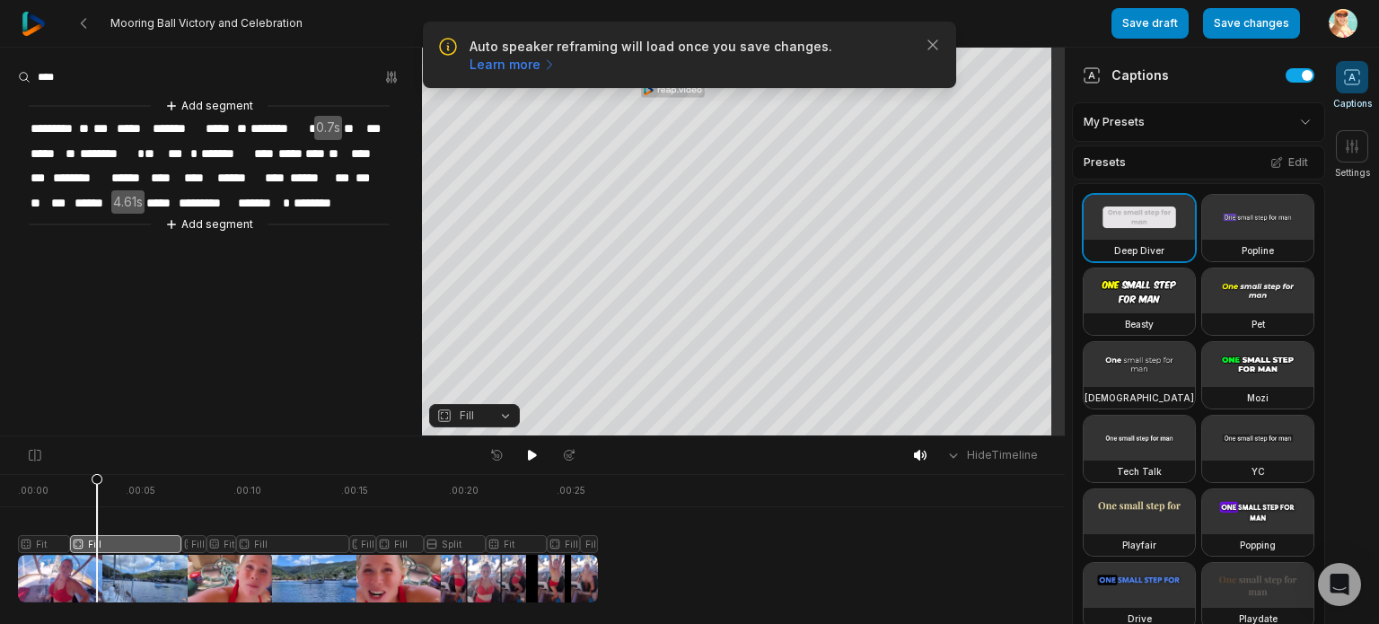
click at [504, 409] on button "Fill" at bounding box center [474, 415] width 91 height 23
click at [194, 547] on div at bounding box center [308, 538] width 580 height 128
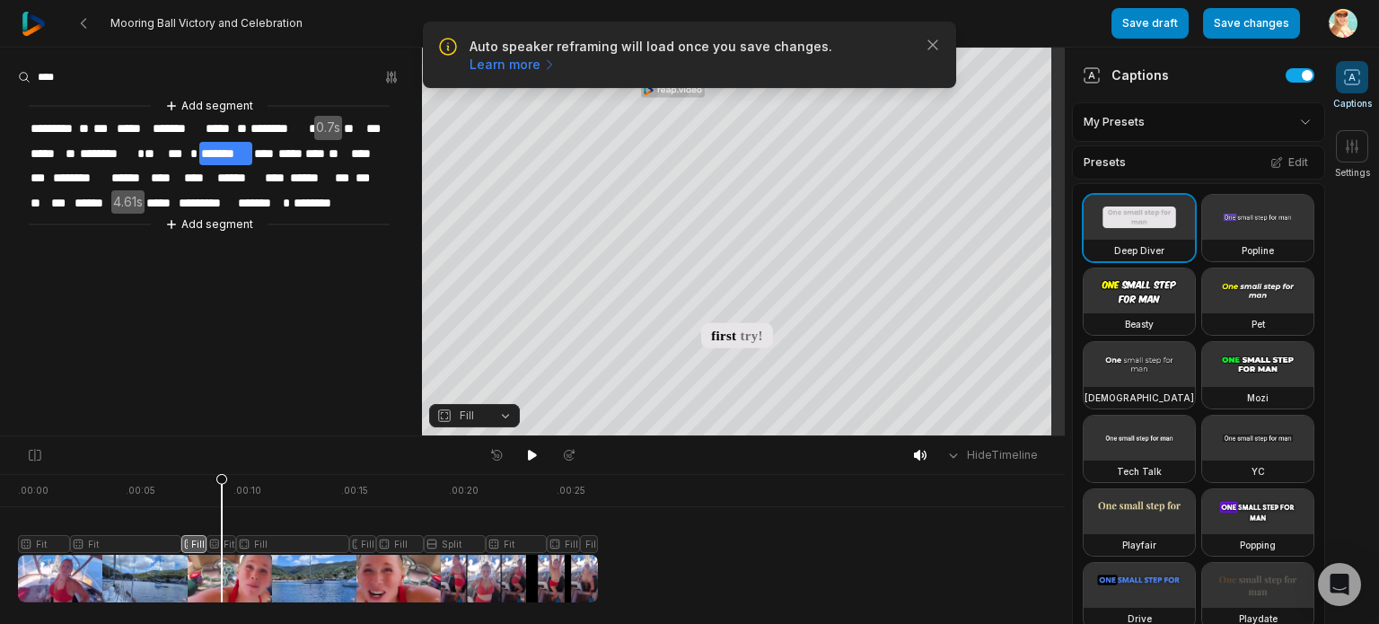
click at [222, 545] on div at bounding box center [308, 538] width 580 height 128
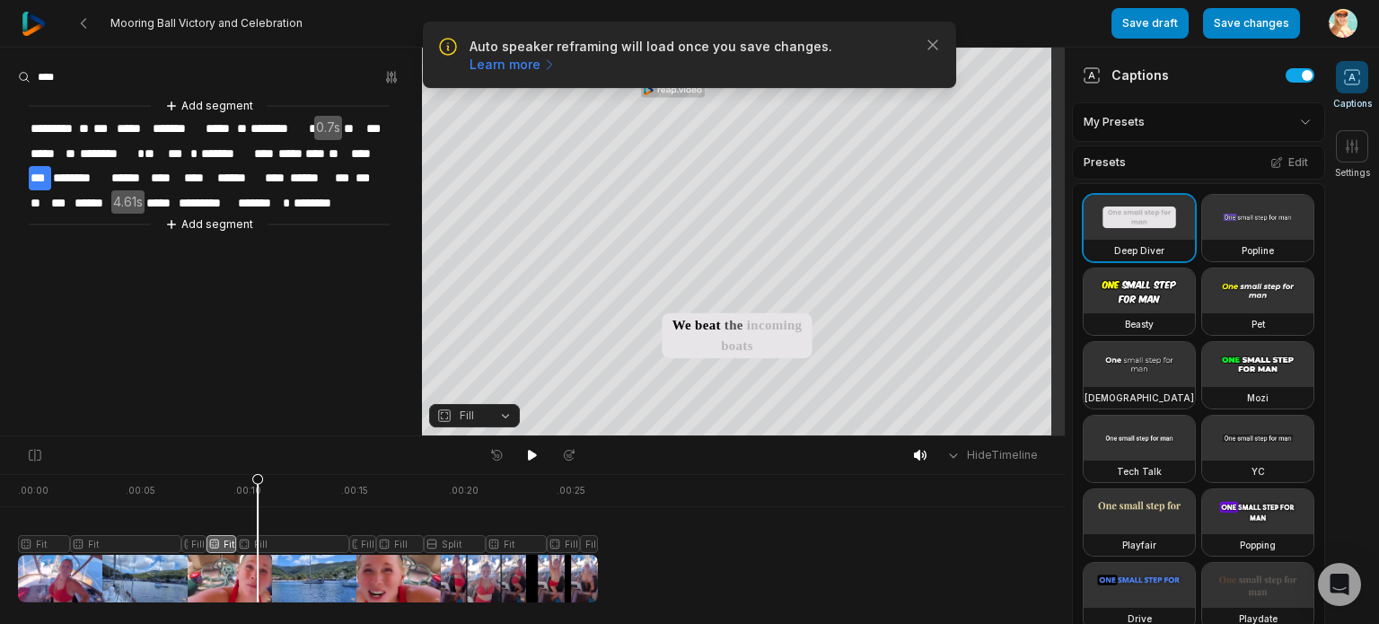
click at [258, 547] on div at bounding box center [308, 538] width 580 height 128
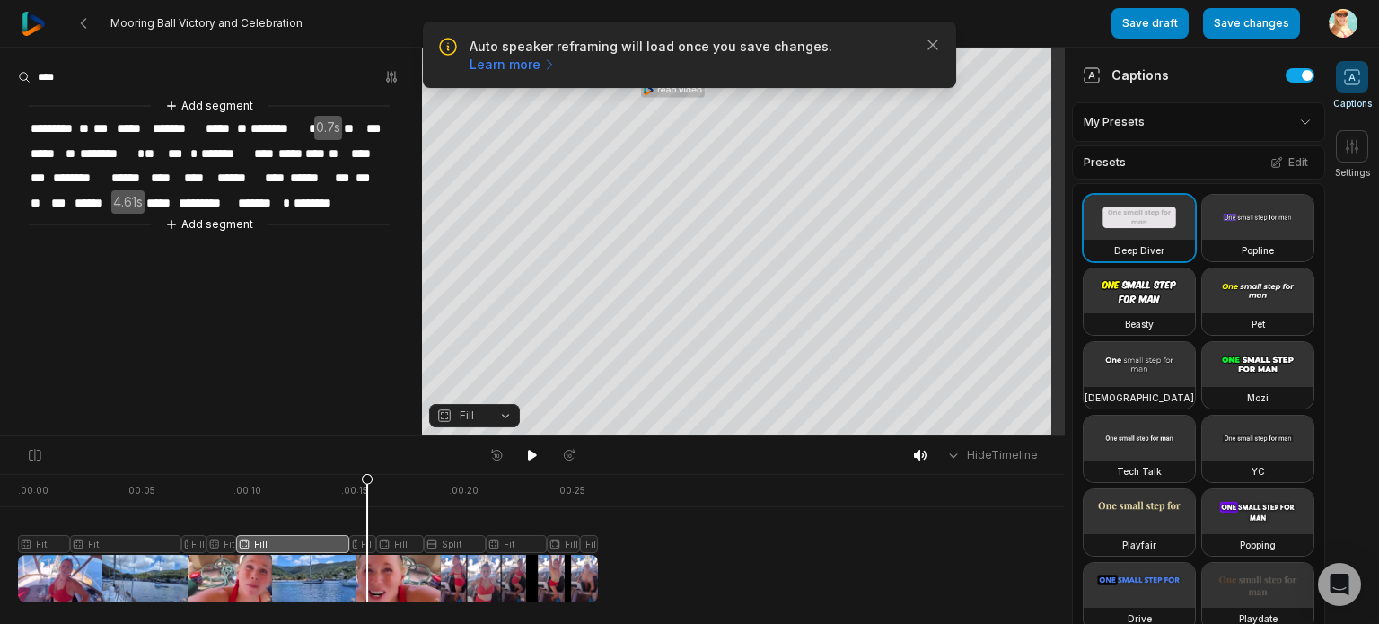
click at [367, 541] on div at bounding box center [308, 538] width 580 height 128
click at [389, 541] on div at bounding box center [308, 538] width 580 height 128
click at [439, 544] on div at bounding box center [308, 538] width 580 height 128
click at [504, 416] on button "Split" at bounding box center [474, 415] width 91 height 23
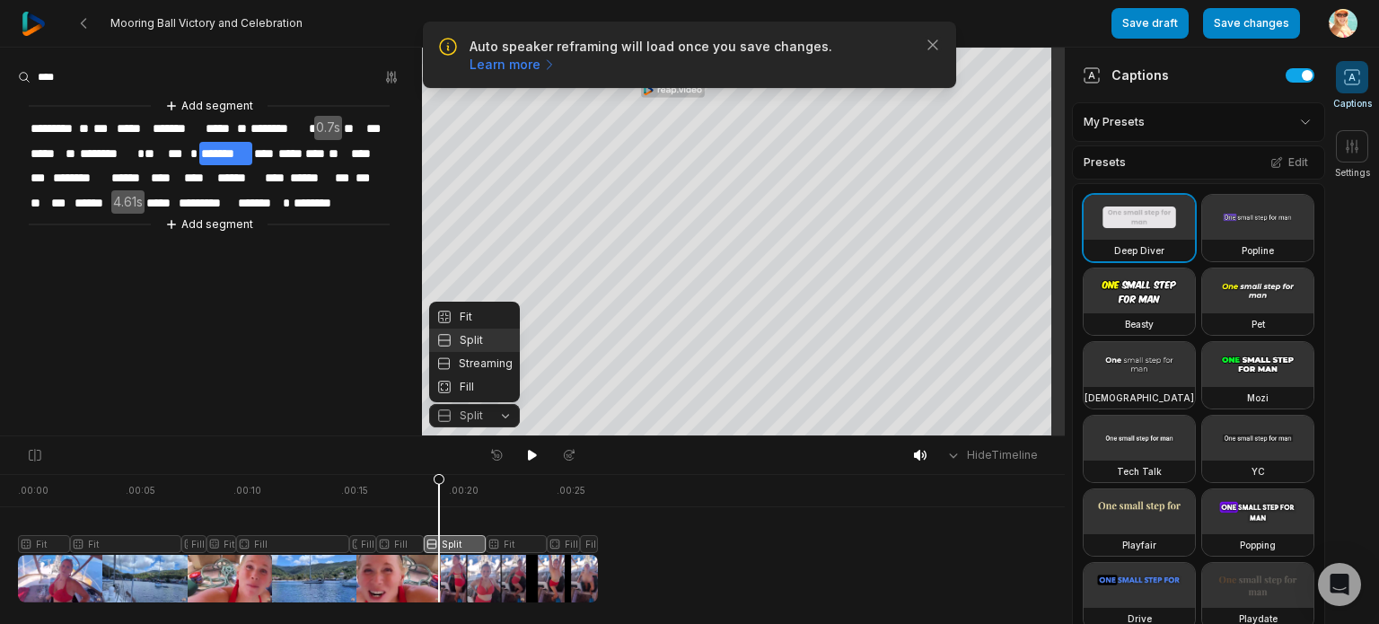
click at [504, 416] on button "Split" at bounding box center [474, 415] width 91 height 23
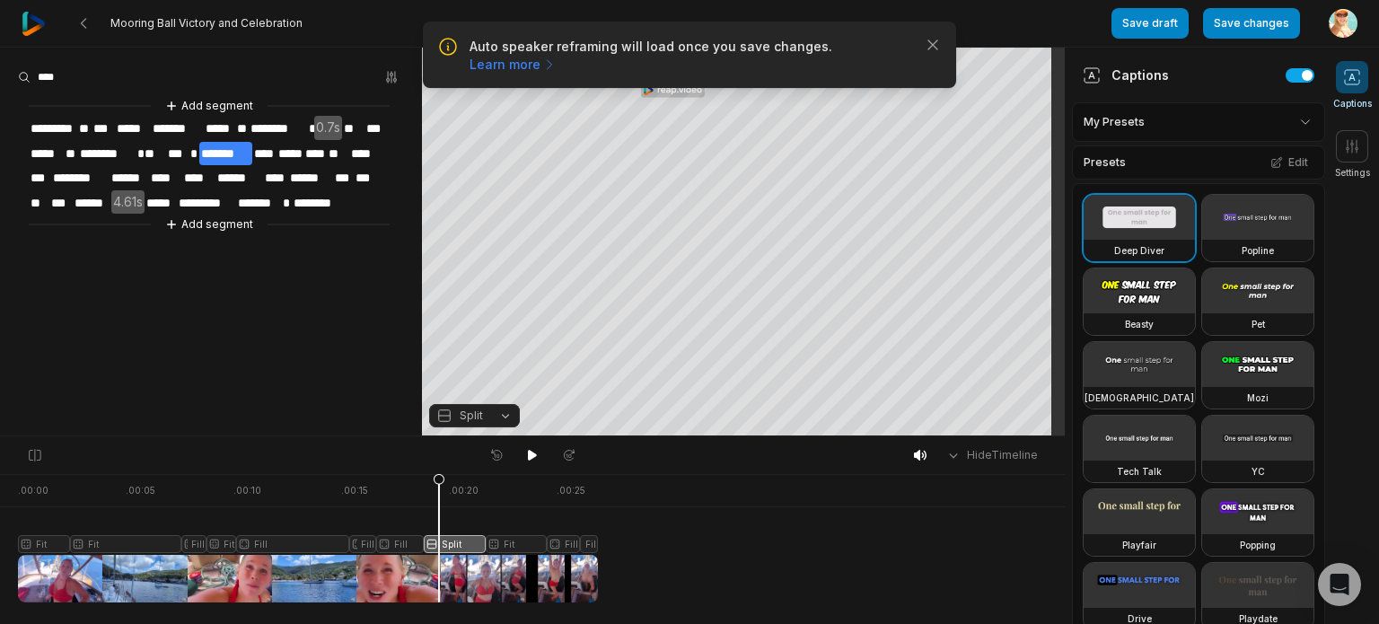
click at [504, 416] on button "Split" at bounding box center [474, 415] width 91 height 23
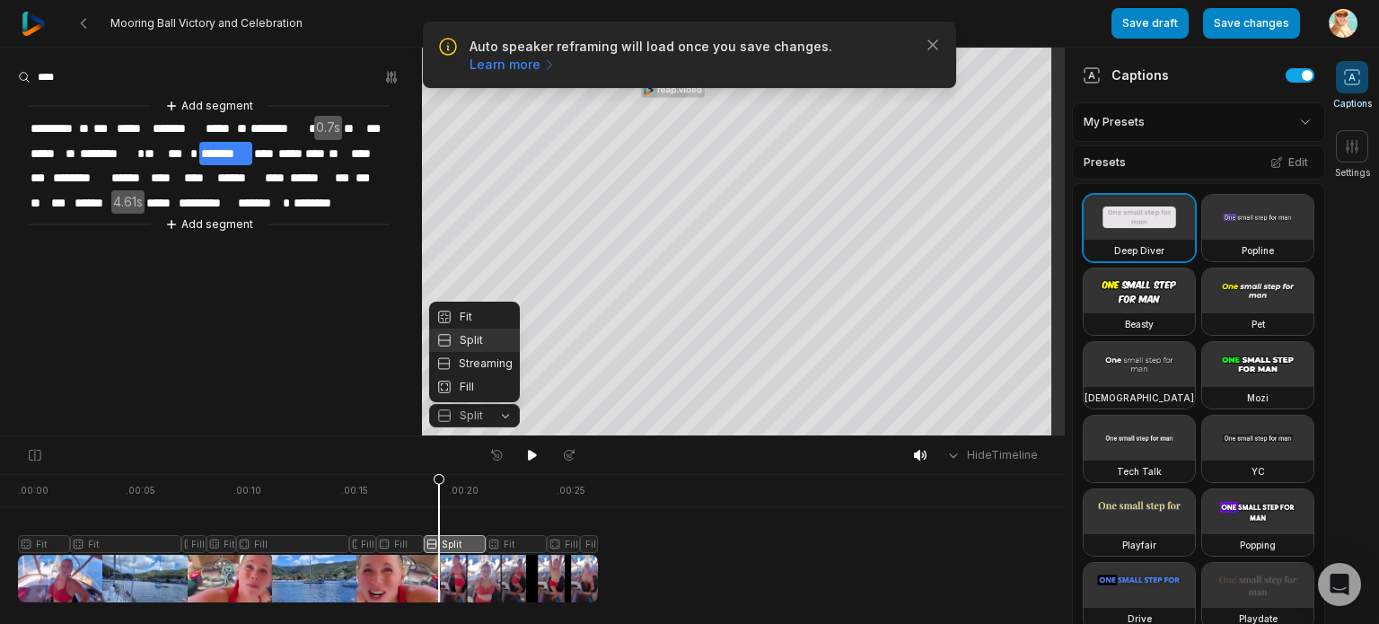
click at [504, 416] on button "Split" at bounding box center [474, 415] width 91 height 23
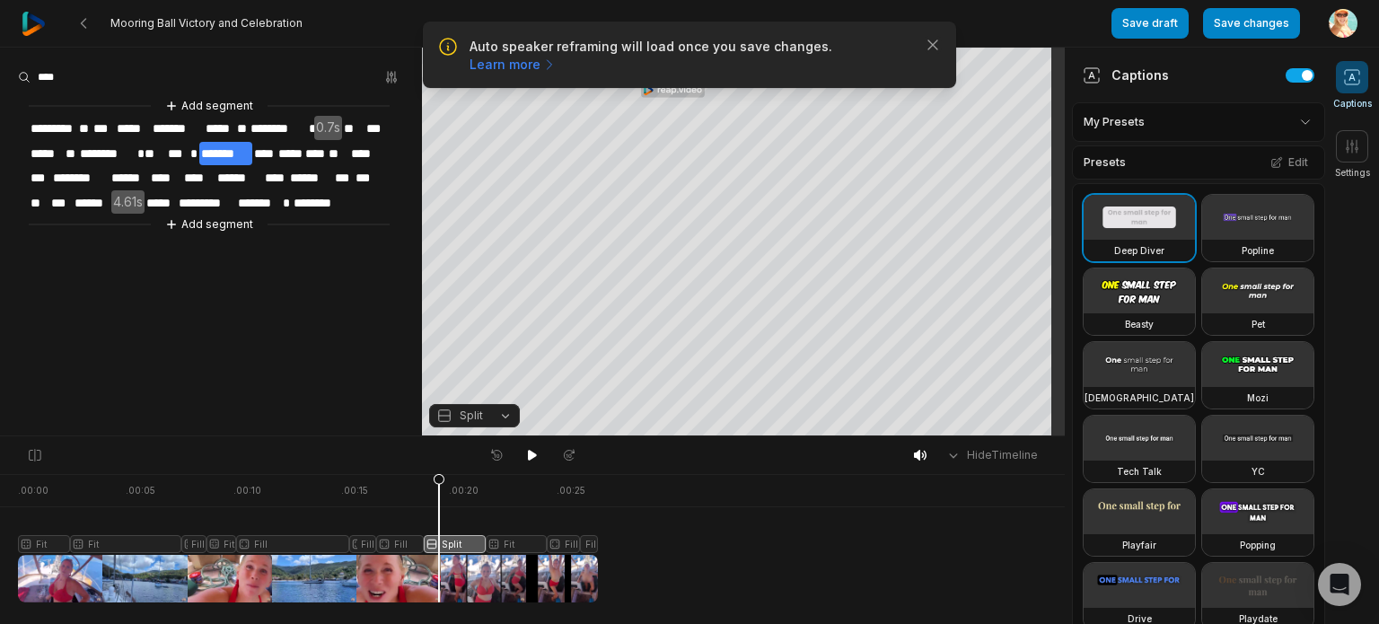
click at [493, 543] on div at bounding box center [308, 538] width 580 height 128
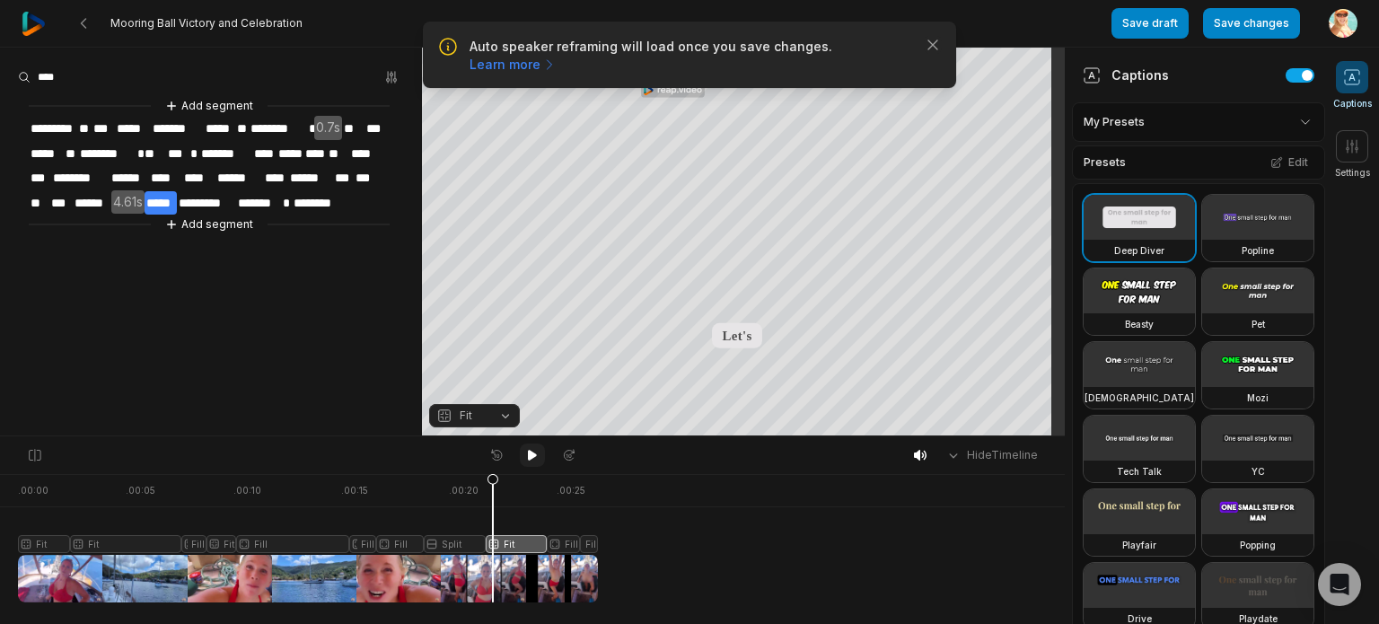
click at [534, 453] on icon at bounding box center [532, 455] width 9 height 11
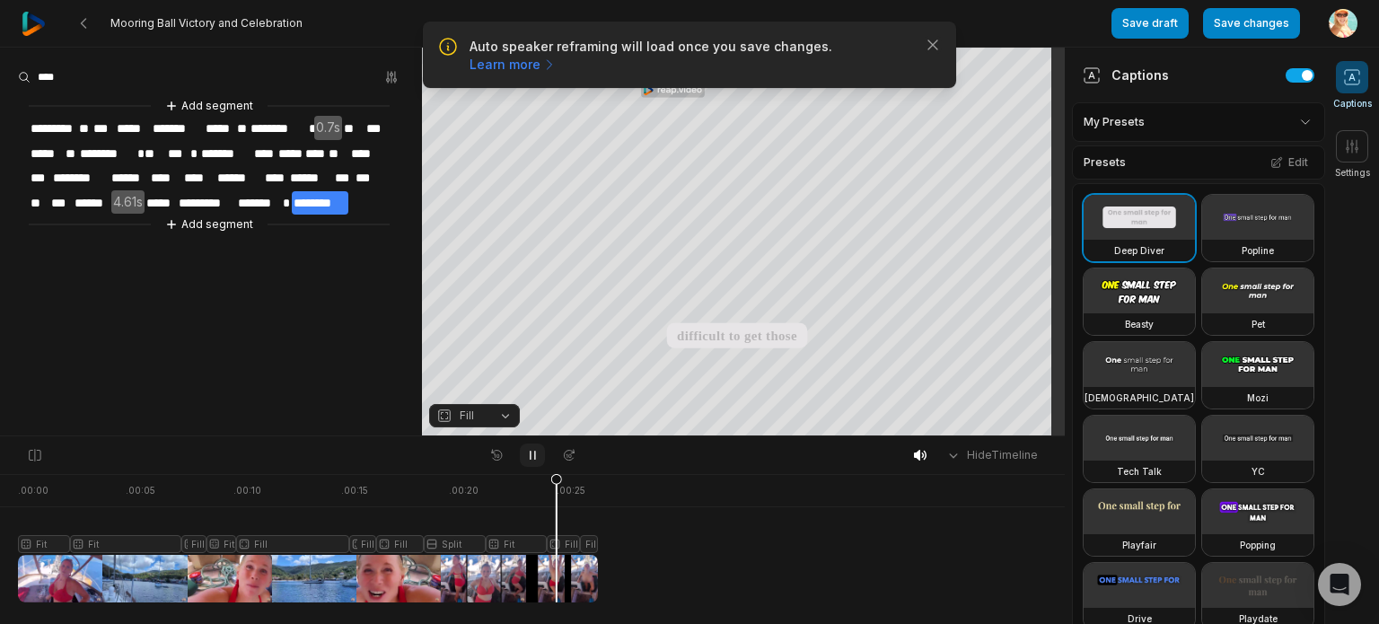
click at [534, 453] on icon at bounding box center [532, 455] width 4 height 8
click at [557, 544] on icon at bounding box center [560, 542] width 11 height 136
click at [502, 416] on button "Fill" at bounding box center [474, 415] width 91 height 23
click at [589, 543] on div at bounding box center [308, 538] width 580 height 128
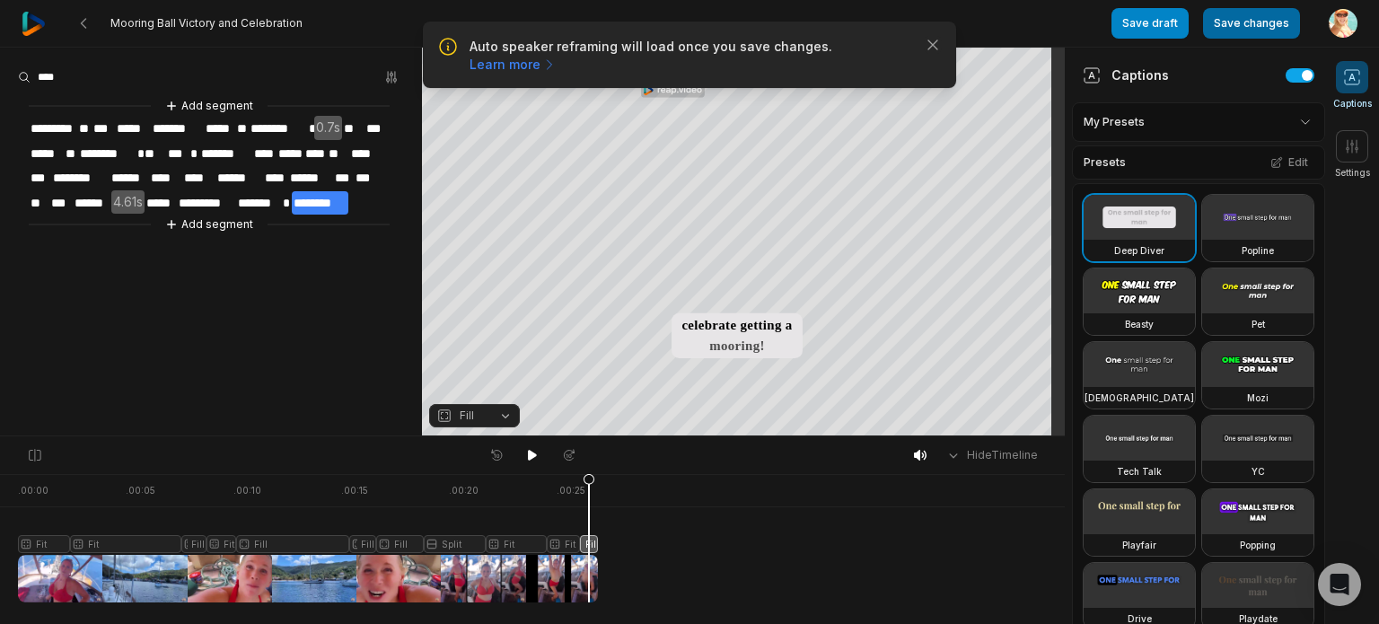
click at [1248, 23] on button "Save changes" at bounding box center [1251, 23] width 97 height 31
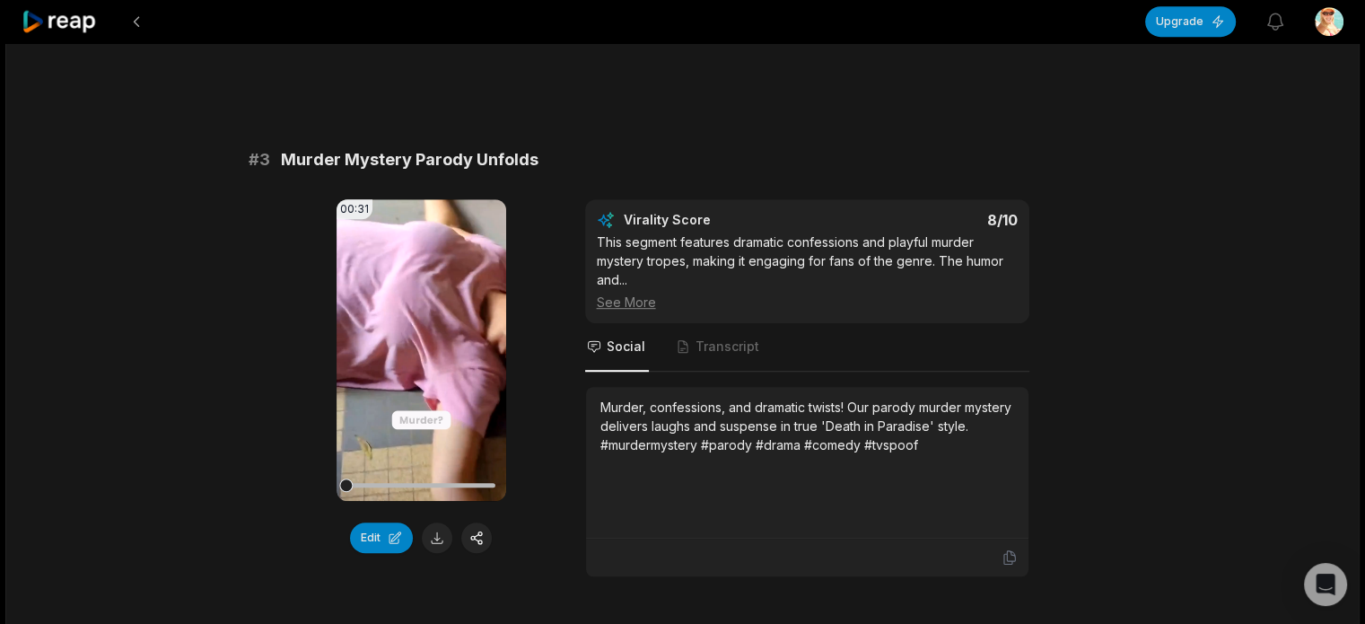
scroll to position [1167, 0]
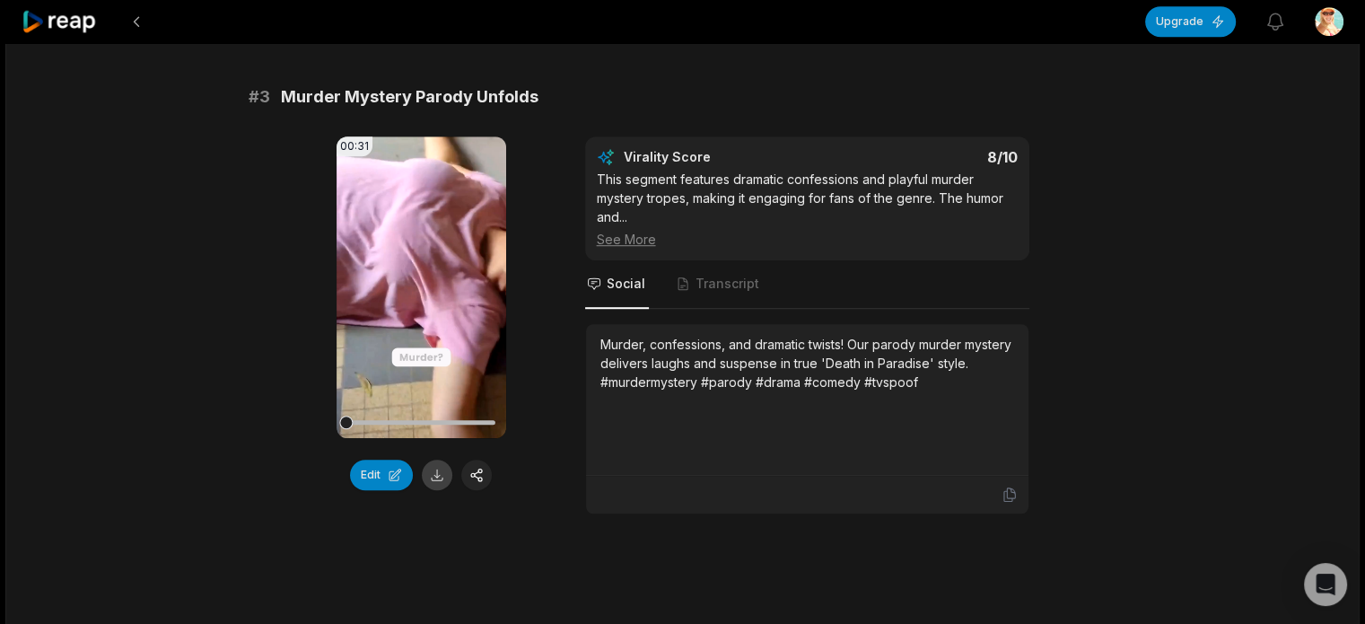
click at [435, 474] on button at bounding box center [437, 475] width 31 height 31
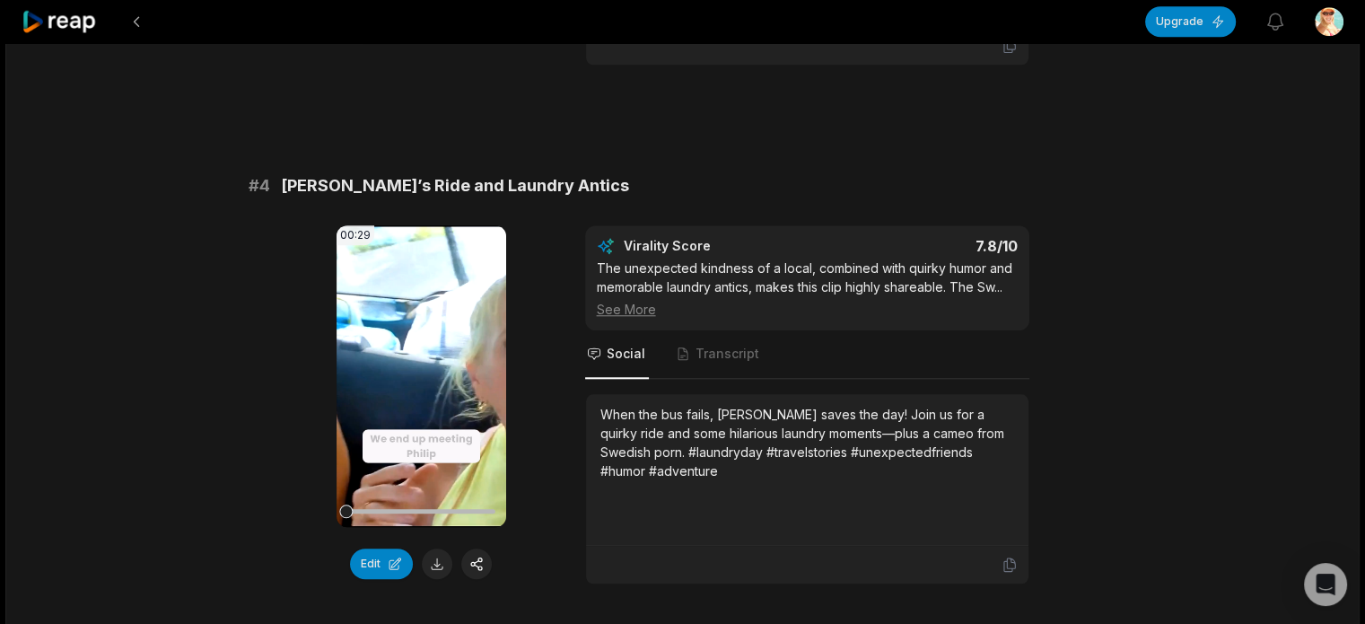
scroll to position [1885, 0]
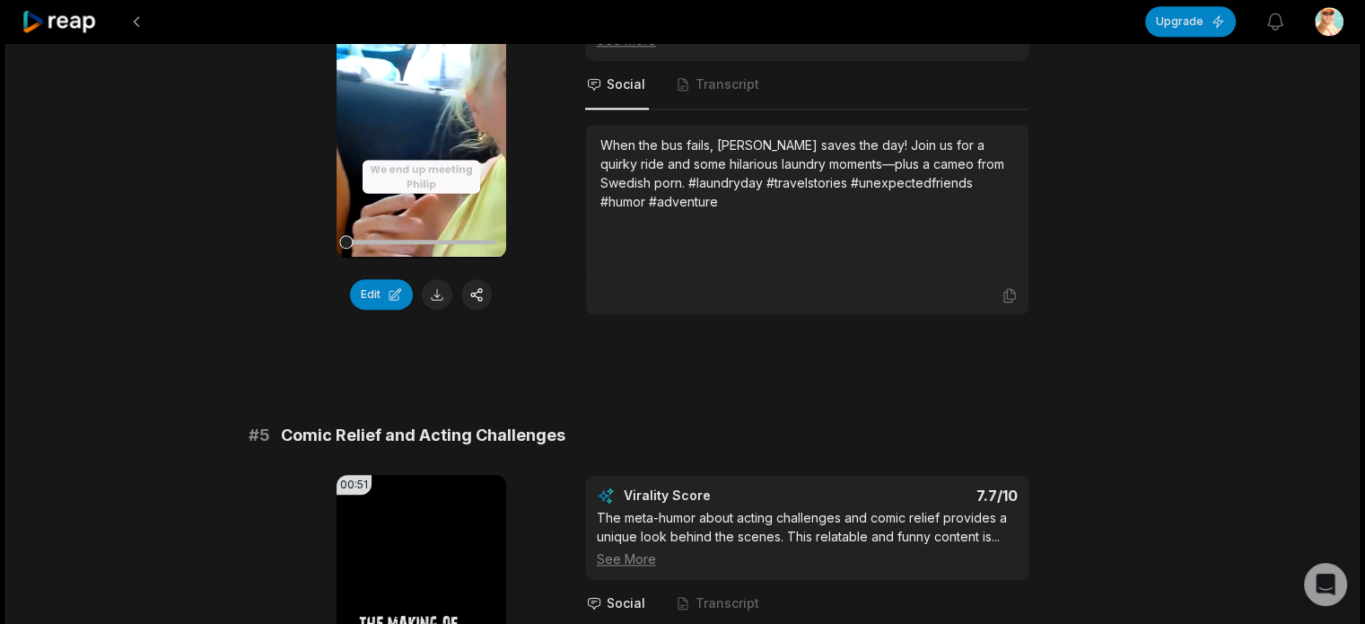
drag, startPoint x: 206, startPoint y: 496, endPoint x: 223, endPoint y: 495, distance: 18.0
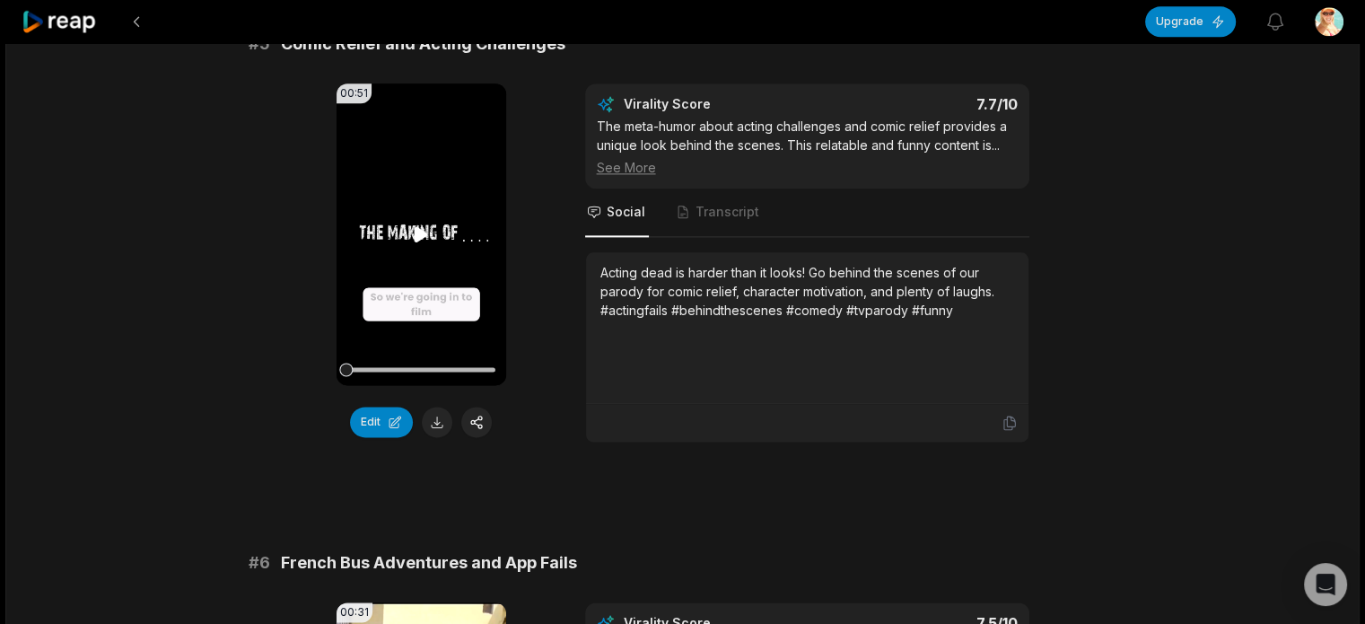
scroll to position [2334, 0]
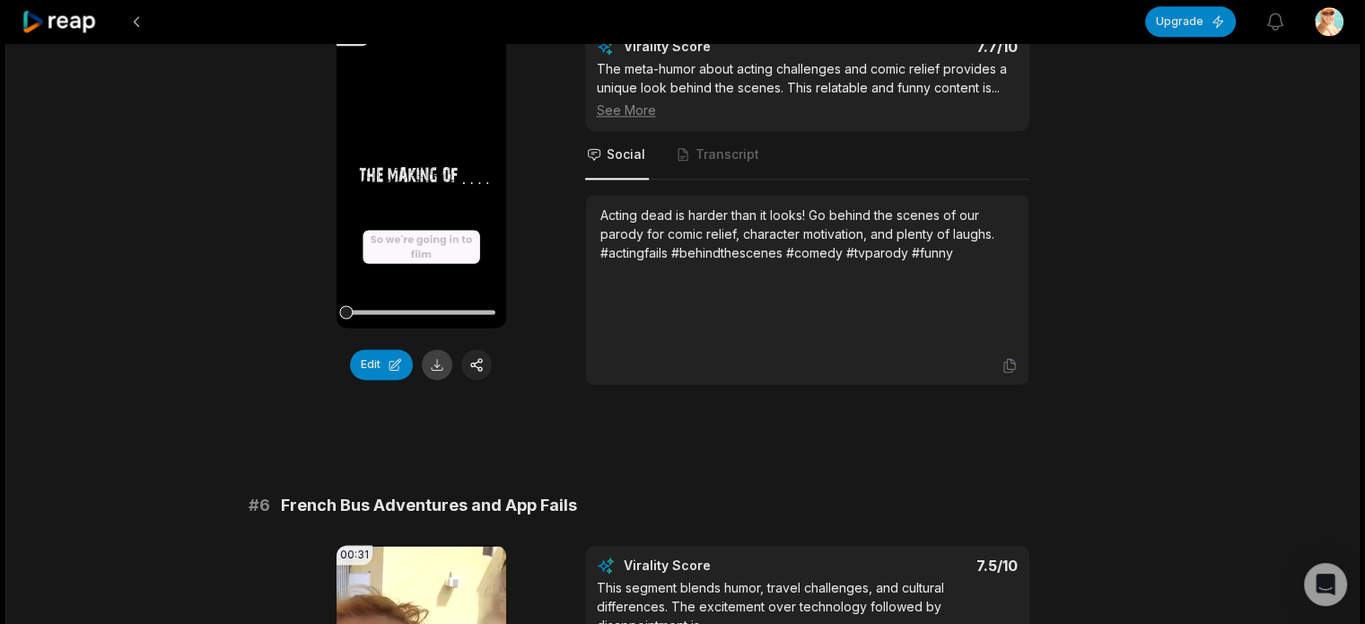
click at [438, 362] on button at bounding box center [437, 364] width 31 height 31
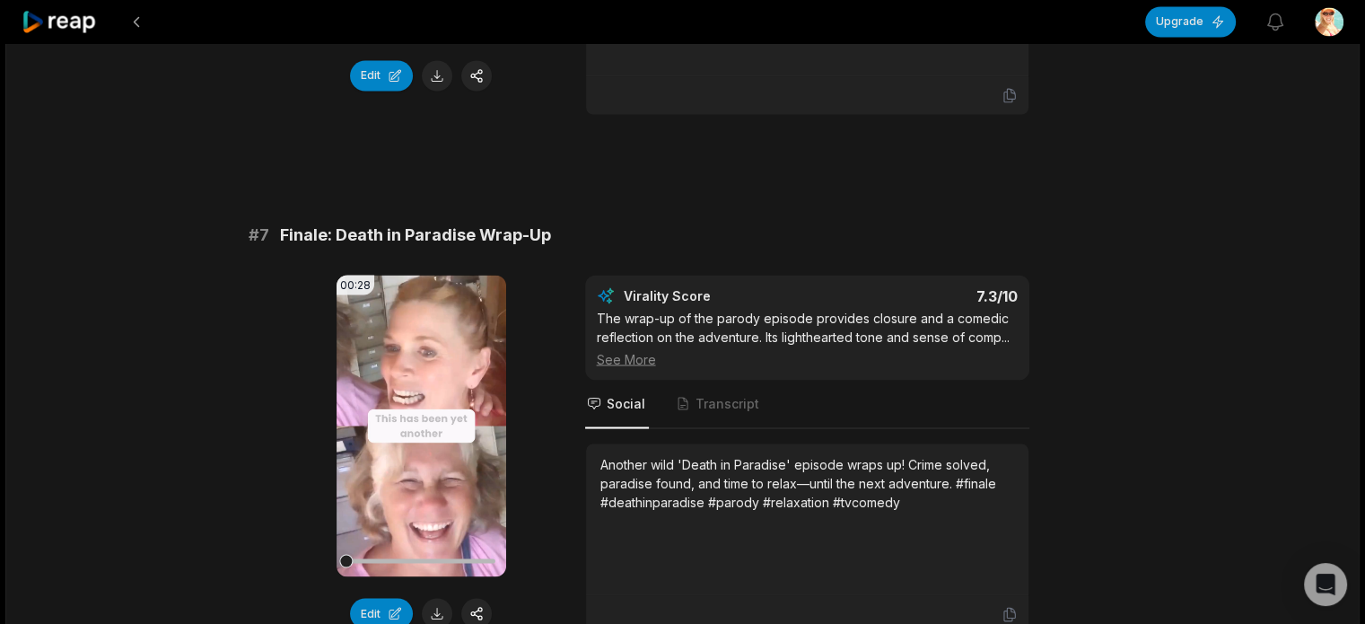
scroll to position [3411, 0]
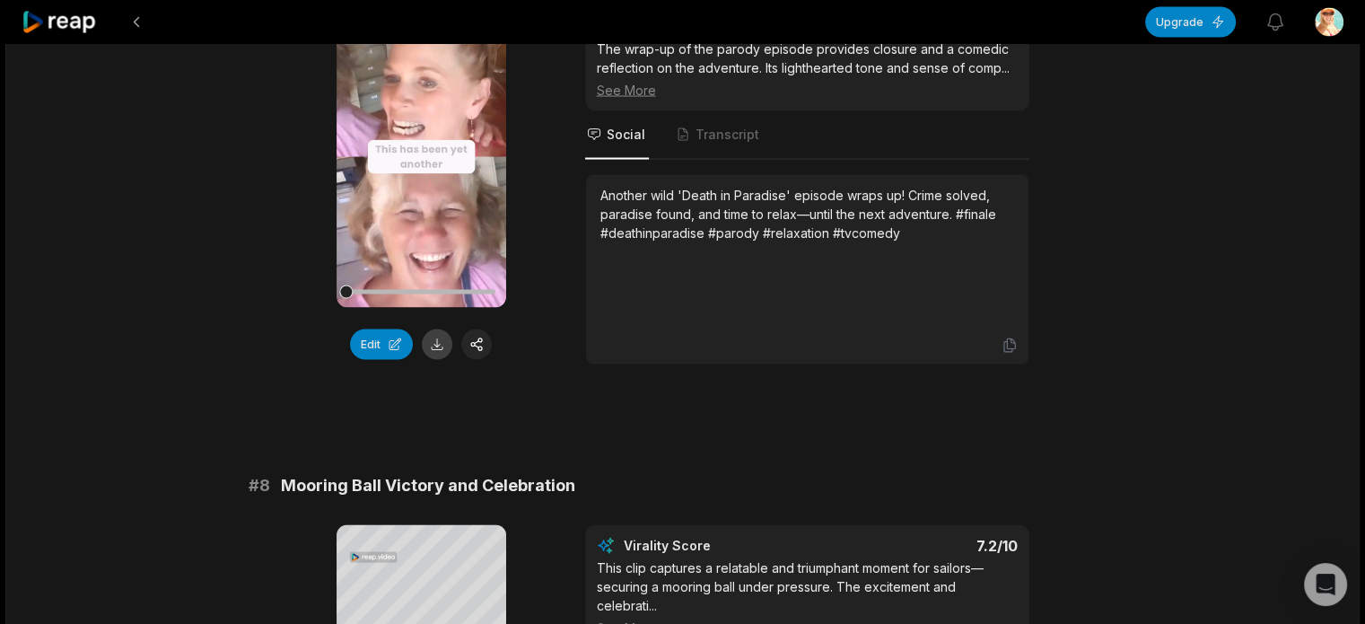
click at [438, 341] on button at bounding box center [437, 344] width 31 height 31
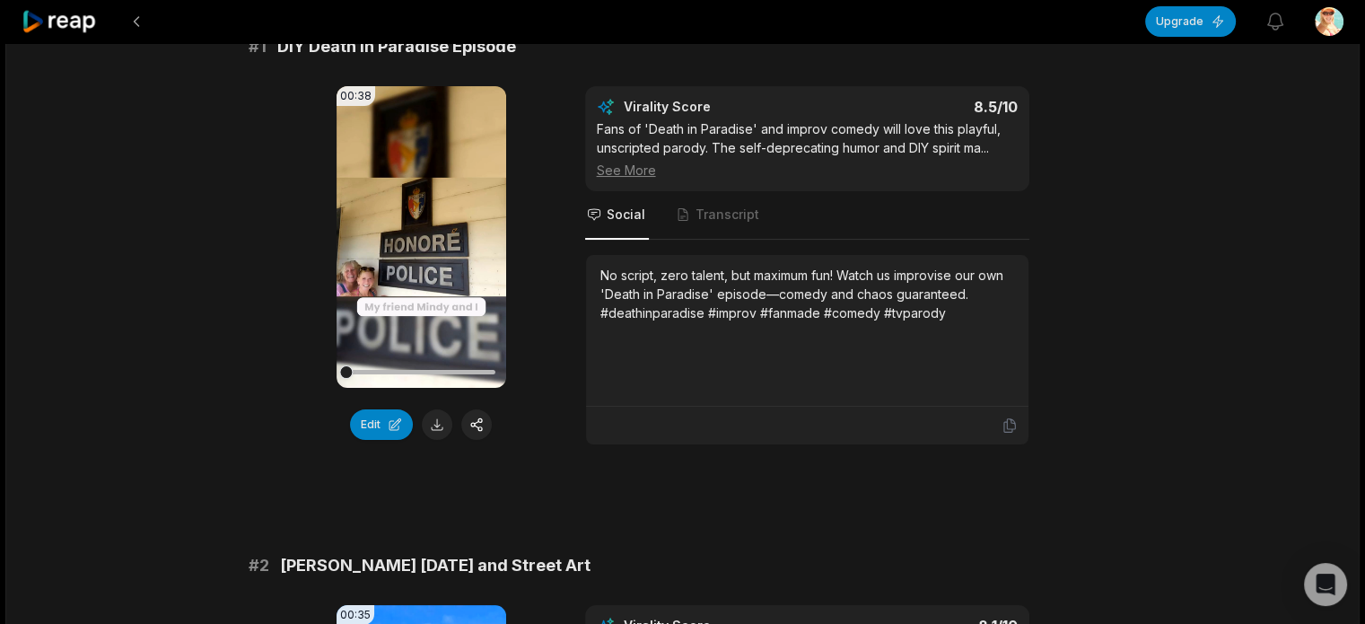
scroll to position [0, 0]
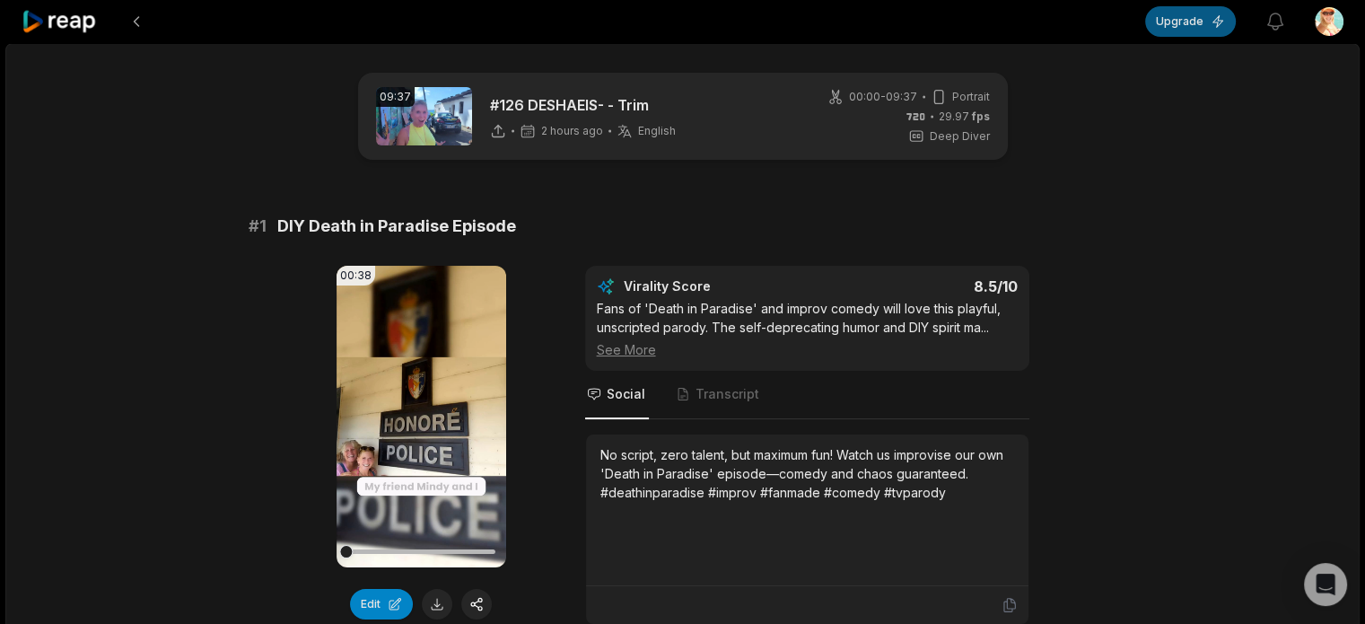
click at [1185, 20] on button "Upgrade" at bounding box center [1190, 21] width 91 height 31
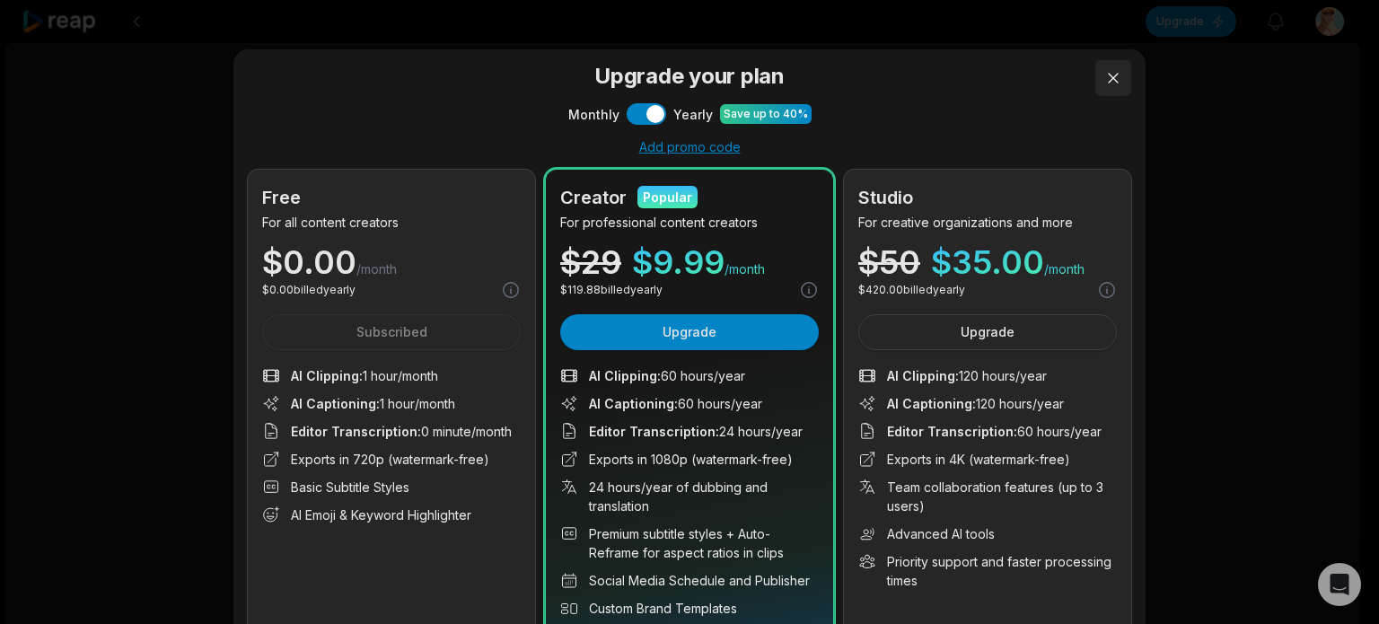
click at [1113, 72] on button at bounding box center [1113, 78] width 36 height 36
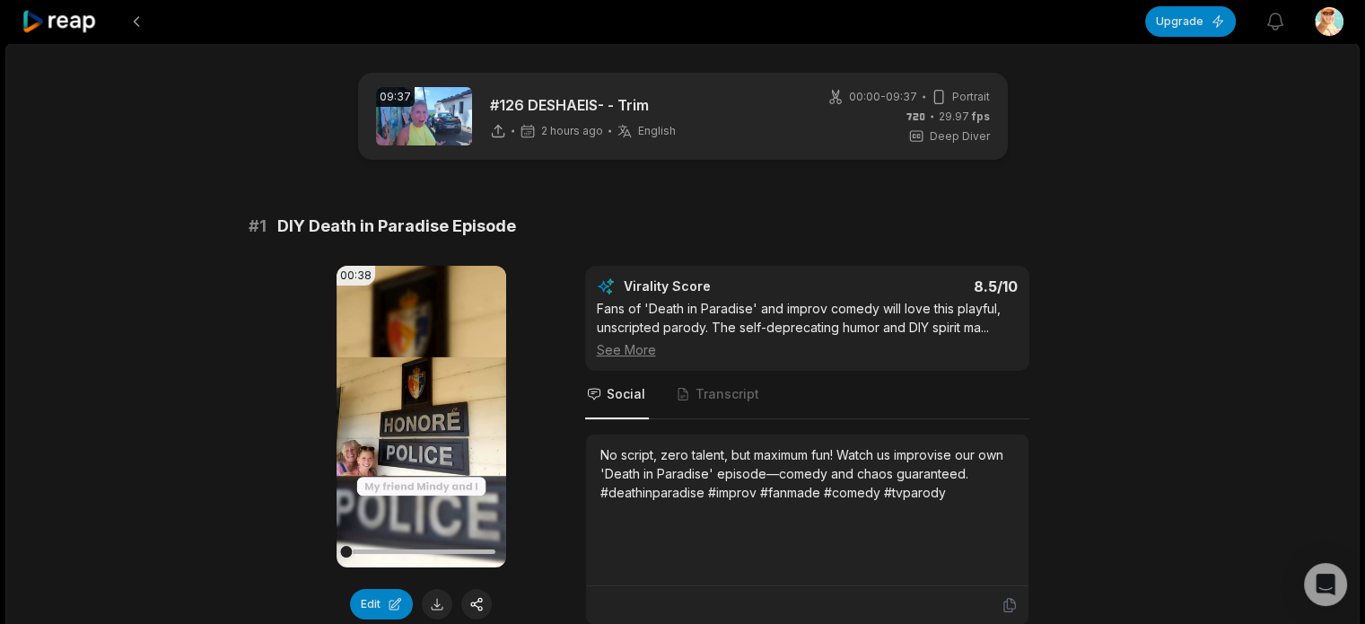
click at [58, 24] on icon at bounding box center [60, 22] width 76 height 24
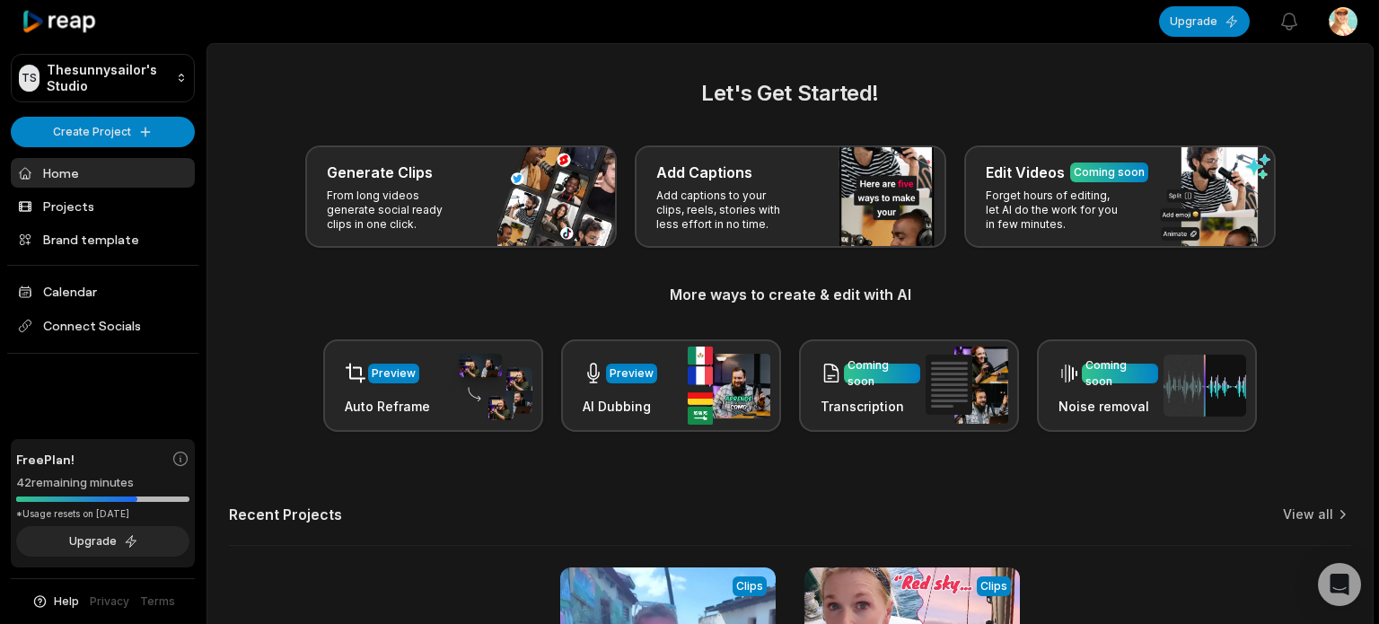
click at [140, 131] on html "TS Thesunnysailor's Studio Create Project Home Projects Brand template Calendar…" at bounding box center [689, 312] width 1379 height 624
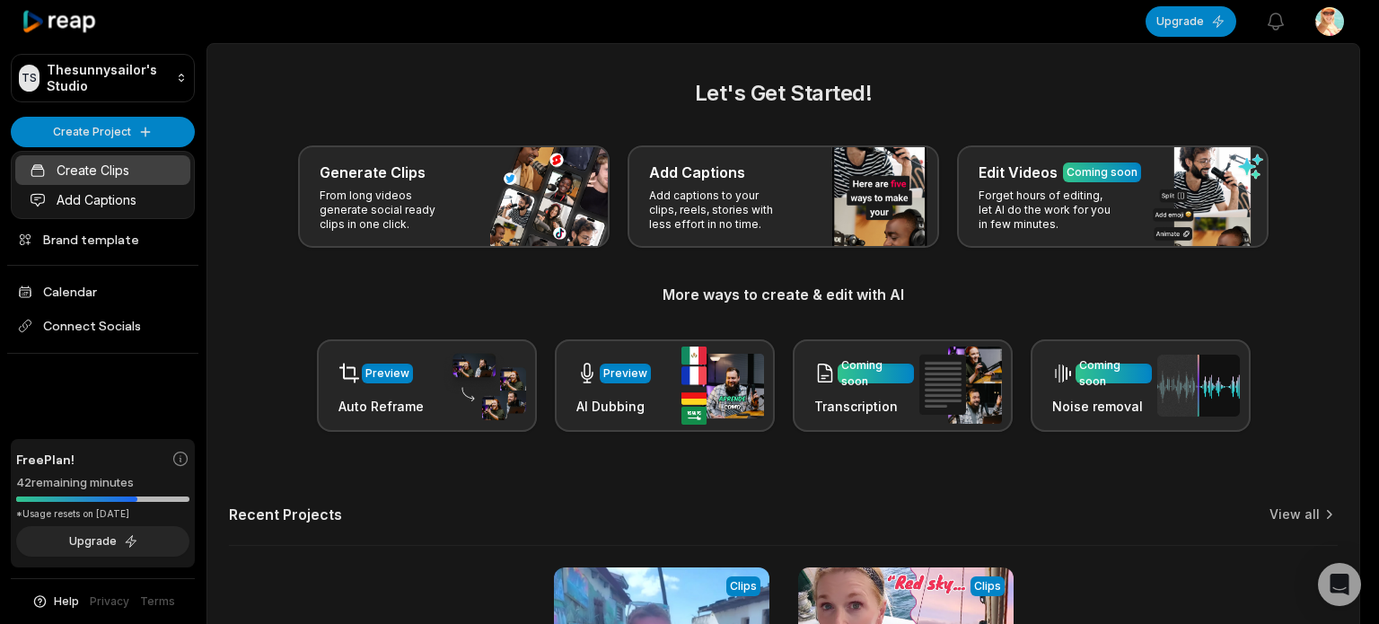
click at [92, 175] on link "Create Clips" at bounding box center [102, 170] width 175 height 30
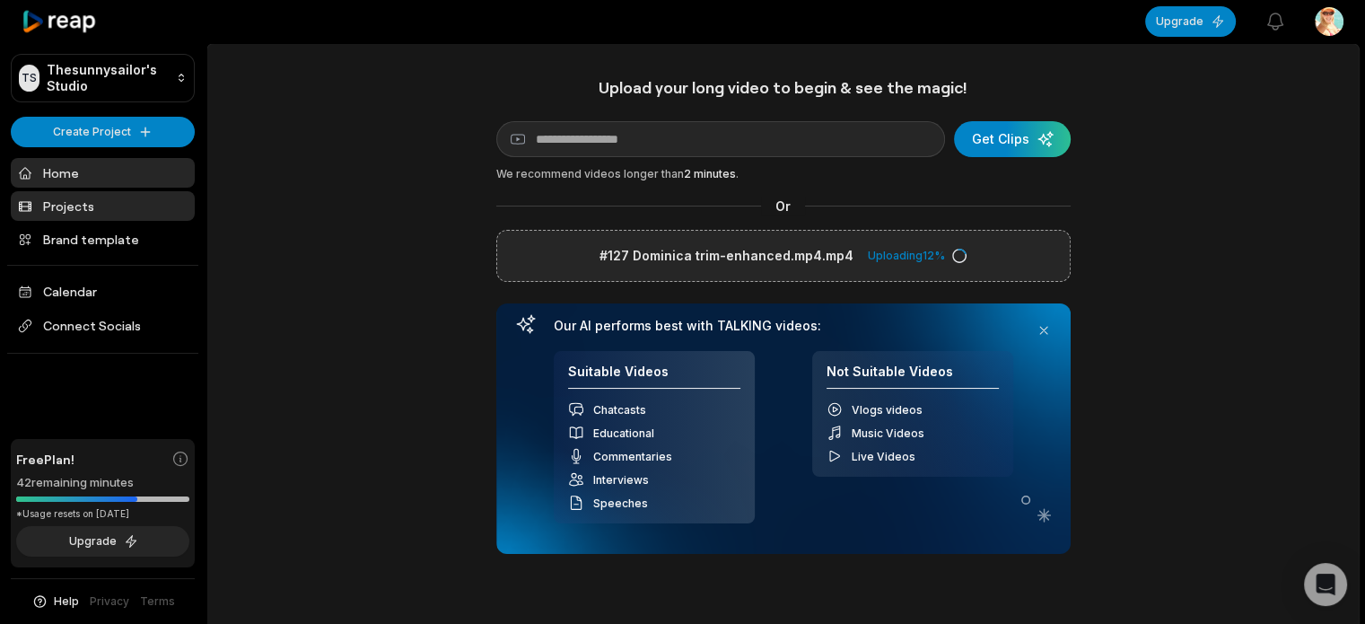
click at [68, 203] on link "Projects" at bounding box center [103, 206] width 184 height 30
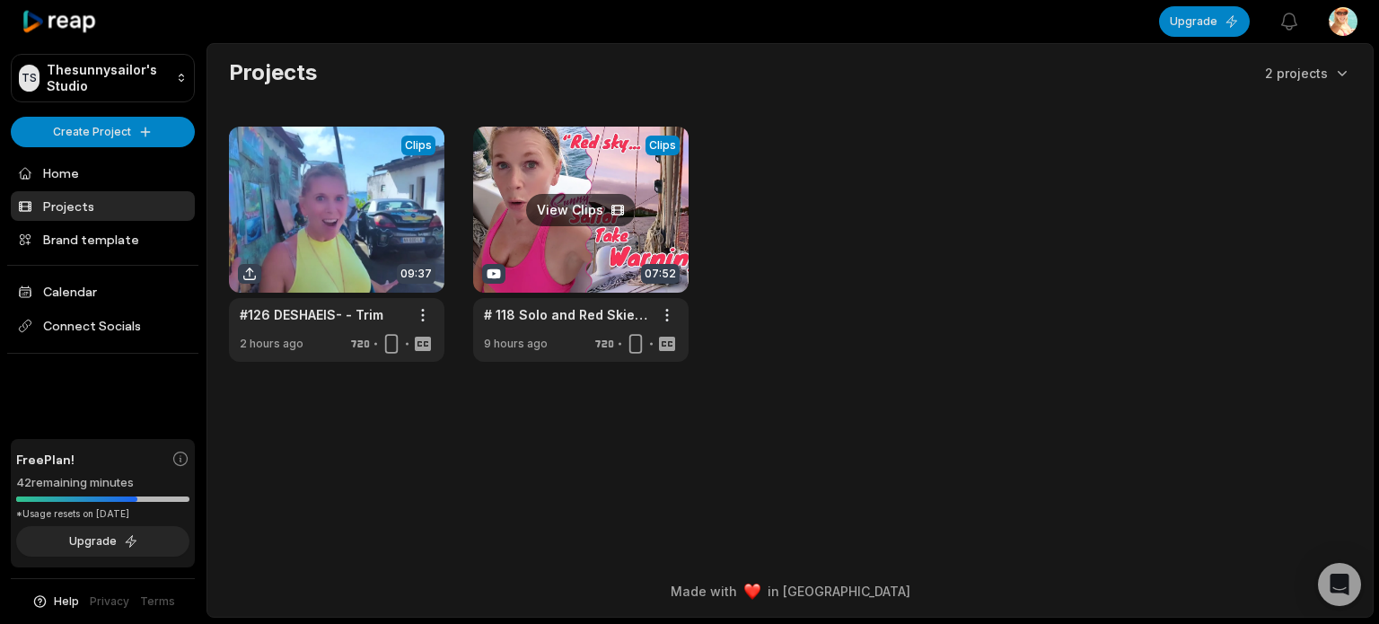
click at [562, 248] on link at bounding box center [580, 244] width 215 height 235
